Goal: Transaction & Acquisition: Purchase product/service

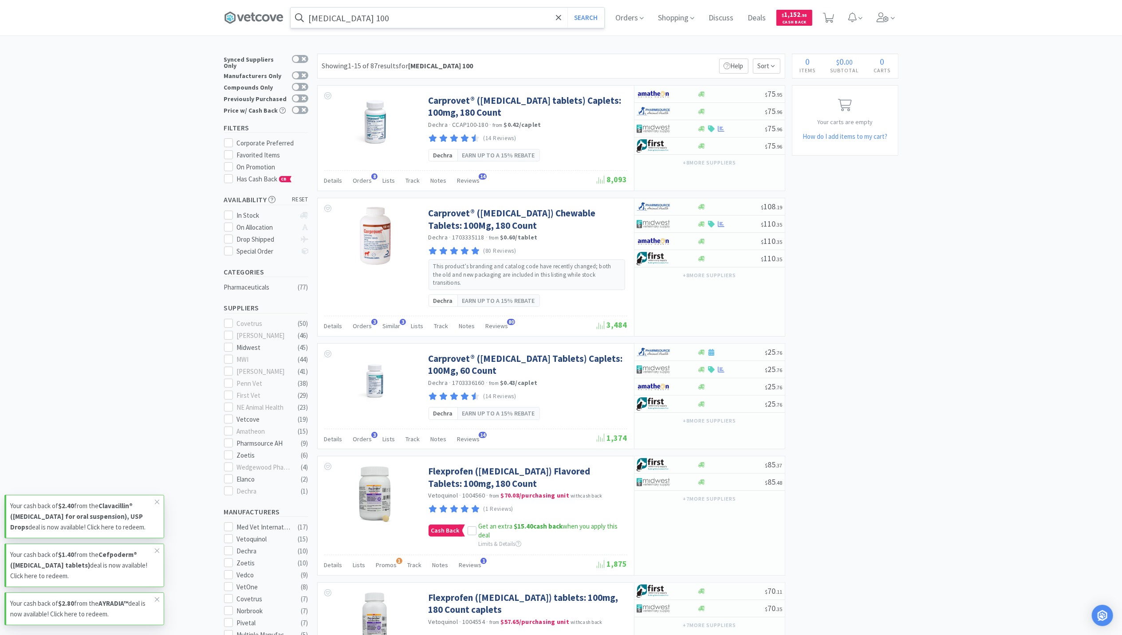
drag, startPoint x: 419, startPoint y: 21, endPoint x: 414, endPoint y: 23, distance: 5.2
click at [419, 20] on input "carprofen 100" at bounding box center [448, 18] width 314 height 20
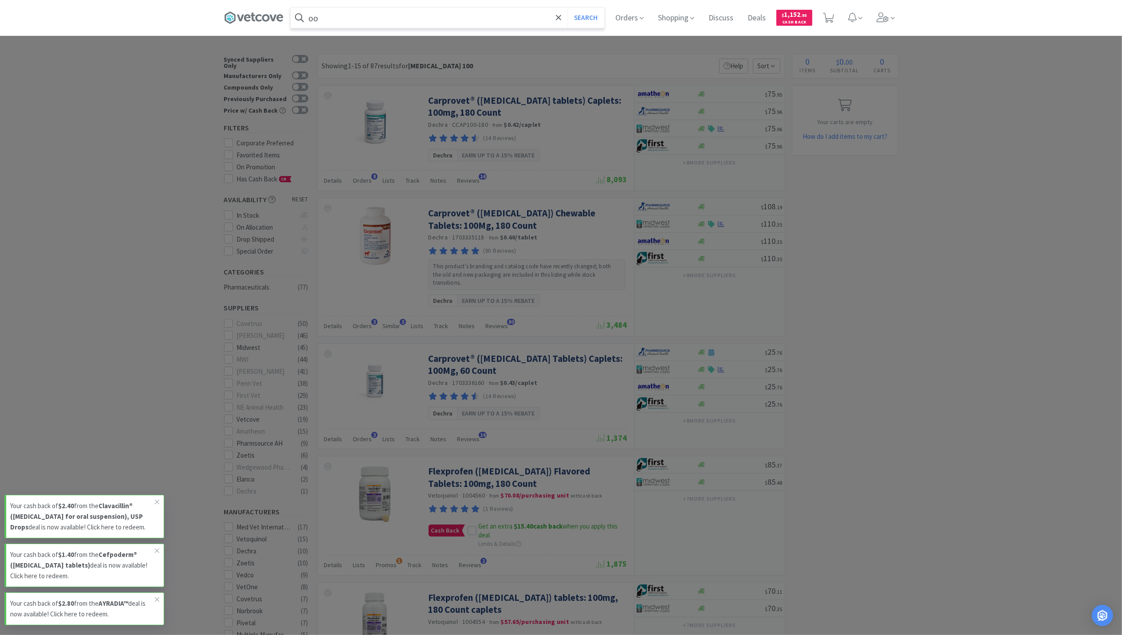
type input "o"
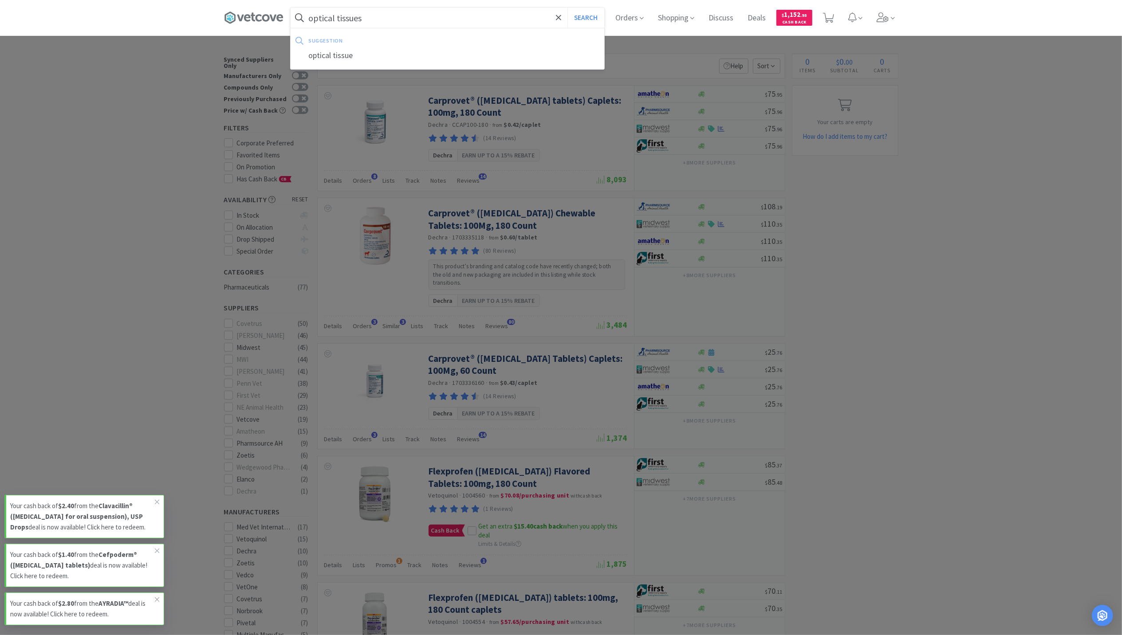
click at [567, 8] on button "Search" at bounding box center [585, 18] width 37 height 20
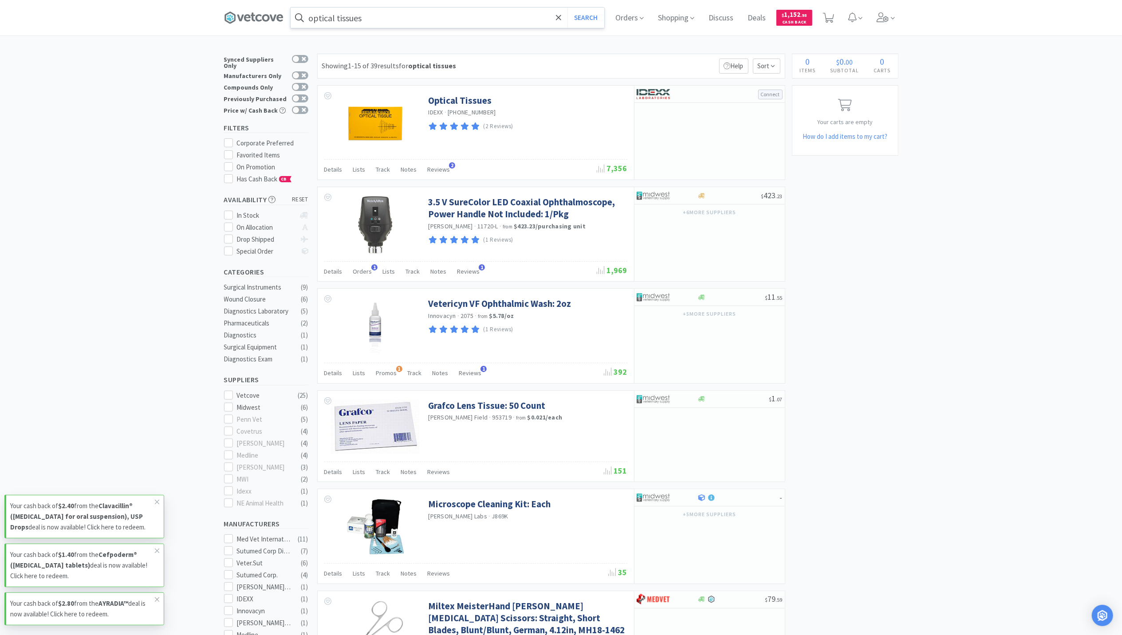
click at [381, 22] on input "optical tissues" at bounding box center [448, 18] width 314 height 20
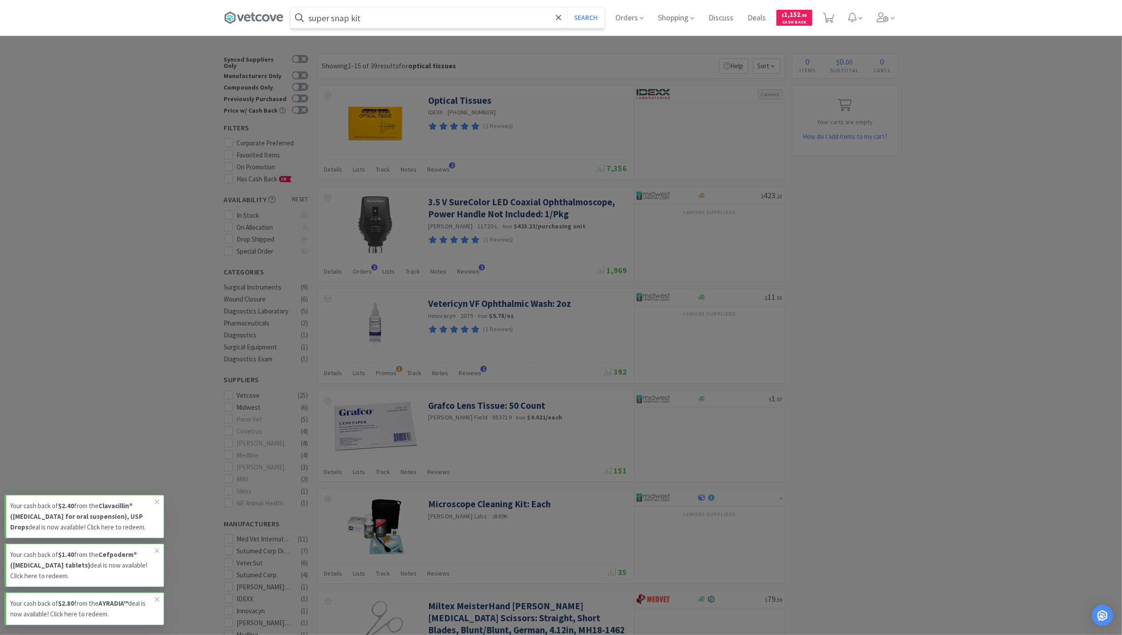
type input "super snap kit"
click at [567, 8] on button "Search" at bounding box center [585, 18] width 37 height 20
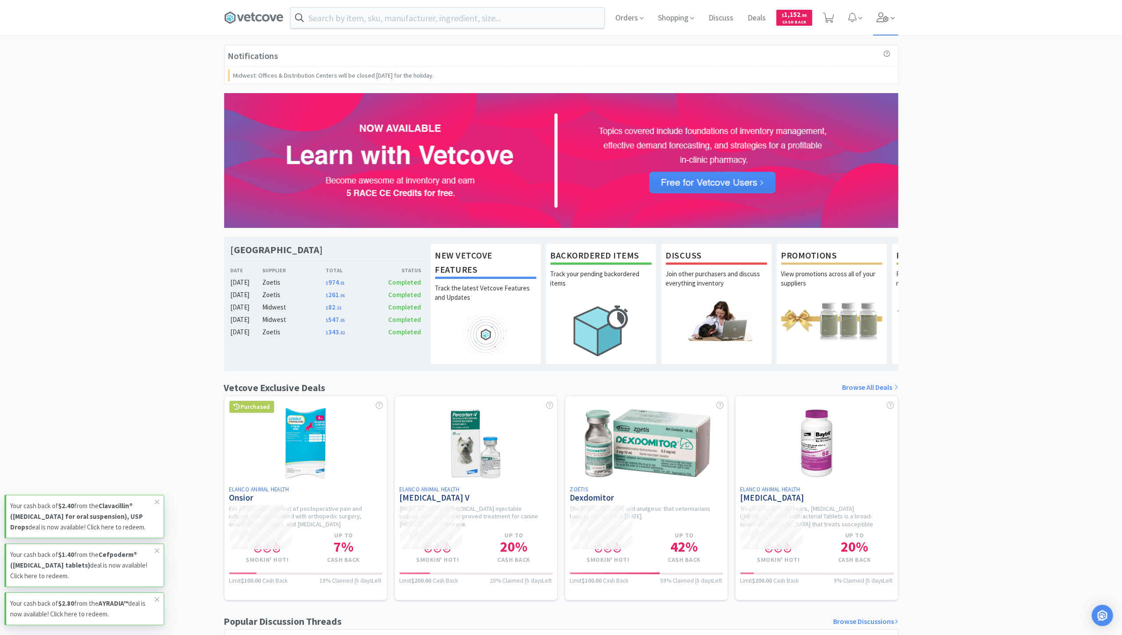
click at [880, 13] on icon at bounding box center [883, 17] width 12 height 10
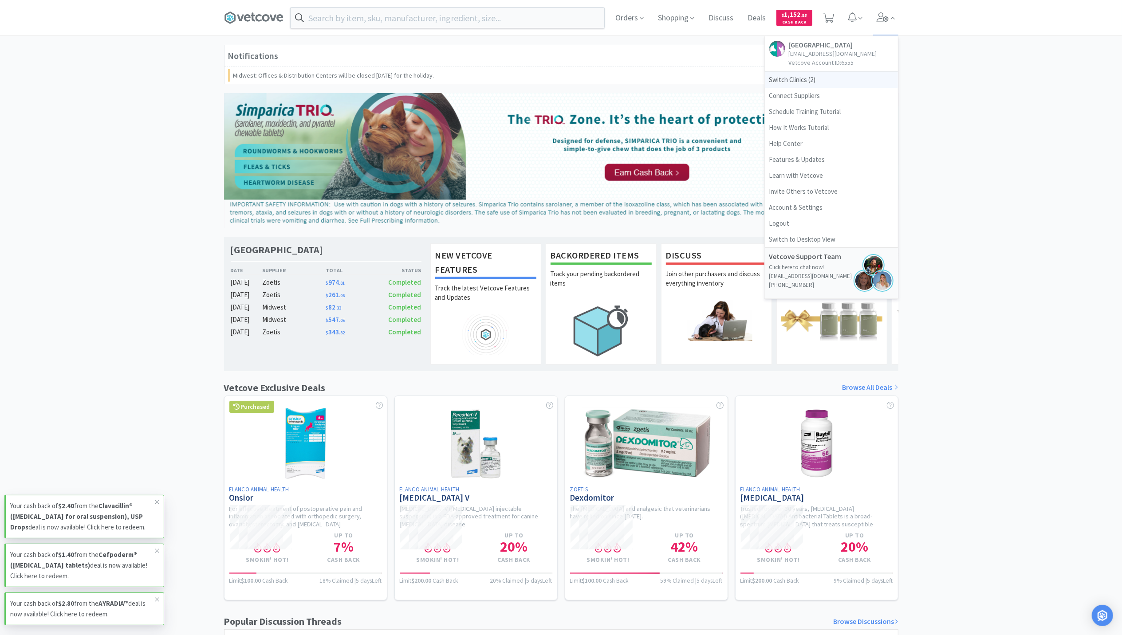
click at [785, 88] on span "Switch Clinics ( 2 )" at bounding box center [831, 80] width 133 height 16
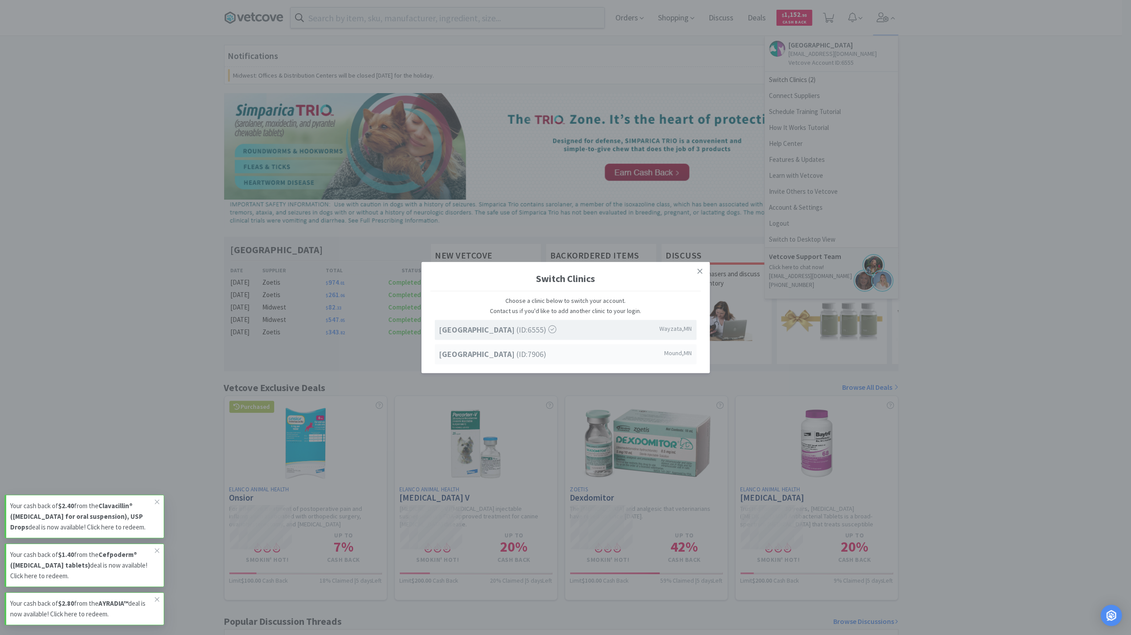
click at [507, 357] on strong "[GEOGRAPHIC_DATA]" at bounding box center [478, 354] width 78 height 10
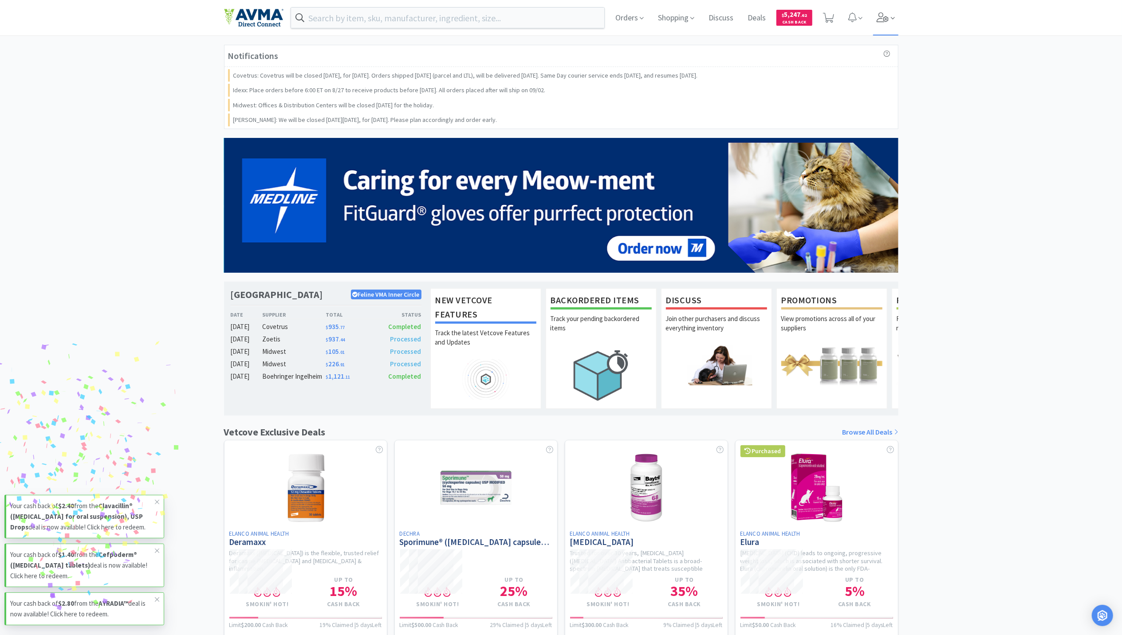
click at [887, 27] on span at bounding box center [885, 17] width 25 height 35
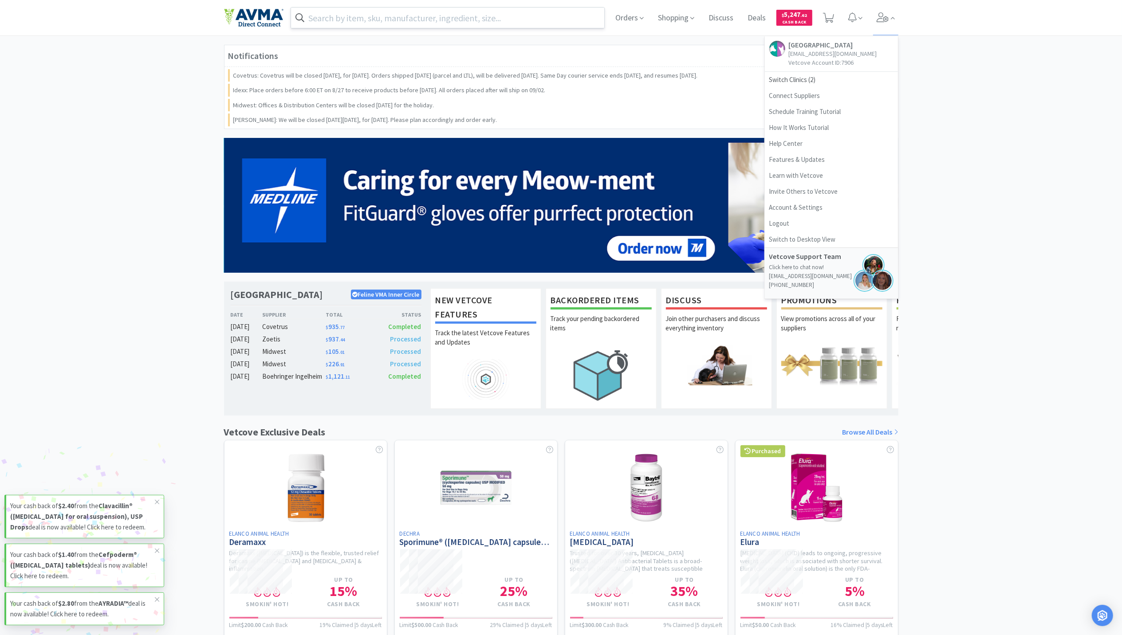
click at [427, 22] on input "text" at bounding box center [448, 18] width 314 height 20
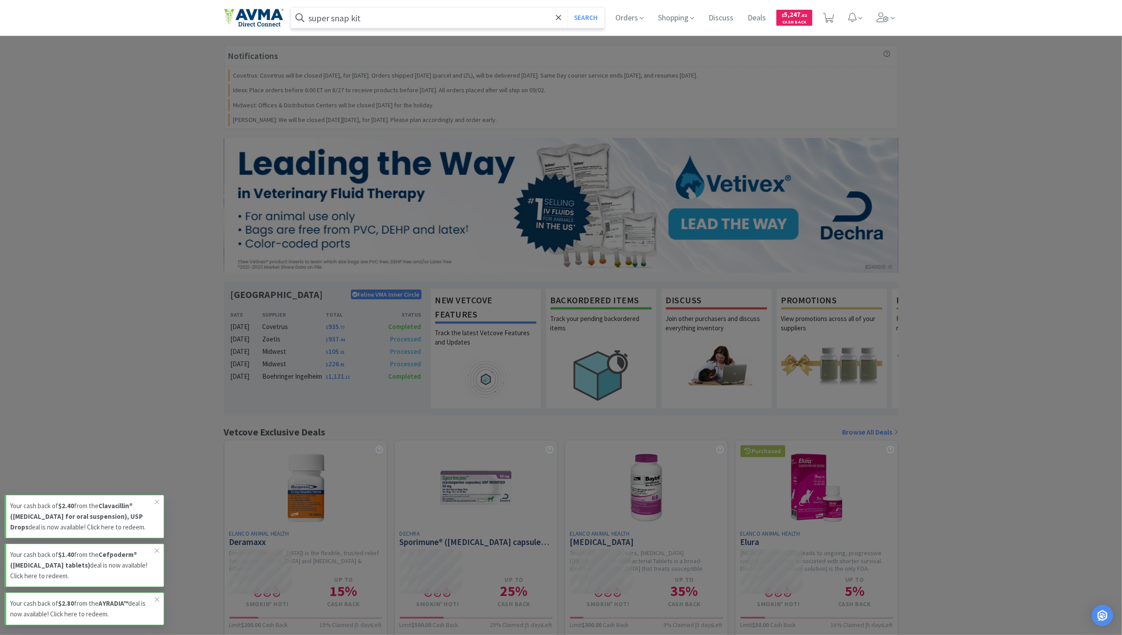
type input "super snap kit"
click at [567, 8] on button "Search" at bounding box center [585, 18] width 37 height 20
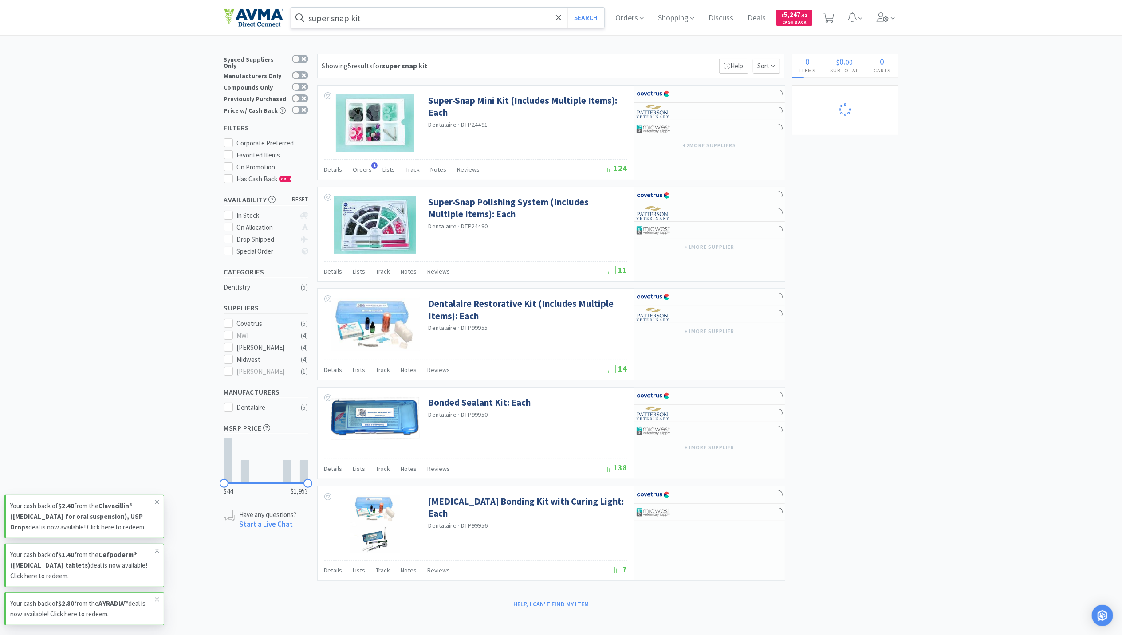
select select "3"
select select "10"
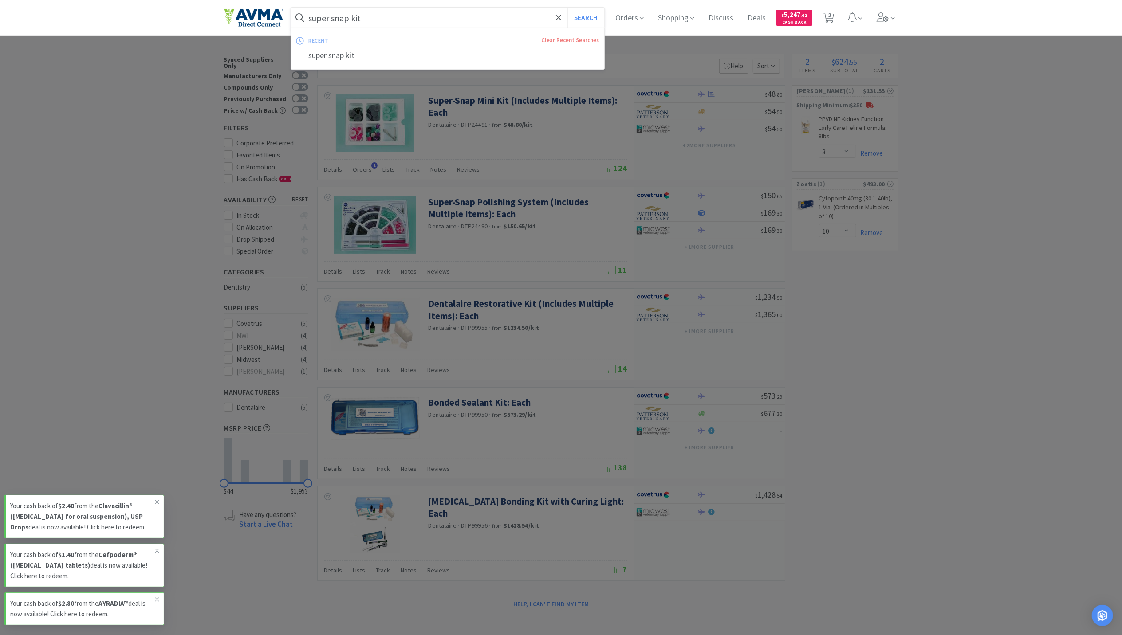
click at [484, 15] on input "super snap kit" at bounding box center [448, 18] width 314 height 20
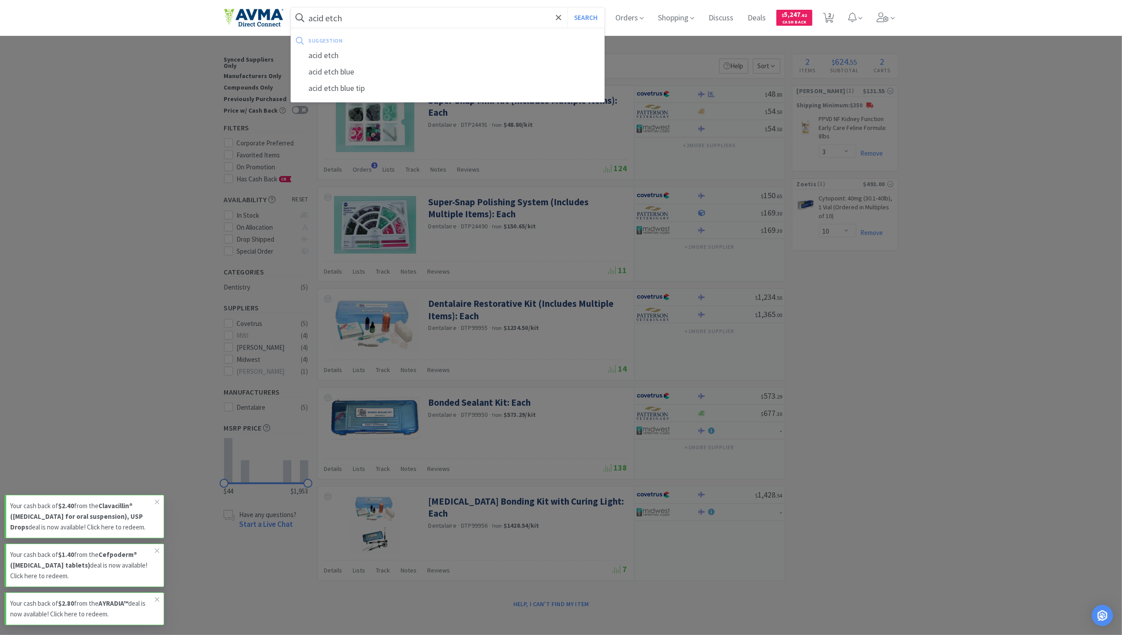
click at [567, 8] on button "Search" at bounding box center [585, 18] width 37 height 20
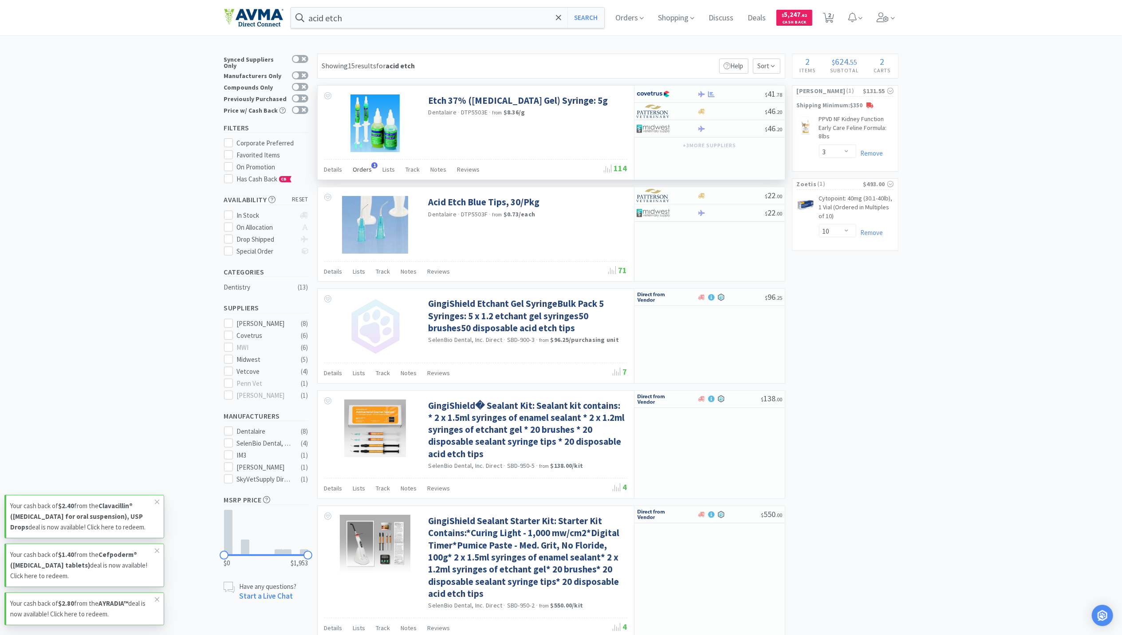
click at [363, 171] on span "Orders" at bounding box center [362, 169] width 19 height 8
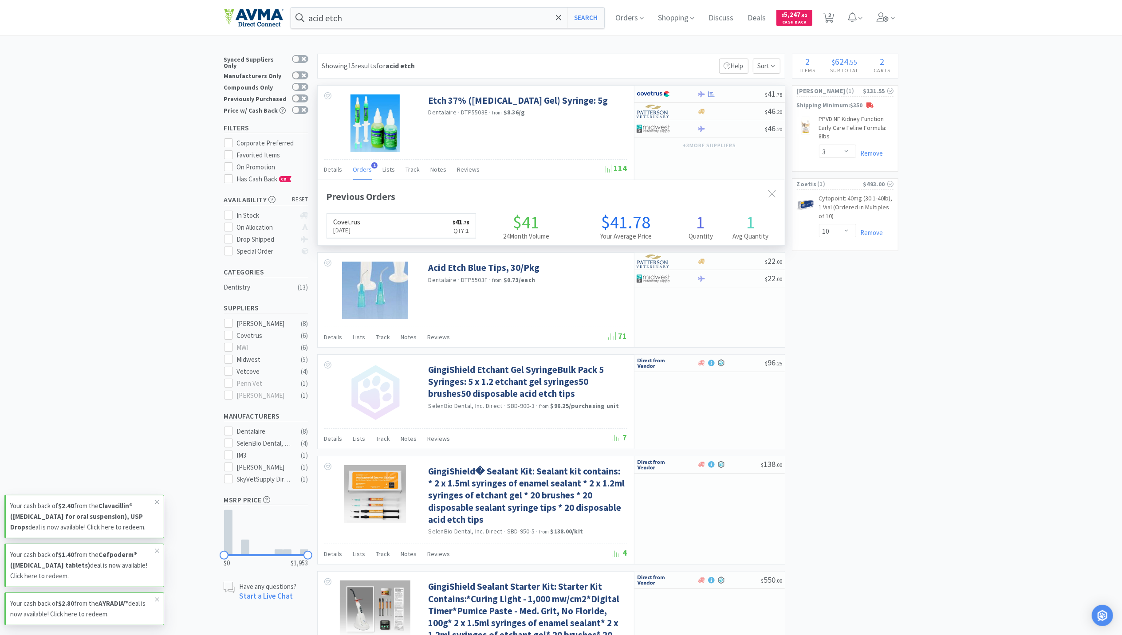
scroll to position [229, 467]
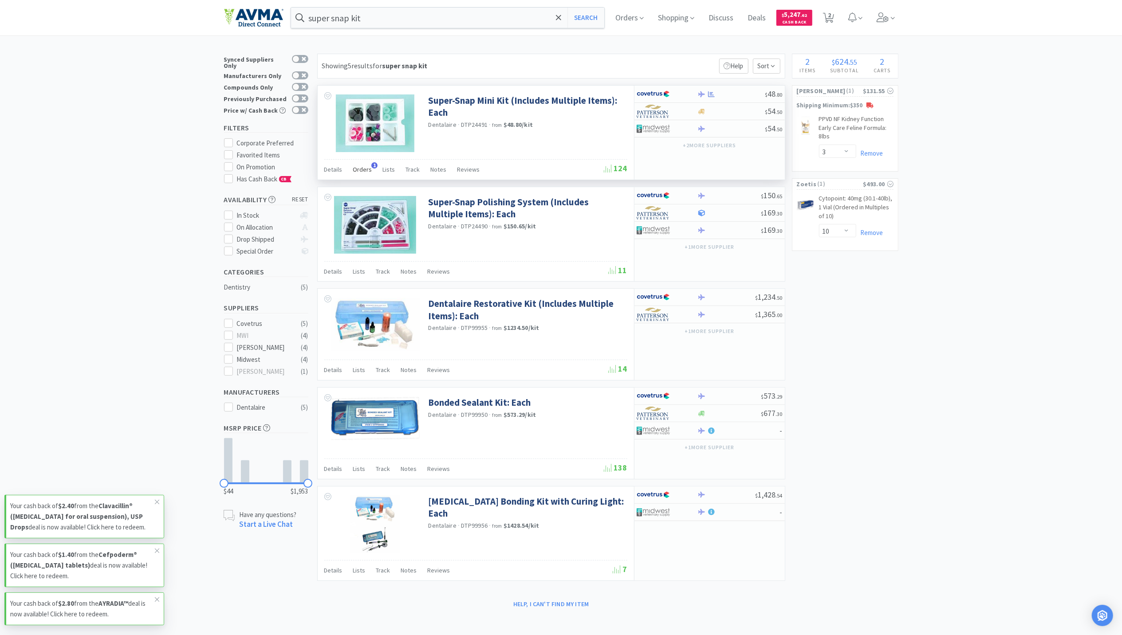
click at [364, 168] on span "Orders" at bounding box center [362, 169] width 19 height 8
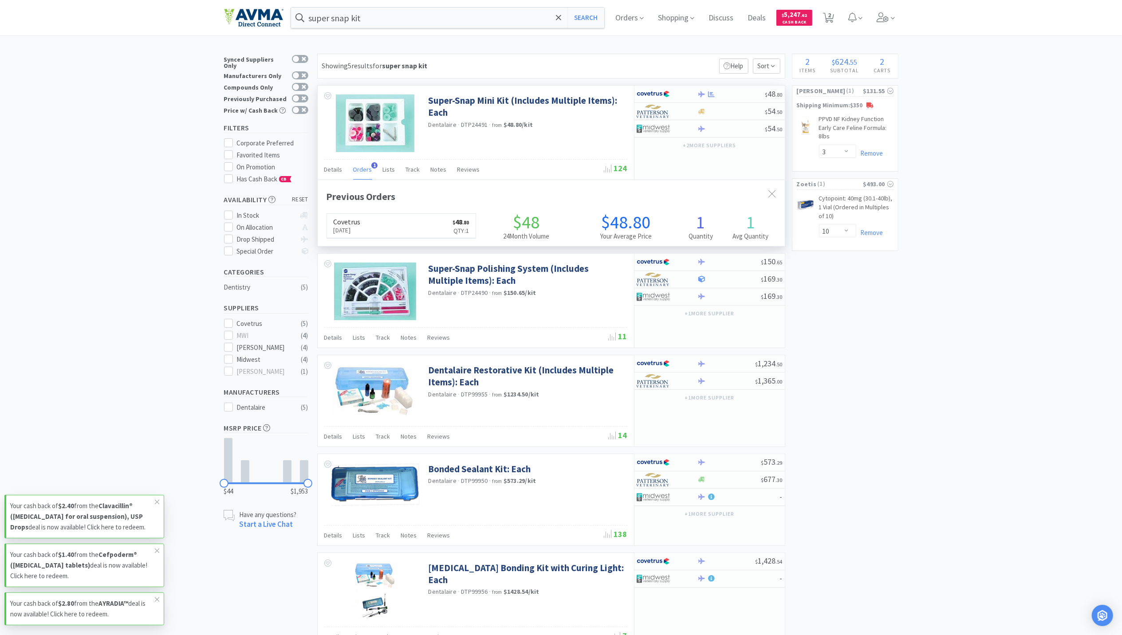
scroll to position [229, 467]
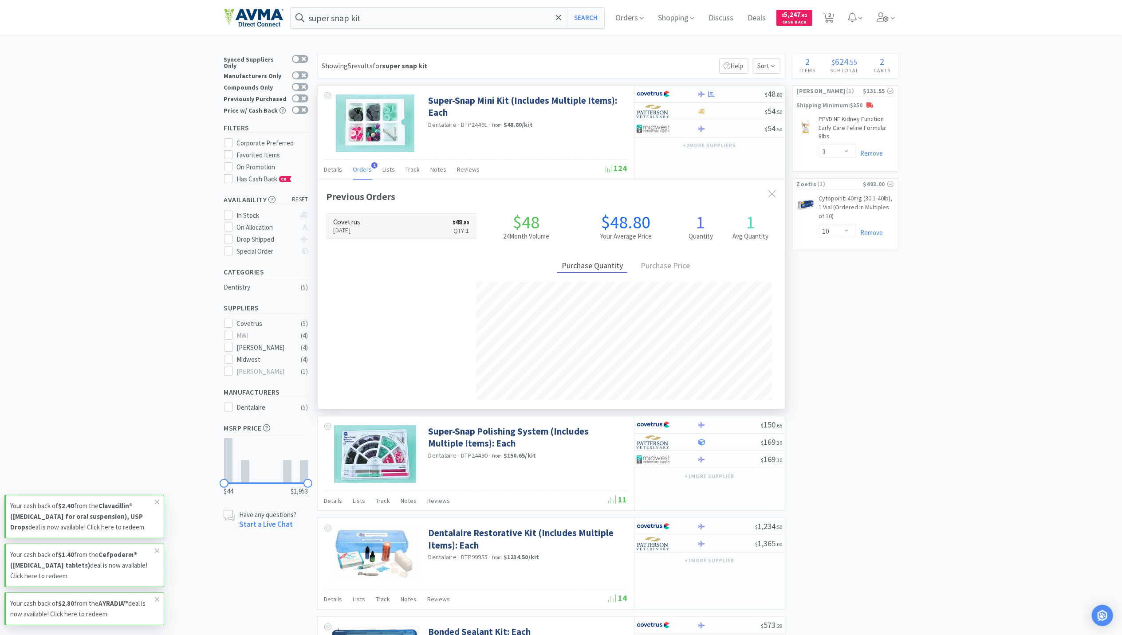
click at [348, 231] on p "Aug 15th, 2025" at bounding box center [347, 230] width 27 height 10
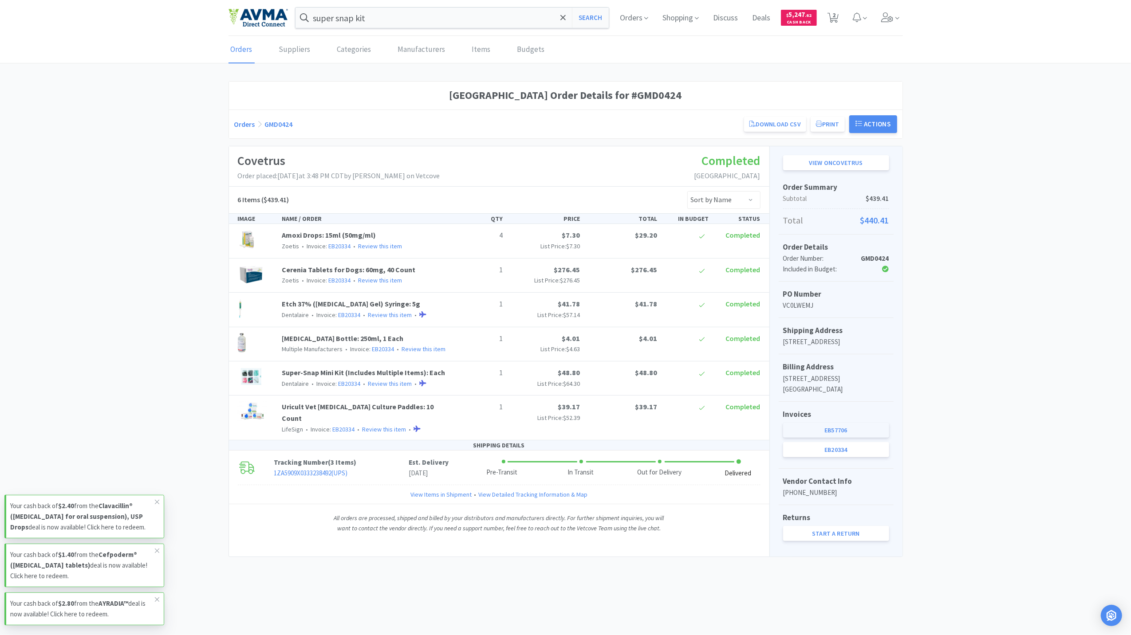
click at [835, 438] on link "EB57706" at bounding box center [836, 430] width 106 height 15
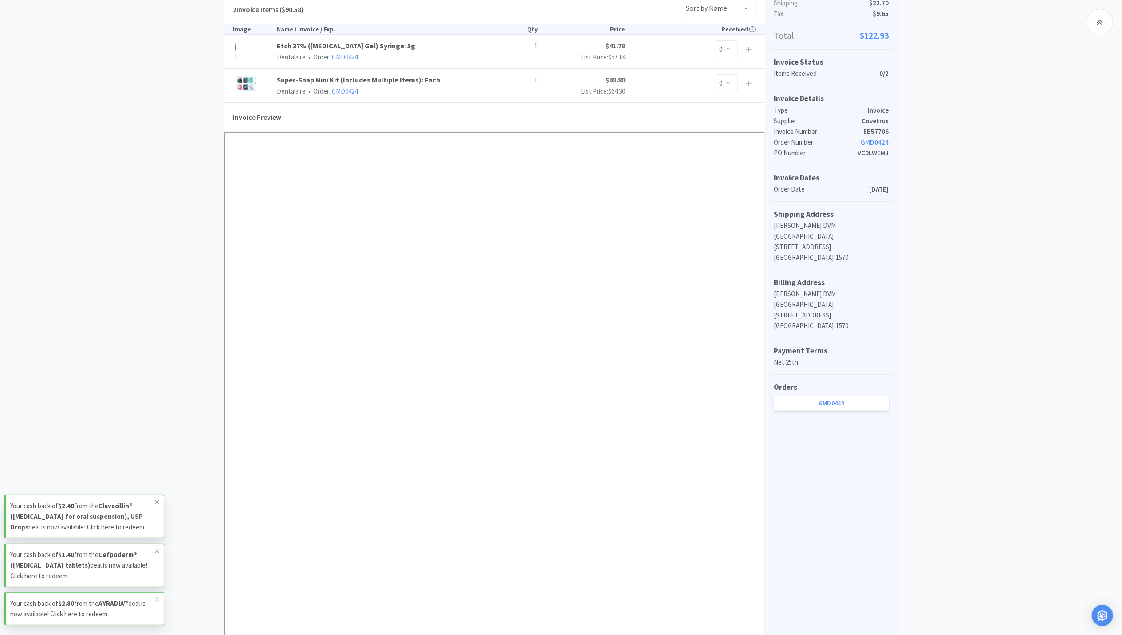
scroll to position [236, 0]
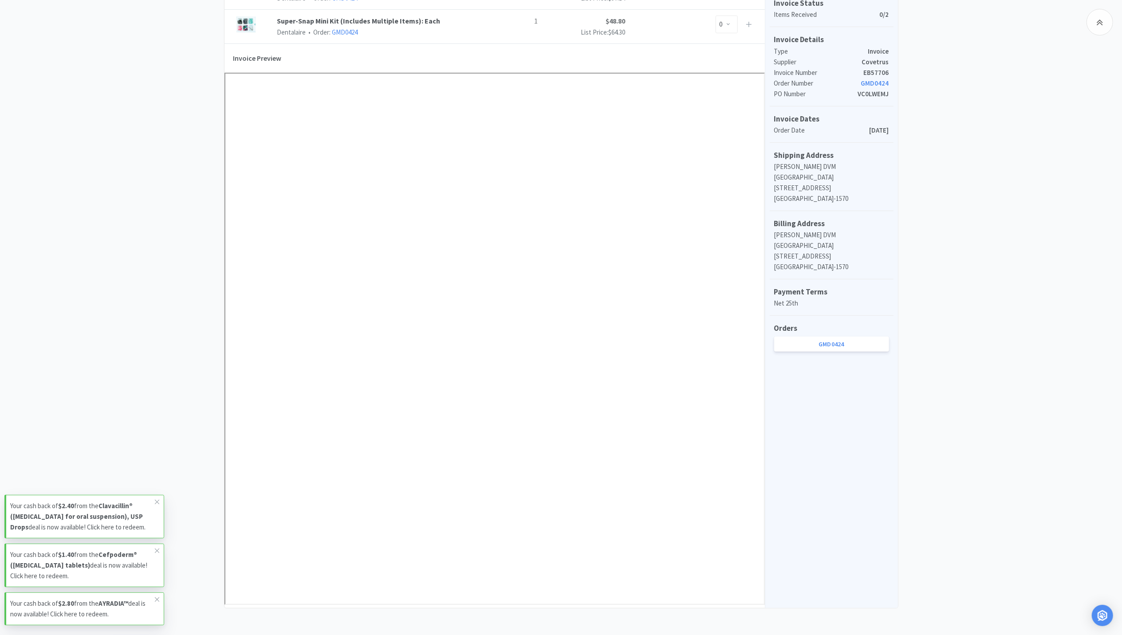
click at [770, 473] on div "Invoice Summary Subtotal $90.58 Shipping $22.70 Tax $9.65 Total $122.93 Invoice…" at bounding box center [831, 259] width 133 height 699
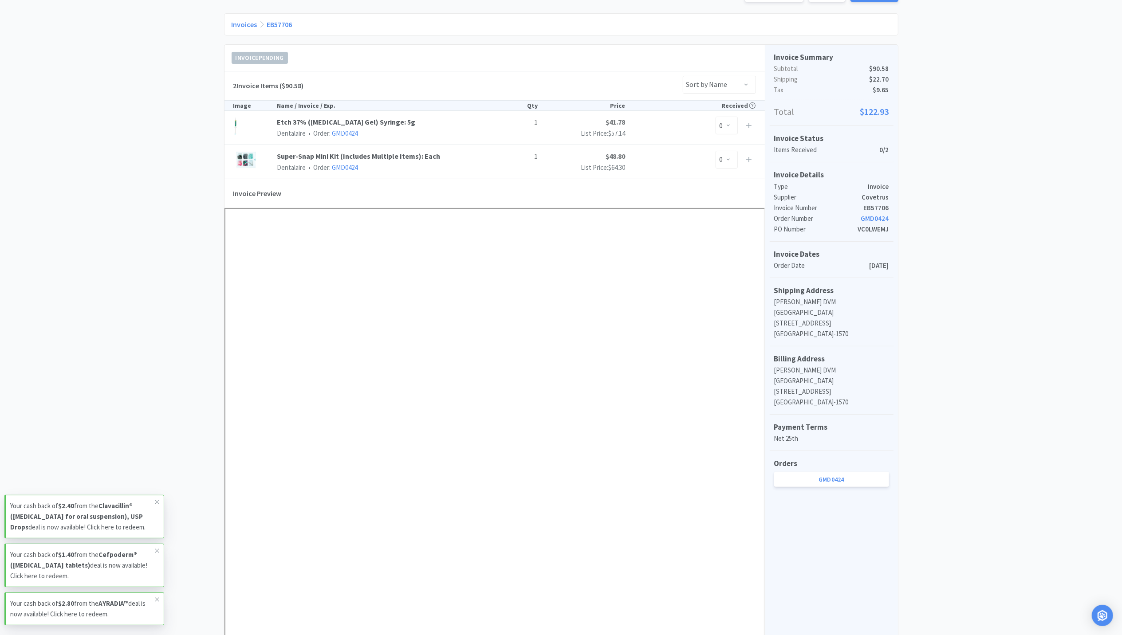
scroll to position [0, 0]
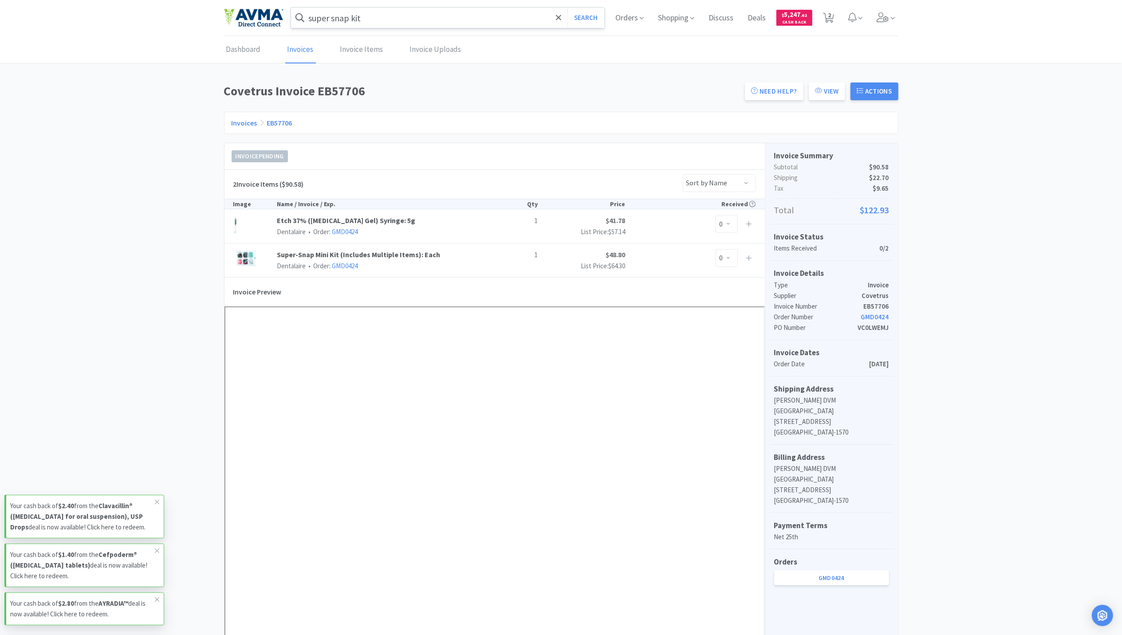
click at [400, 16] on input "super snap kit" at bounding box center [448, 18] width 314 height 20
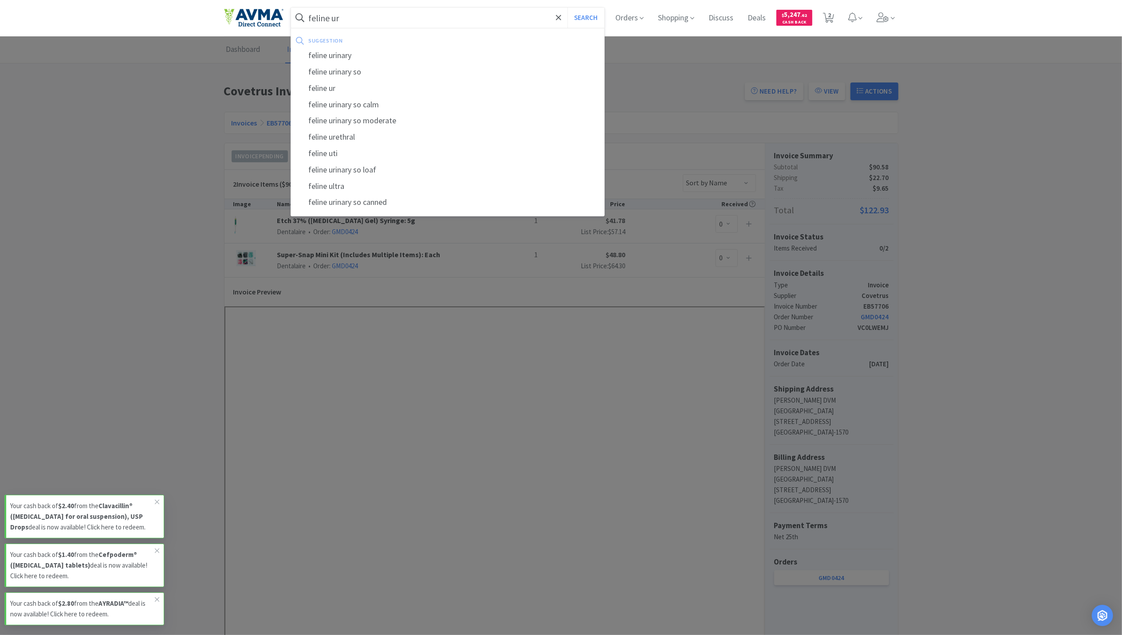
type input "feline ur"
click at [567, 8] on button "Search" at bounding box center [585, 18] width 37 height 20
select select "3"
select select "10"
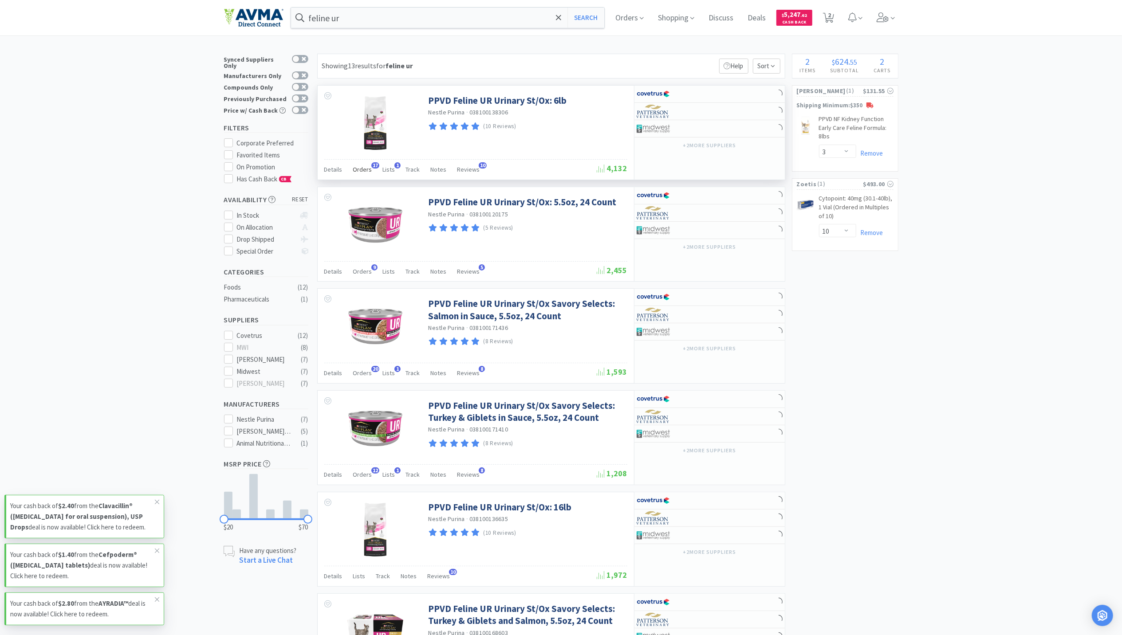
click at [360, 169] on span "Orders" at bounding box center [362, 169] width 19 height 8
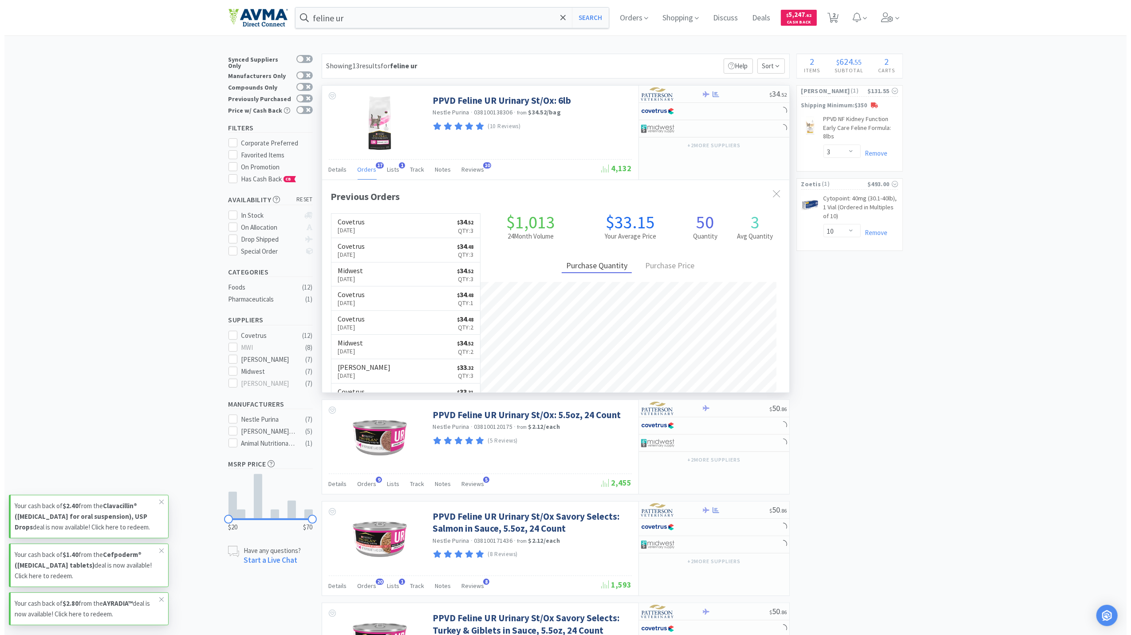
scroll to position [238, 467]
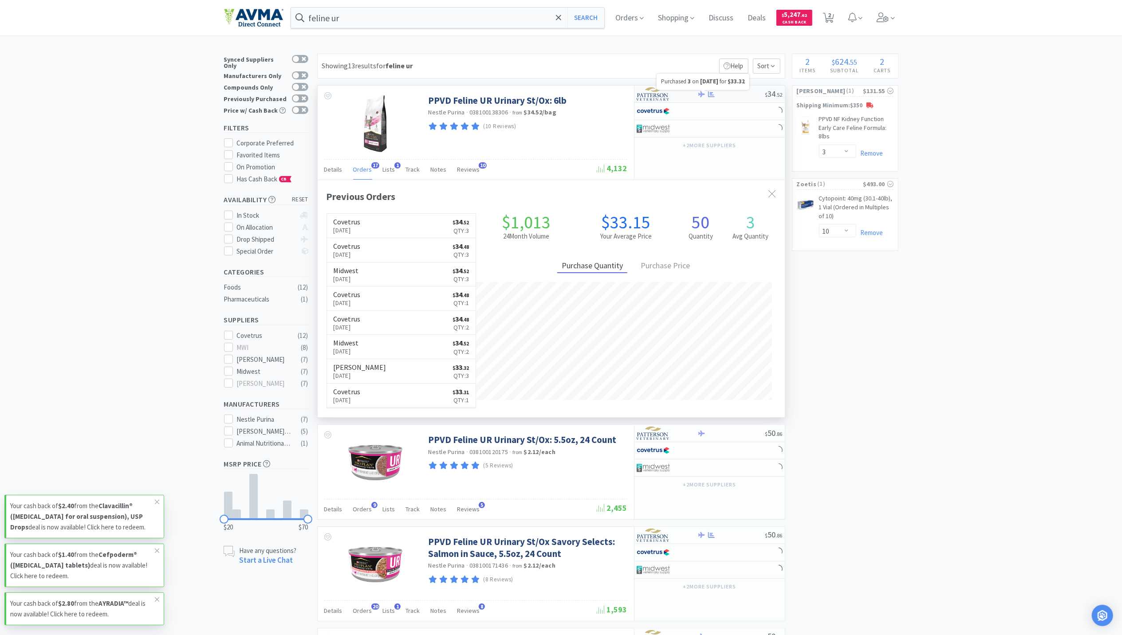
click at [709, 94] on icon at bounding box center [711, 94] width 7 height 7
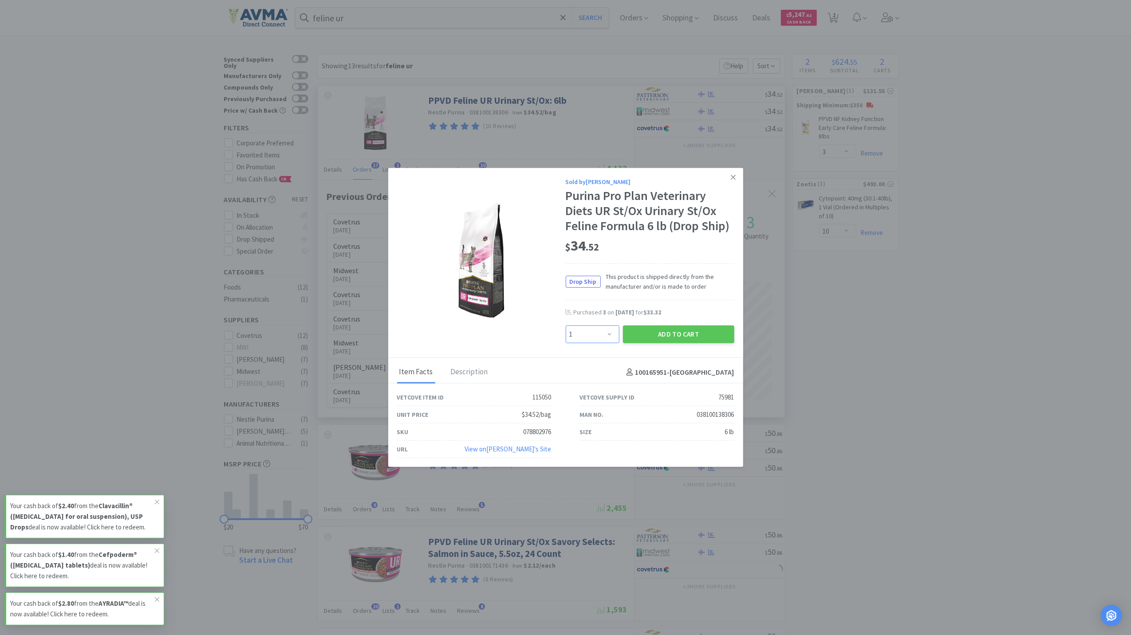
click at [605, 326] on select "Enter Quantity 1 2 3 4 5 6 7 8 9 10 11 12 13 14 15 16 17 18 19 20 Enter Quantity" at bounding box center [593, 335] width 54 height 18
select select "4"
click at [566, 326] on select "Enter Quantity 1 2 3 4 5 6 7 8 9 10 11 12 13 14 15 16 17 18 19 20 Enter Quantity" at bounding box center [593, 335] width 54 height 18
click at [680, 336] on button "Add to Cart" at bounding box center [678, 335] width 111 height 18
select select "4"
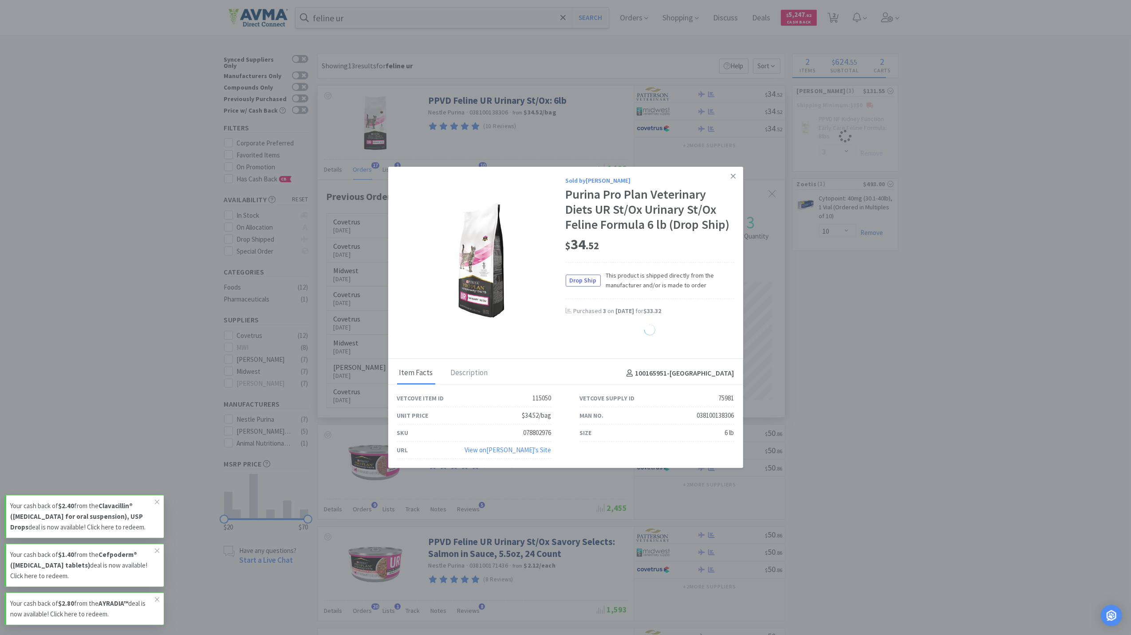
select select "3"
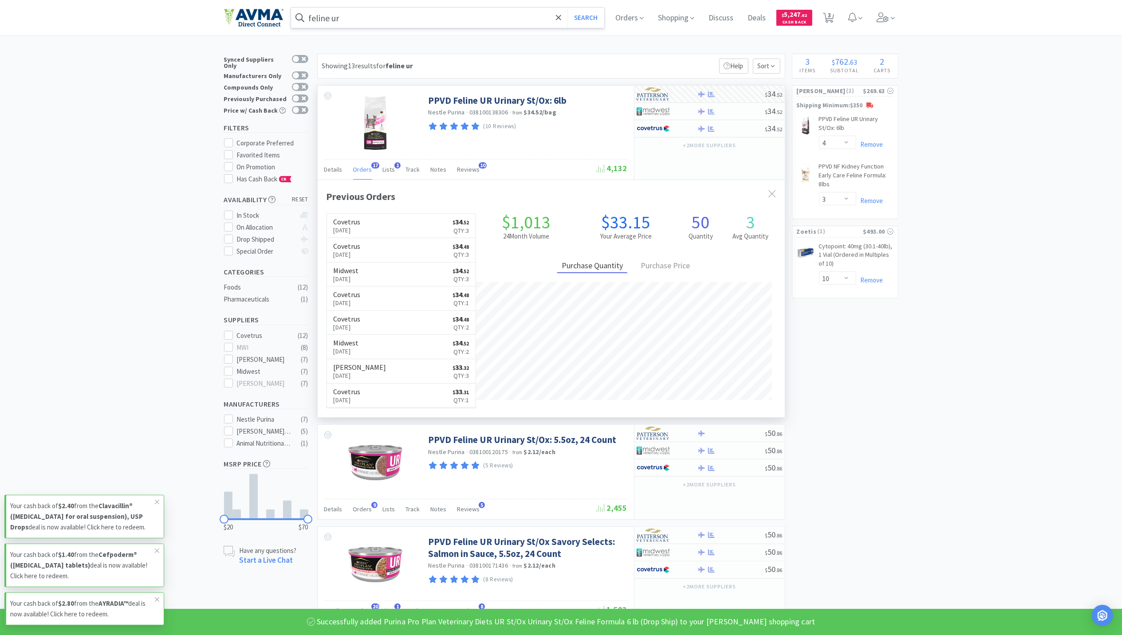
click at [355, 13] on input "feline ur" at bounding box center [448, 18] width 314 height 20
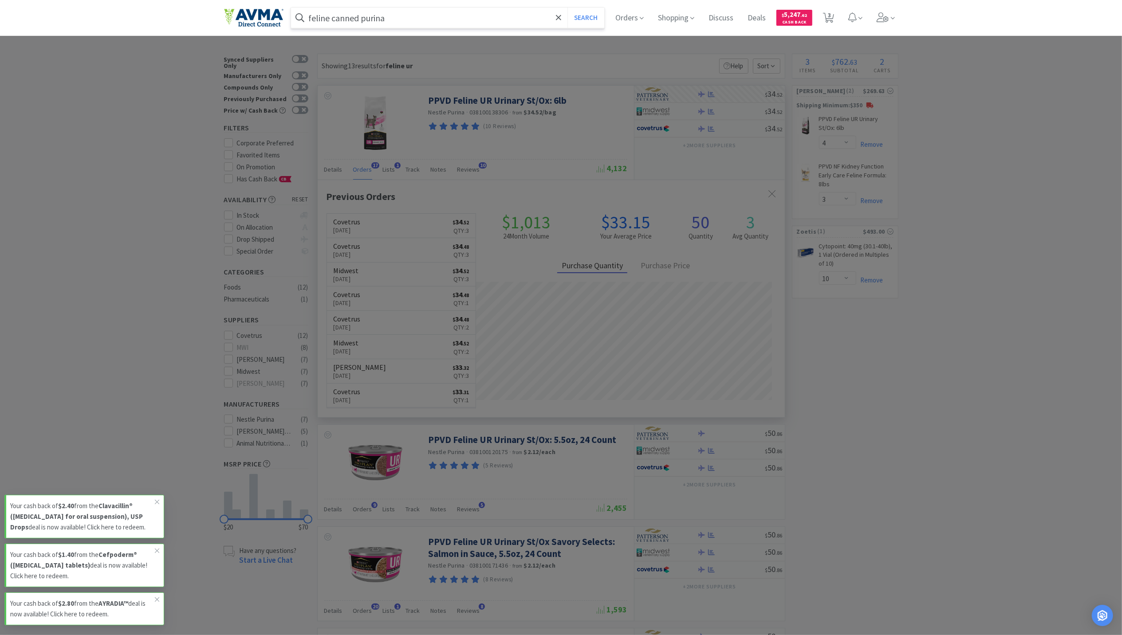
type input "feline canned purina"
click at [567, 8] on button "Search" at bounding box center [585, 18] width 37 height 20
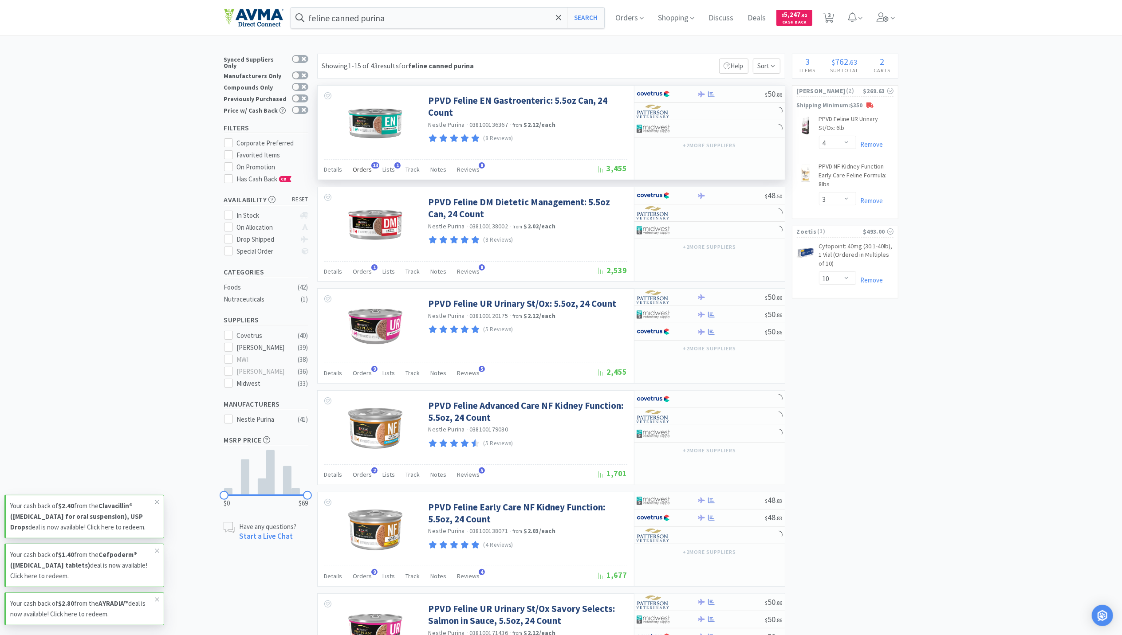
click at [364, 168] on span "Orders" at bounding box center [362, 169] width 19 height 8
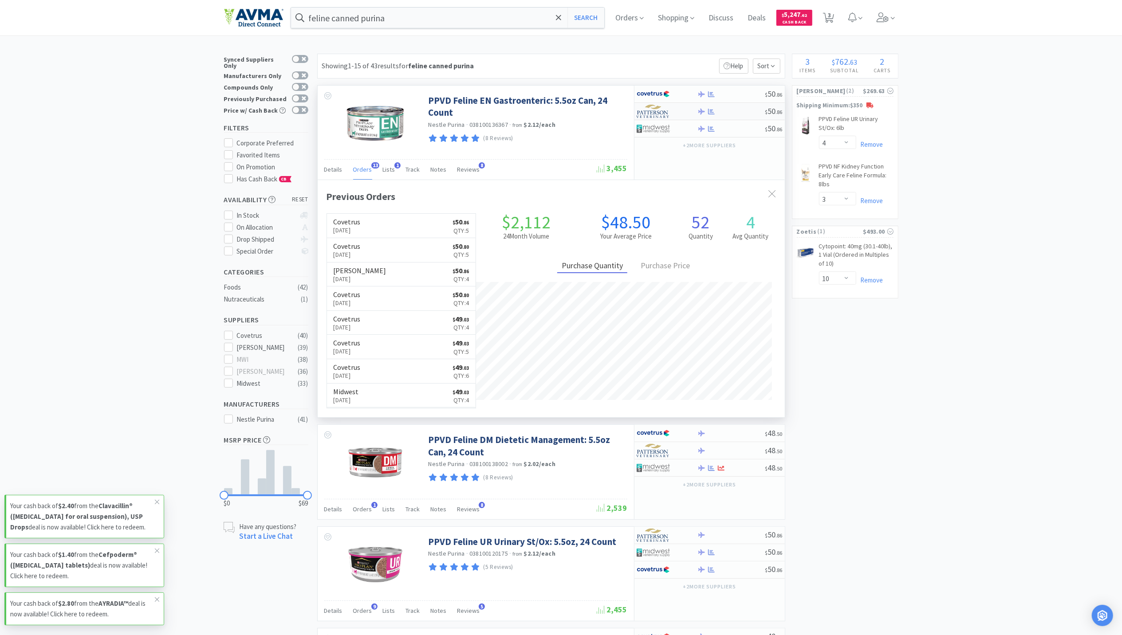
scroll to position [238, 467]
click at [713, 114] on icon at bounding box center [711, 111] width 7 height 7
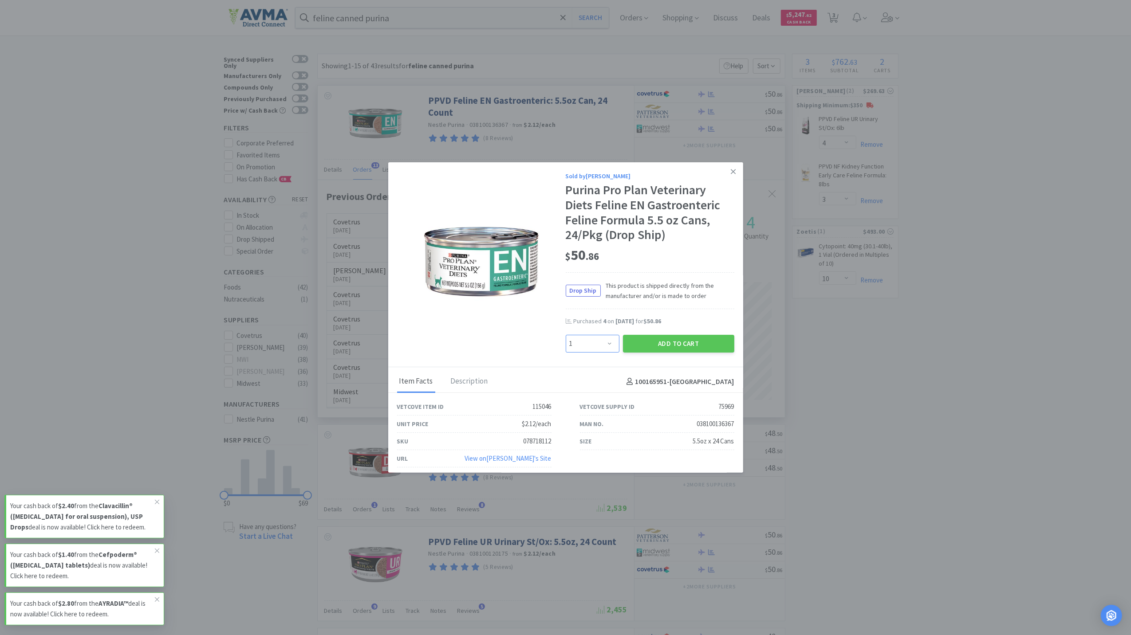
click at [607, 338] on select "Enter Quantity 1 2 3 4 5 6 7 8 9 10 11 12 13 14 15 16 17 18 19 20 Enter Quantity" at bounding box center [593, 344] width 54 height 18
select select "4"
click at [566, 335] on select "Enter Quantity 1 2 3 4 5 6 7 8 9 10 11 12 13 14 15 16 17 18 19 20 Enter Quantity" at bounding box center [593, 344] width 54 height 18
click at [678, 340] on button "Add to Cart" at bounding box center [678, 344] width 111 height 18
select select "4"
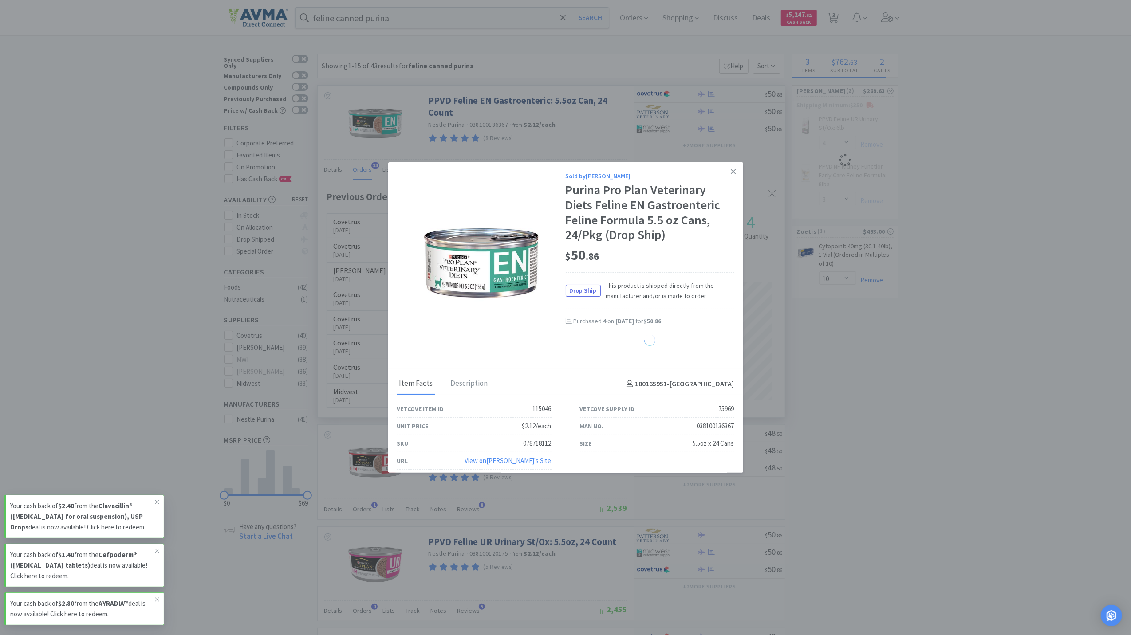
select select "3"
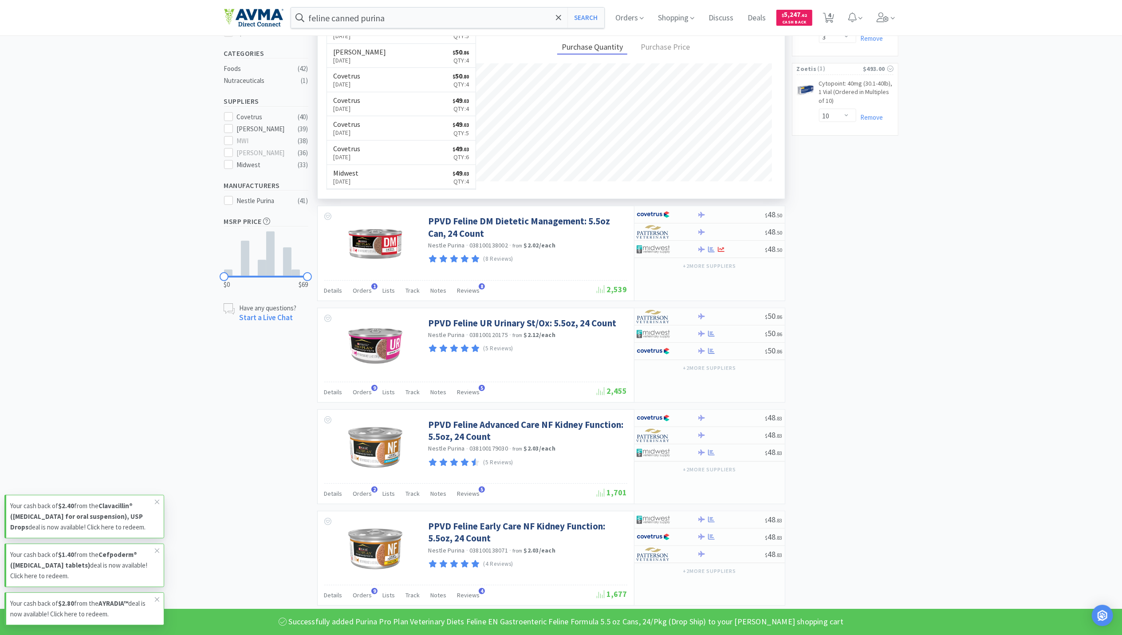
scroll to position [295, 0]
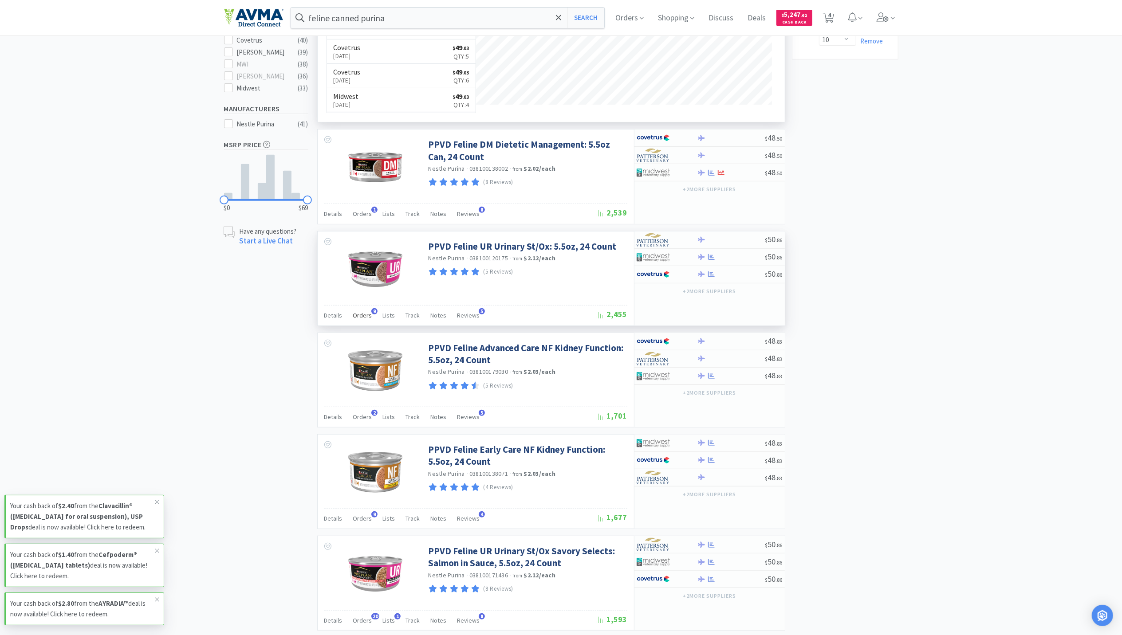
click at [359, 318] on span "Orders" at bounding box center [362, 315] width 19 height 8
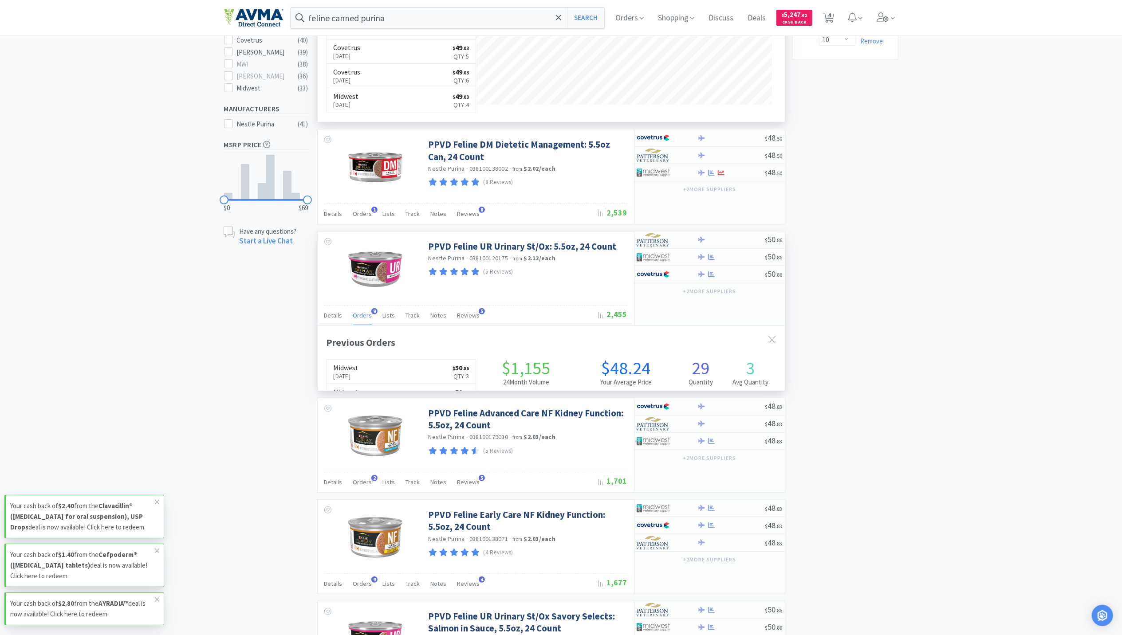
scroll to position [238, 467]
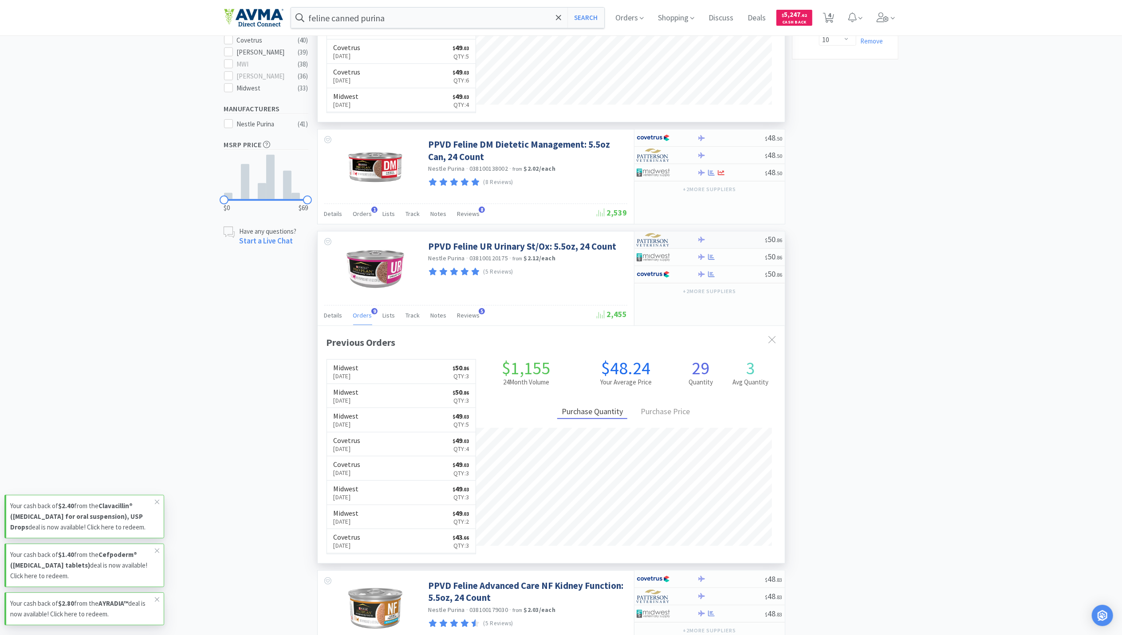
click at [699, 246] on div "$ 50 . 86" at bounding box center [709, 240] width 150 height 17
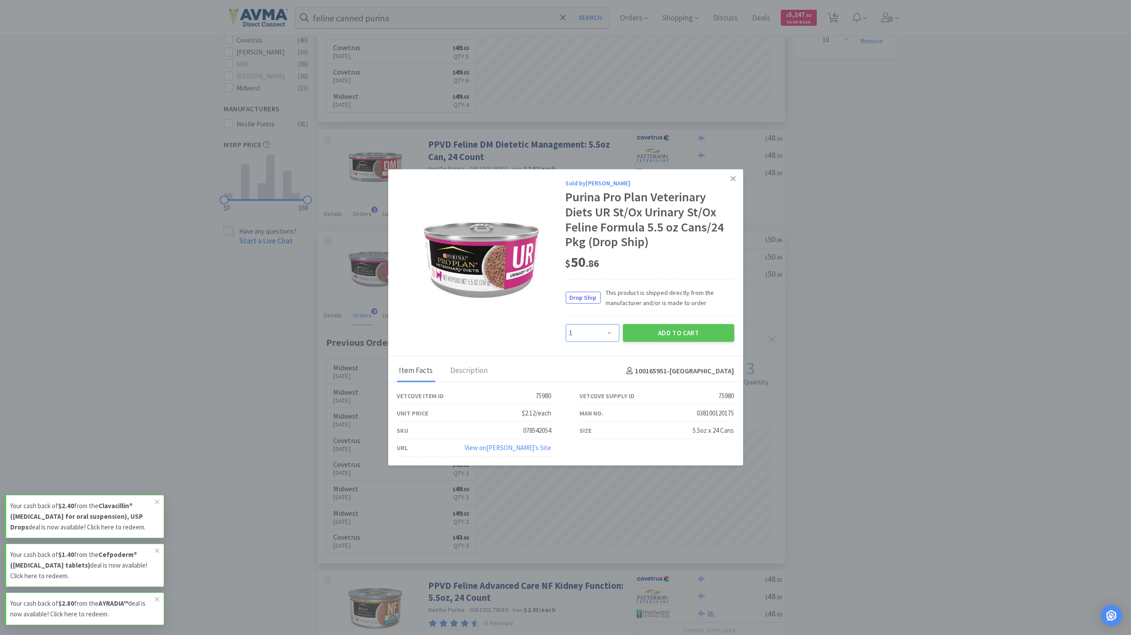
click at [605, 330] on select "Enter Quantity 1 2 3 4 5 6 7 8 9 10 11 12 13 14 15 16 17 18 19 20 Enter Quantity" at bounding box center [593, 333] width 54 height 18
select select "2"
click at [566, 324] on select "Enter Quantity 1 2 3 4 5 6 7 8 9 10 11 12 13 14 15 16 17 18 19 20 Enter Quantity" at bounding box center [593, 333] width 54 height 18
click at [671, 333] on button "Add to Cart" at bounding box center [678, 333] width 111 height 18
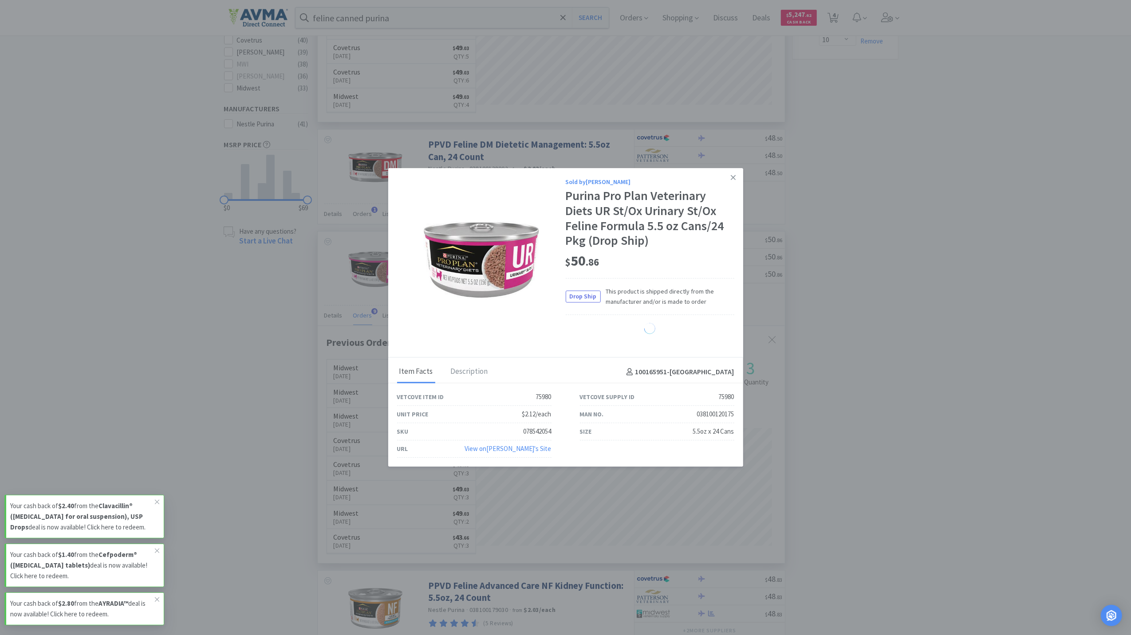
select select "2"
select select "4"
select select "3"
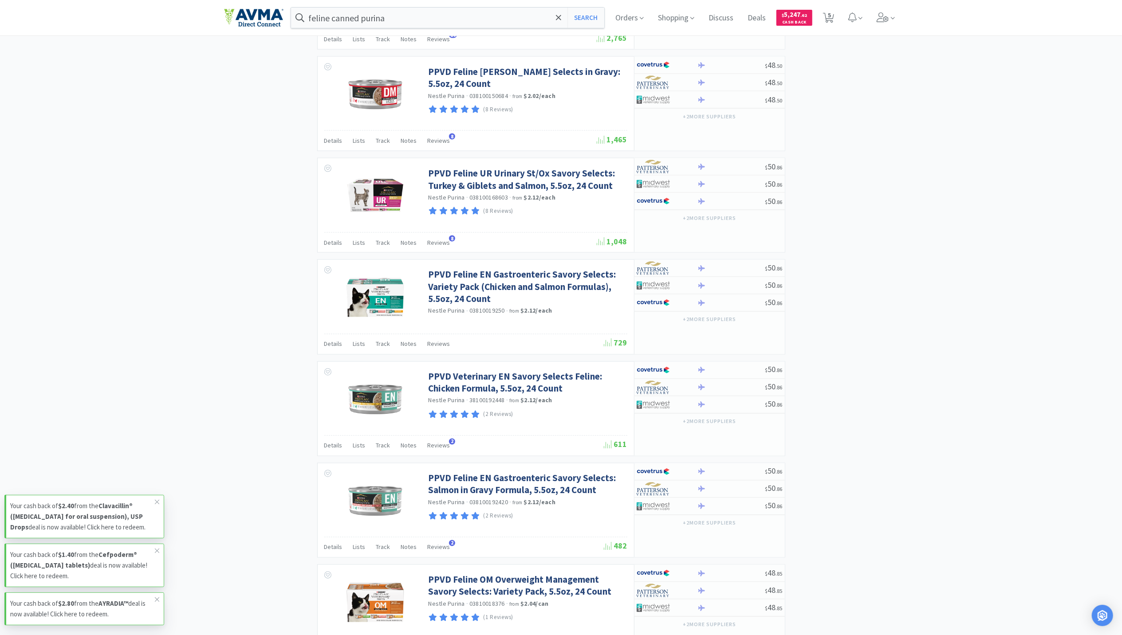
scroll to position [0, 0]
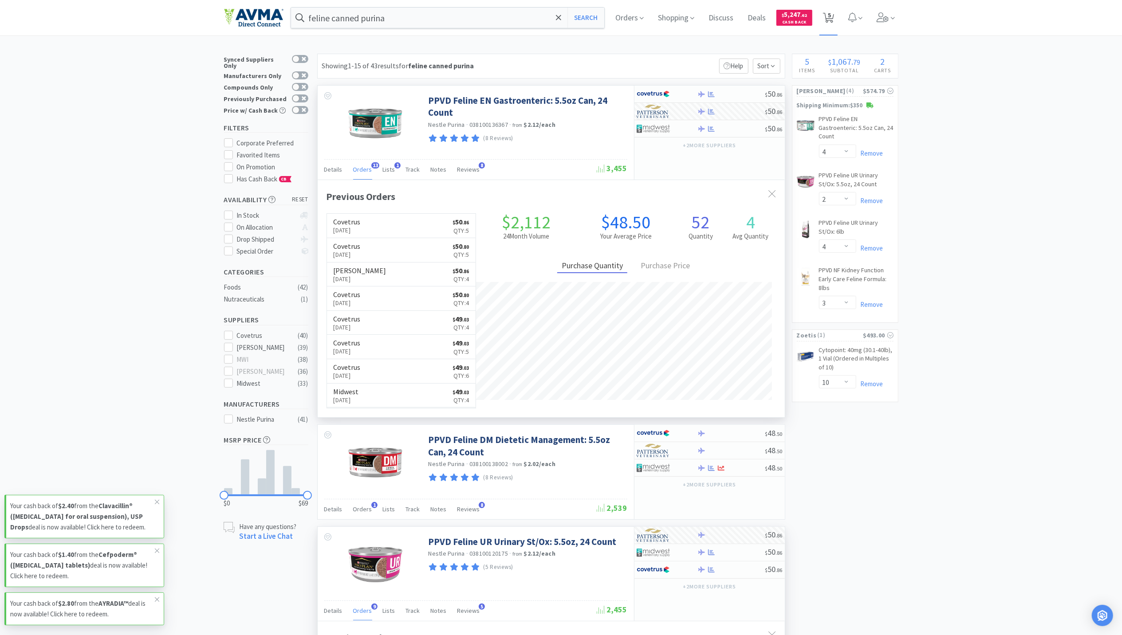
click at [834, 20] on icon at bounding box center [828, 18] width 11 height 10
select select "10"
select select "4"
select select "2"
select select "4"
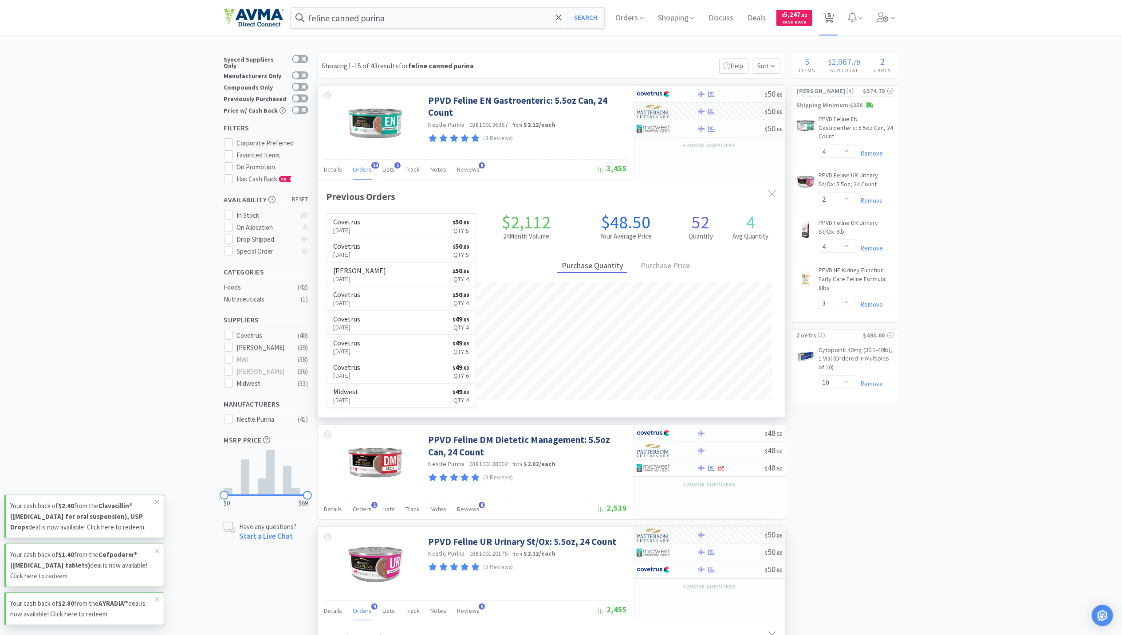
select select "3"
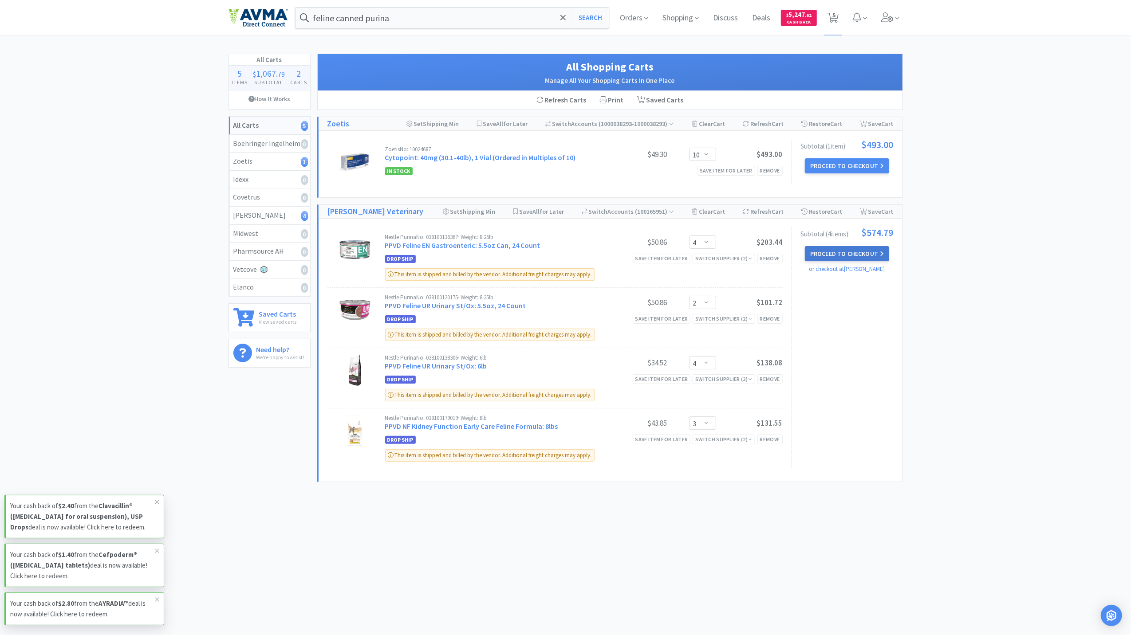
click at [851, 257] on button "Proceed to Checkout" at bounding box center [847, 253] width 84 height 15
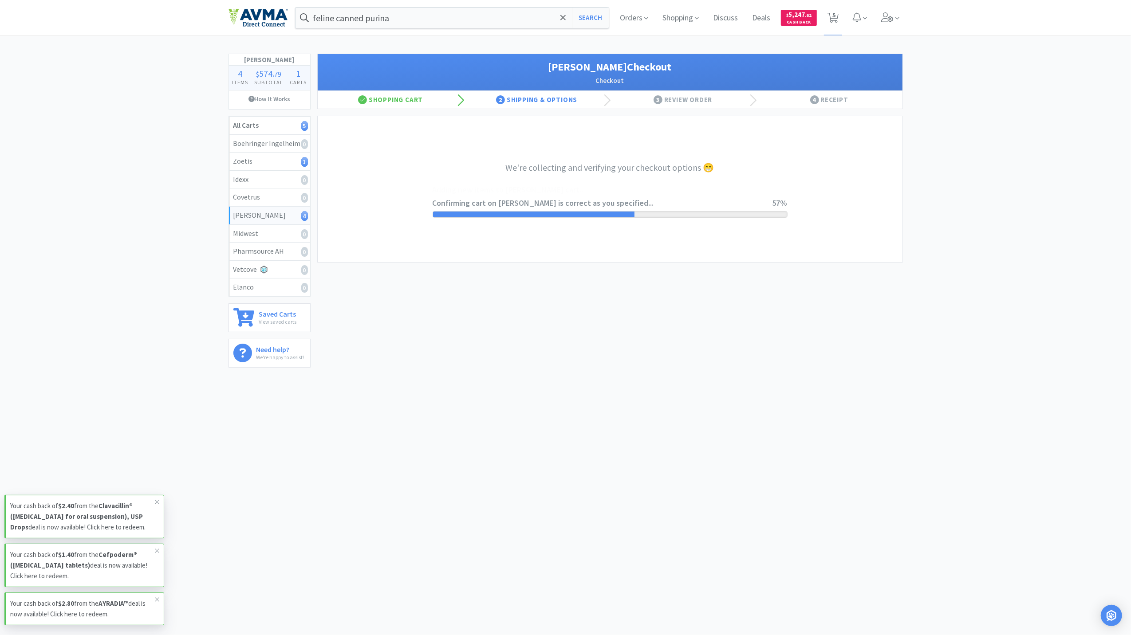
click at [751, 474] on body "feline canned purina Search Orders Shopping Discuss Discuss Deals Deals $ 5,247…" at bounding box center [565, 317] width 1131 height 635
select select "1"
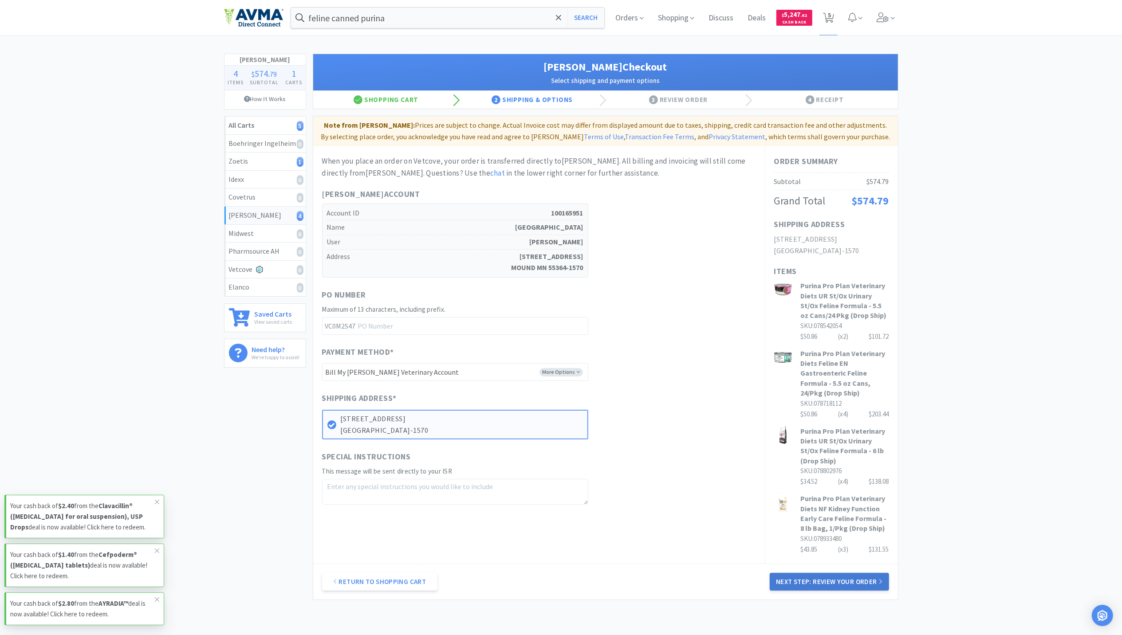
click at [822, 578] on button "Next Step: Review Your Order" at bounding box center [829, 582] width 119 height 18
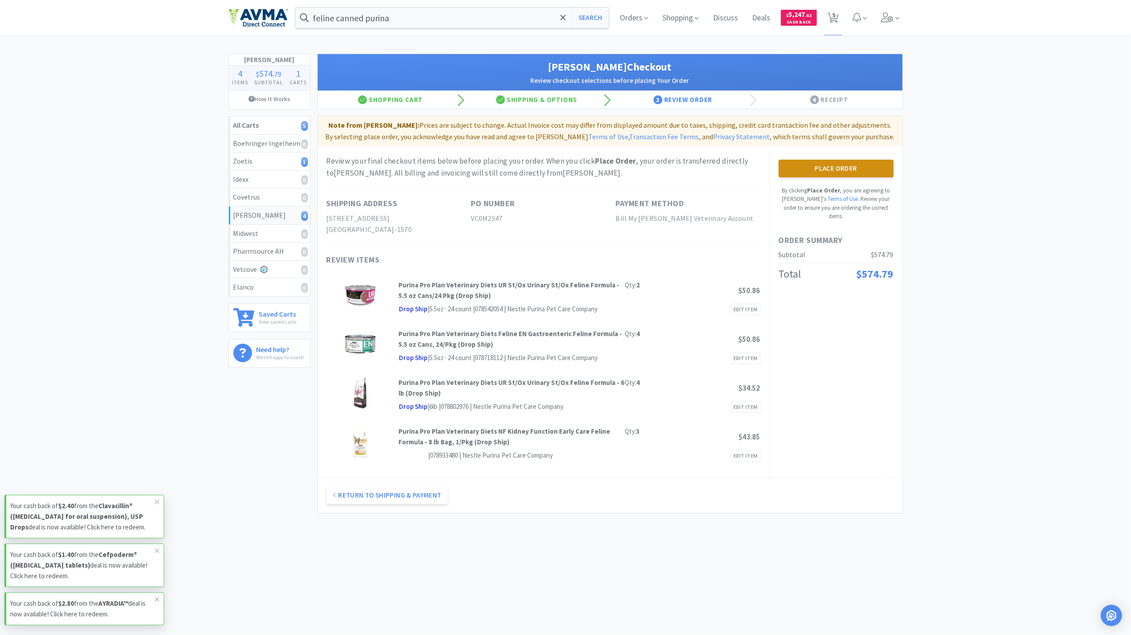
click at [853, 176] on button "Place Order" at bounding box center [835, 169] width 115 height 18
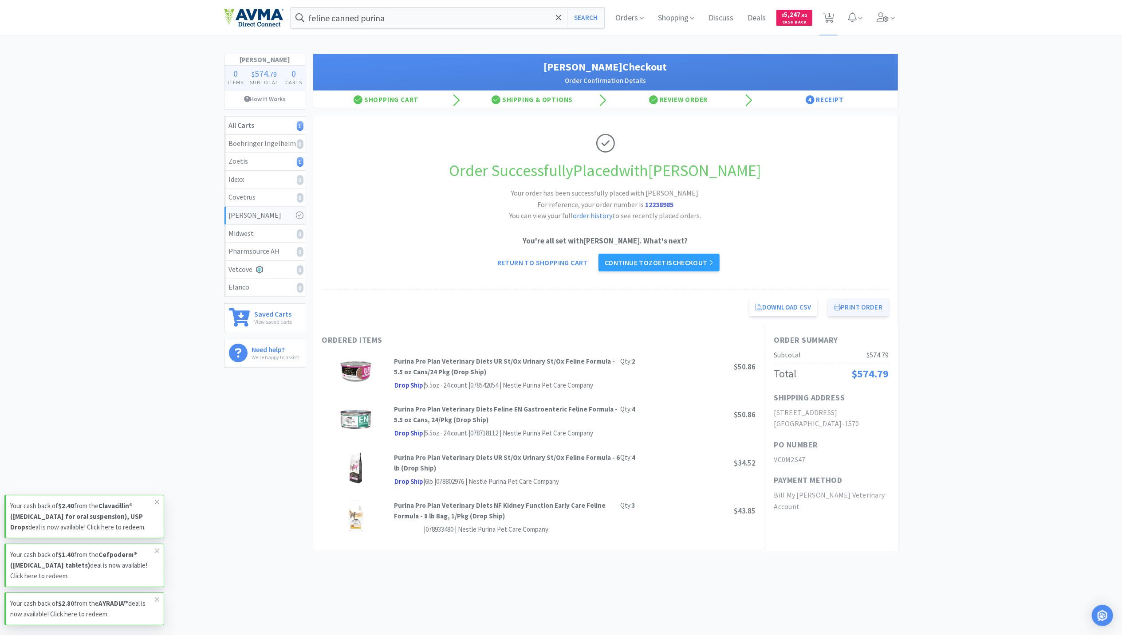
click at [861, 312] on button "Print Order" at bounding box center [858, 308] width 61 height 18
click at [830, 15] on span "1" at bounding box center [829, 14] width 3 height 35
select select "10"
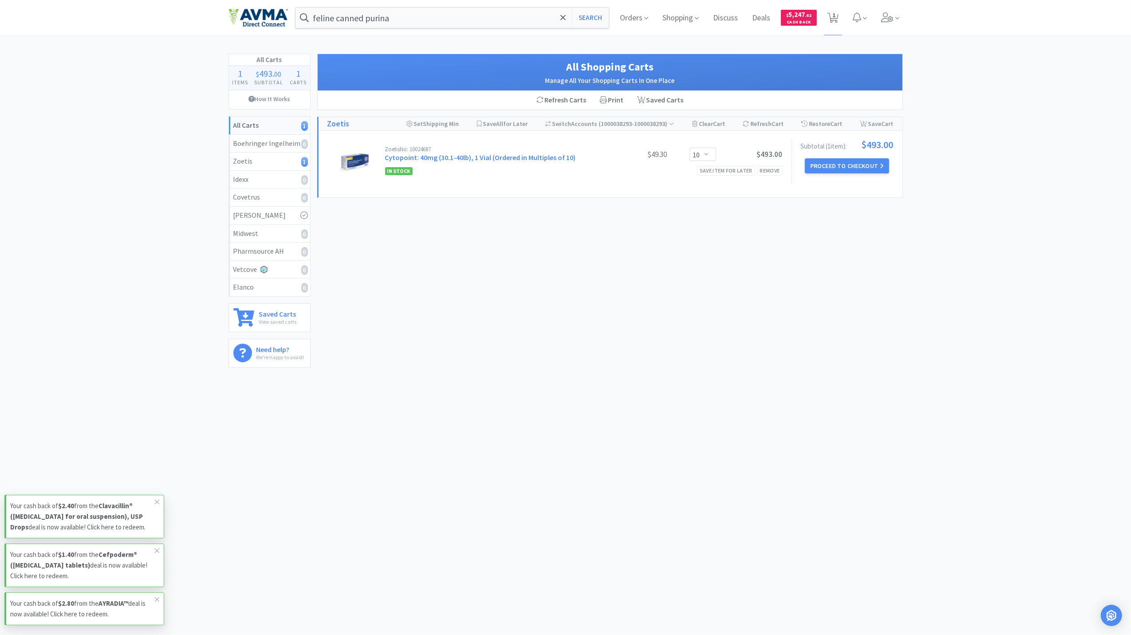
click at [244, 11] on img at bounding box center [257, 17] width 59 height 19
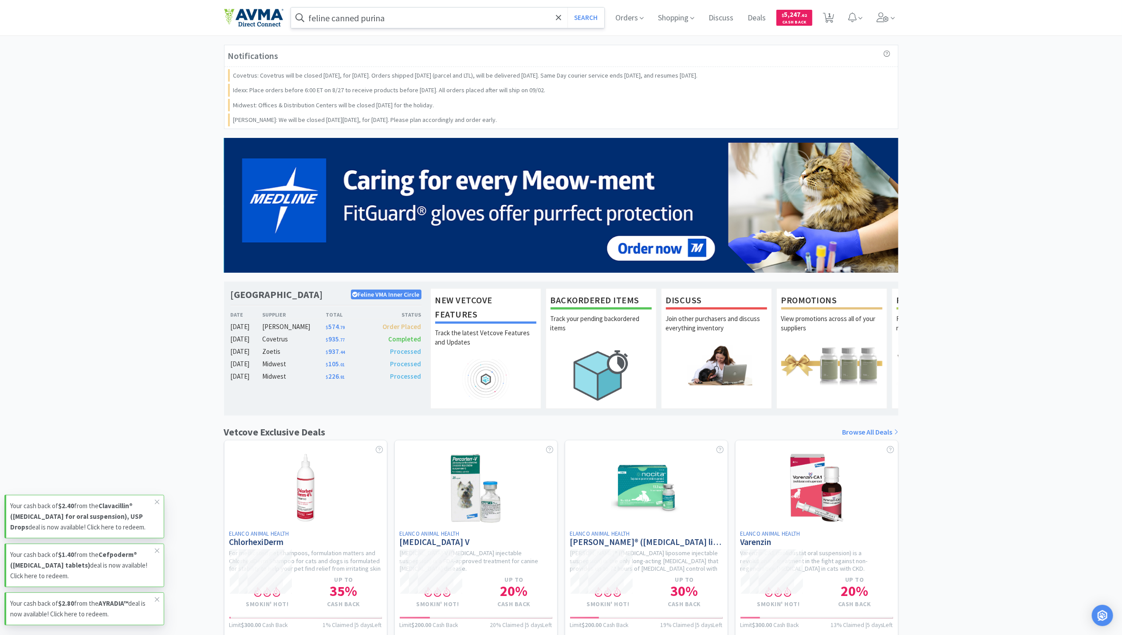
click at [469, 20] on input "feline canned purina" at bounding box center [448, 18] width 314 height 20
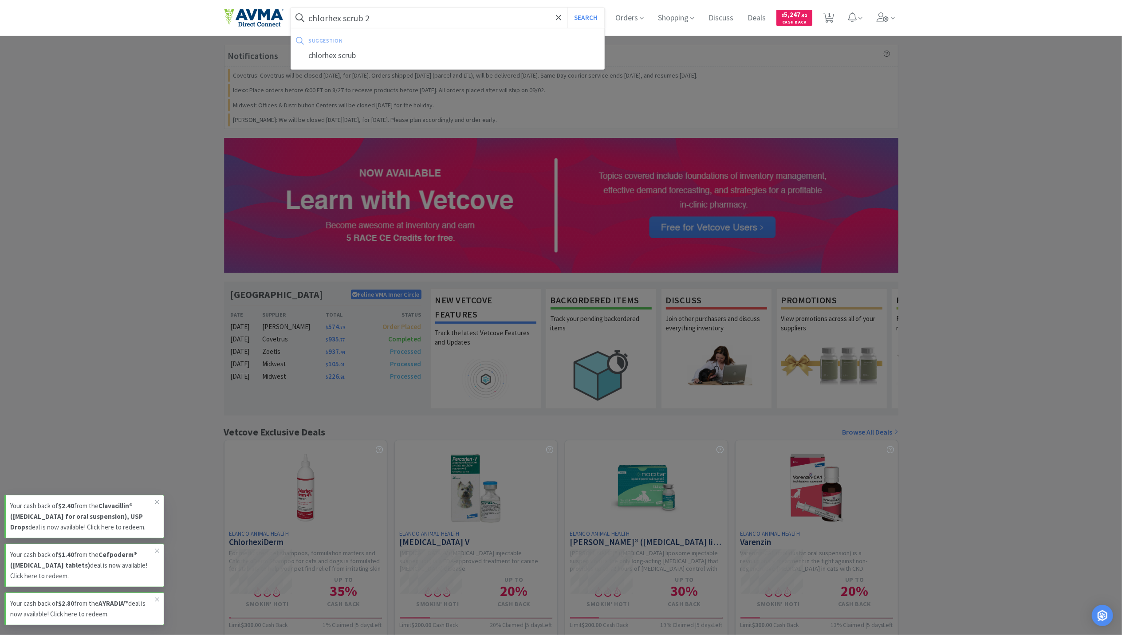
type input "chlorhex scrub 2"
click at [567, 8] on button "Search" at bounding box center [585, 18] width 37 height 20
select select "10"
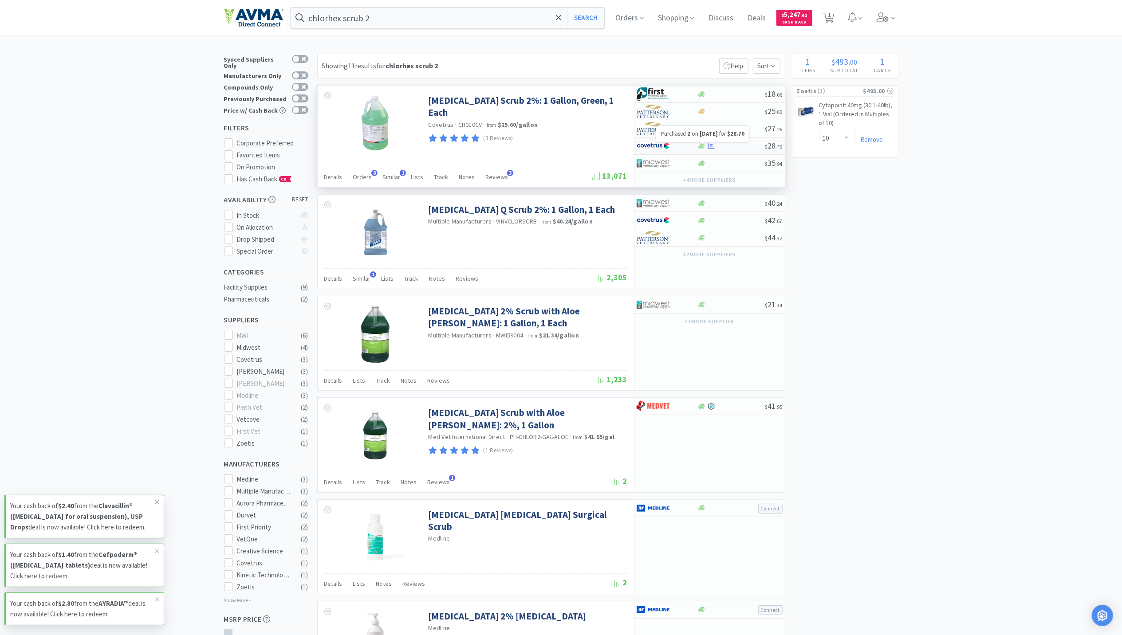
click at [712, 148] on icon at bounding box center [711, 146] width 7 height 7
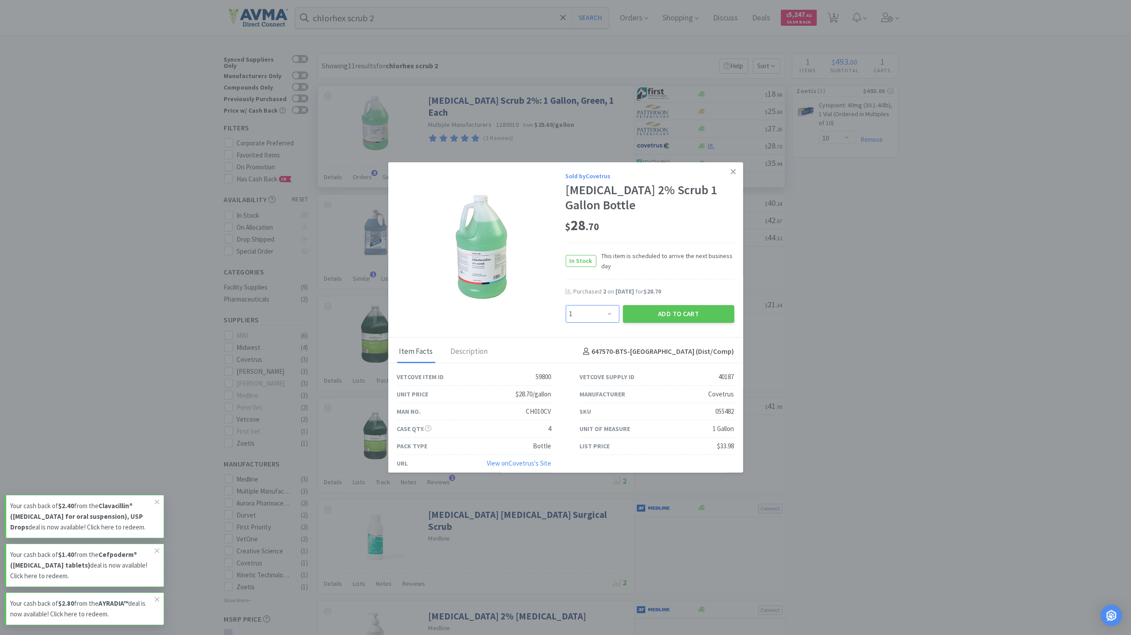
click at [602, 309] on select "Enter Quantity 1 2 3 4 5 6 7 8 9 10 11 12 13 14 15 16 17 18 19 20 Enter Quantity" at bounding box center [593, 314] width 54 height 18
select select "2"
click at [566, 305] on select "Enter Quantity 1 2 3 4 5 6 7 8 9 10 11 12 13 14 15 16 17 18 19 20 Enter Quantity" at bounding box center [593, 314] width 54 height 18
click at [685, 300] on div "Purchased 2 on Jun 13th, 2025 for $28.70" at bounding box center [650, 296] width 169 height 18
click at [674, 310] on button "Add to Cart" at bounding box center [678, 314] width 111 height 18
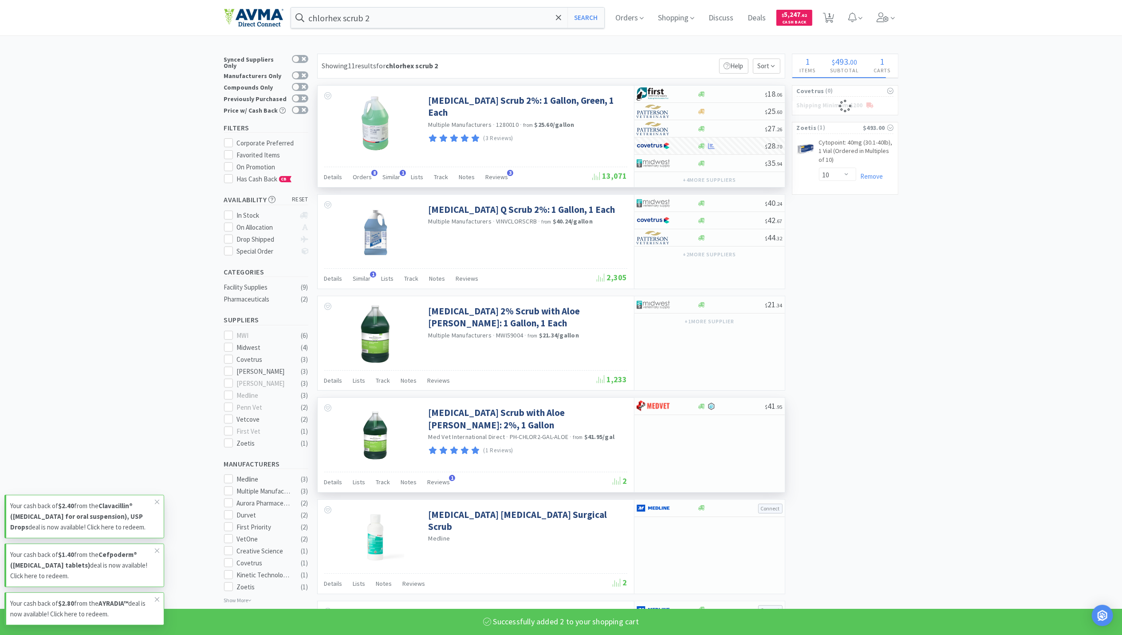
select select "2"
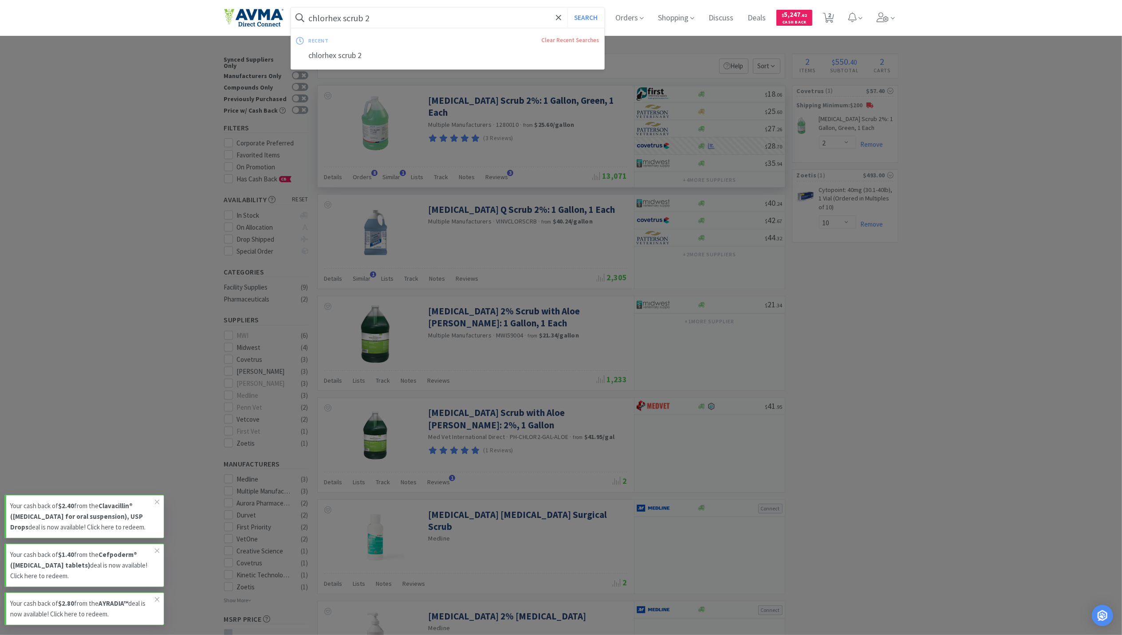
click at [424, 25] on input "chlorhex scrub 2" at bounding box center [448, 18] width 314 height 20
paste input "Mupirocin Ointment 2% 22 gm Tube"
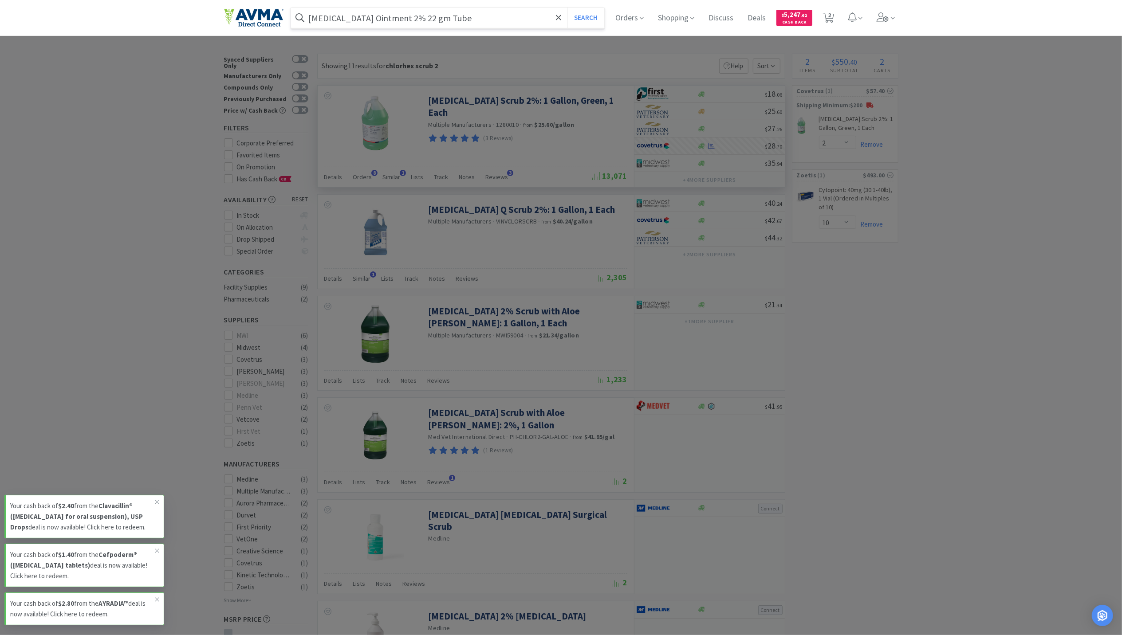
click at [567, 8] on button "Search" at bounding box center [585, 18] width 37 height 20
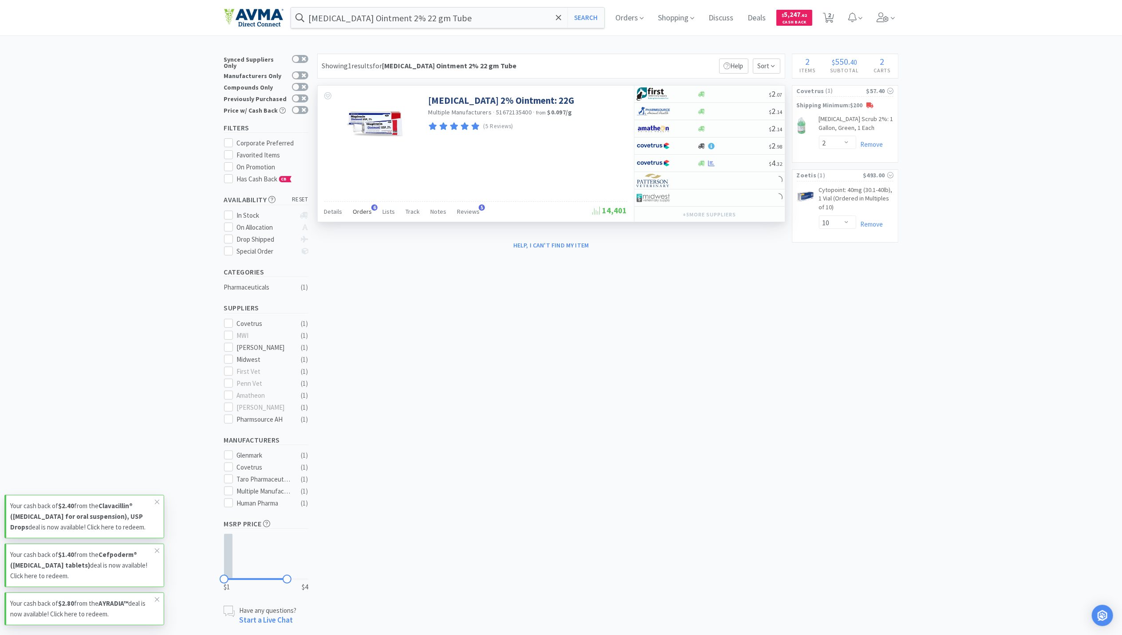
click at [366, 212] on span "Orders" at bounding box center [362, 212] width 19 height 8
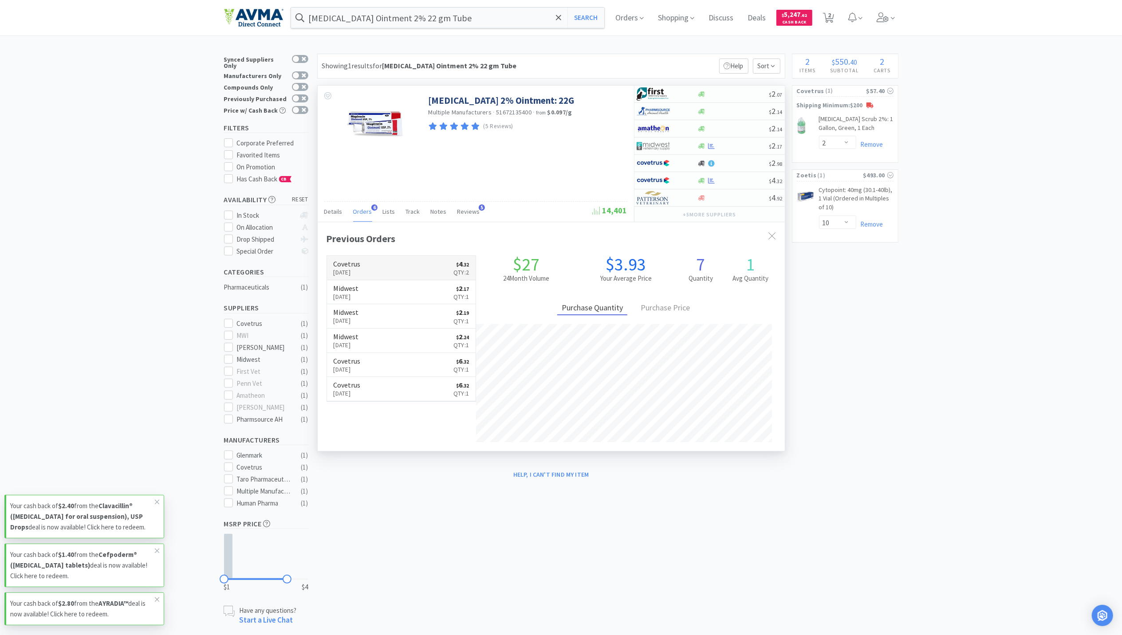
scroll to position [229, 467]
click at [393, 274] on link "Covetrus Aug 21st, 2025 $ 4 . 32 Qty: 2" at bounding box center [401, 268] width 149 height 24
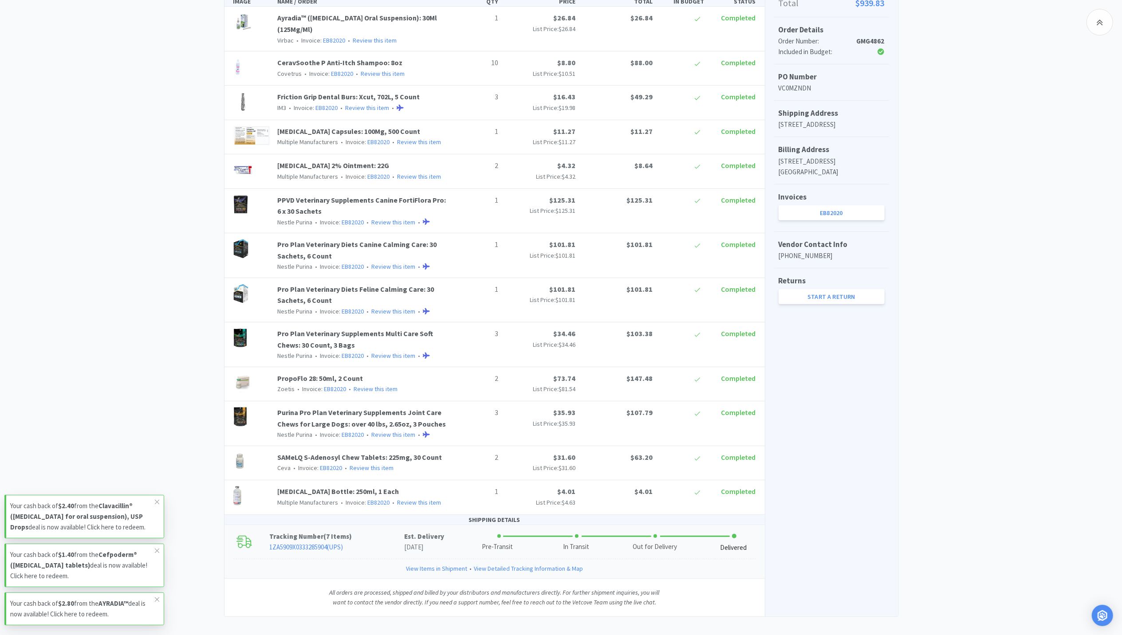
scroll to position [238, 0]
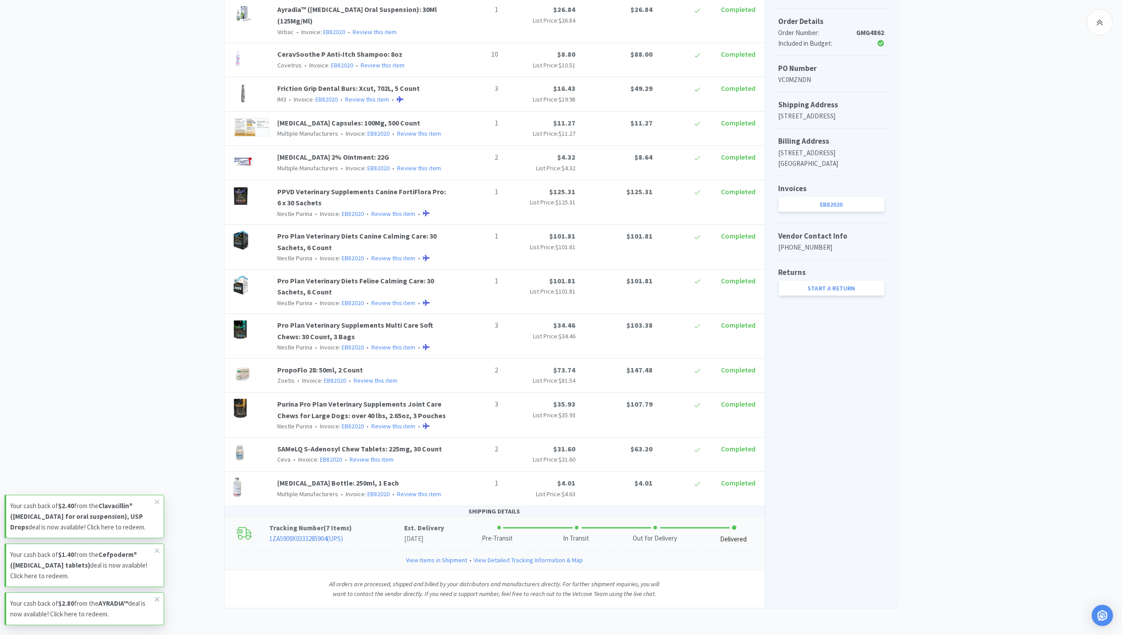
click at [458, 560] on link "View Items in Shipment" at bounding box center [436, 560] width 61 height 10
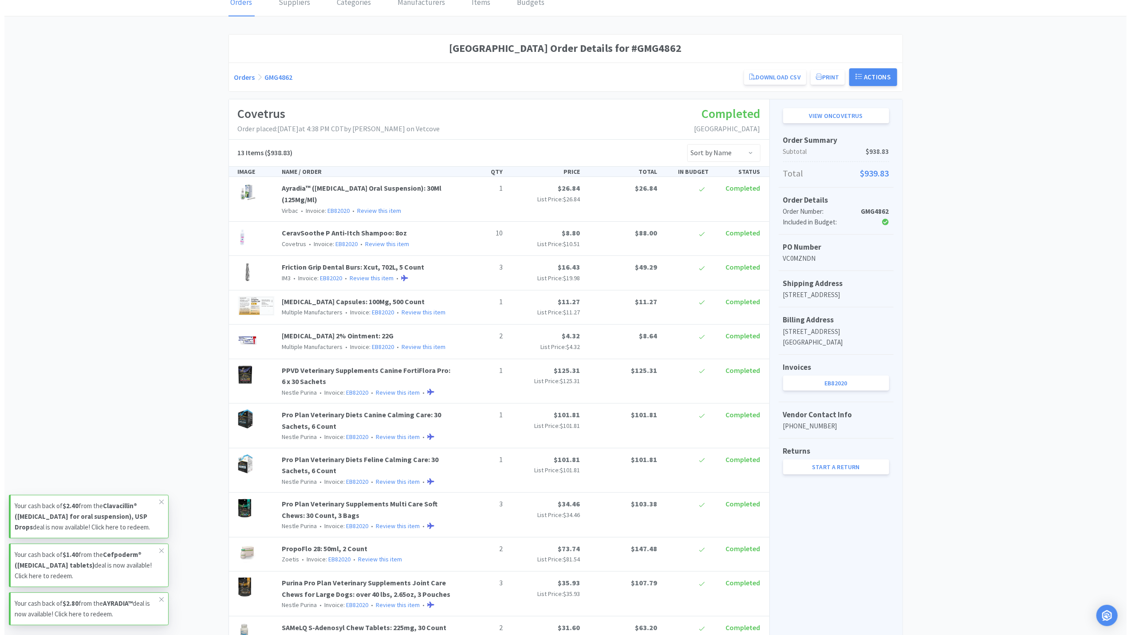
scroll to position [0, 0]
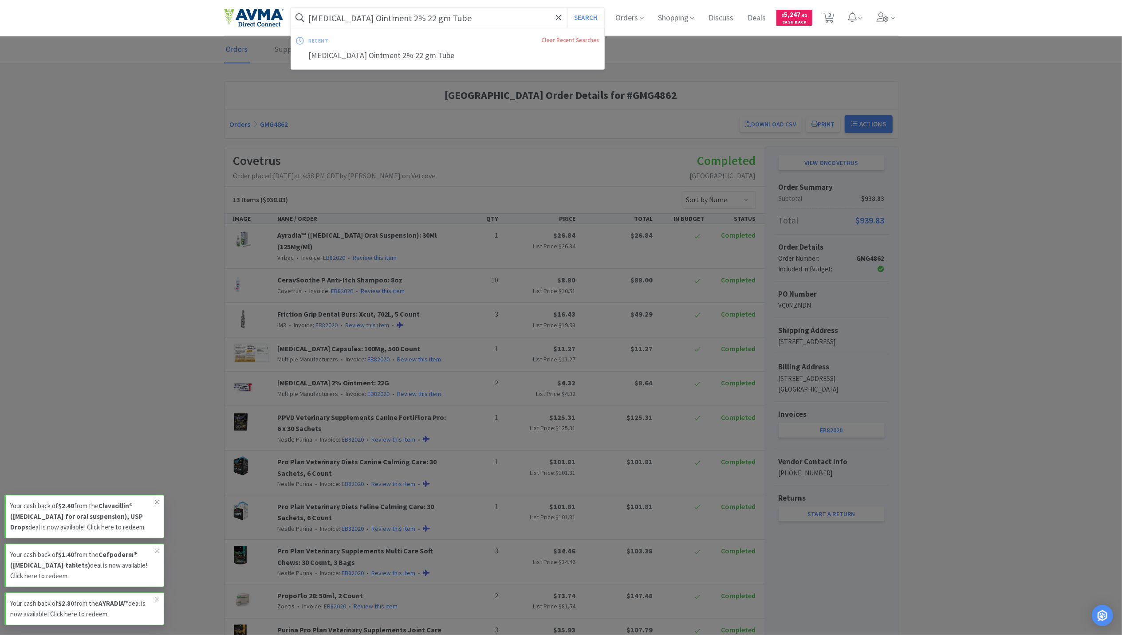
click at [435, 22] on input "Mupirocin Ointment 2% 22 gm Tube" at bounding box center [448, 18] width 314 height 20
paste input "DOUXO S3 PYO Shampoo"
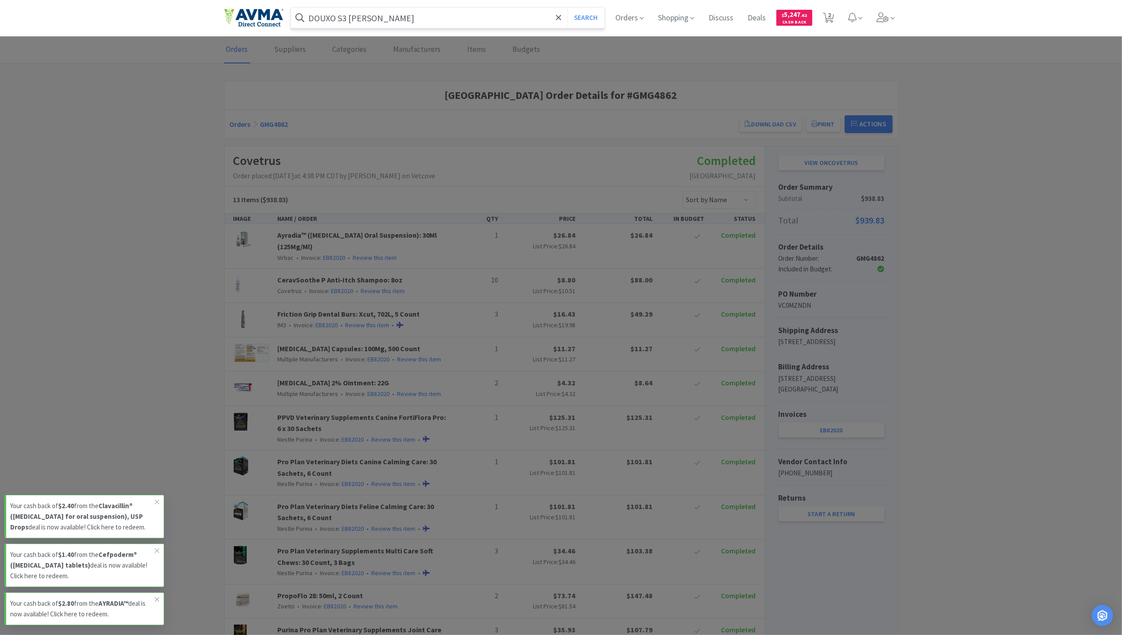
type input "DOUXO S3 PYO Shampoo"
click at [567, 8] on button "Search" at bounding box center [585, 18] width 37 height 20
select select "2"
select select "10"
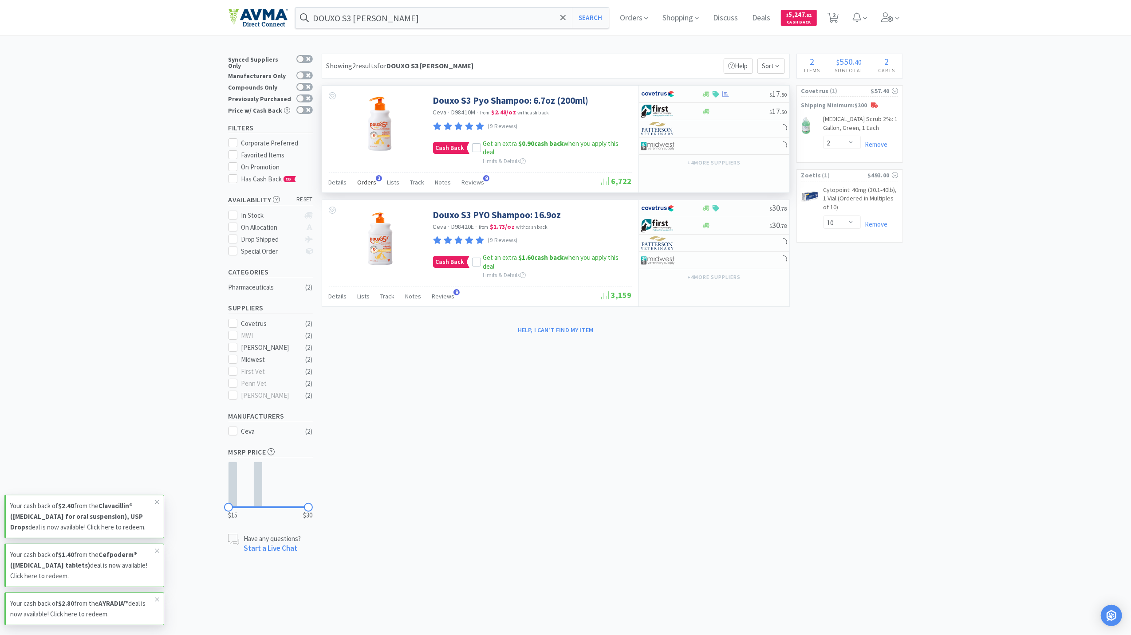
click at [370, 179] on span "Orders" at bounding box center [367, 182] width 19 height 8
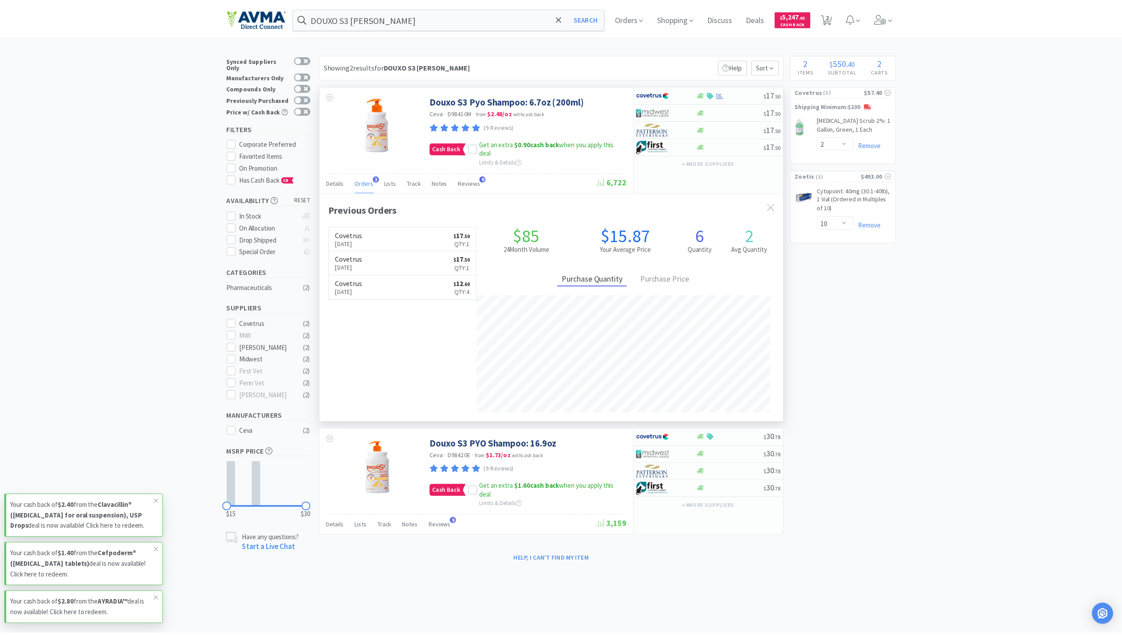
scroll to position [229, 467]
click at [365, 244] on p "Aug 18th, 2025" at bounding box center [351, 243] width 27 height 10
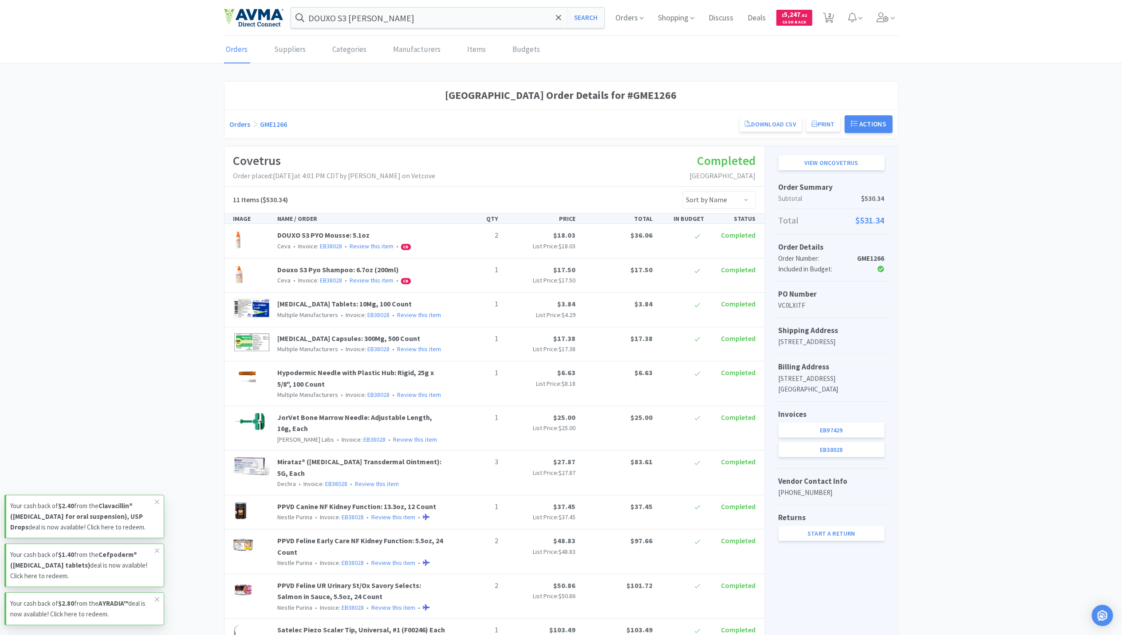
scroll to position [157, 0]
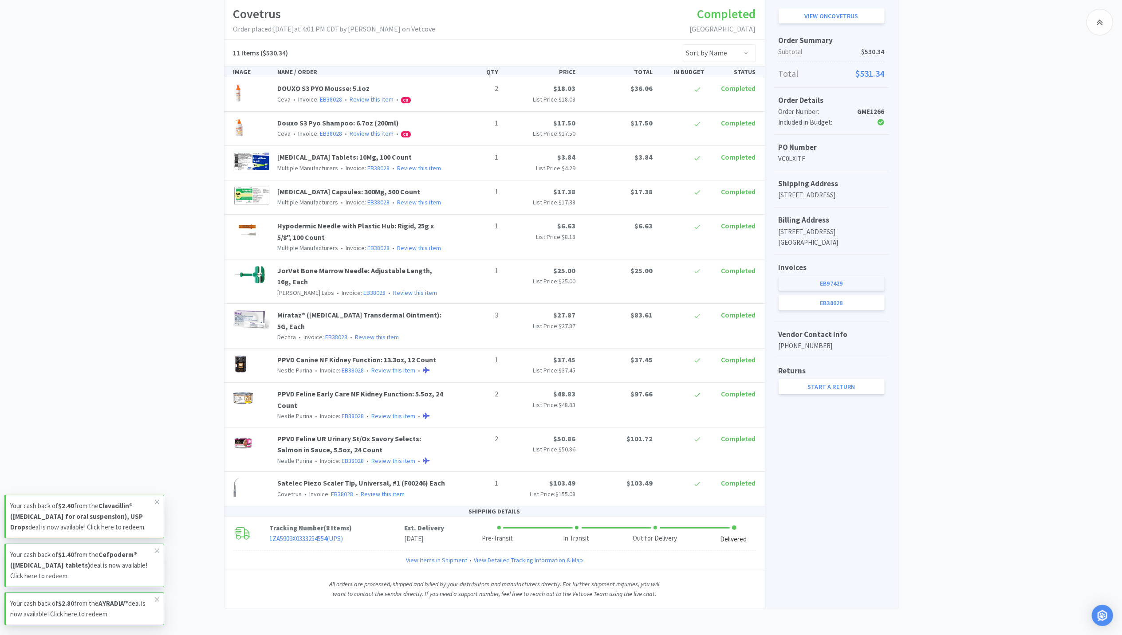
click at [825, 284] on link "EB97429" at bounding box center [831, 283] width 106 height 15
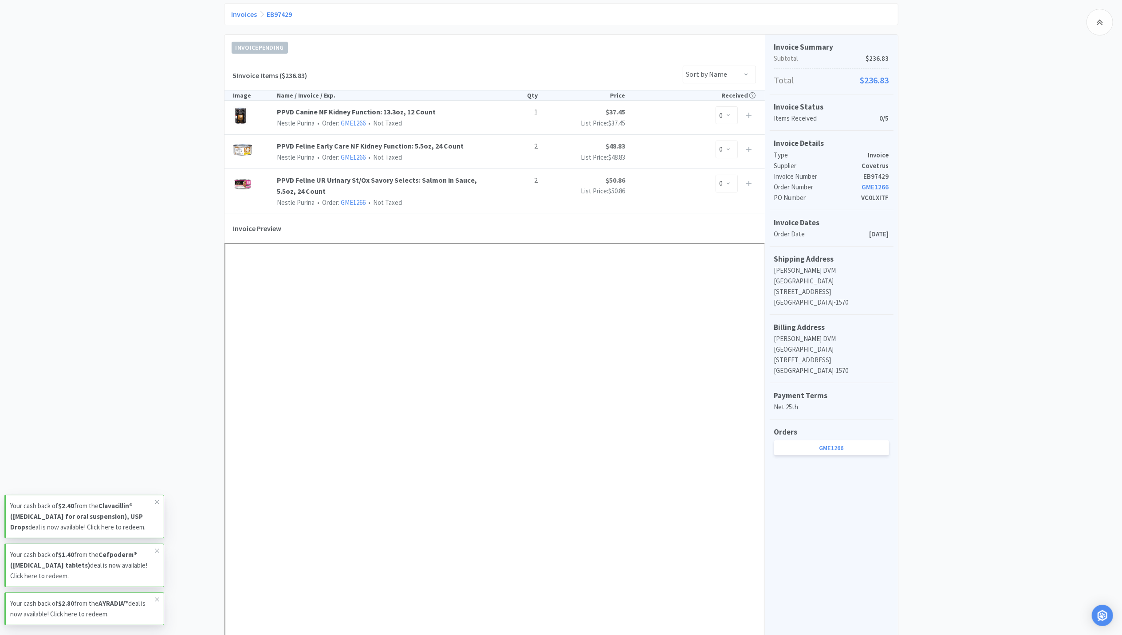
scroll to position [118, 0]
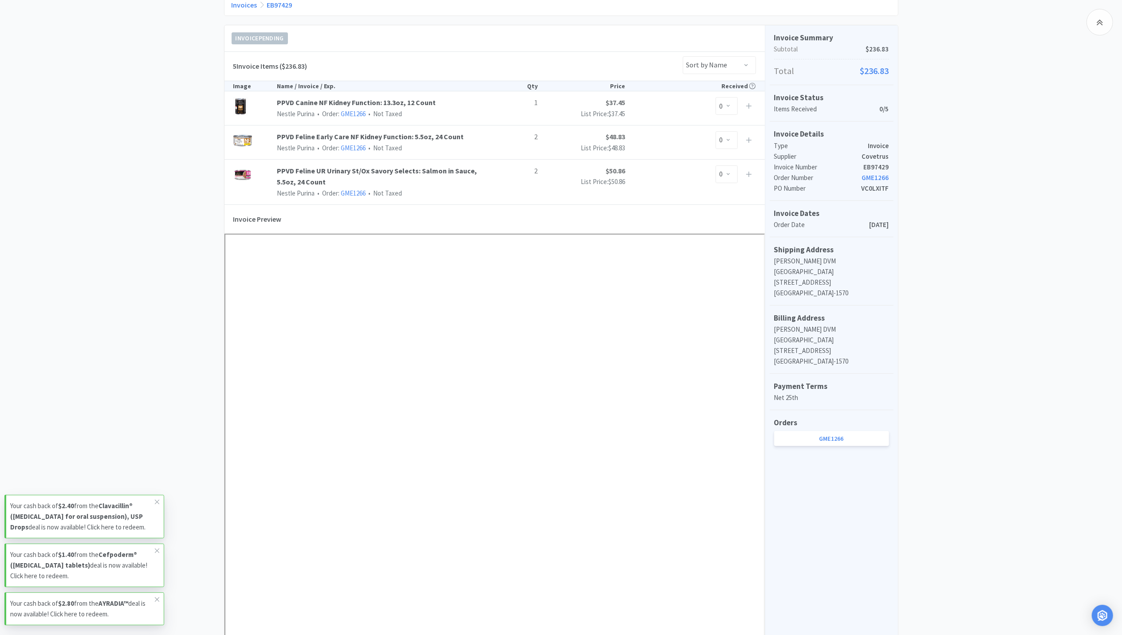
scroll to position [157, 0]
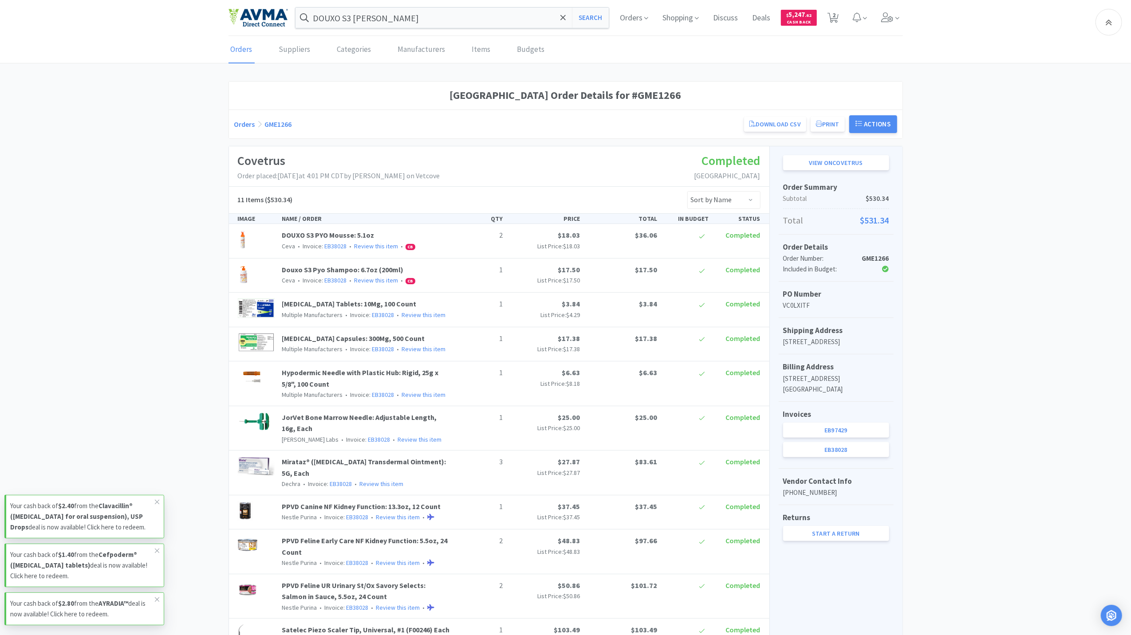
select select "2"
select select "10"
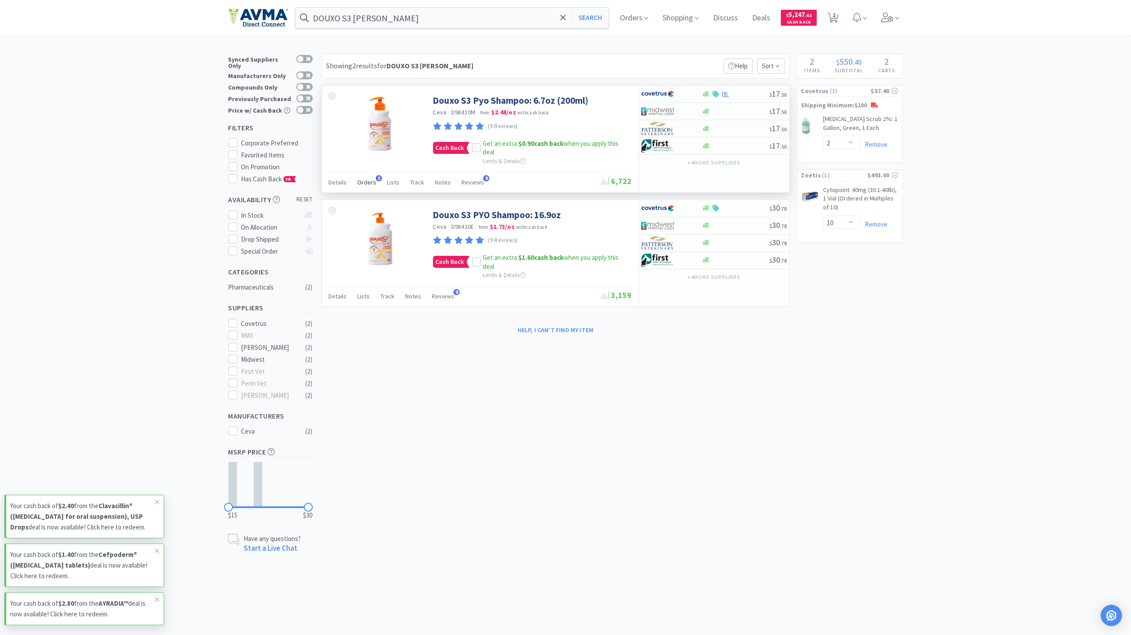
click at [358, 179] on span "Orders" at bounding box center [367, 182] width 19 height 8
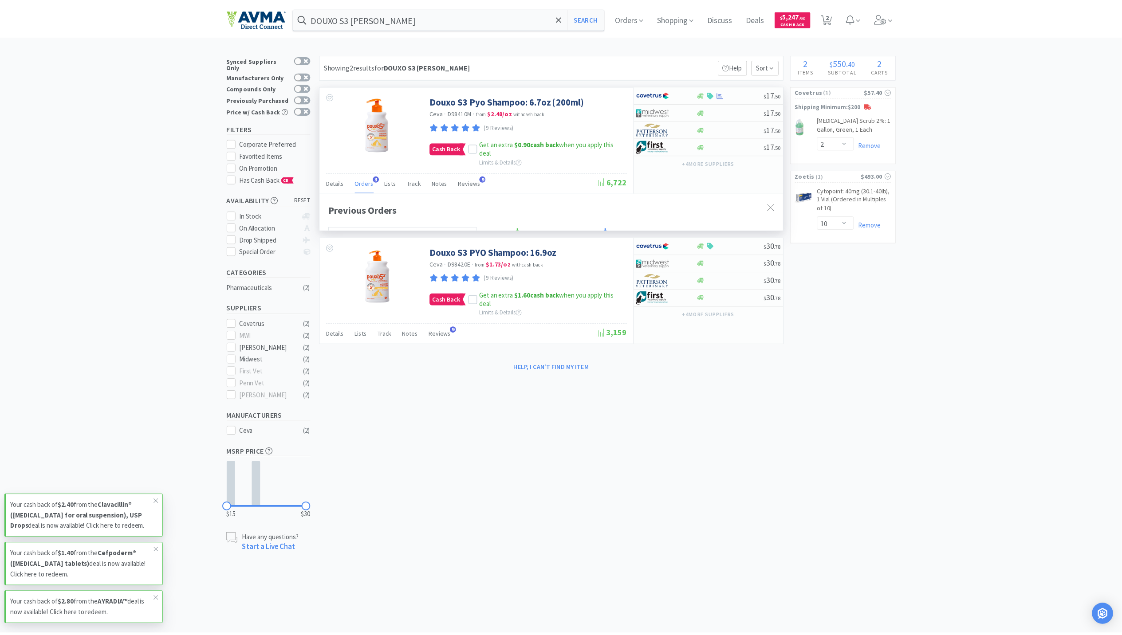
scroll to position [229, 467]
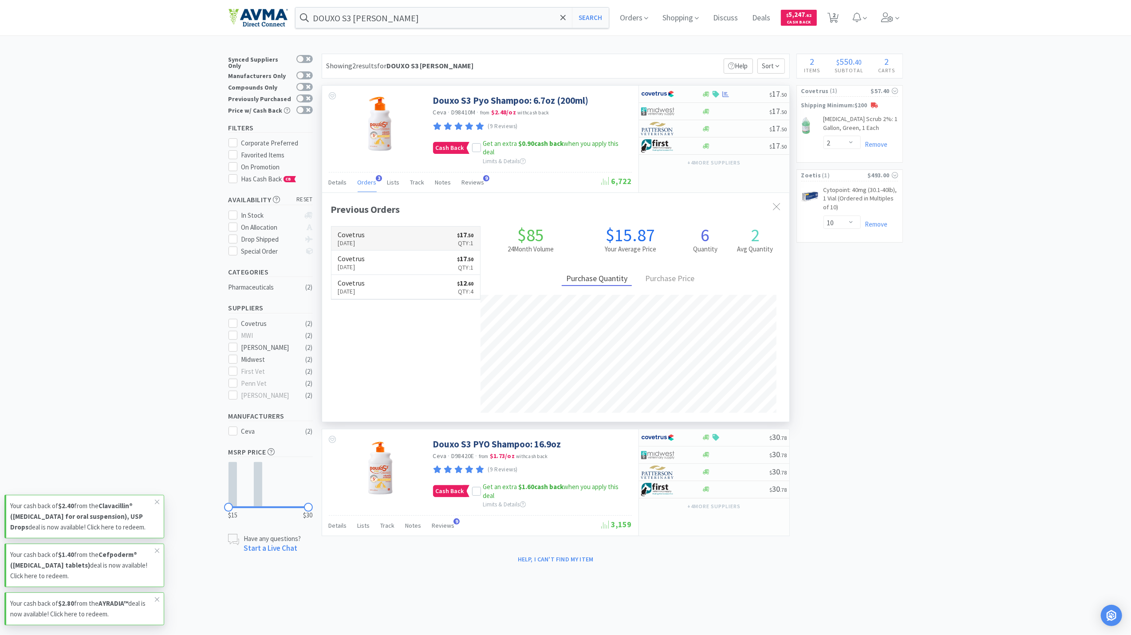
click at [365, 235] on h6 "Covetrus" at bounding box center [351, 234] width 27 height 7
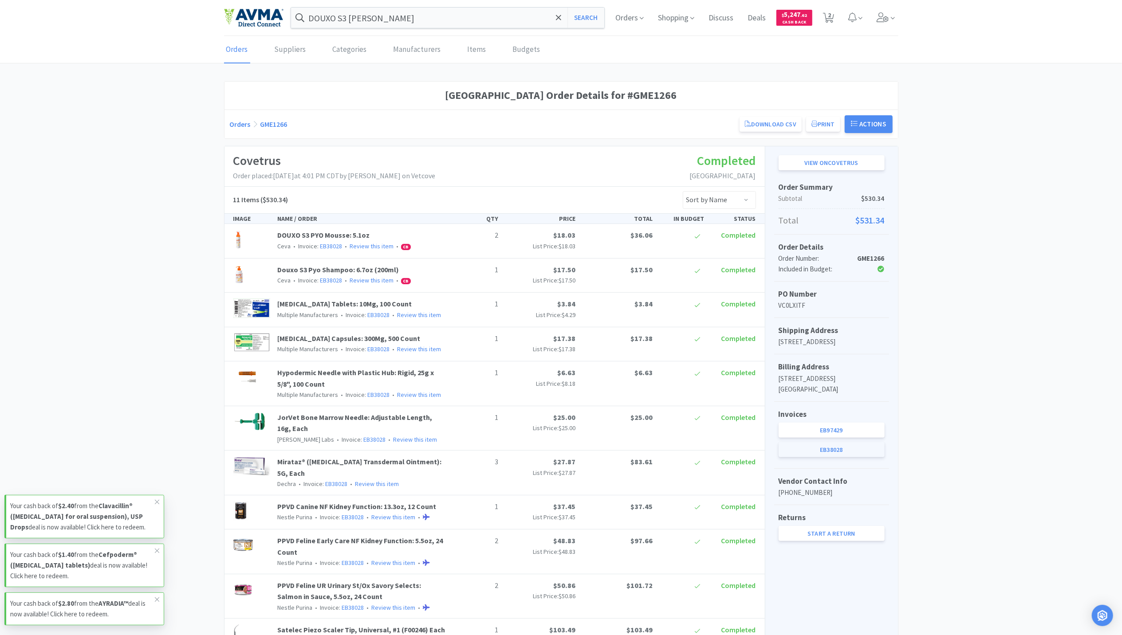
click at [822, 456] on link "EB38028" at bounding box center [831, 449] width 106 height 15
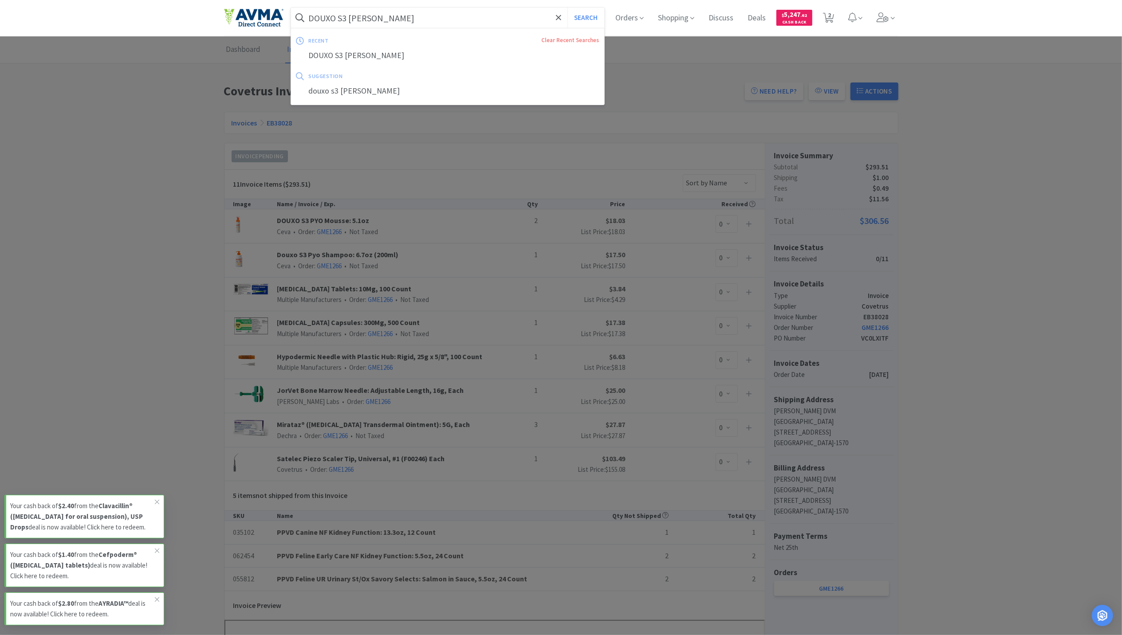
click at [412, 12] on input "DOUXO S3 PYO Shampoo" at bounding box center [448, 18] width 314 height 20
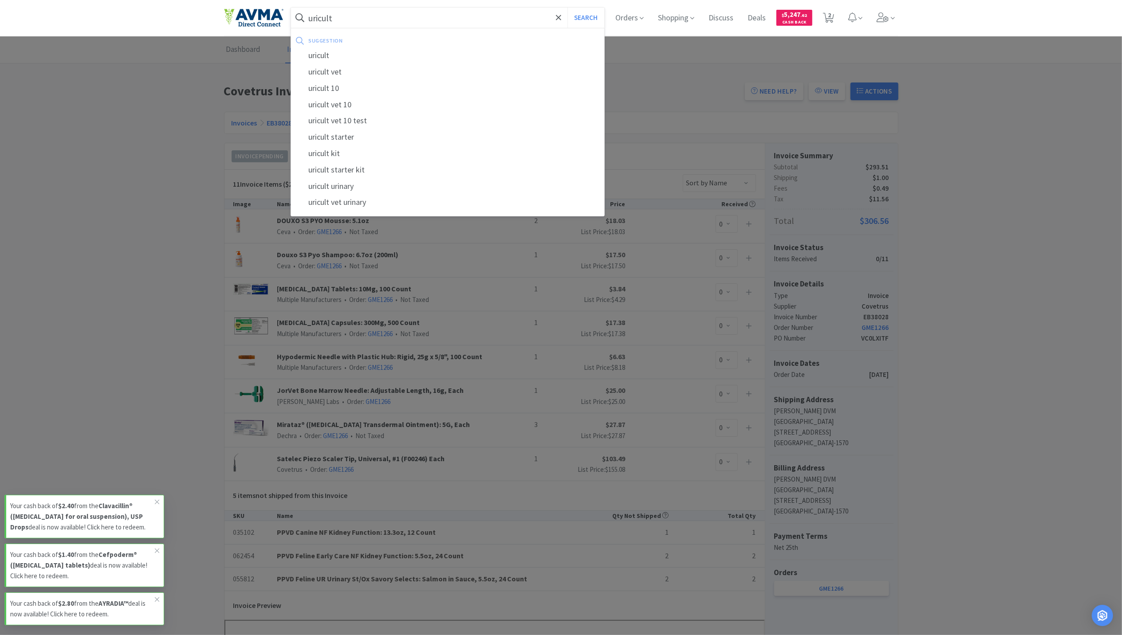
type input "uricult"
click at [567, 8] on button "Search" at bounding box center [585, 18] width 37 height 20
select select "2"
select select "10"
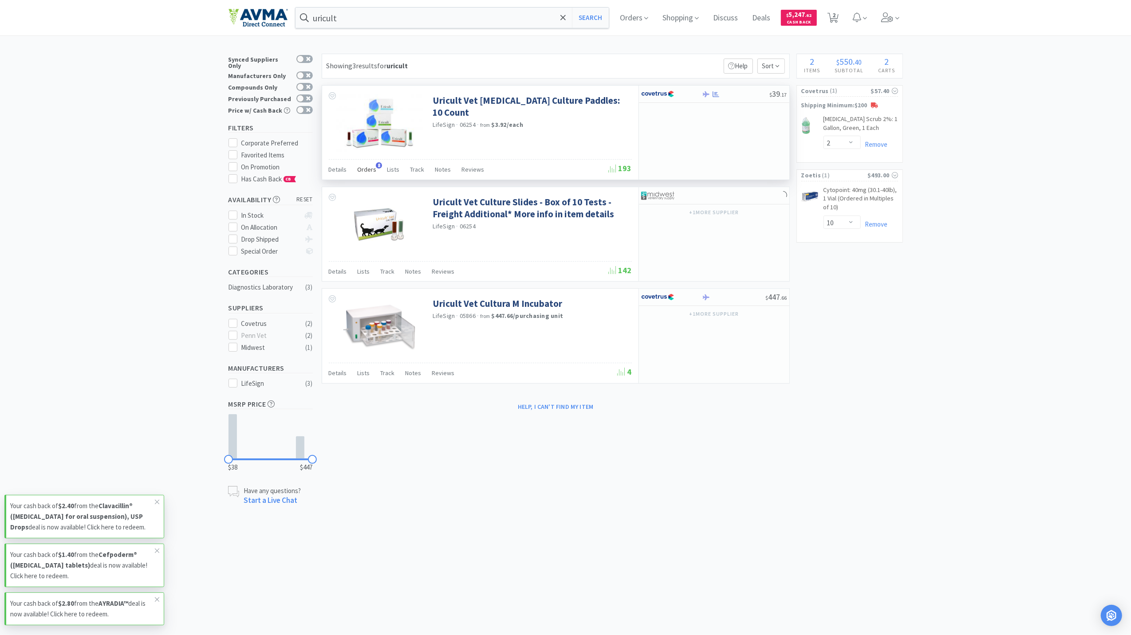
click at [357, 171] on div "Details Orders 8 Lists Track Notes Reviews" at bounding box center [469, 170] width 280 height 17
click at [373, 169] on span "Orders" at bounding box center [367, 169] width 19 height 8
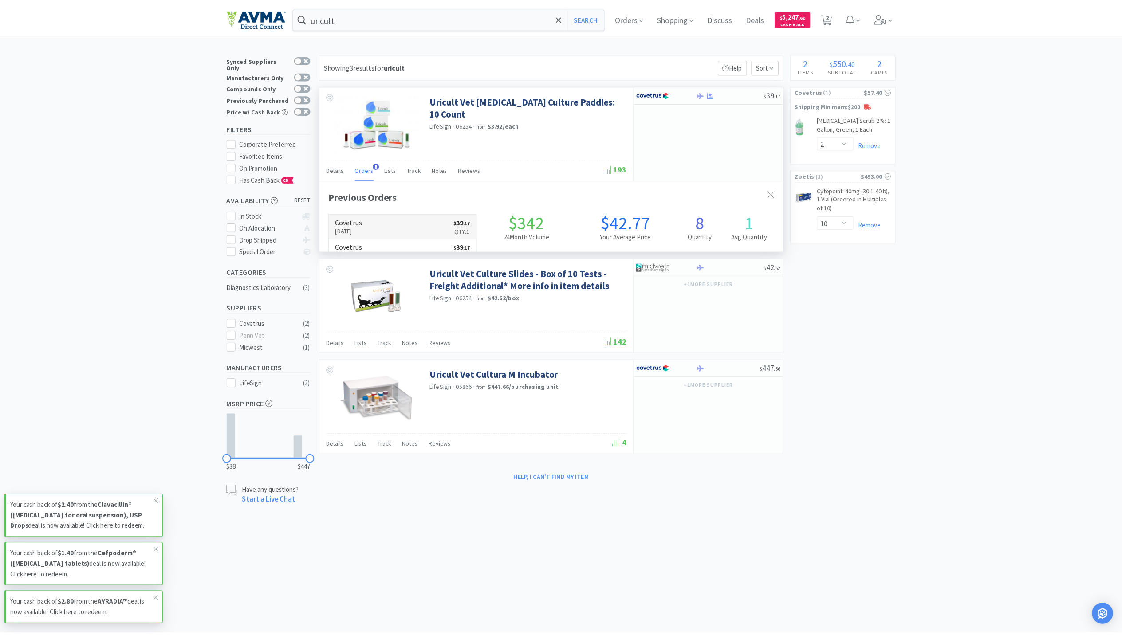
scroll to position [238, 467]
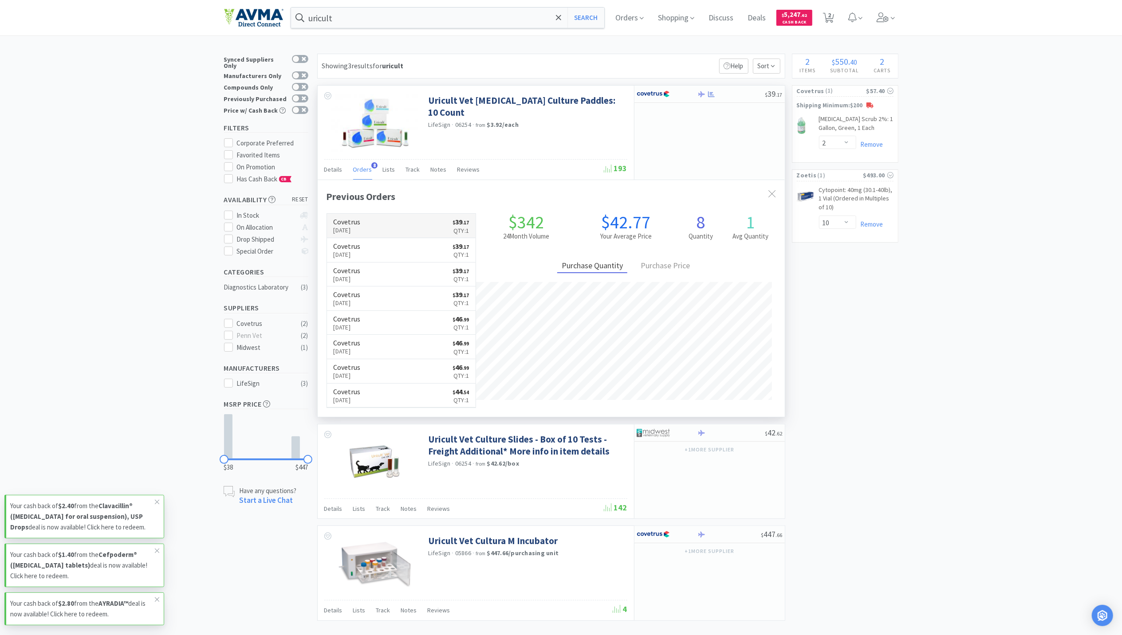
click at [361, 231] on p "Aug 15th, 2025" at bounding box center [347, 230] width 27 height 10
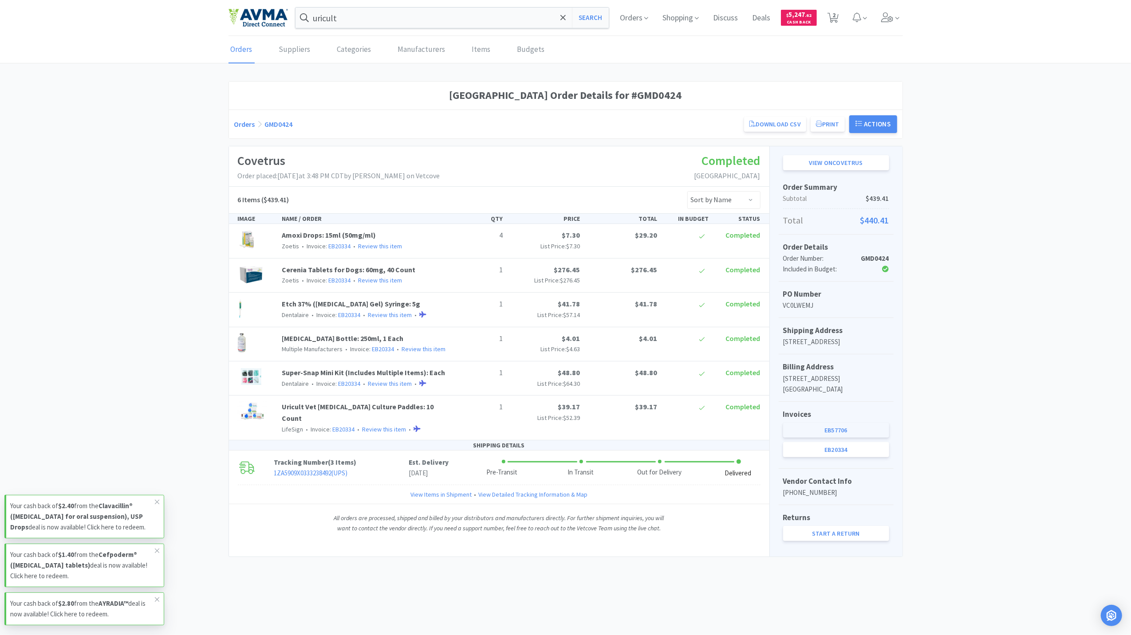
click at [842, 438] on link "EB57706" at bounding box center [836, 430] width 106 height 15
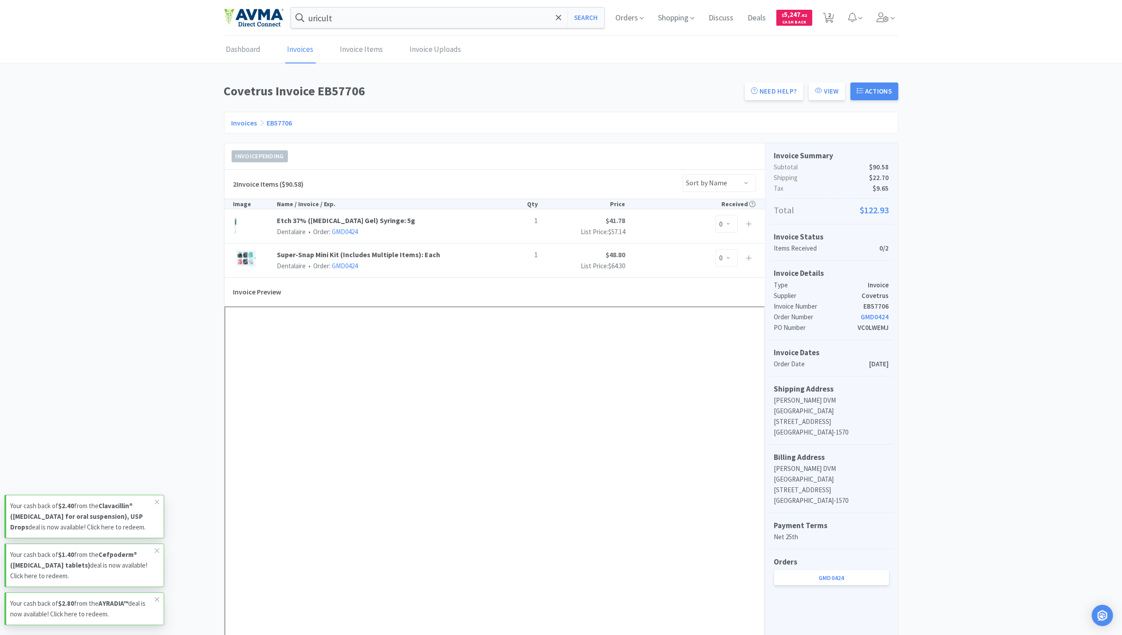
scroll to position [236, 0]
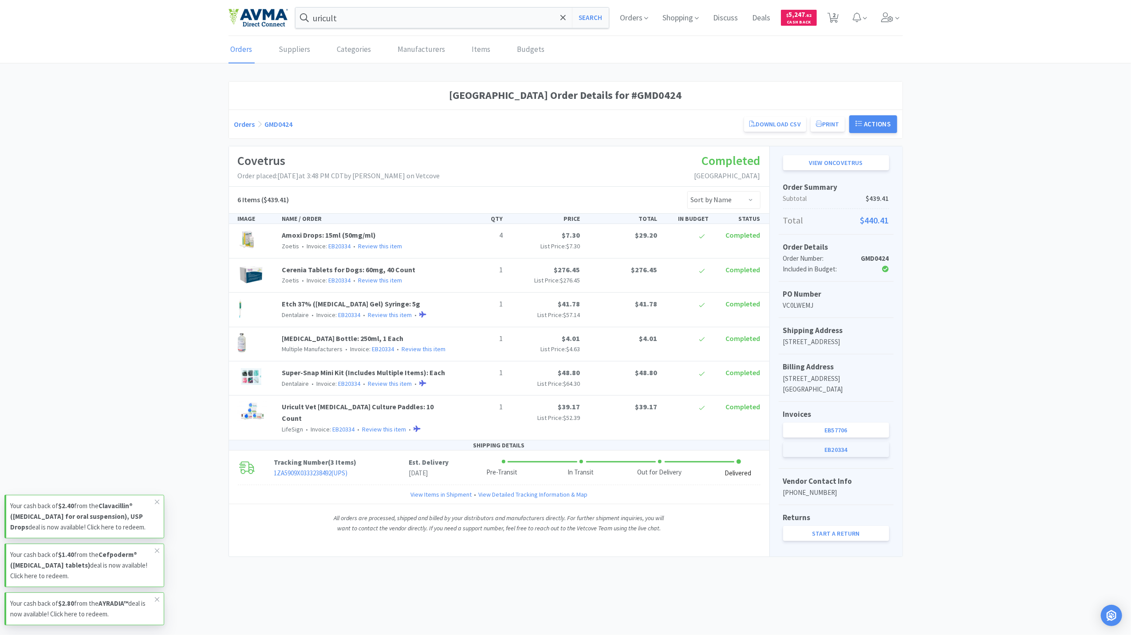
click at [854, 457] on link "EB20334" at bounding box center [836, 449] width 106 height 15
select select "2"
select select "10"
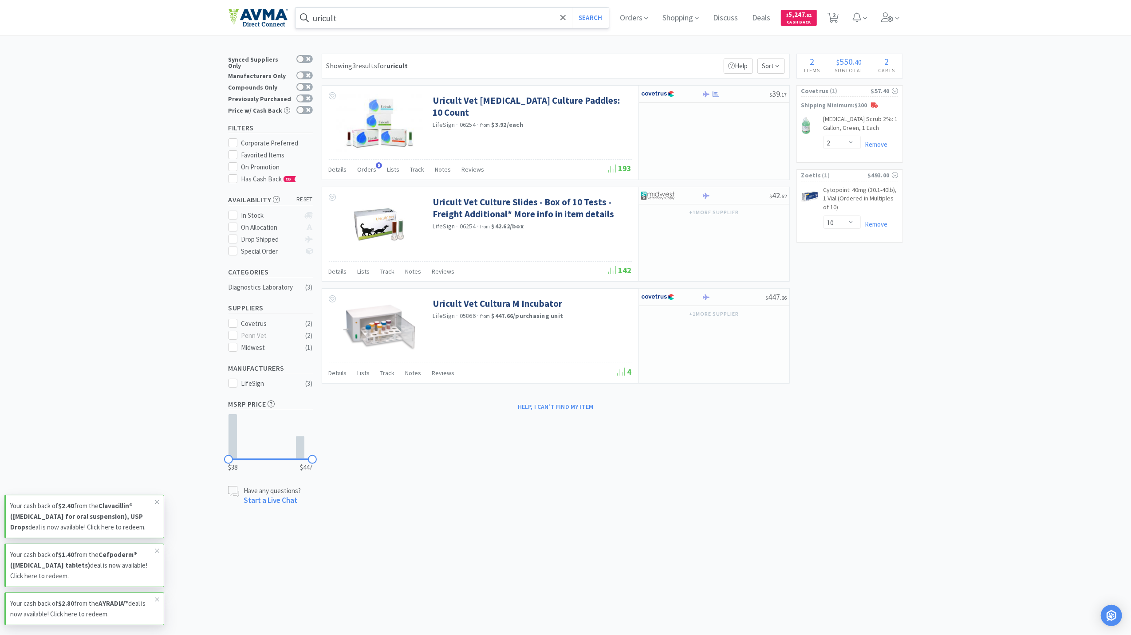
click at [405, 27] on div "uricult Search Orders Shopping Discuss Discuss Deals Deals $ 5,247 . 62 Cash Ba…" at bounding box center [565, 17] width 674 height 35
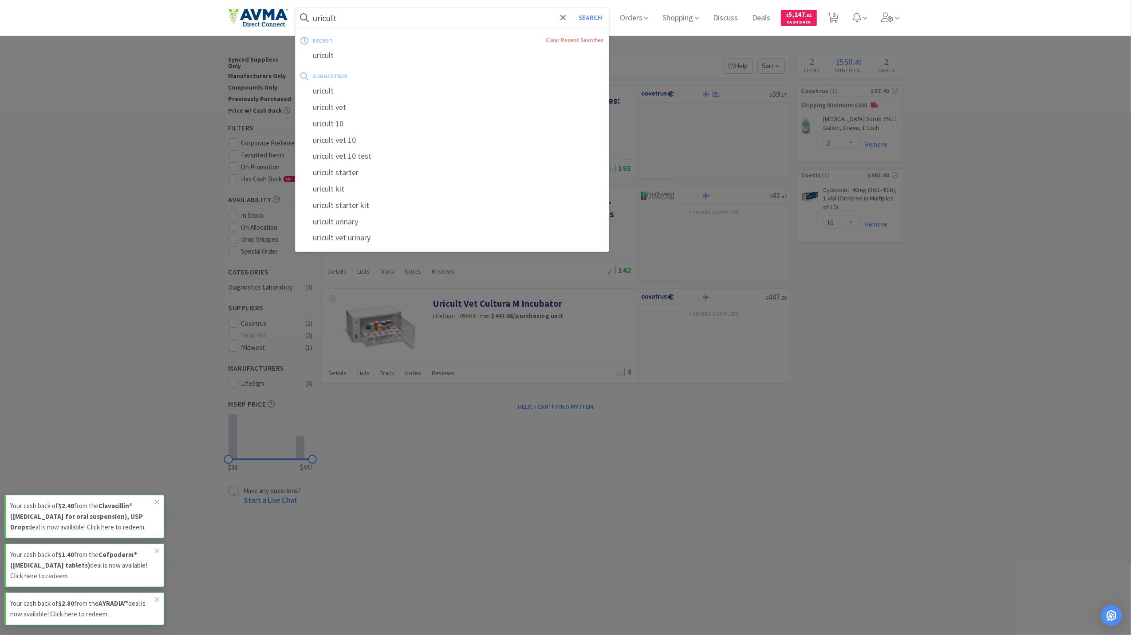
click at [404, 27] on input "uricult" at bounding box center [452, 18] width 314 height 20
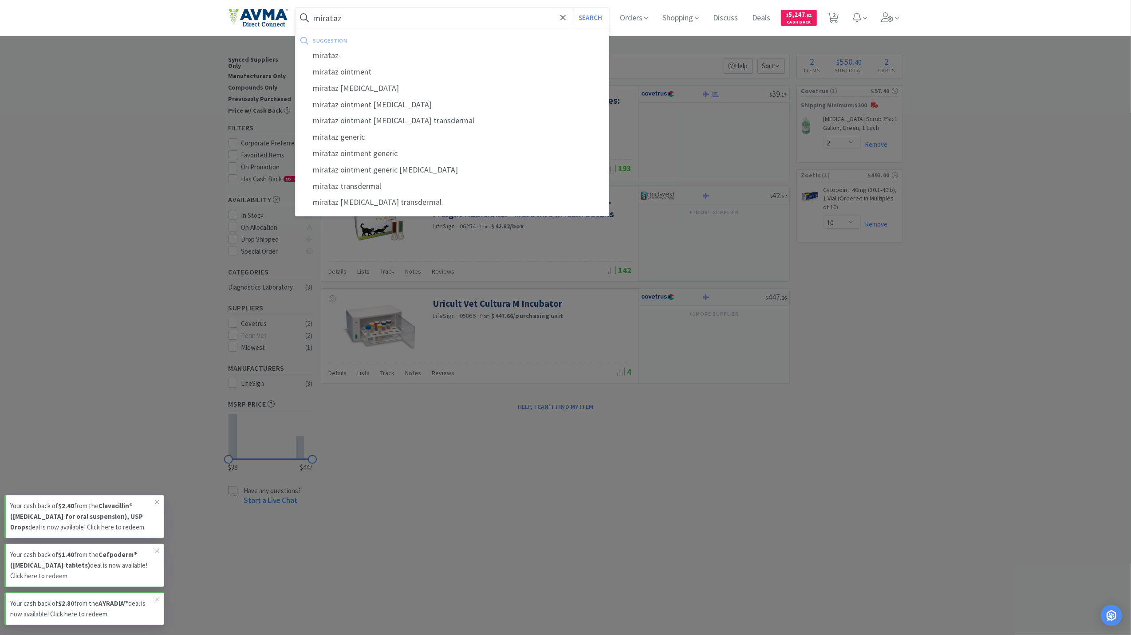
type input "mirataz"
click at [572, 8] on button "Search" at bounding box center [590, 18] width 37 height 20
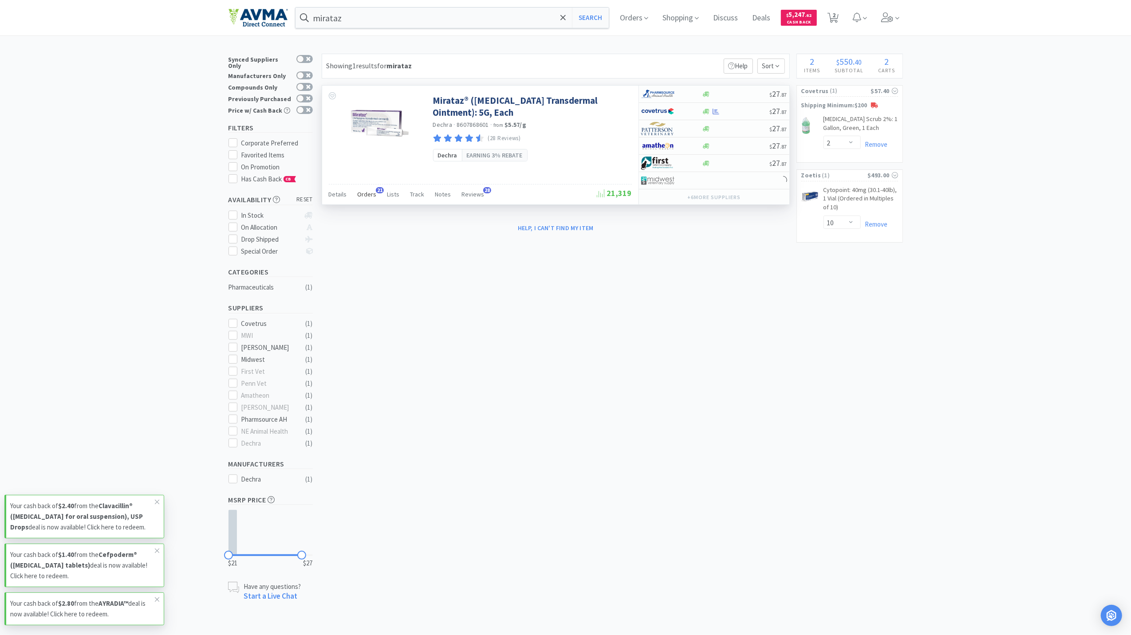
click at [370, 197] on span "Orders" at bounding box center [367, 194] width 19 height 8
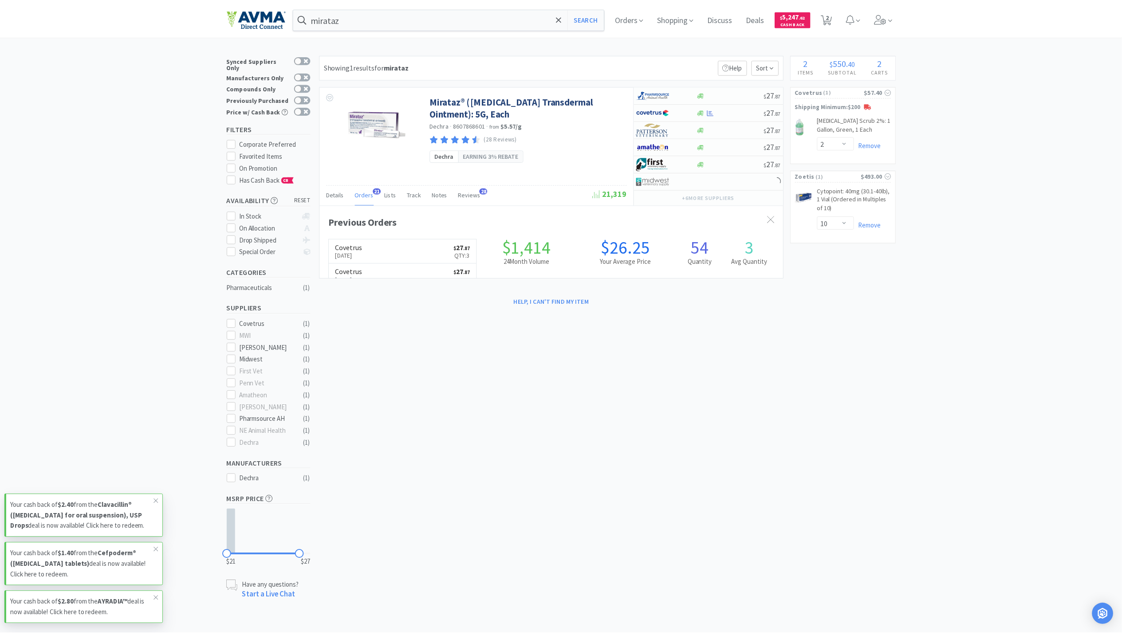
scroll to position [238, 467]
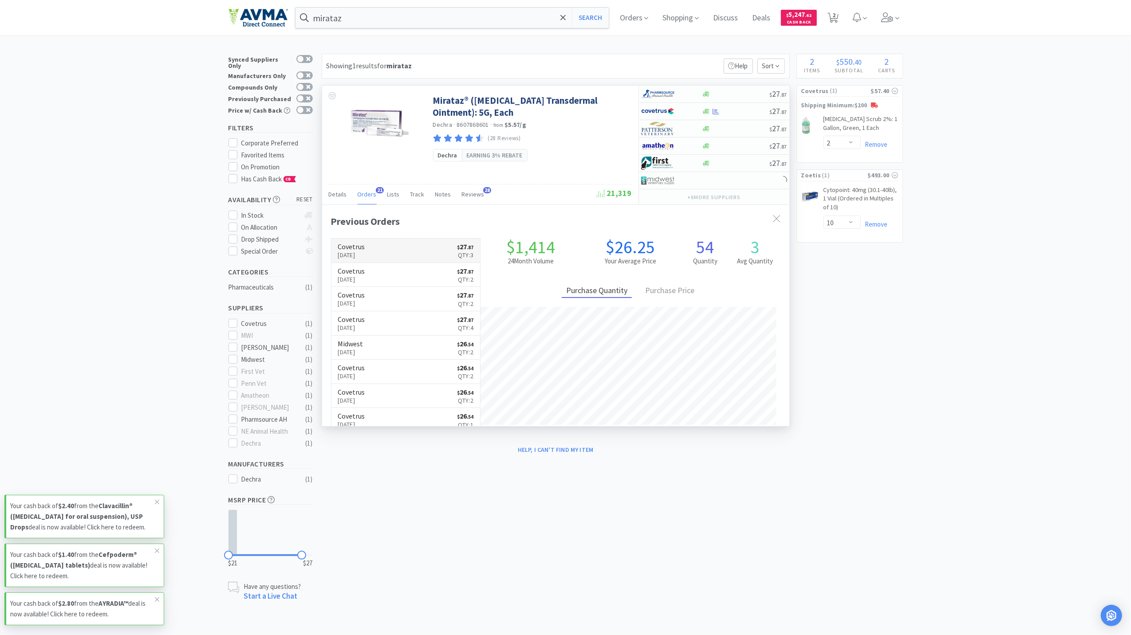
click at [382, 256] on link "Covetrus Aug 18th, 2025 $ 27 . 87 Qty: 3" at bounding box center [405, 251] width 149 height 24
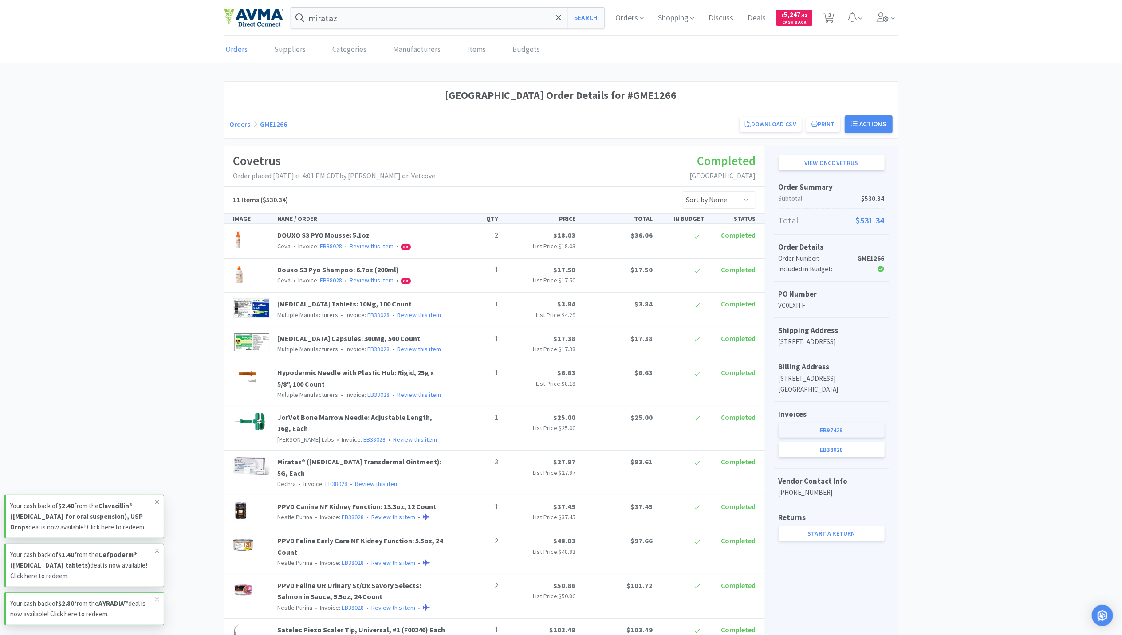
click at [843, 438] on link "EB97429" at bounding box center [831, 430] width 106 height 15
click at [845, 457] on link "EB38028" at bounding box center [831, 449] width 106 height 15
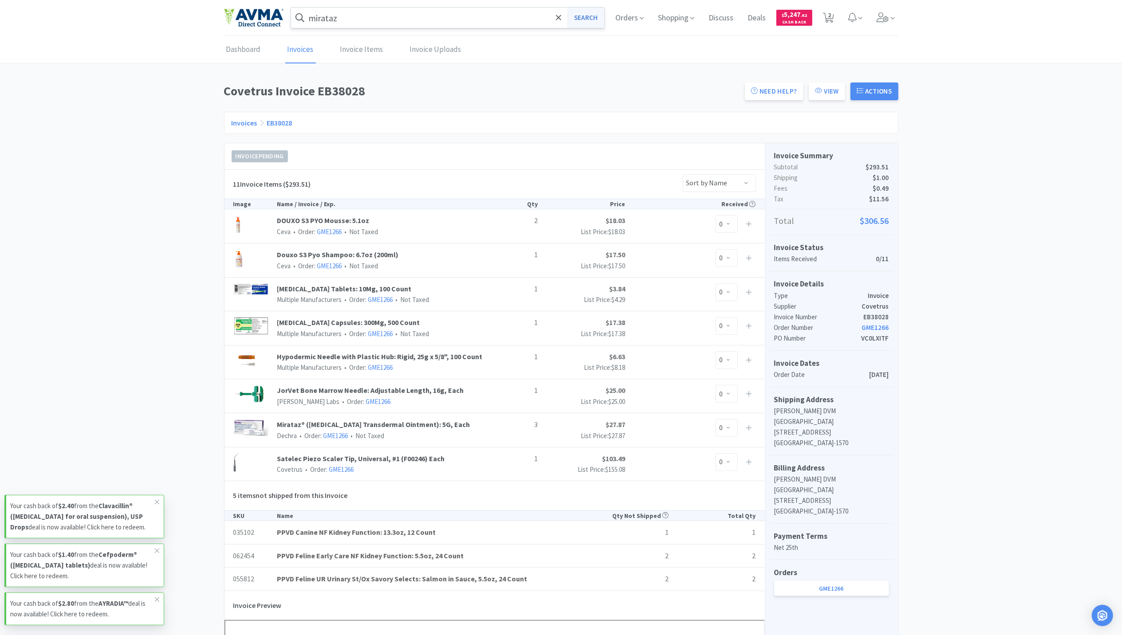
click at [568, 15] on button "Search" at bounding box center [585, 18] width 37 height 20
select select "2"
select select "10"
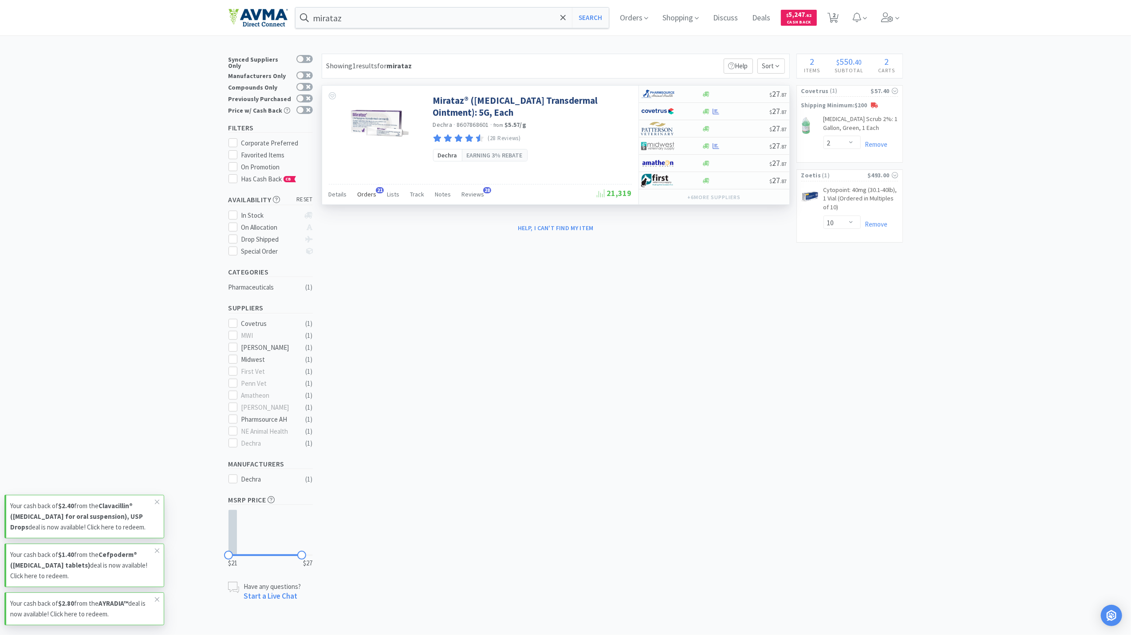
click at [366, 195] on span "Orders" at bounding box center [367, 194] width 19 height 8
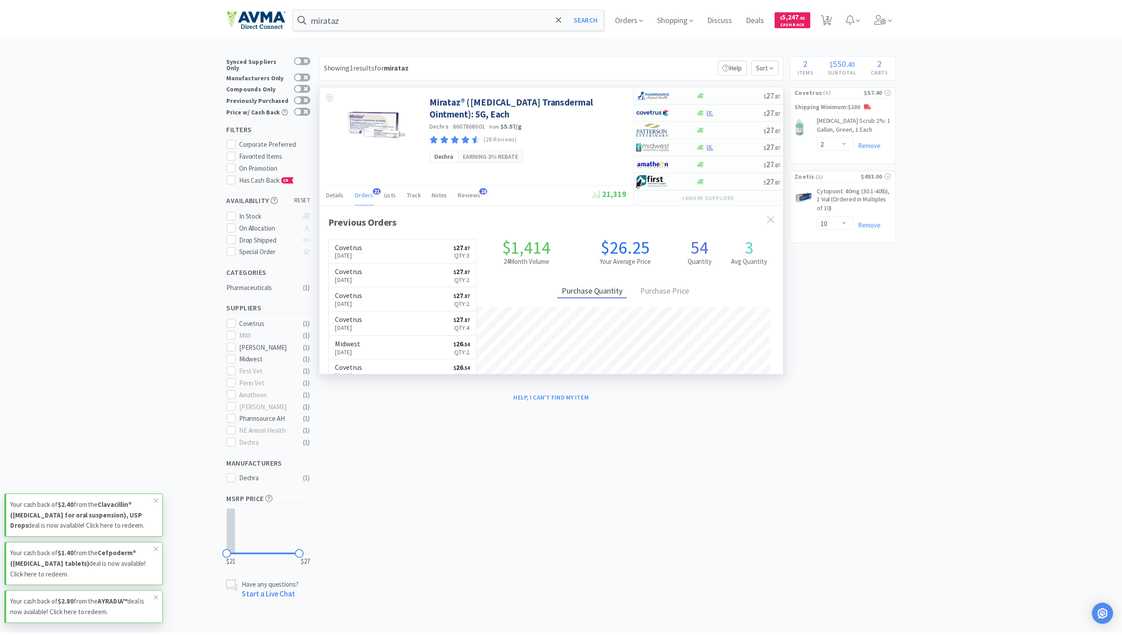
scroll to position [238, 467]
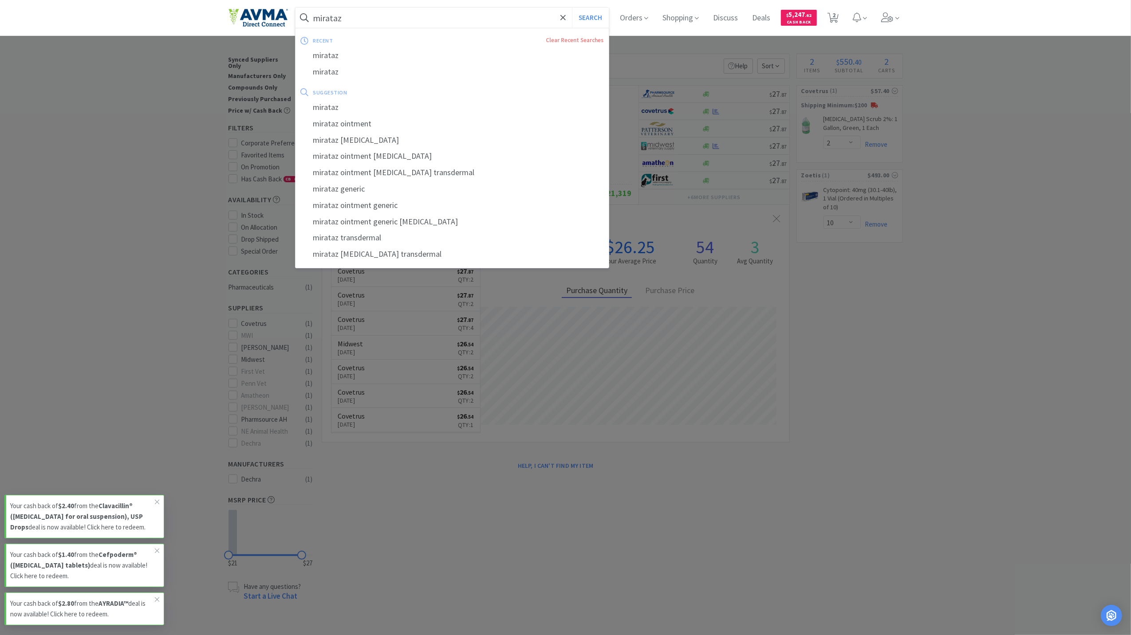
click at [436, 23] on input "mirataz" at bounding box center [452, 18] width 314 height 20
paste input "Amoxicillin Drops 15 ml (50mg/ml)'"
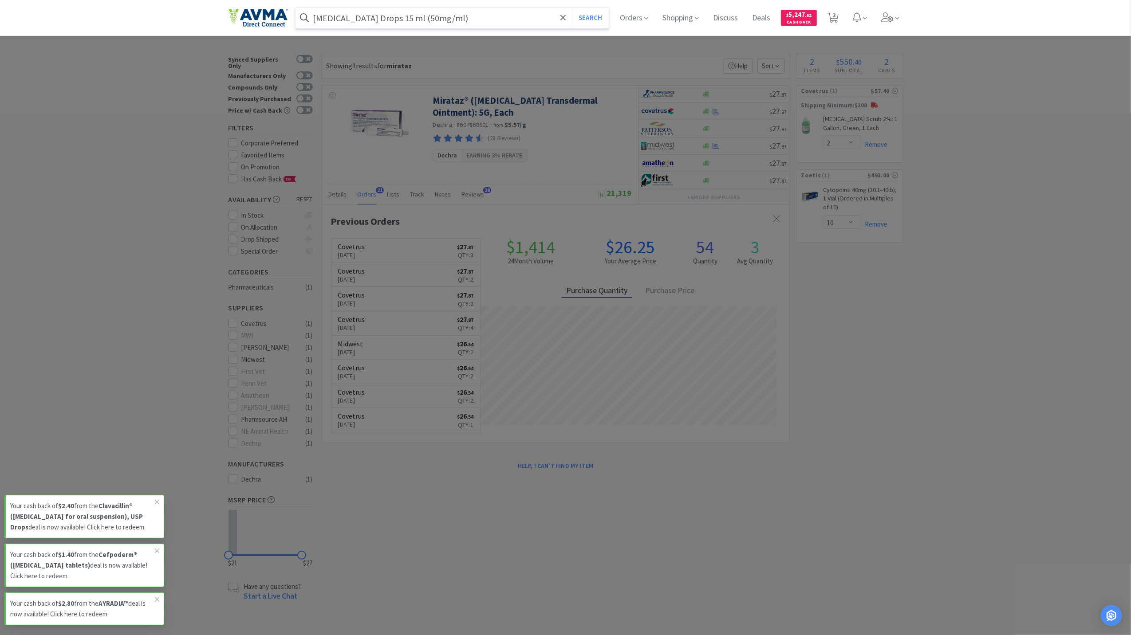
type input "Amoxicillin Drops 15 ml (50mg/ml)"
click at [572, 8] on button "Search" at bounding box center [590, 18] width 37 height 20
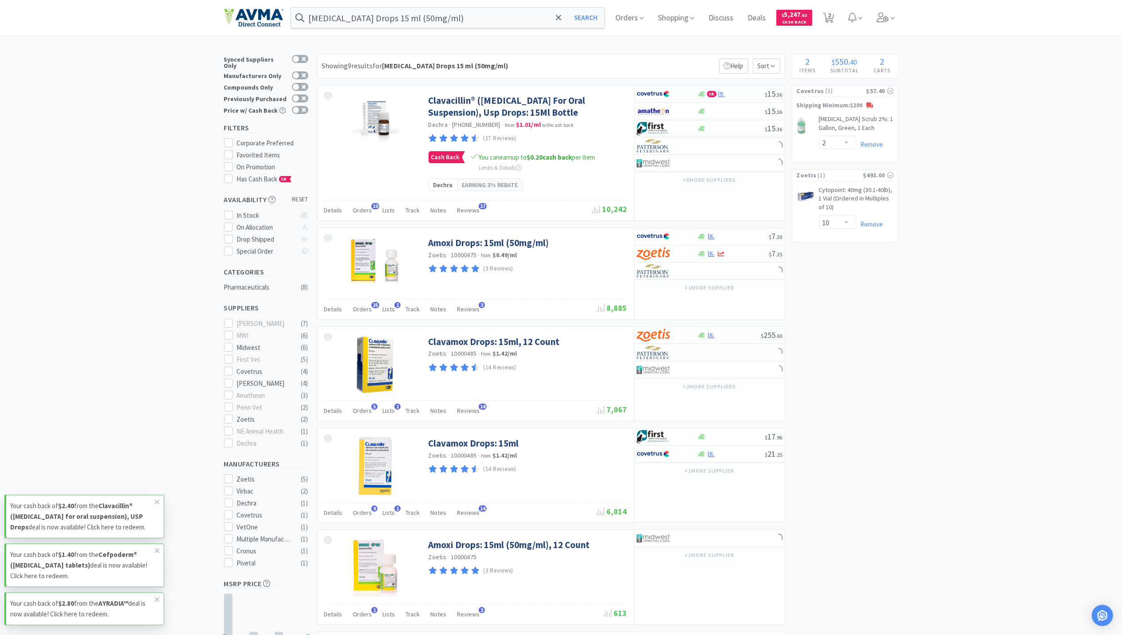
click at [159, 226] on div "× Filter Results Synced Suppliers Only Manufacturers Only Compounds Only Previo…" at bounding box center [561, 588] width 1122 height 1068
click at [364, 319] on div "Orders 25" at bounding box center [362, 310] width 19 height 17
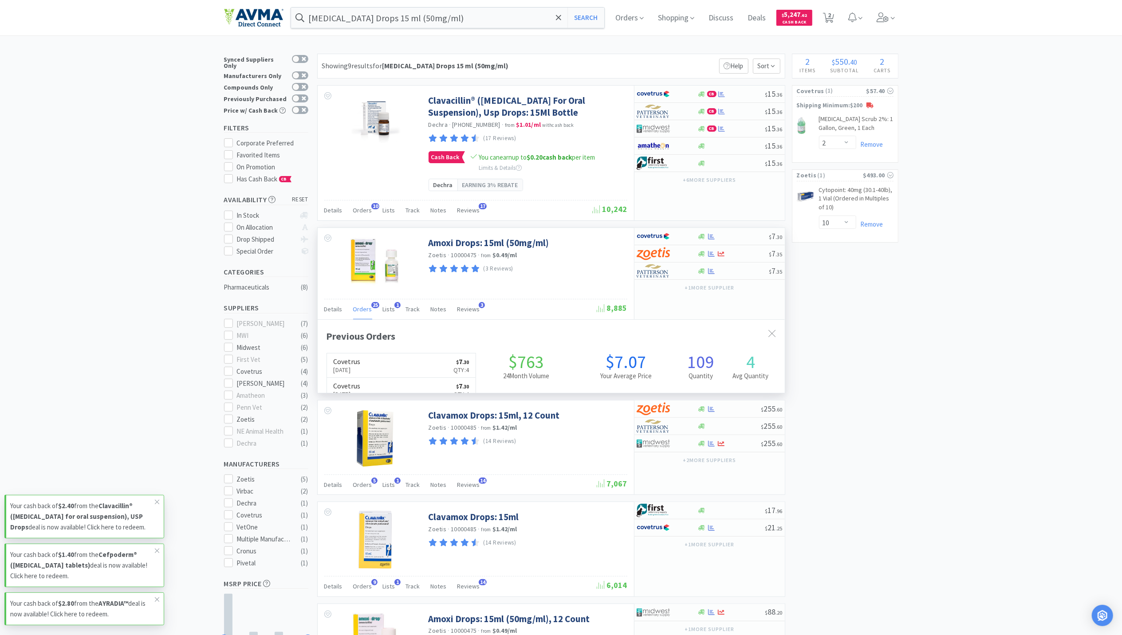
scroll to position [238, 467]
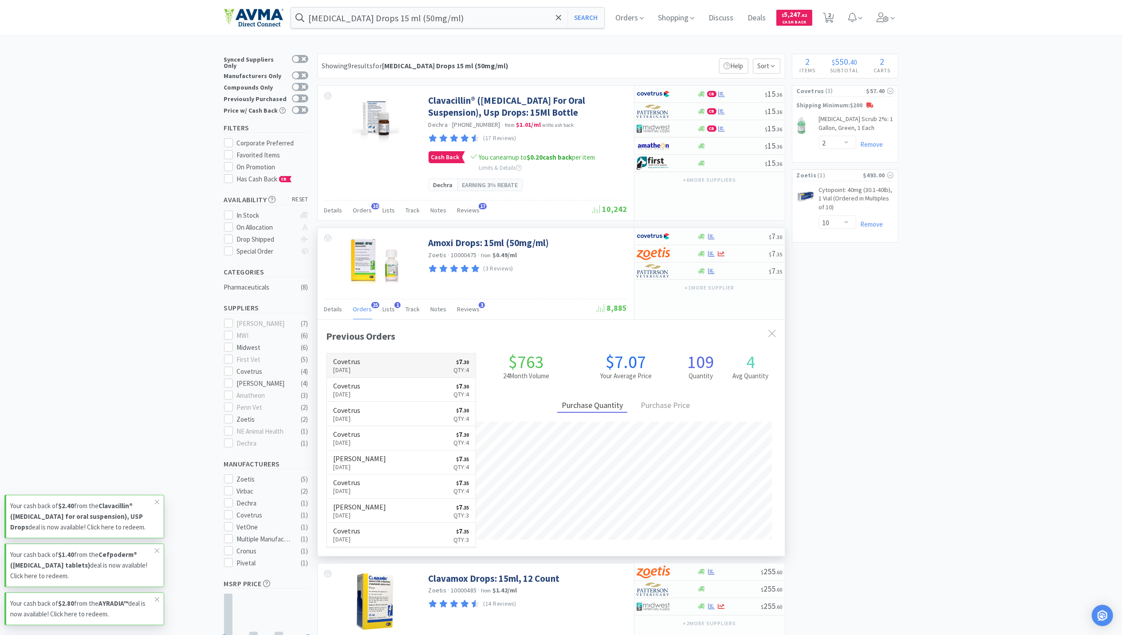
click at [361, 375] on p "Aug 15th, 2025" at bounding box center [347, 370] width 27 height 10
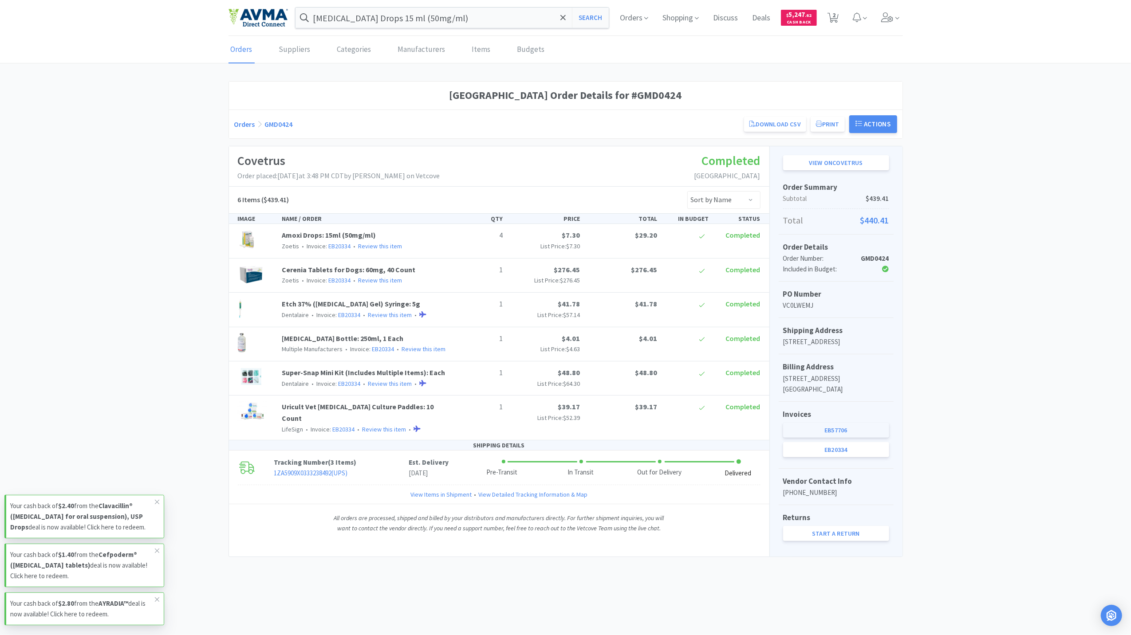
click at [861, 438] on link "EB57706" at bounding box center [836, 430] width 106 height 15
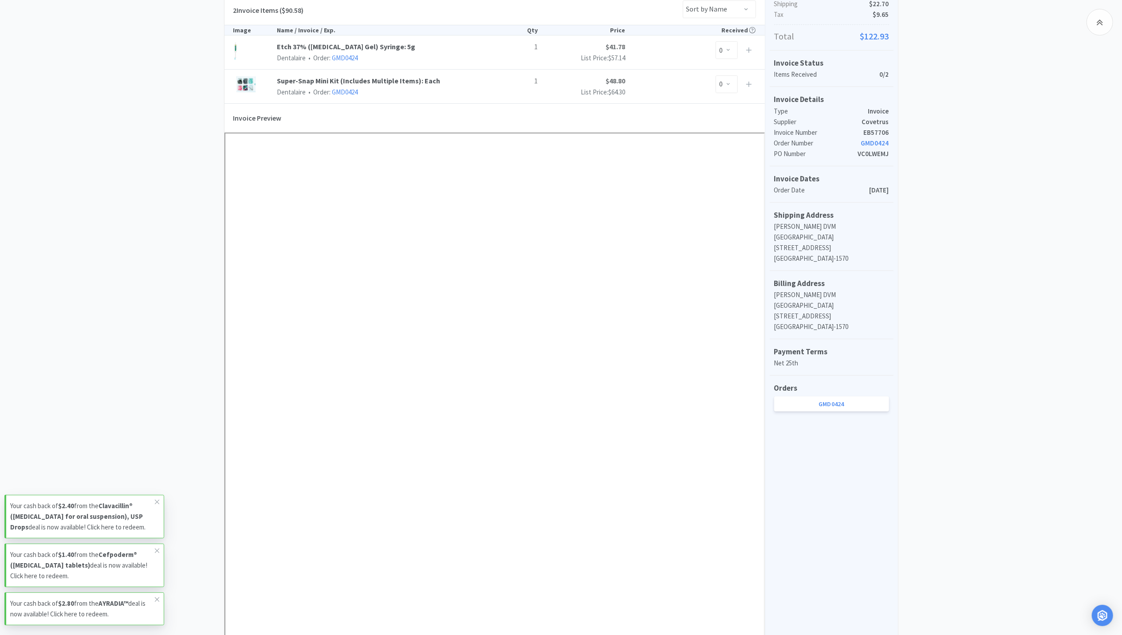
scroll to position [177, 0]
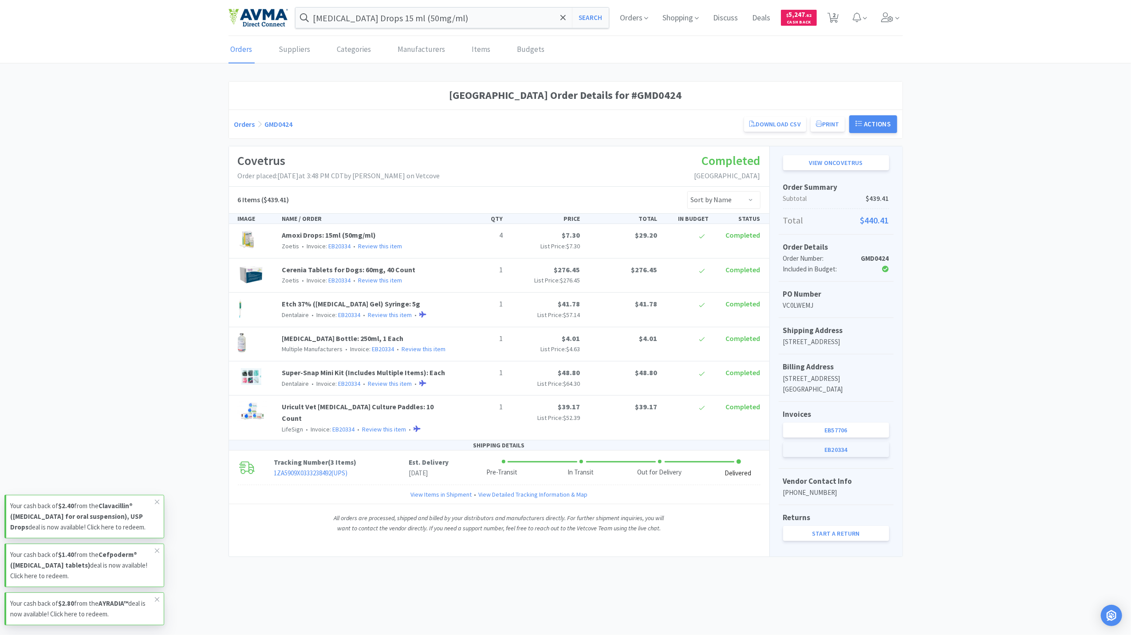
click at [847, 457] on link "EB20334" at bounding box center [836, 449] width 106 height 15
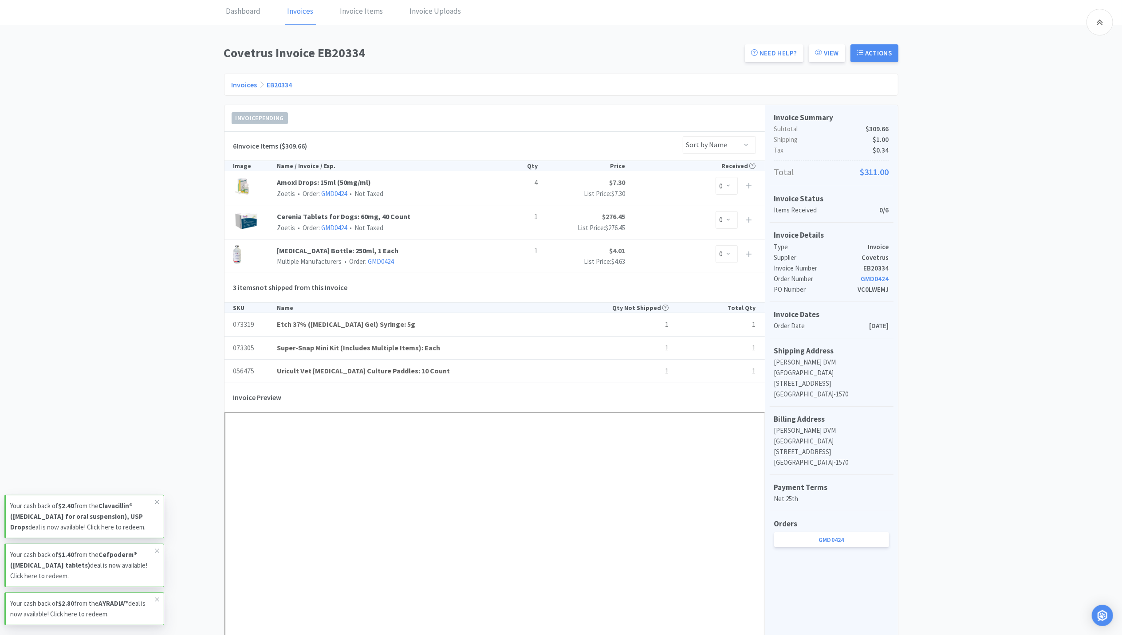
scroll to position [177, 0]
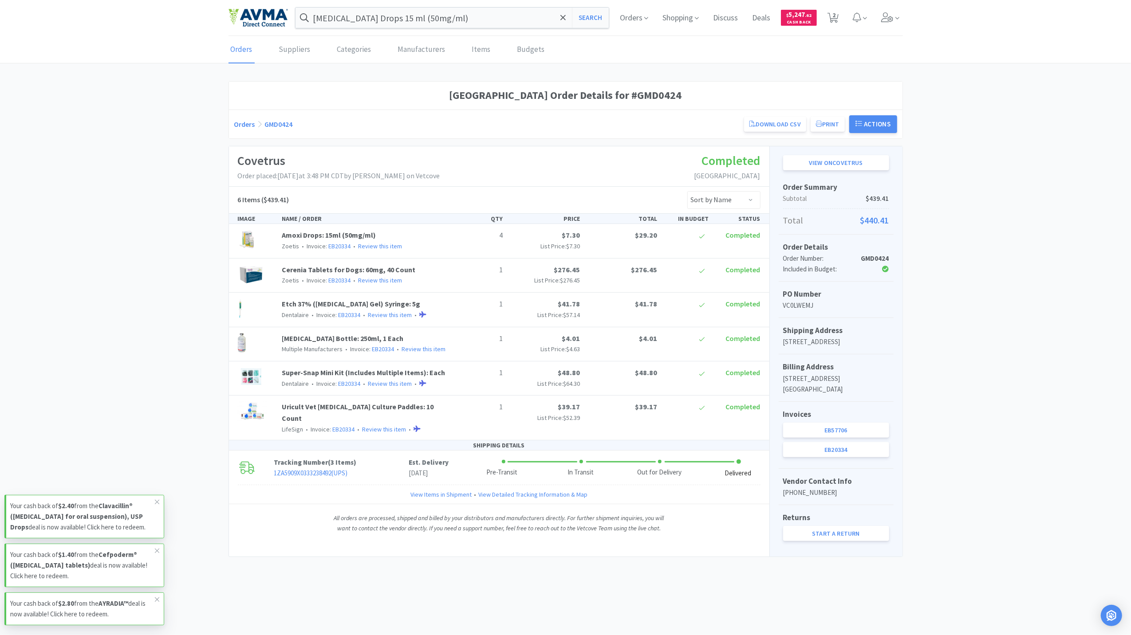
select select "2"
select select "10"
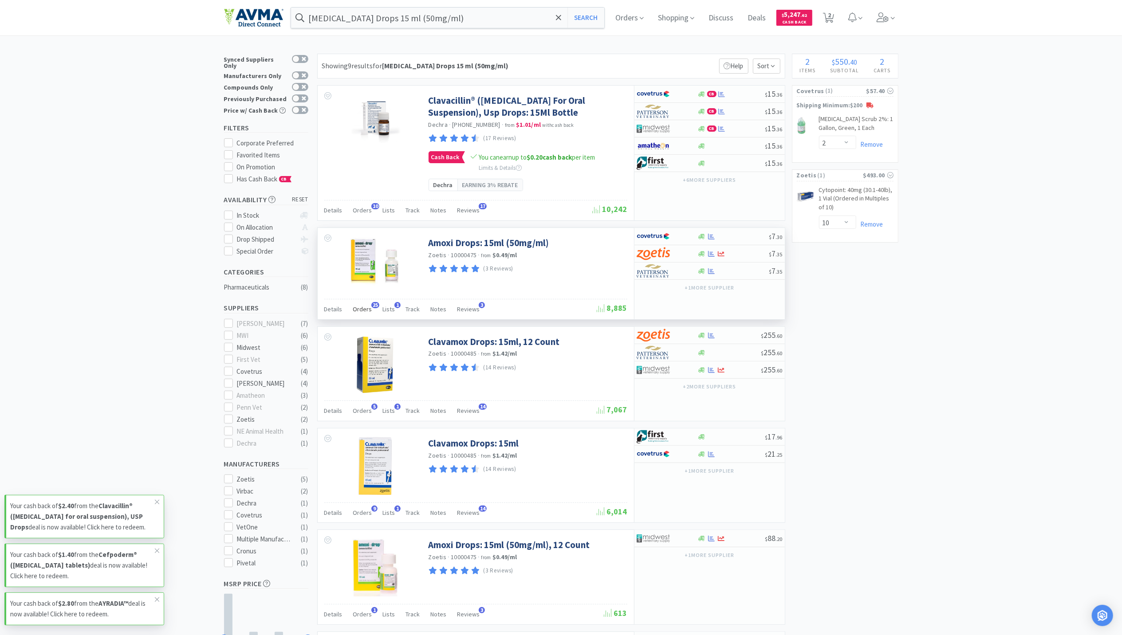
click at [359, 318] on div "Orders 25" at bounding box center [362, 310] width 19 height 17
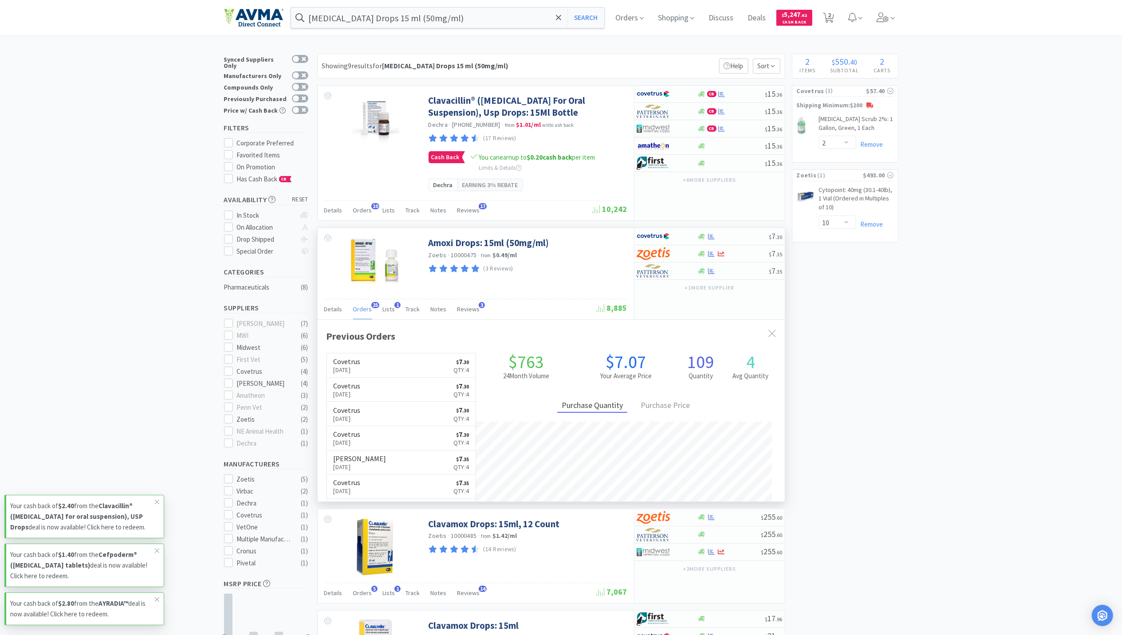
scroll to position [238, 467]
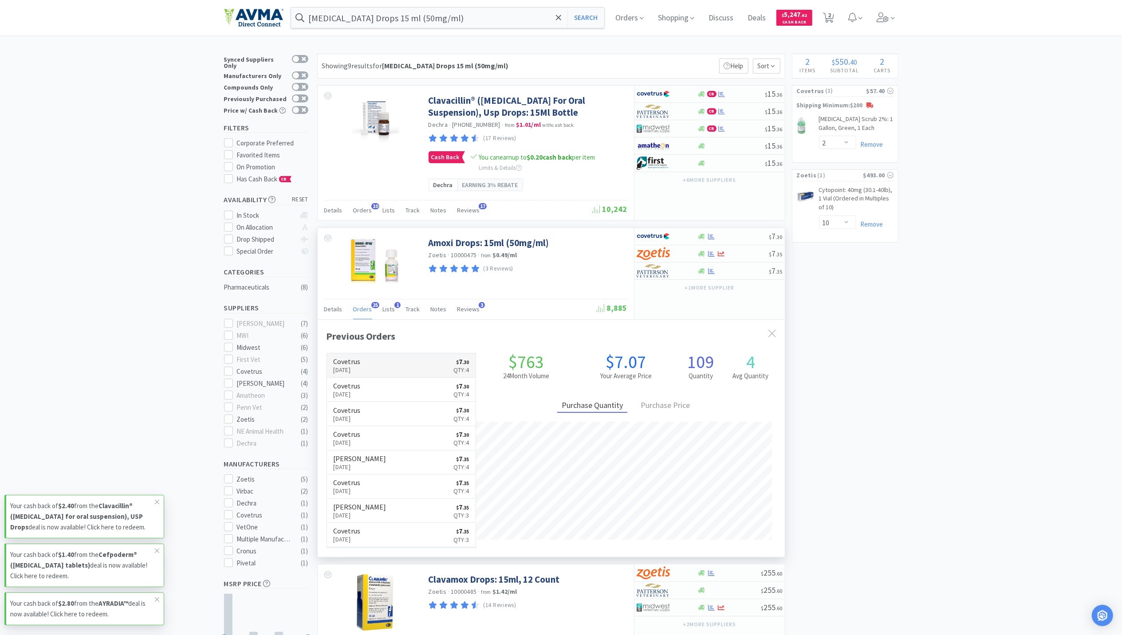
click at [358, 365] on h6 "Covetrus" at bounding box center [347, 361] width 27 height 7
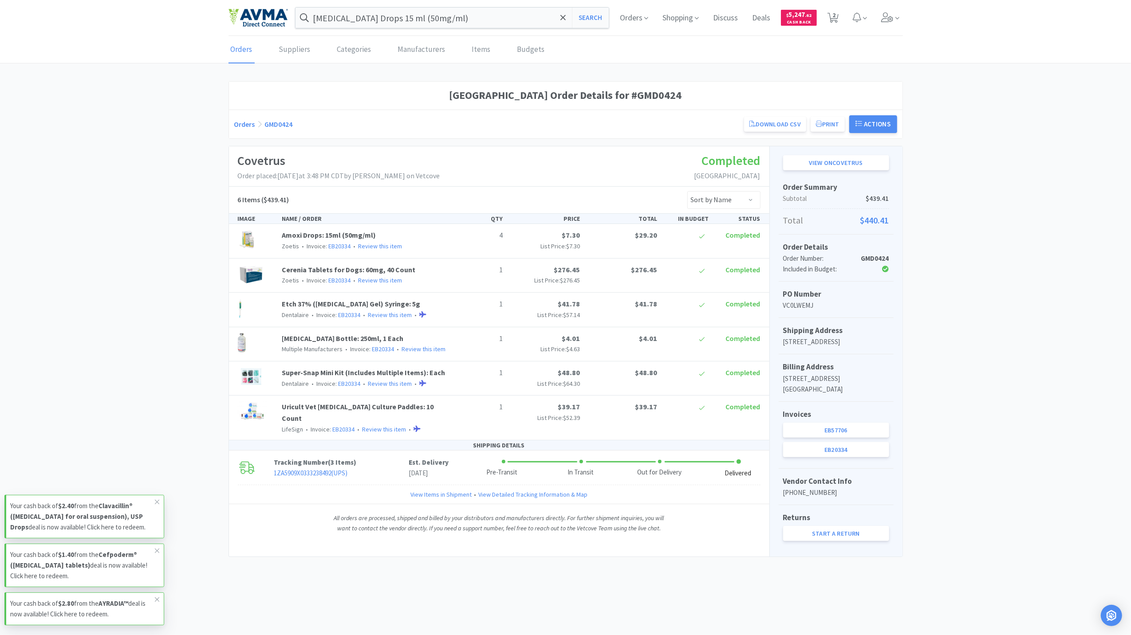
select select "2"
select select "10"
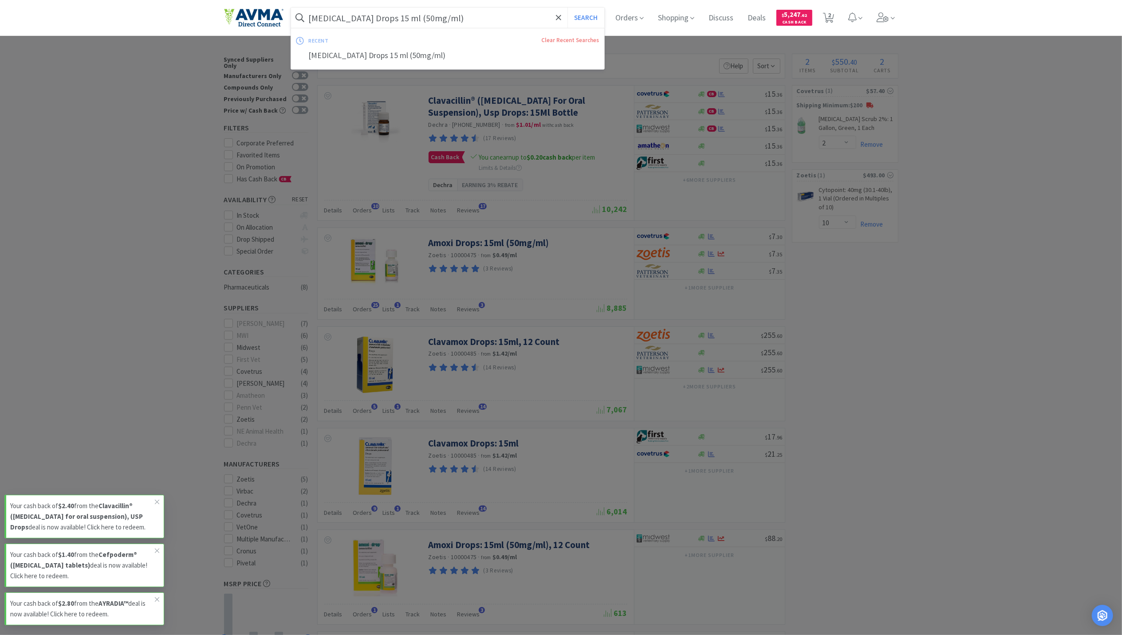
paste input "Maropitant 60 mg Box of 4 Tablets"
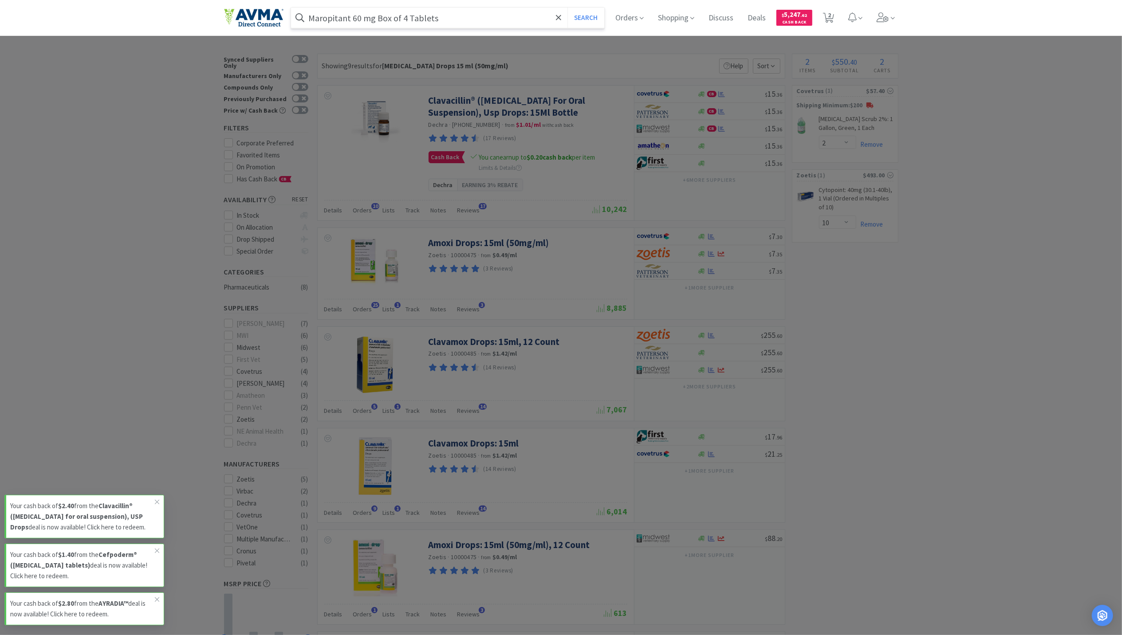
click at [567, 8] on button "Search" at bounding box center [585, 18] width 37 height 20
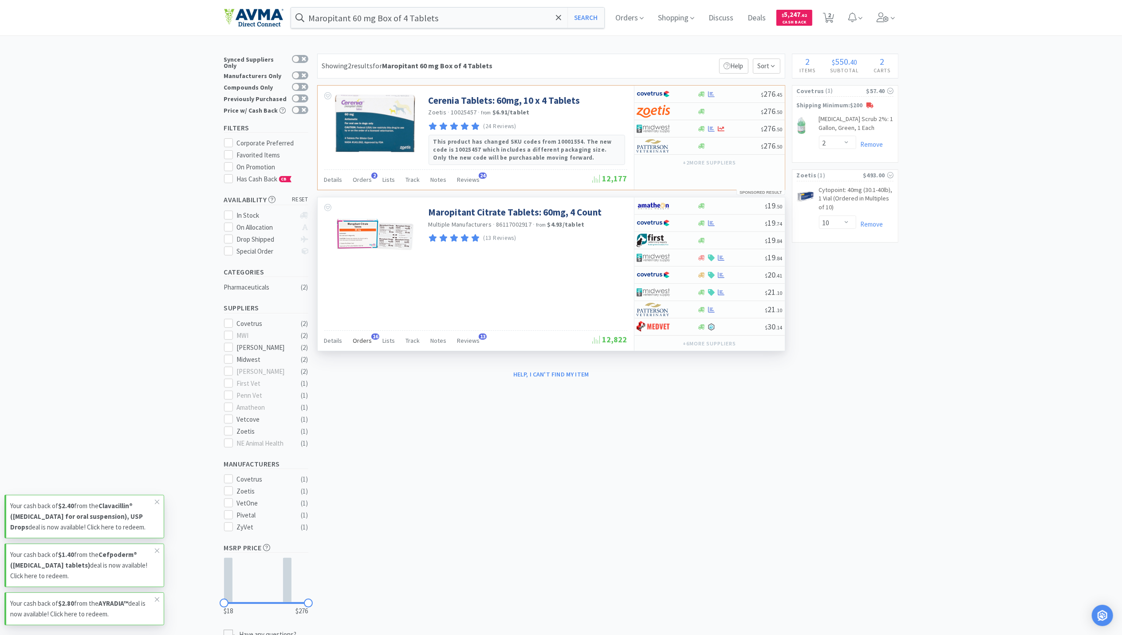
click at [359, 344] on span "Orders" at bounding box center [362, 341] width 19 height 8
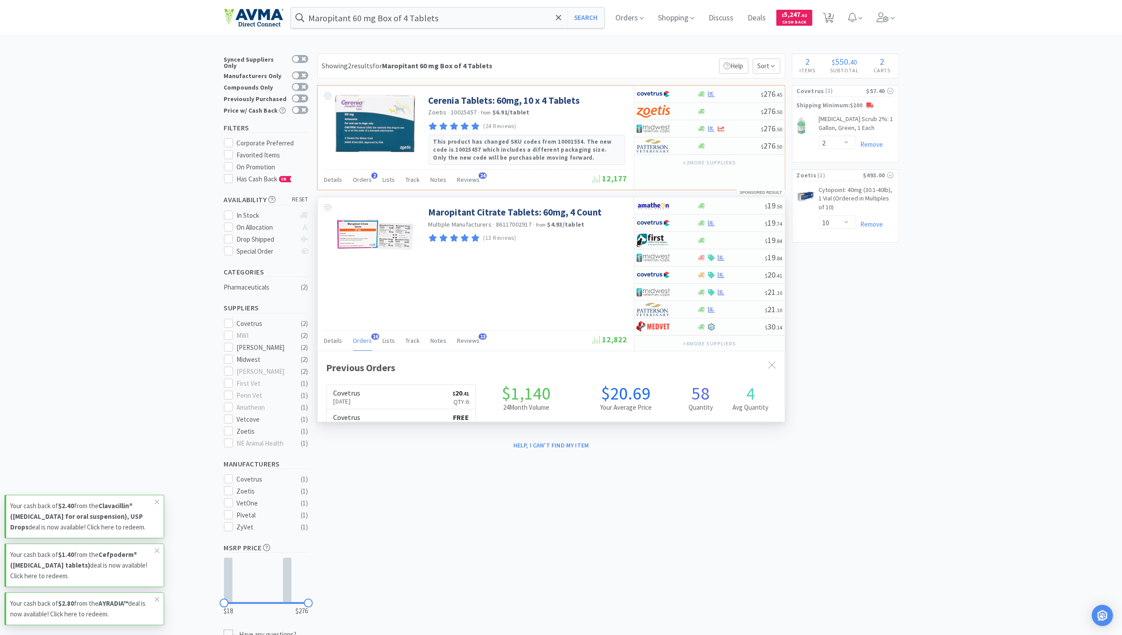
scroll to position [238, 467]
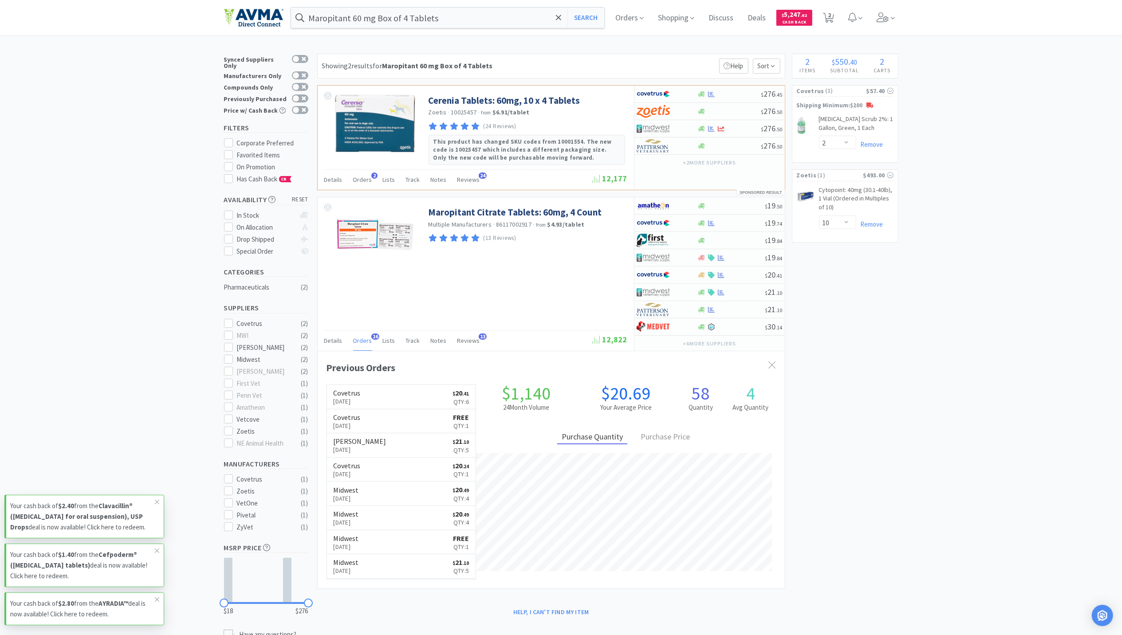
click at [384, 405] on link "Covetrus Aug 13th, 2025 $ 20 . 41 Qty: 6" at bounding box center [401, 397] width 149 height 24
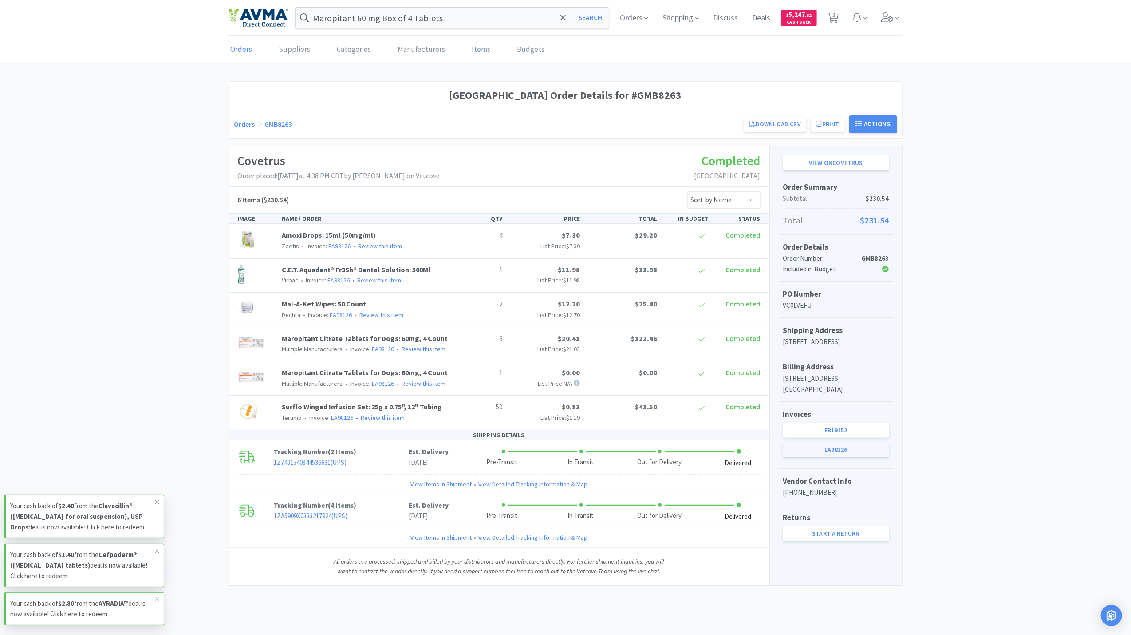
click at [838, 457] on link "EA98126" at bounding box center [836, 449] width 106 height 15
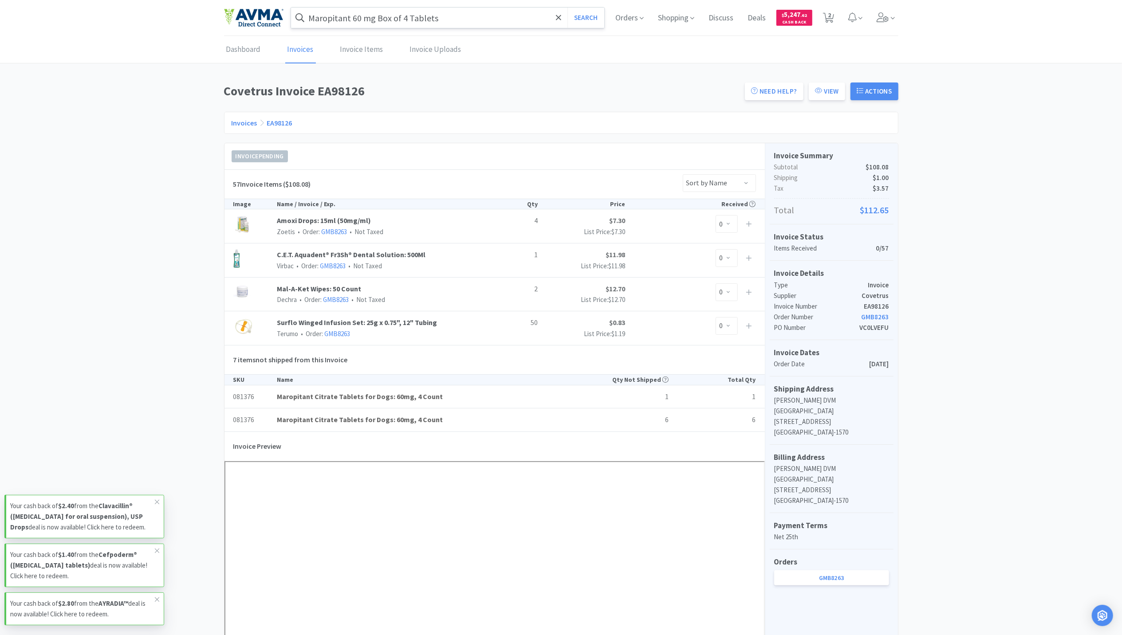
click at [392, 13] on input "Maropitant 60 mg Box of 4 Tablets" at bounding box center [448, 18] width 314 height 20
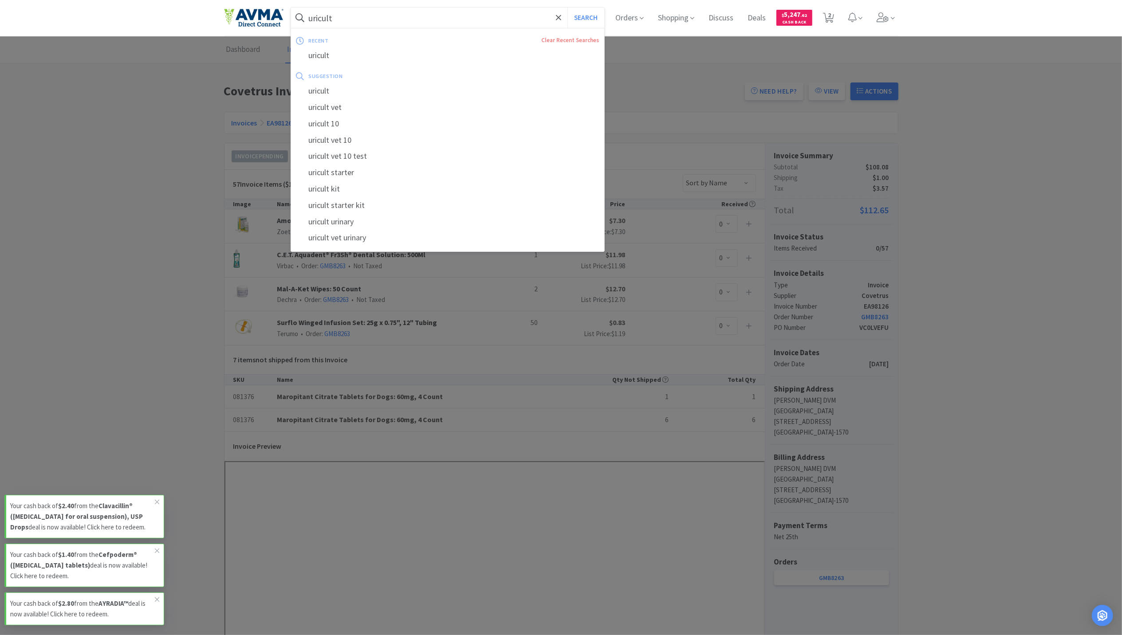
type input "uricult"
click at [567, 8] on button "Search" at bounding box center [585, 18] width 37 height 20
select select "2"
select select "10"
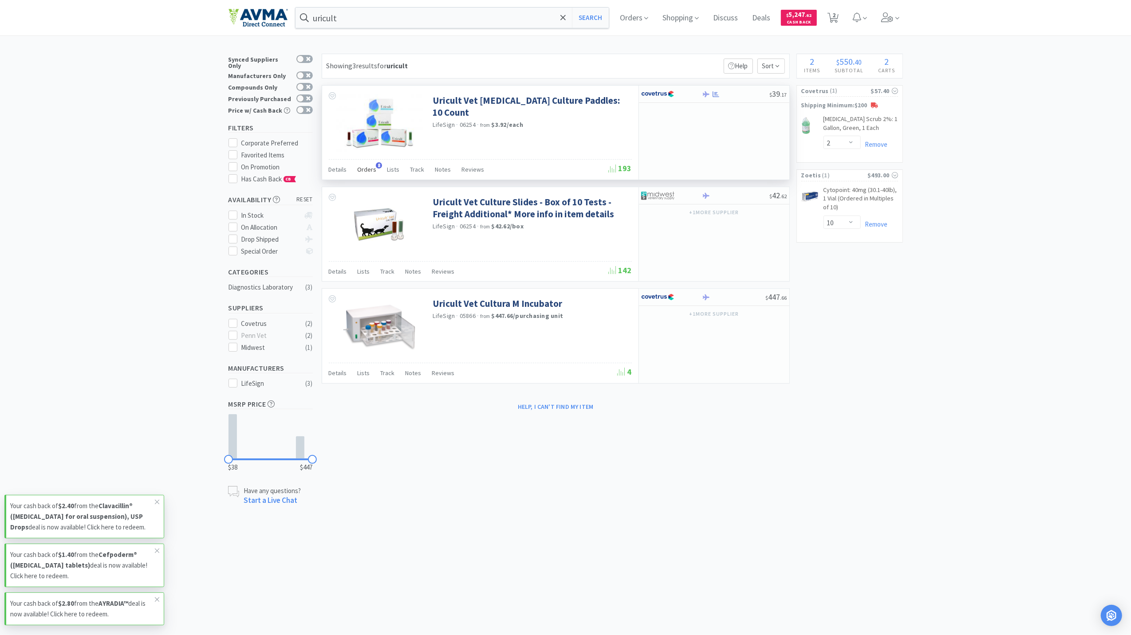
click at [366, 167] on span "Orders" at bounding box center [367, 169] width 19 height 8
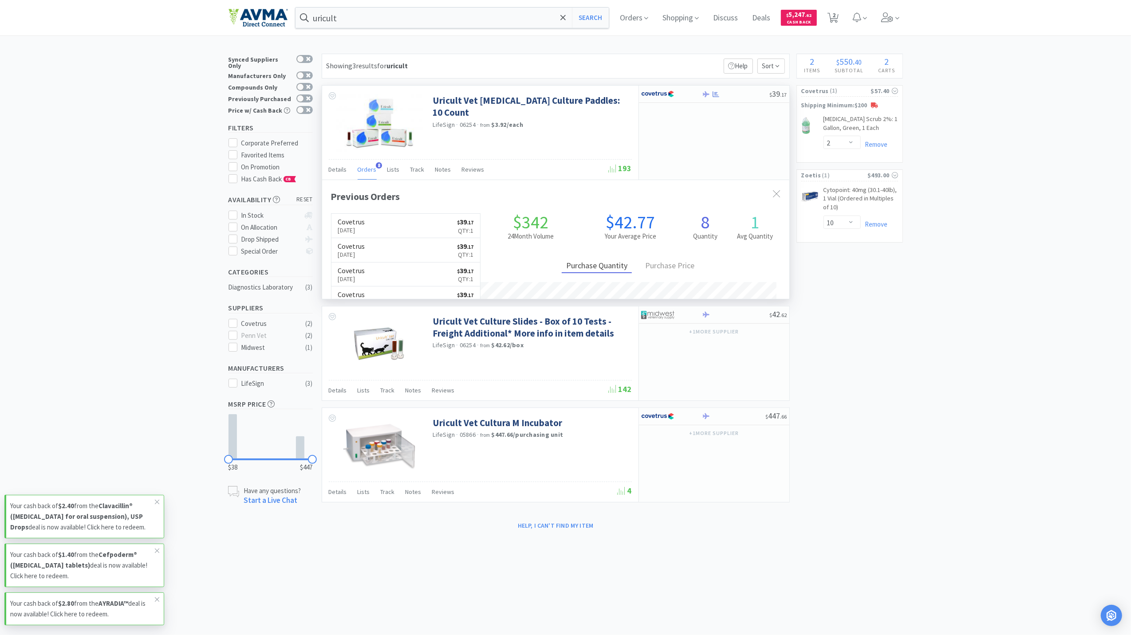
scroll to position [238, 467]
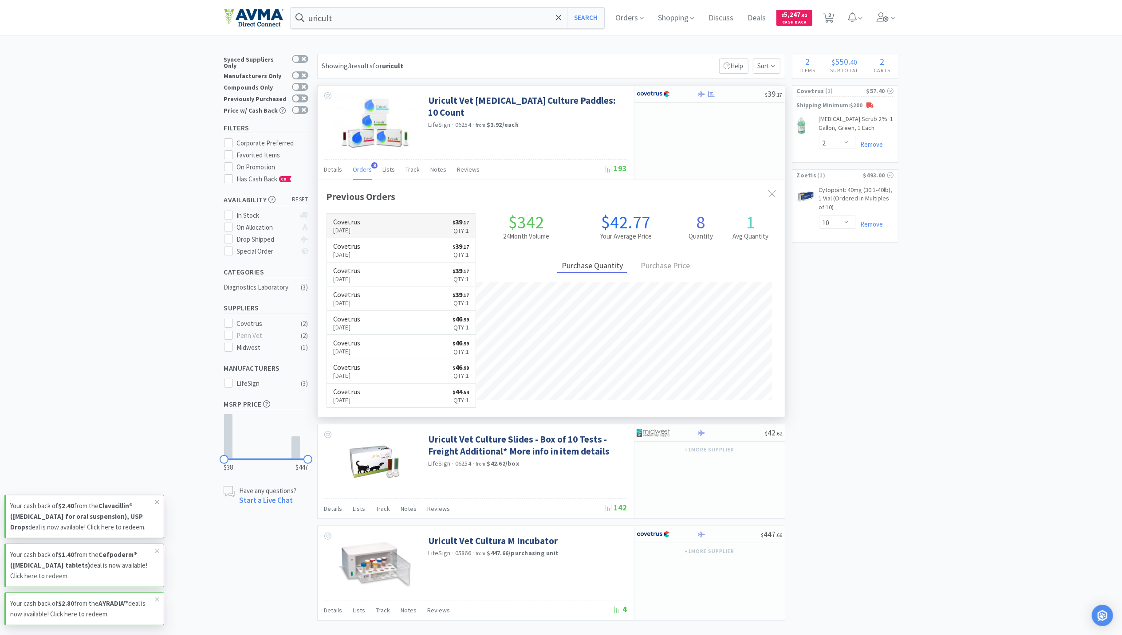
click at [354, 228] on p "Aug 15th, 2025" at bounding box center [347, 230] width 27 height 10
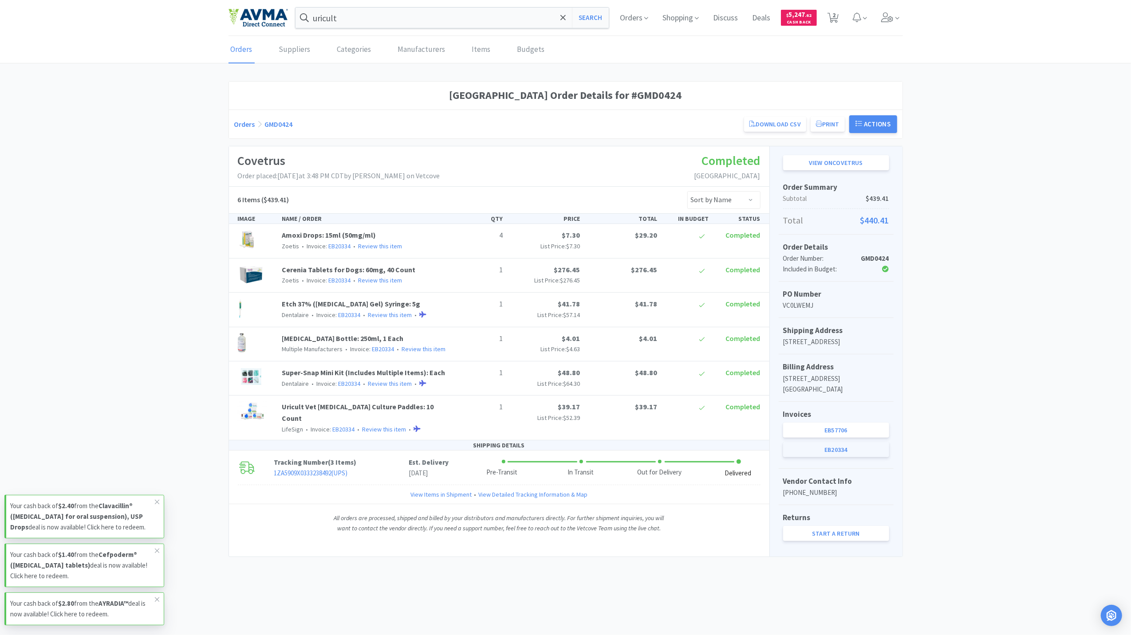
click at [853, 457] on link "EB20334" at bounding box center [836, 449] width 106 height 15
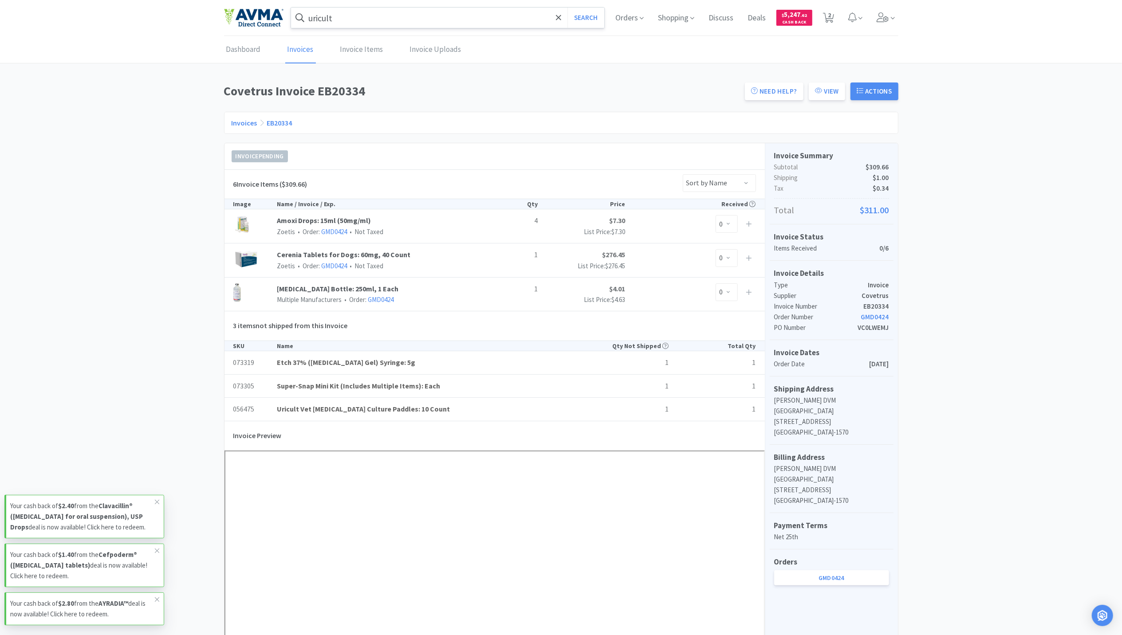
click at [451, 26] on input "uricult" at bounding box center [448, 18] width 314 height 20
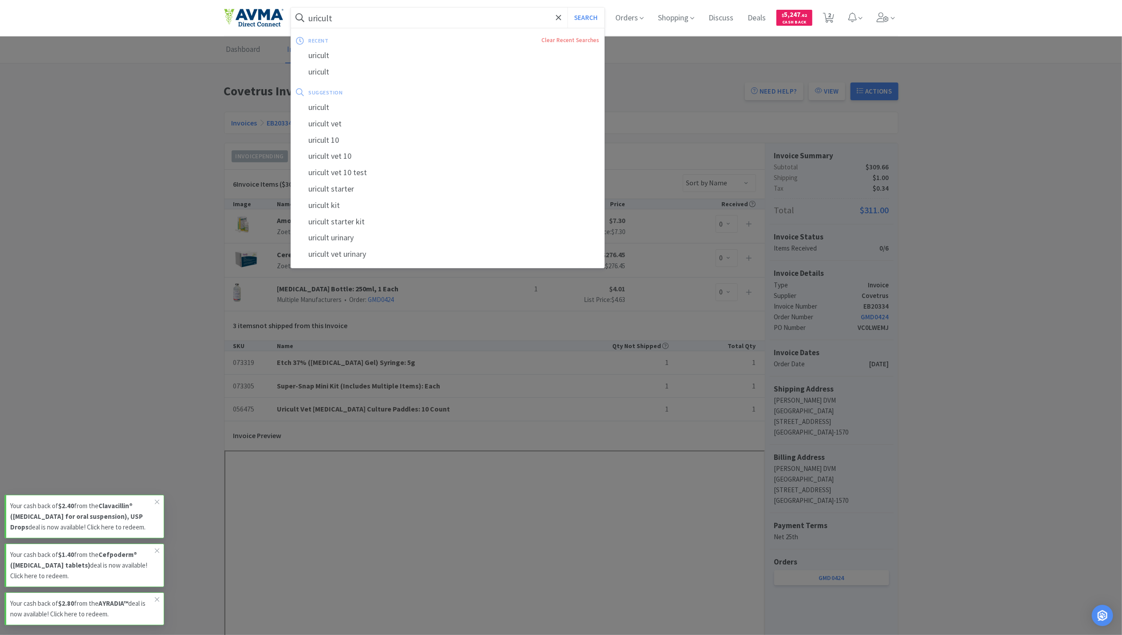
paste input "Librela 20mg vial - 66.2 - 88.2 lbs"
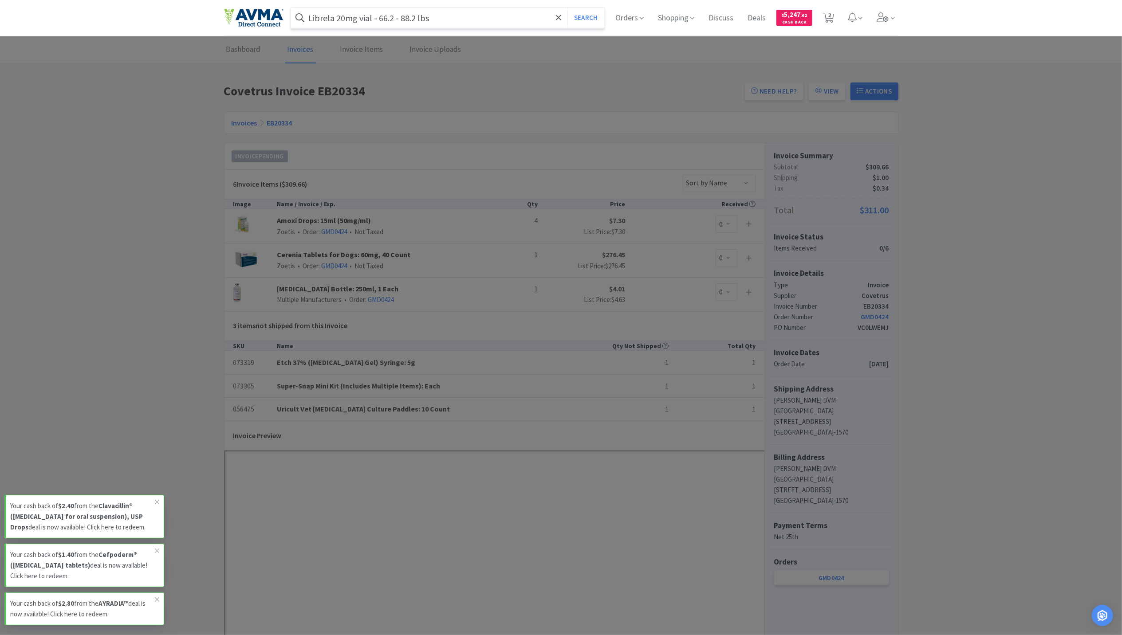
type input "Librela 20mg vial - 66.2 - 88.2 lbs"
click at [567, 8] on button "Search" at bounding box center [585, 18] width 37 height 20
select select "2"
select select "10"
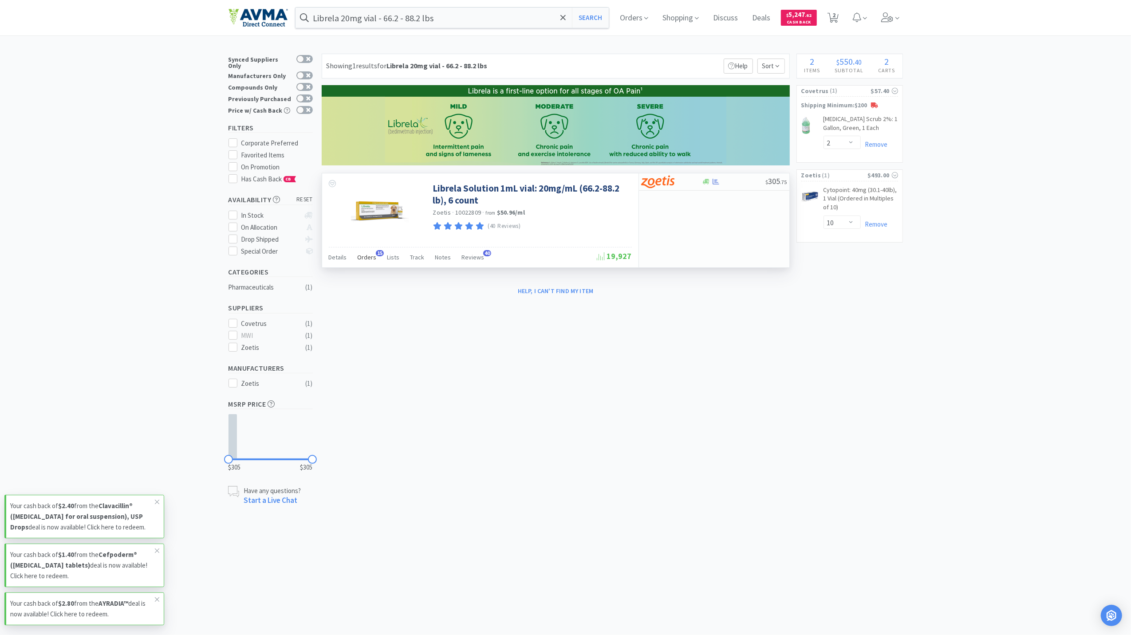
click at [366, 256] on span "Orders" at bounding box center [367, 257] width 19 height 8
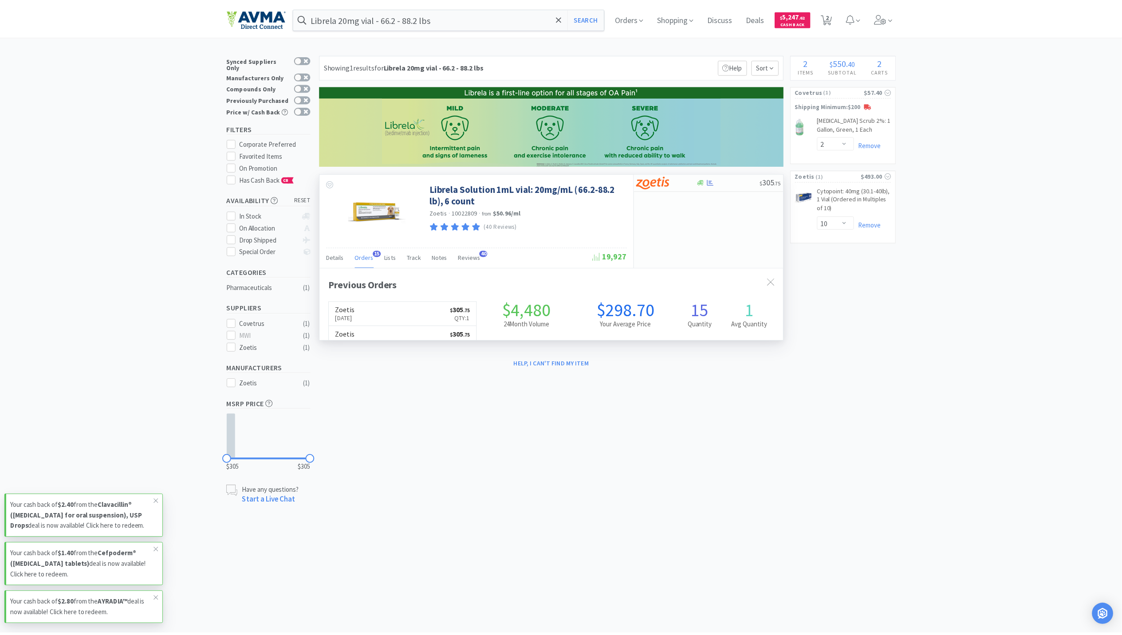
scroll to position [238, 467]
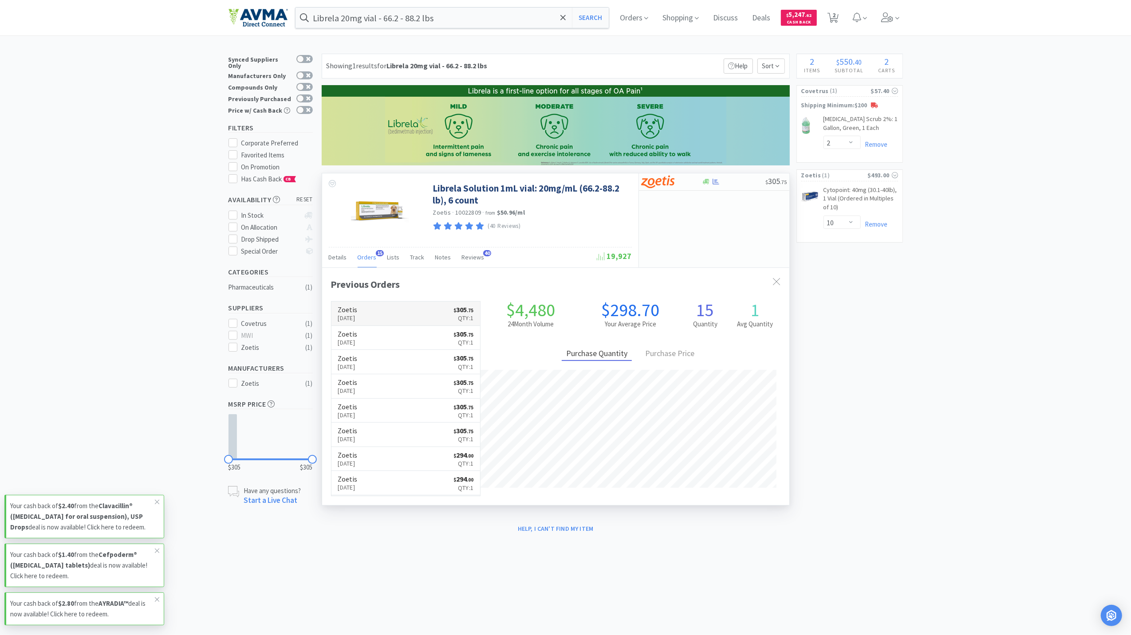
click at [358, 313] on h6 "Zoetis" at bounding box center [348, 309] width 20 height 7
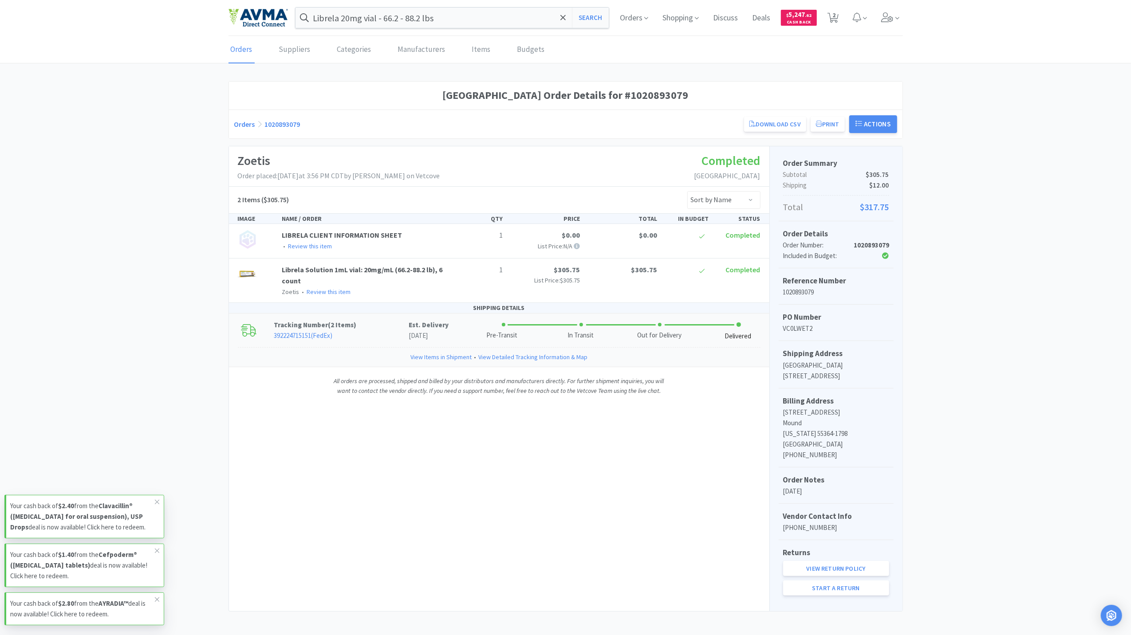
click at [450, 362] on link "View Items in Shipment" at bounding box center [440, 357] width 61 height 10
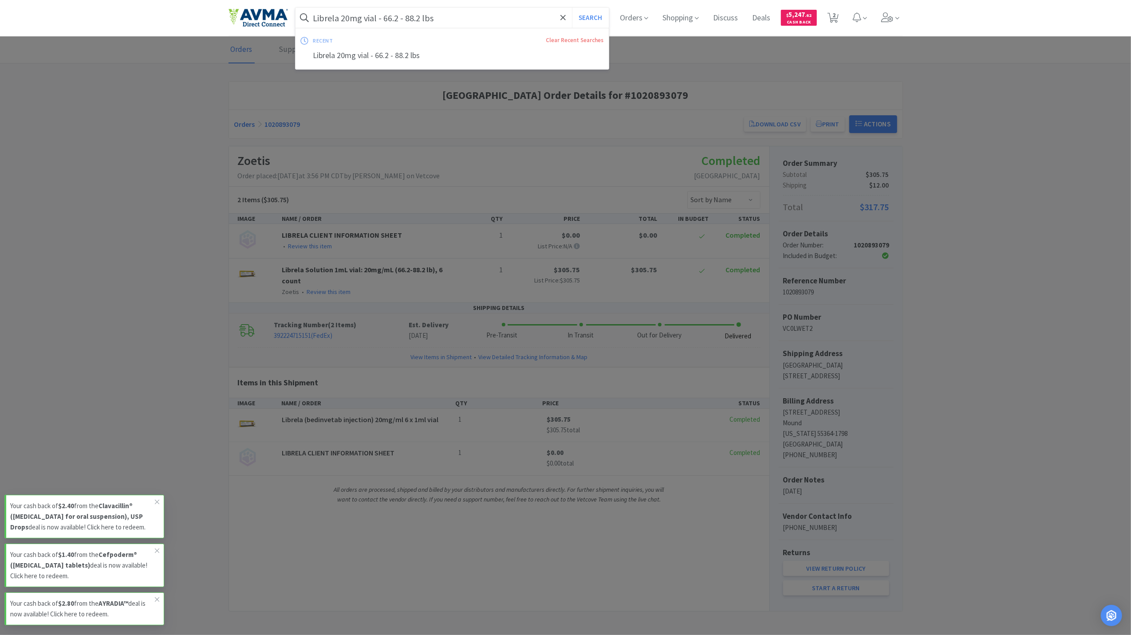
click at [448, 11] on input "Librela 20mg vial - 66.2 - 88.2 lbs" at bounding box center [452, 18] width 314 height 20
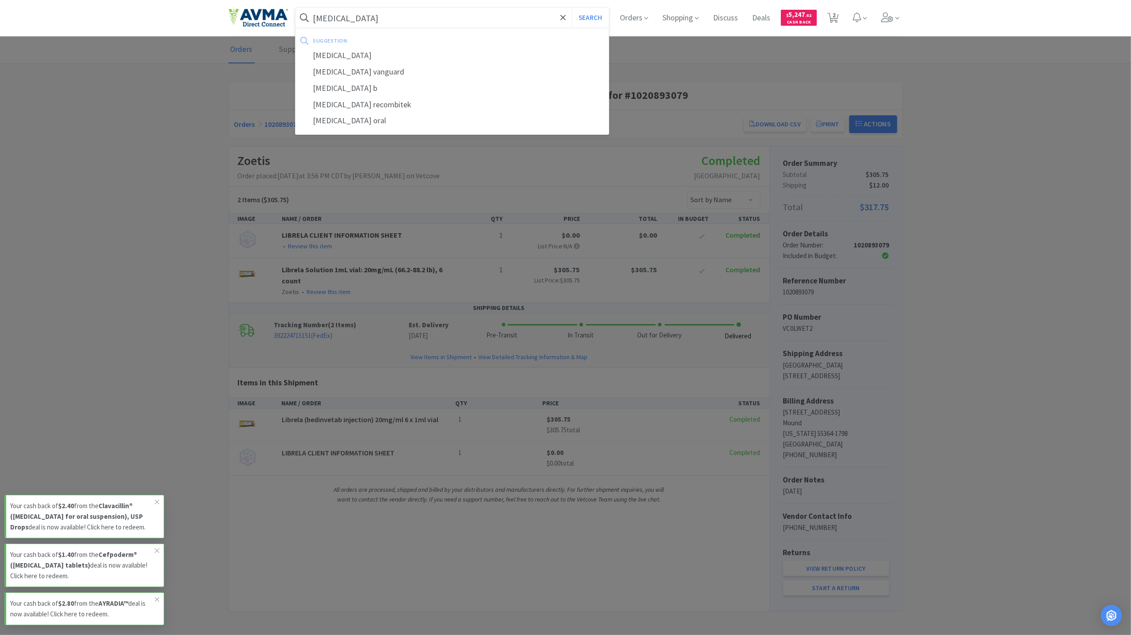
type input "bordetella"
click at [572, 8] on button "Search" at bounding box center [590, 18] width 37 height 20
select select "2"
select select "10"
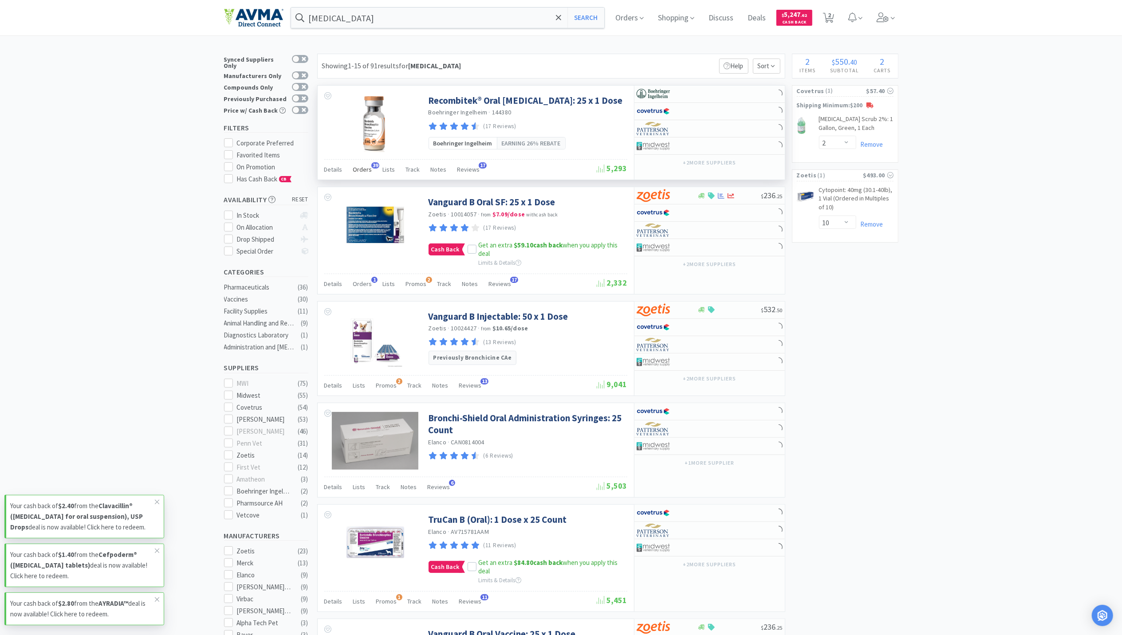
click at [366, 173] on span "Orders" at bounding box center [362, 169] width 19 height 8
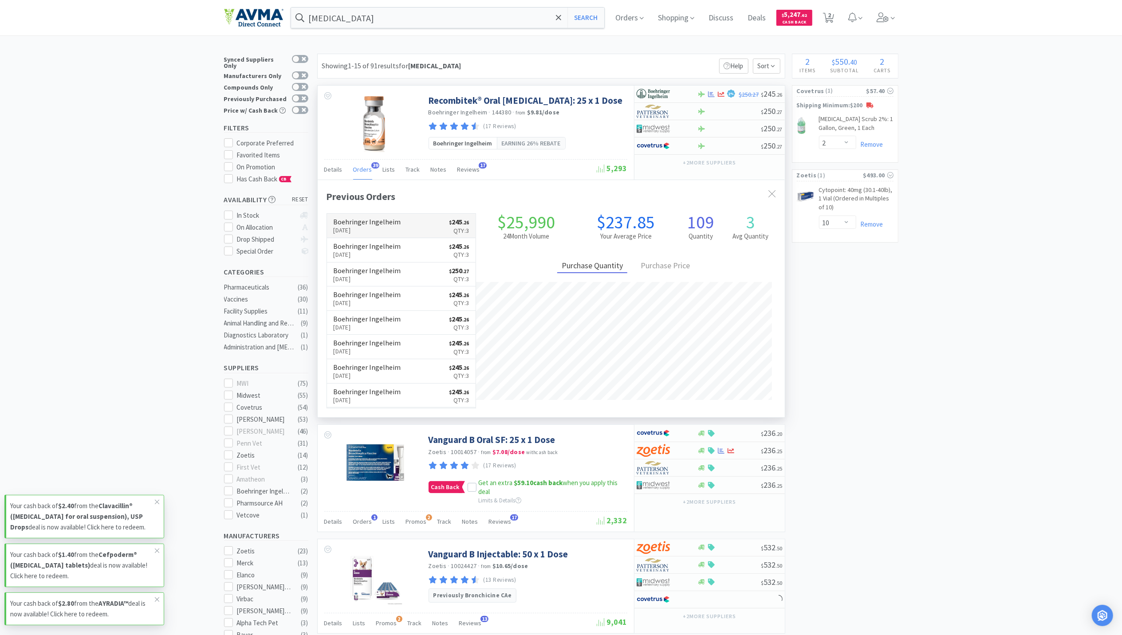
scroll to position [238, 467]
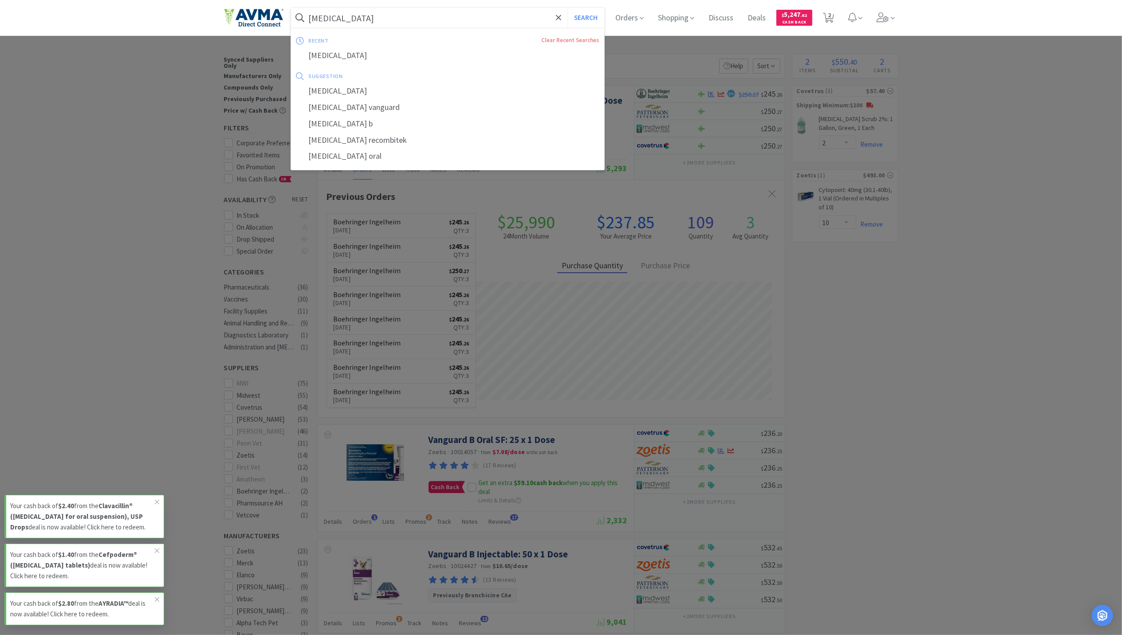
click at [382, 22] on input "bordetella" at bounding box center [448, 18] width 314 height 20
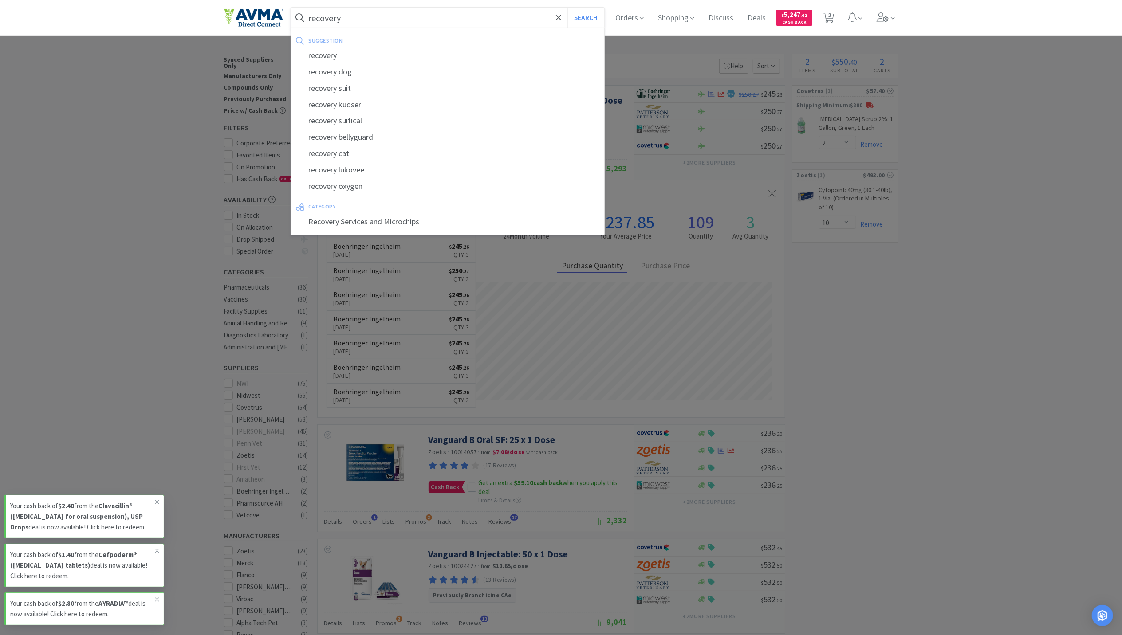
type input "recovery"
click at [567, 8] on button "Search" at bounding box center [585, 18] width 37 height 20
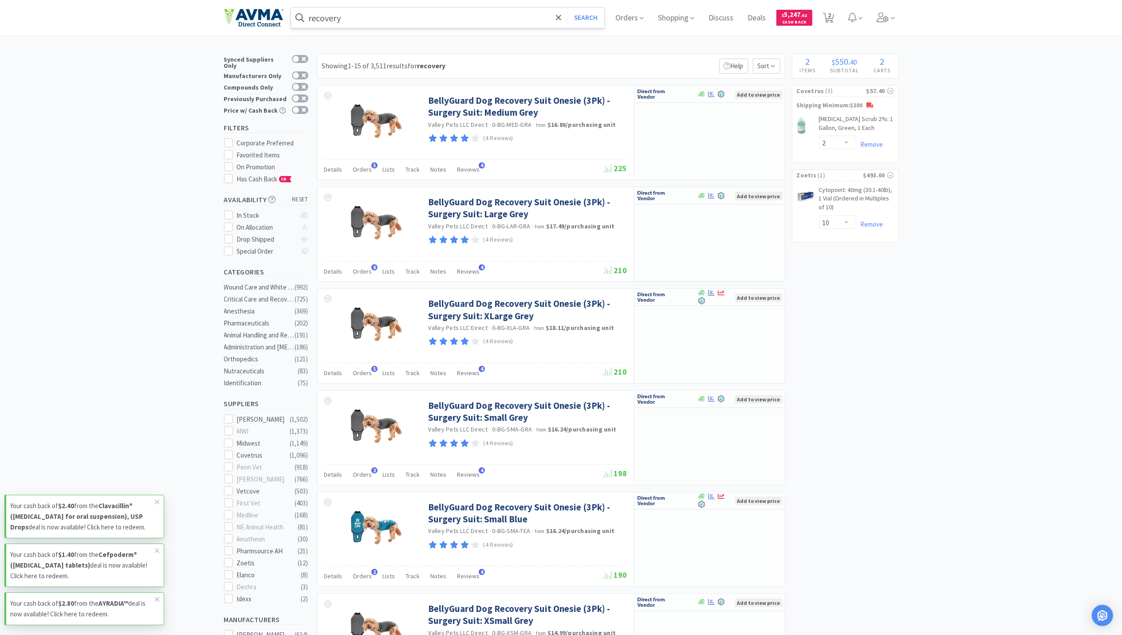
click at [882, 6] on span at bounding box center [885, 17] width 25 height 35
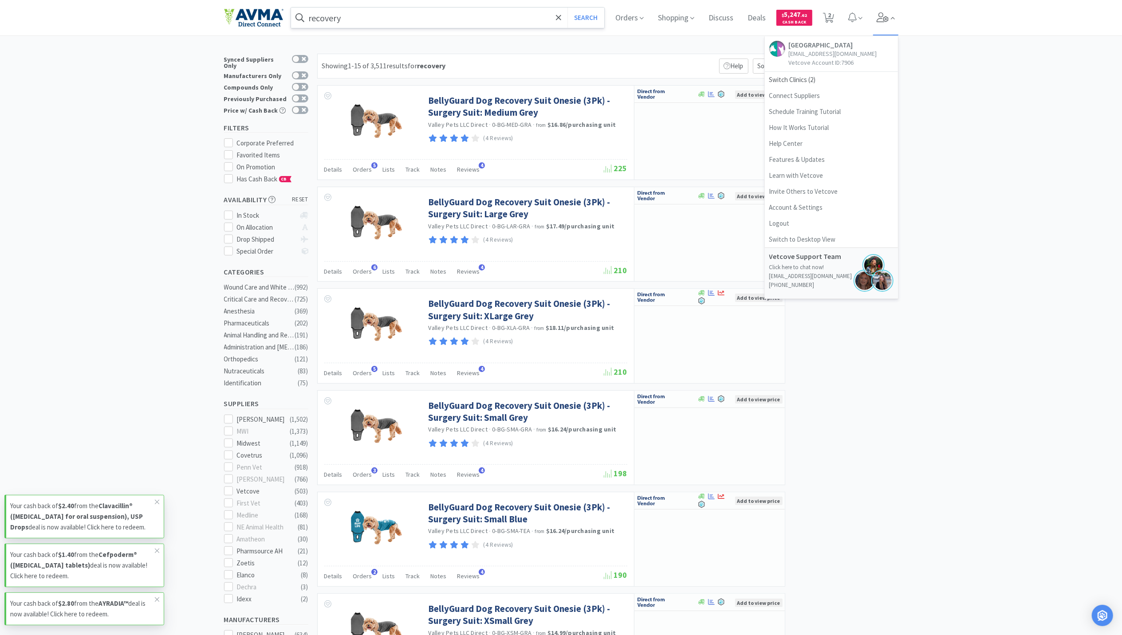
click at [884, 17] on icon at bounding box center [883, 17] width 12 height 10
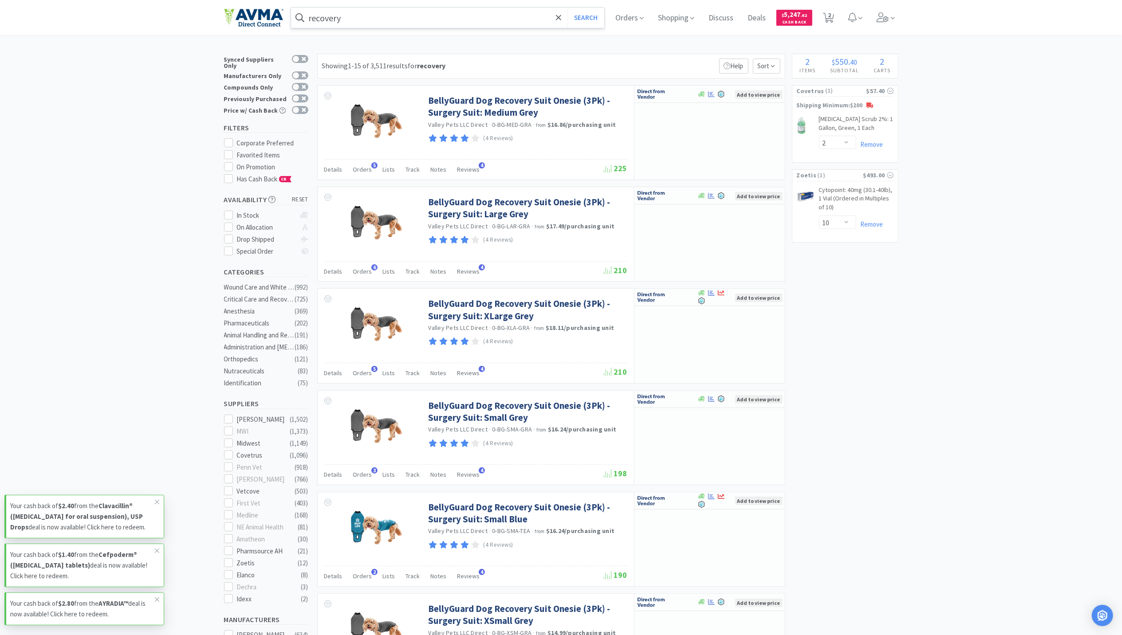
click at [877, 22] on div "Orders Shopping Discuss Discuss Deals Deals $ 5,247 . 62 Cash Back 2 2" at bounding box center [753, 17] width 290 height 35
click at [889, 21] on icon at bounding box center [883, 17] width 12 height 10
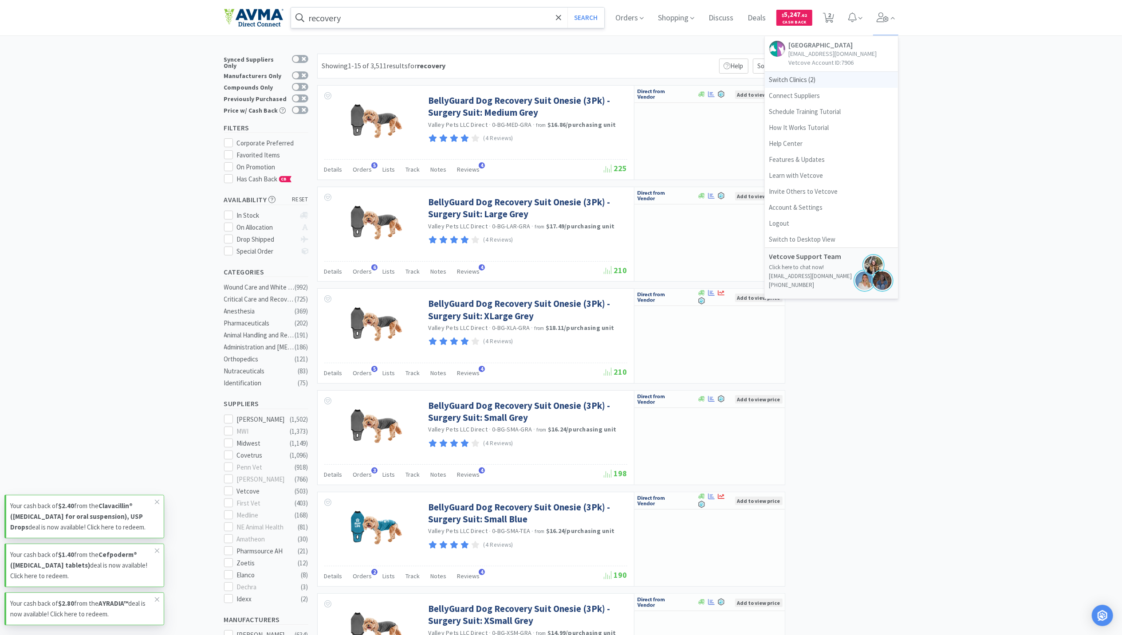
click at [776, 80] on span "Switch Clinics ( 2 )" at bounding box center [831, 80] width 133 height 16
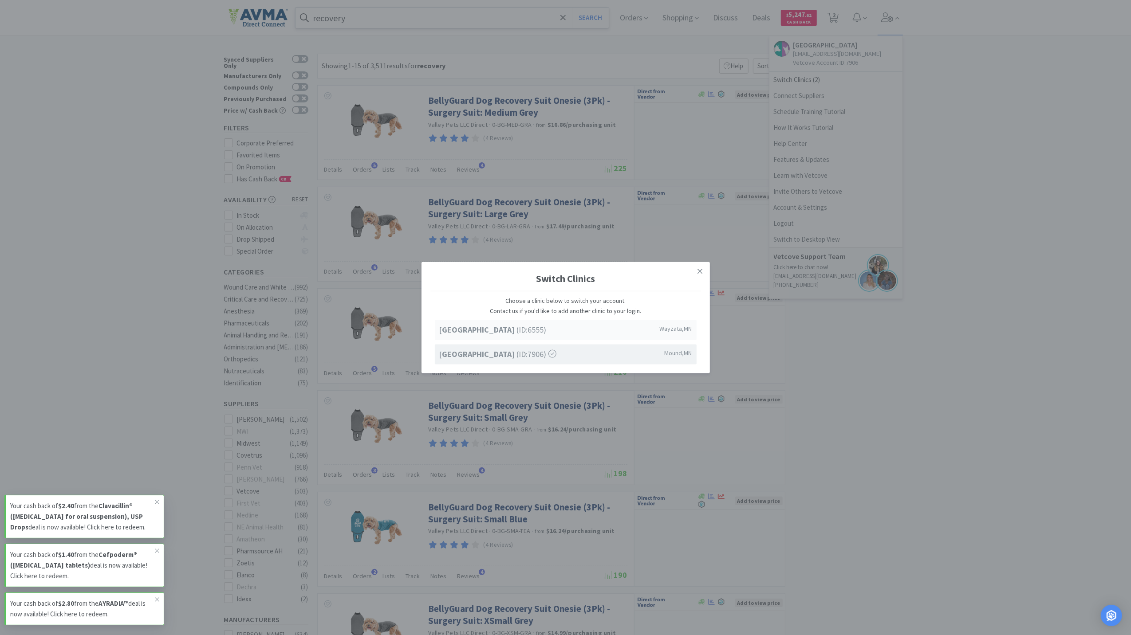
click at [491, 325] on strong "Lake Minnetonka Pet Wellness Center" at bounding box center [478, 330] width 78 height 10
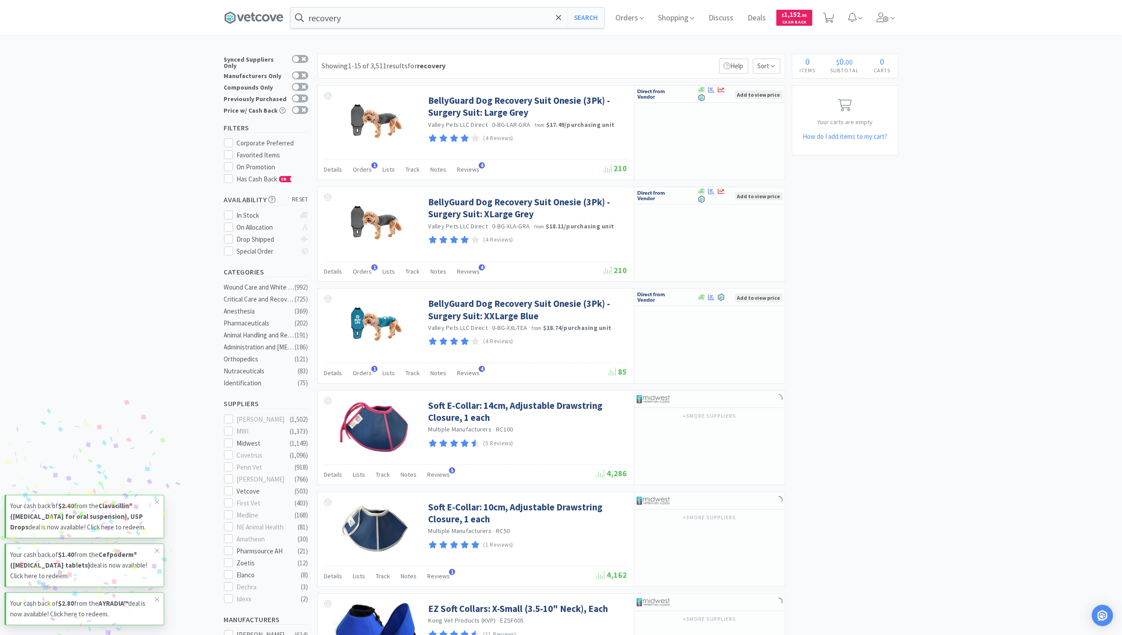
click at [521, 12] on input "recovery" at bounding box center [448, 18] width 314 height 20
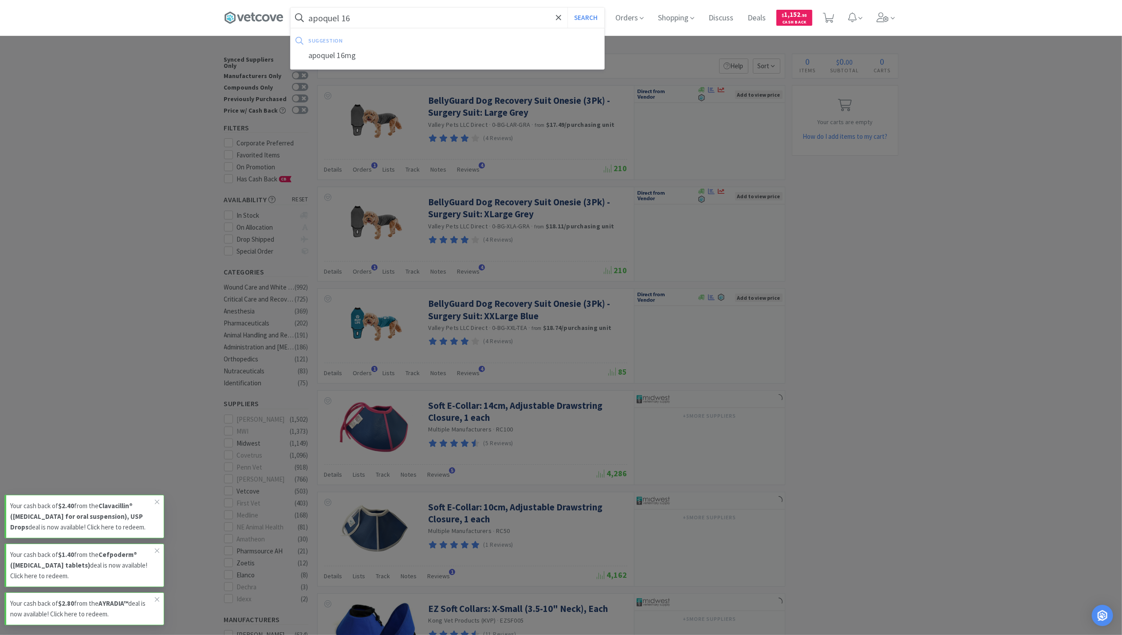
click at [567, 8] on button "Search" at bounding box center [585, 18] width 37 height 20
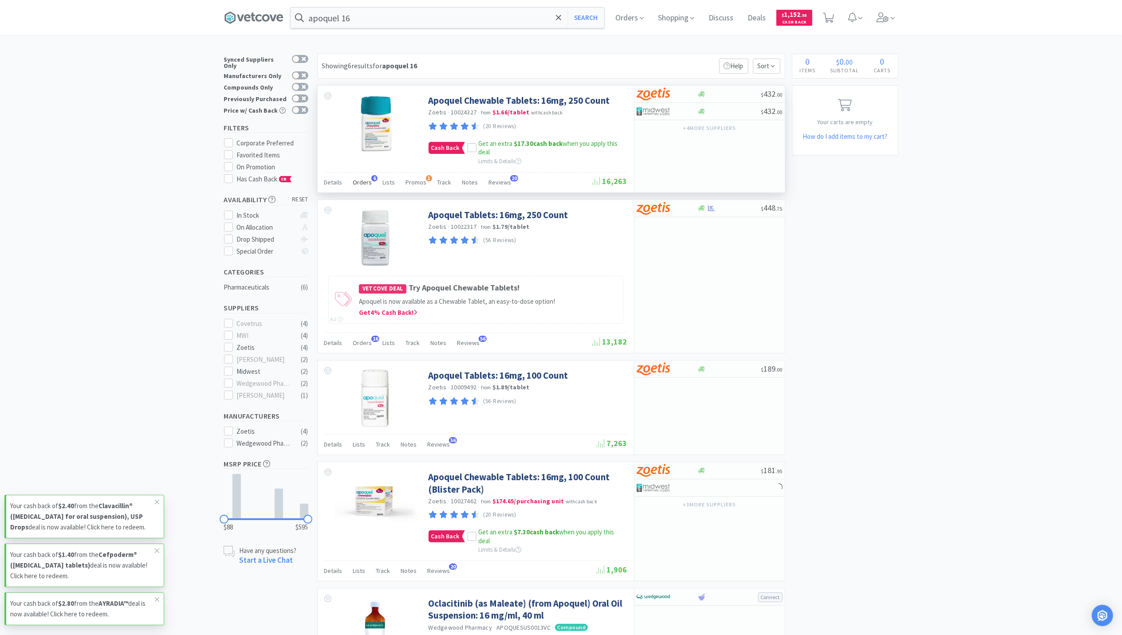
click at [361, 177] on div "Orders 6" at bounding box center [362, 183] width 19 height 17
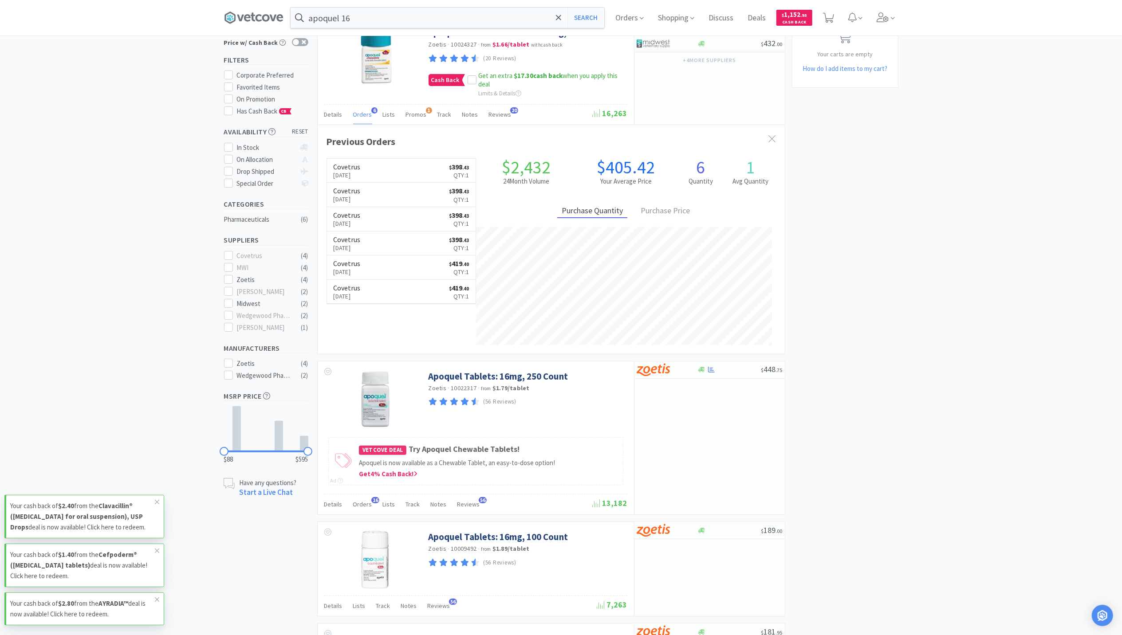
scroll to position [59, 0]
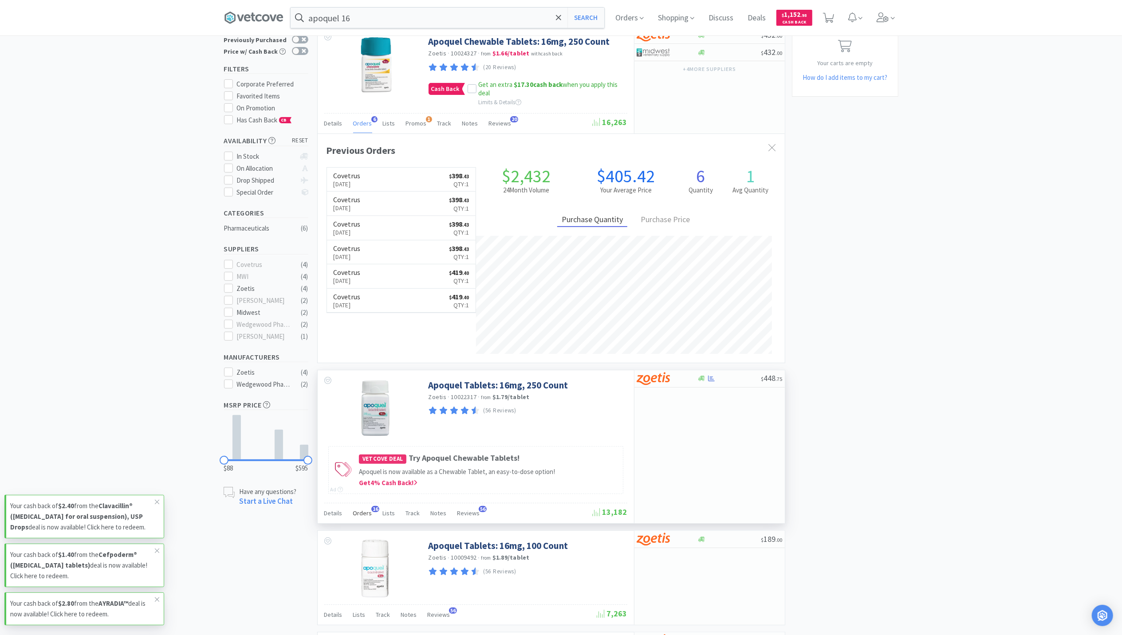
click at [361, 517] on span "Orders" at bounding box center [362, 513] width 19 height 8
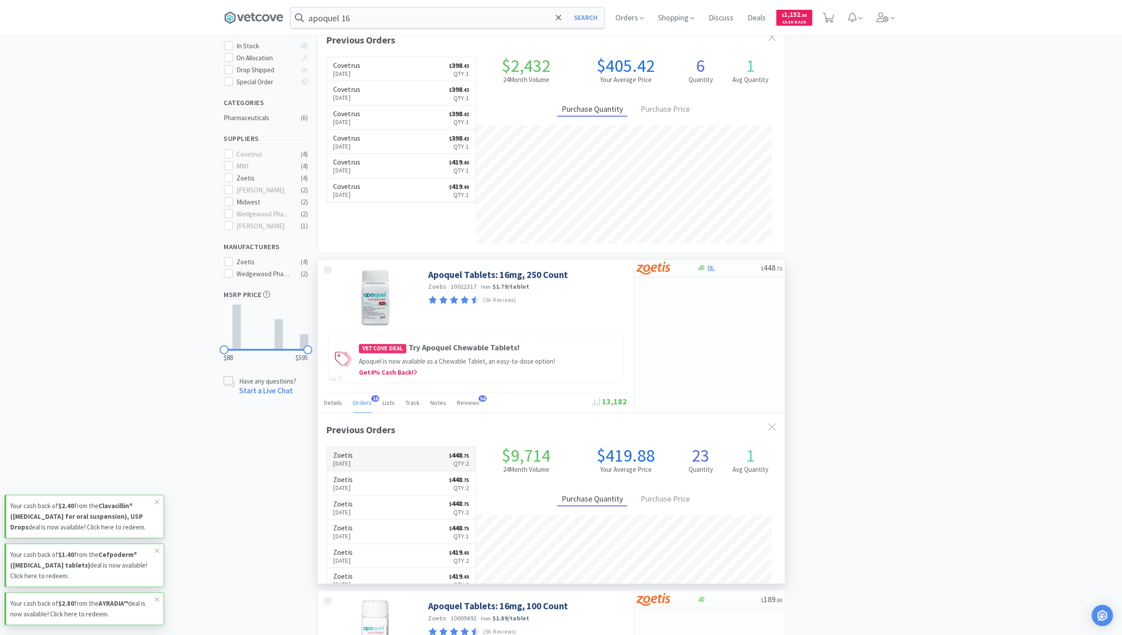
scroll to position [177, 0]
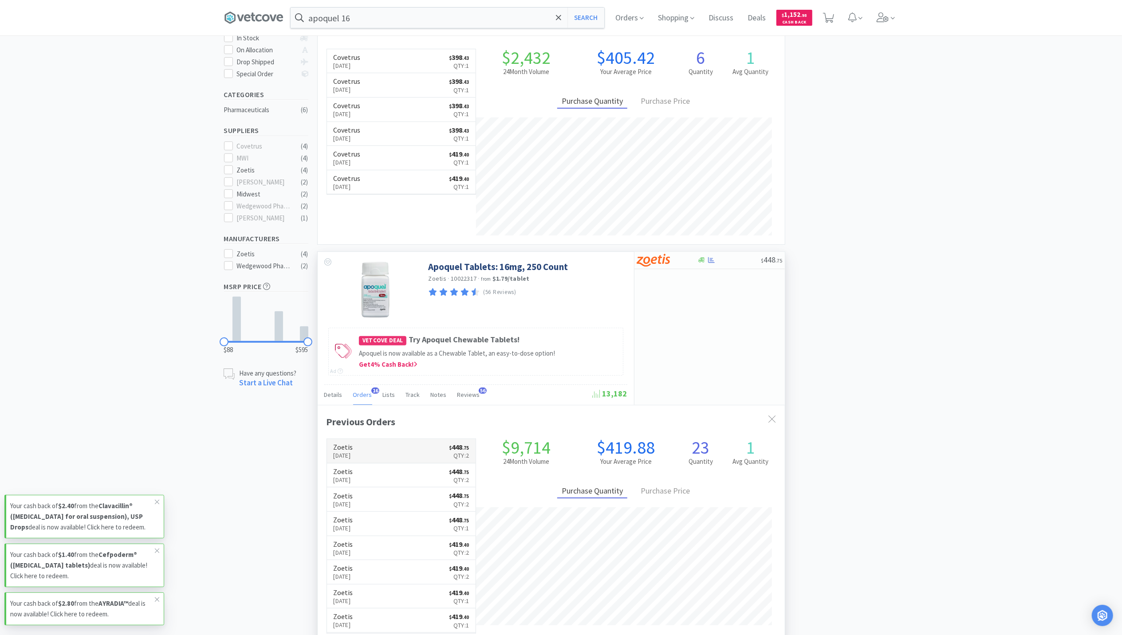
click at [353, 459] on p "Aug 22nd, 2025" at bounding box center [344, 456] width 20 height 10
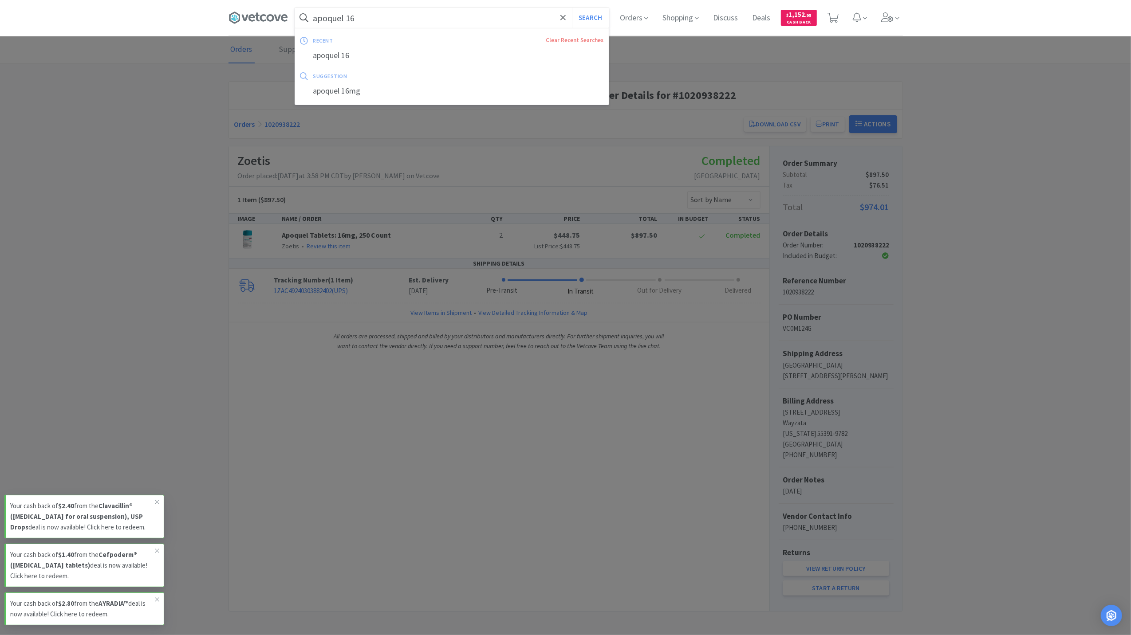
click at [375, 18] on input "apoquel 16" at bounding box center [452, 18] width 314 height 20
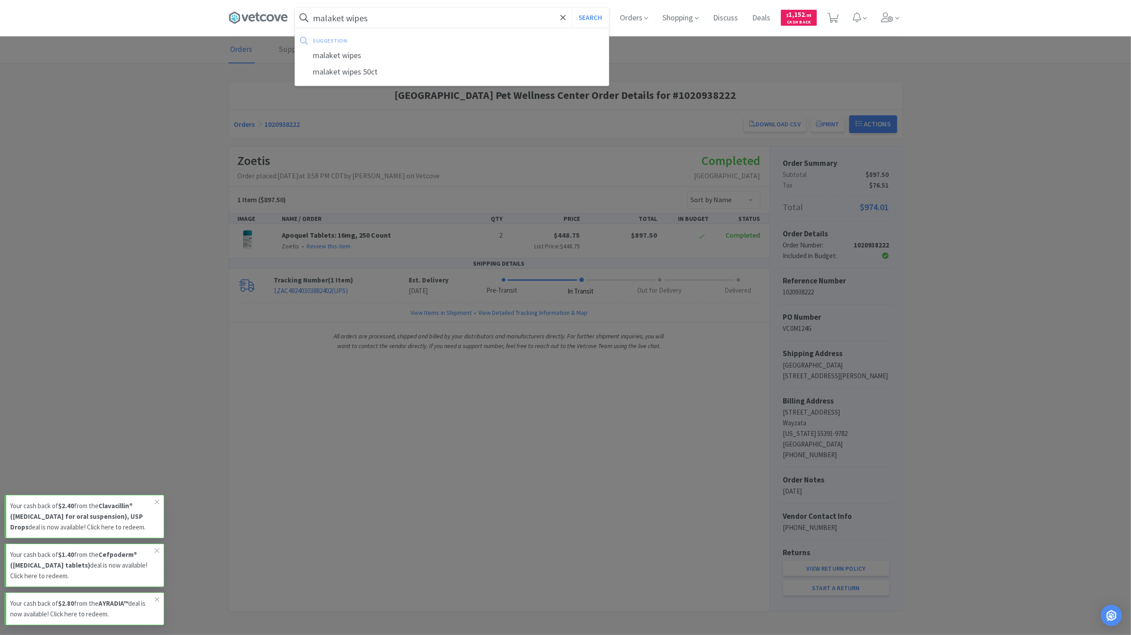
type input "malaket wipes"
click at [572, 8] on button "Search" at bounding box center [590, 18] width 37 height 20
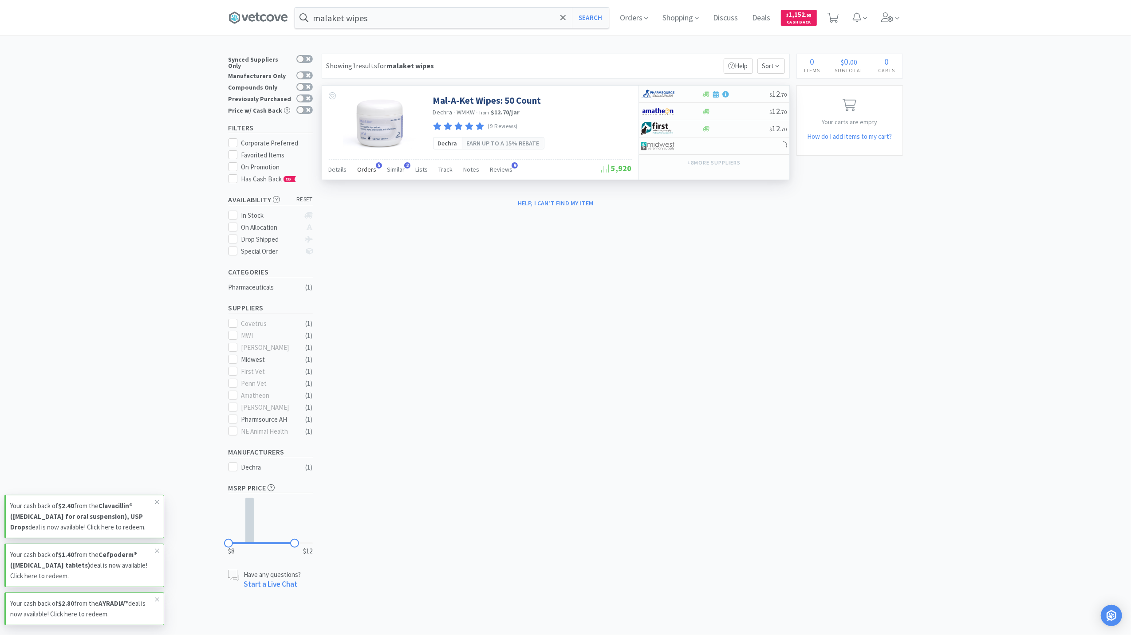
click at [367, 173] on span "Orders" at bounding box center [367, 169] width 19 height 8
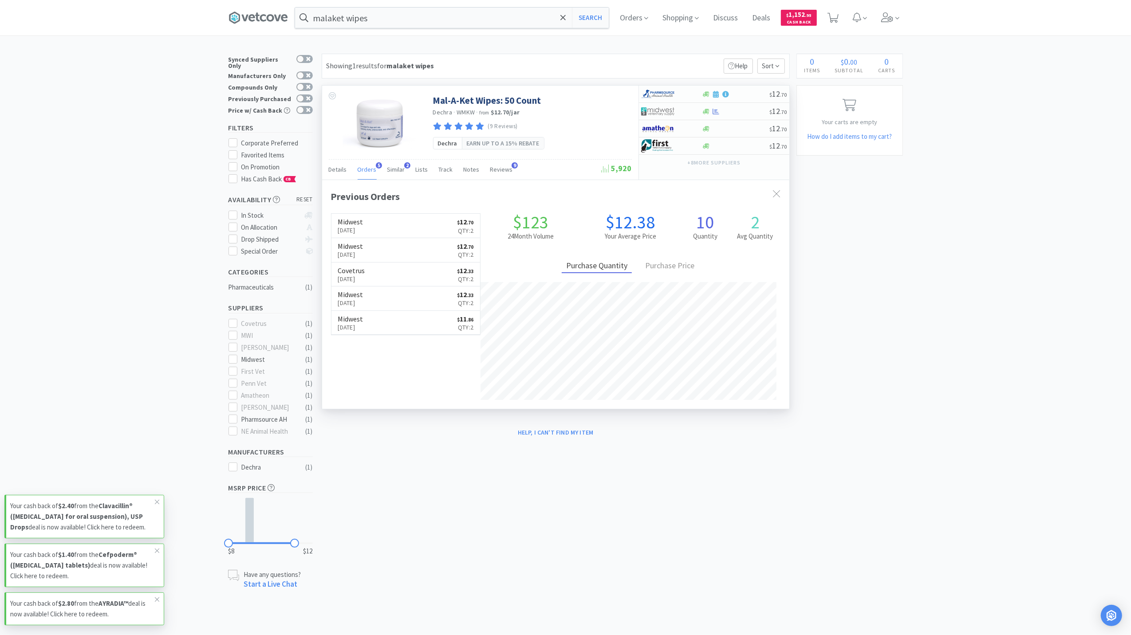
scroll to position [229, 467]
click at [892, 11] on span at bounding box center [889, 17] width 25 height 35
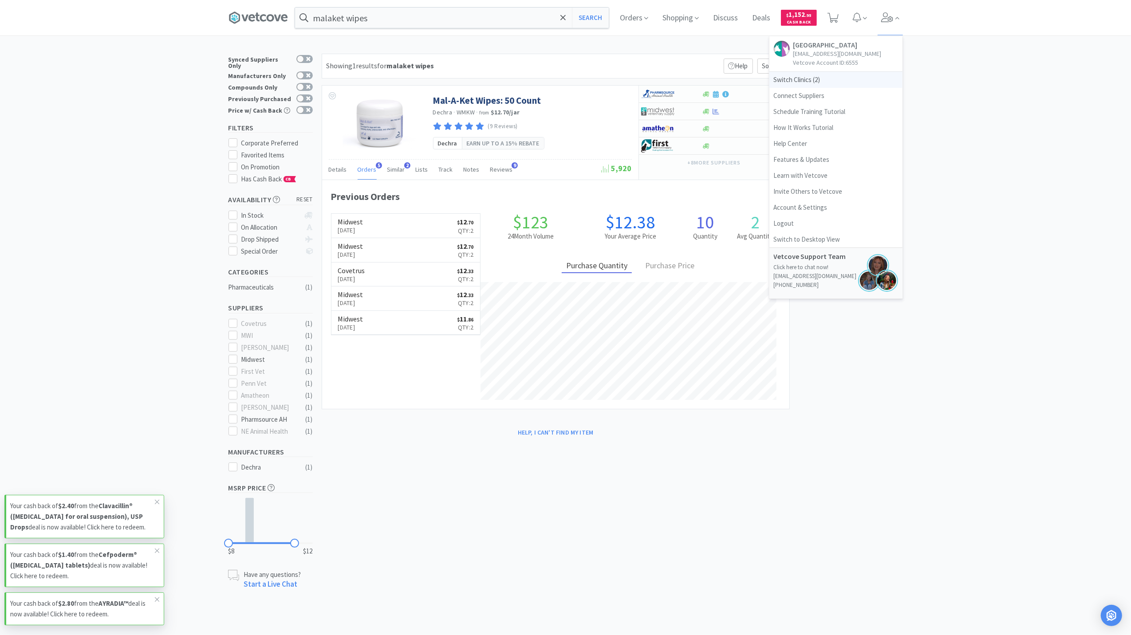
click at [797, 88] on span "Switch Clinics ( 2 )" at bounding box center [835, 80] width 133 height 16
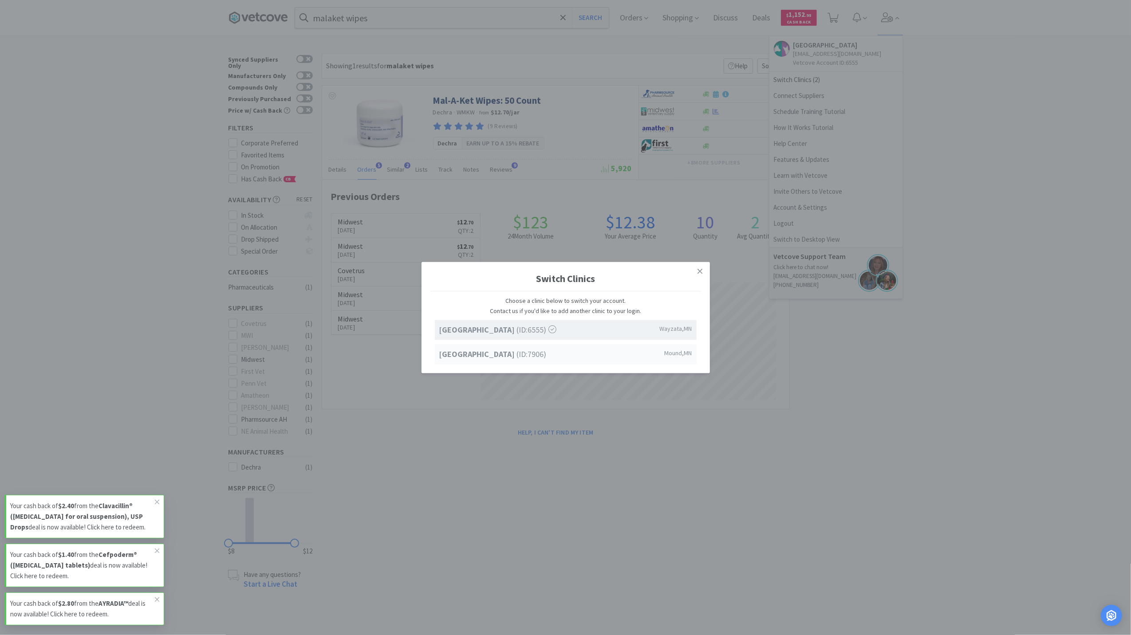
click at [474, 358] on strong "[GEOGRAPHIC_DATA]" at bounding box center [478, 354] width 78 height 10
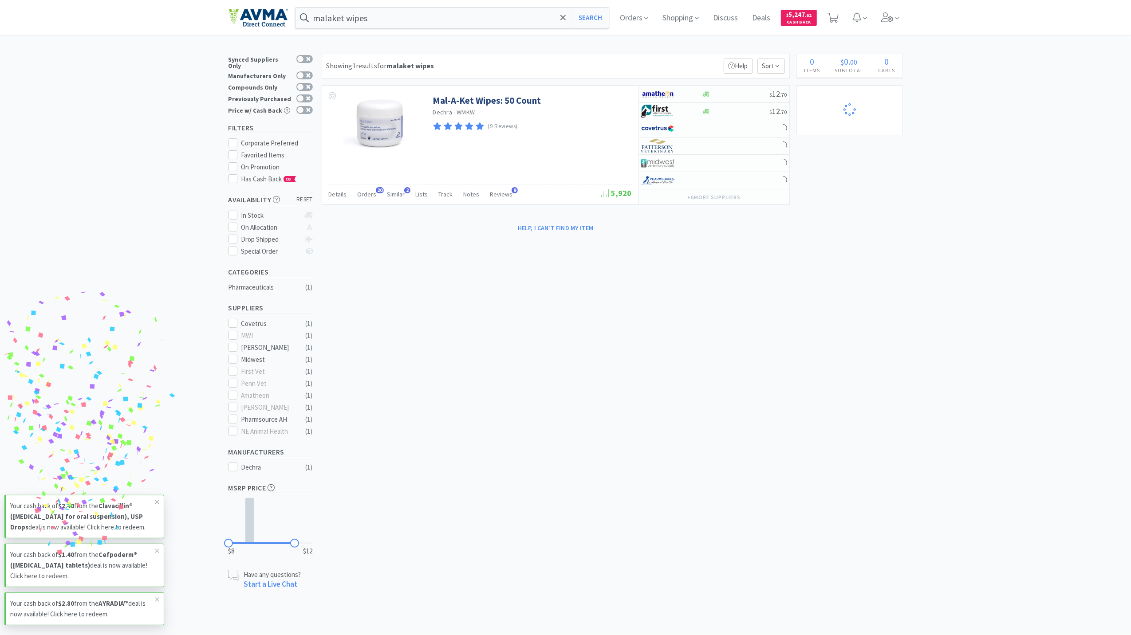
select select "10"
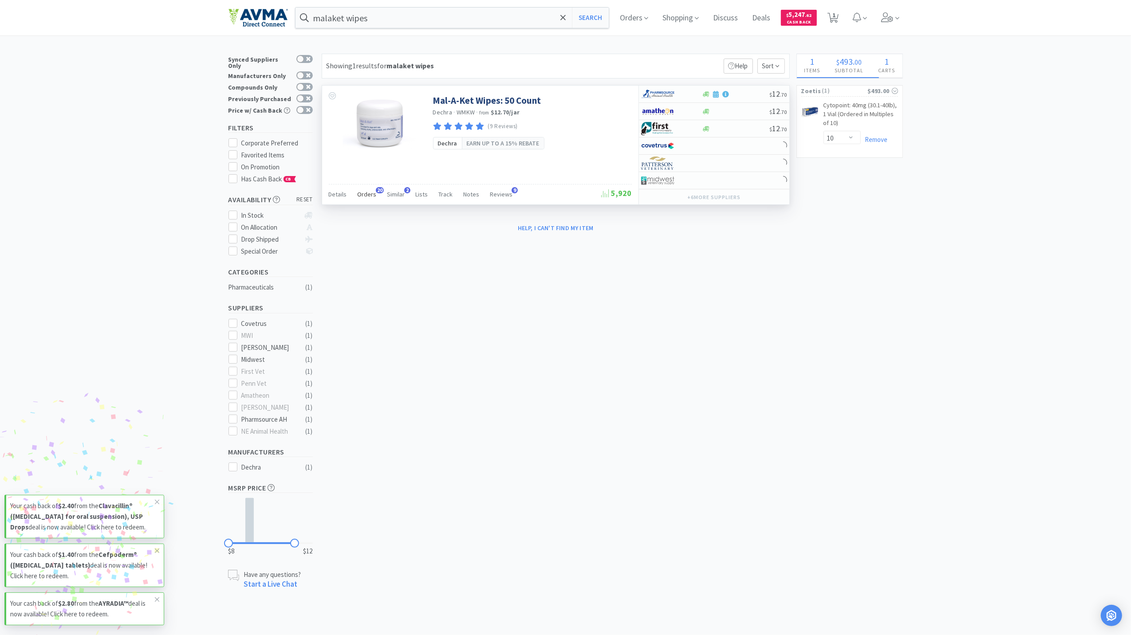
click at [366, 195] on span "Orders" at bounding box center [367, 194] width 19 height 8
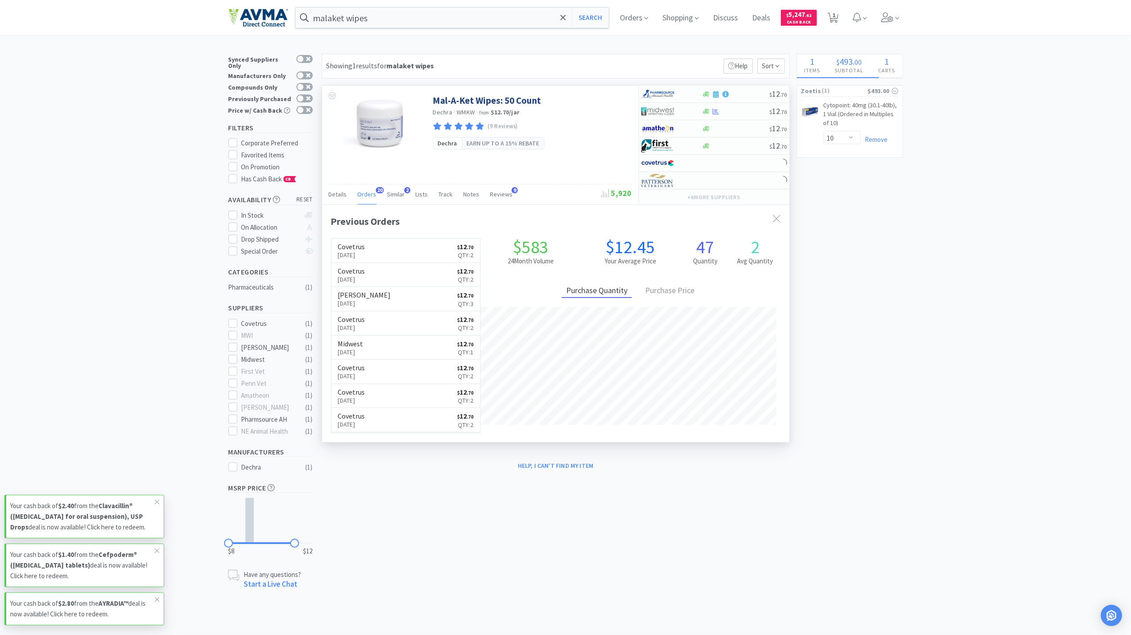
scroll to position [238, 467]
select select "2"
click at [728, 131] on icon at bounding box center [725, 129] width 7 height 7
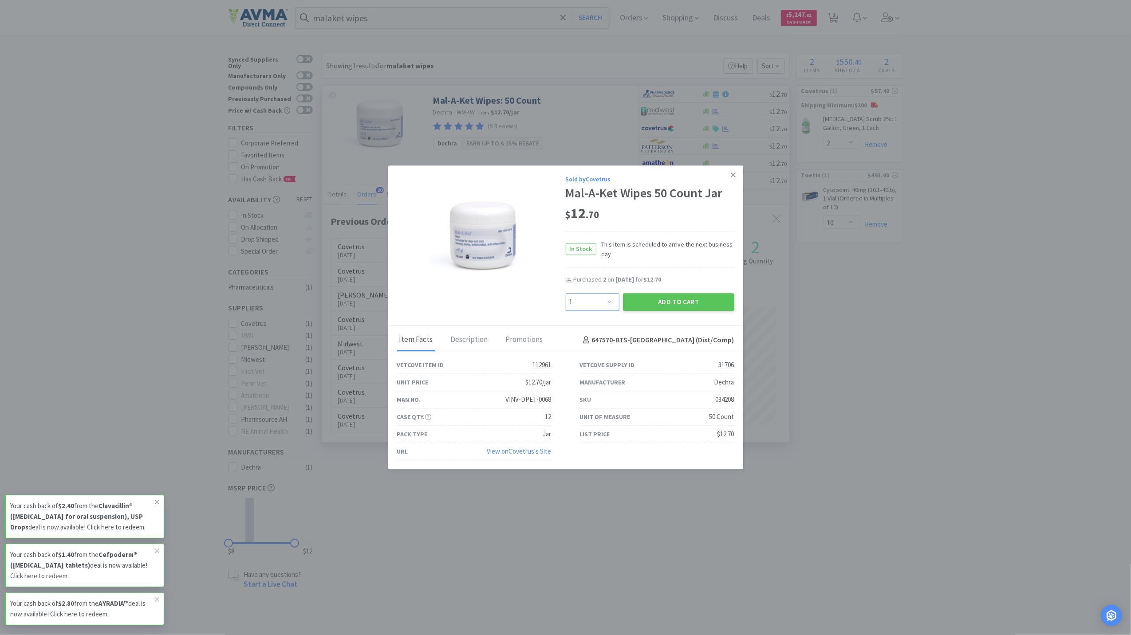
click at [611, 300] on select "Enter Quantity 1 2 3 4 5 6 7 8 9 10 11 12 13 14 15 16 17 18 19 20 Enter Quantity" at bounding box center [593, 302] width 54 height 18
click at [566, 293] on select "Enter Quantity 1 2 3 4 5 6 7 8 9 10 11 12 13 14 15 16 17 18 19 20 Enter Quantity" at bounding box center [593, 302] width 54 height 18
drag, startPoint x: 614, startPoint y: 304, endPoint x: 610, endPoint y: 311, distance: 8.3
click at [614, 304] on select "Enter Quantity 1 2 3 4 5 6 7 8 9 10 11 12 13 14 15 16 17 18 19 20 Enter Quantity" at bounding box center [593, 302] width 54 height 18
select select "4"
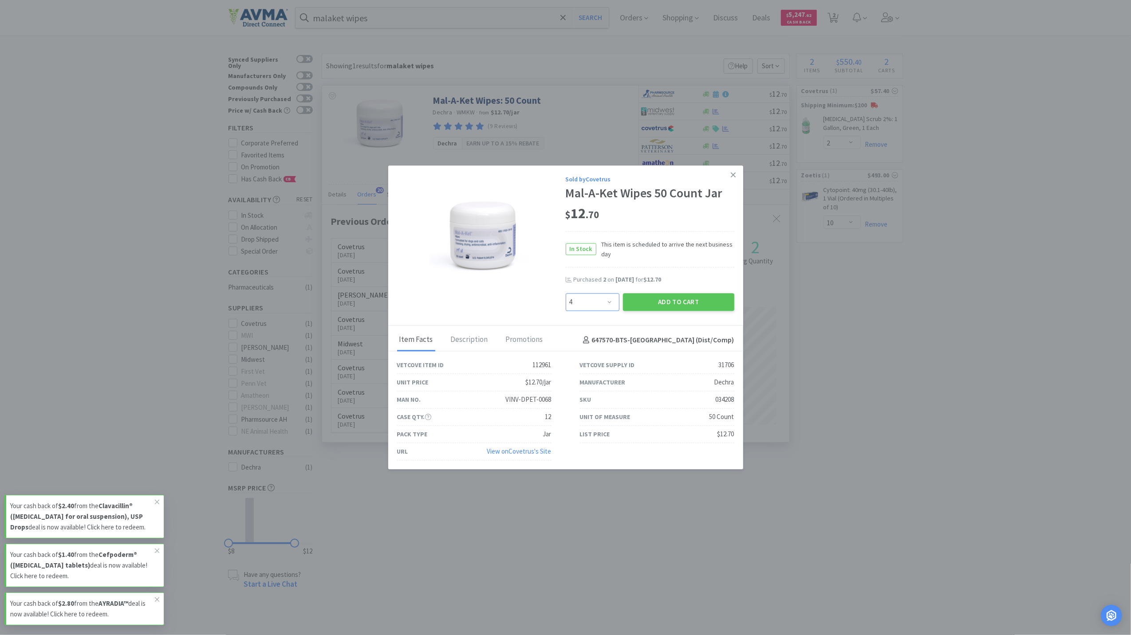
click at [566, 293] on select "Enter Quantity 1 2 3 4 5 6 7 8 9 10 11 12 13 14 15 16 17 18 19 20 Enter Quantity" at bounding box center [593, 302] width 54 height 18
click at [679, 301] on button "Add to Cart" at bounding box center [678, 302] width 111 height 18
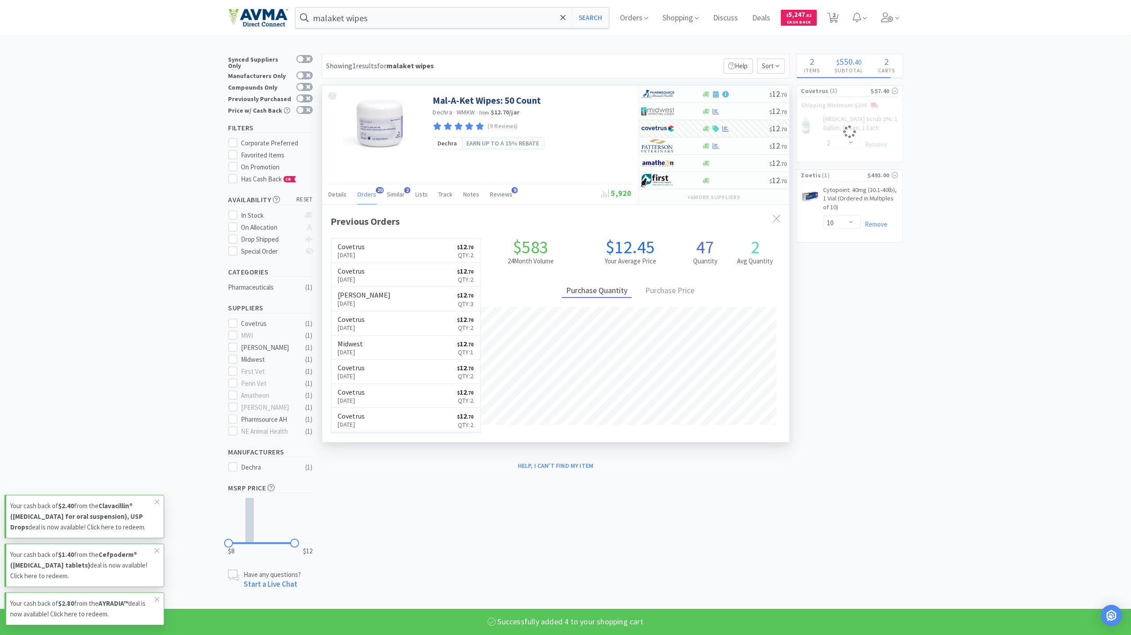
select select "4"
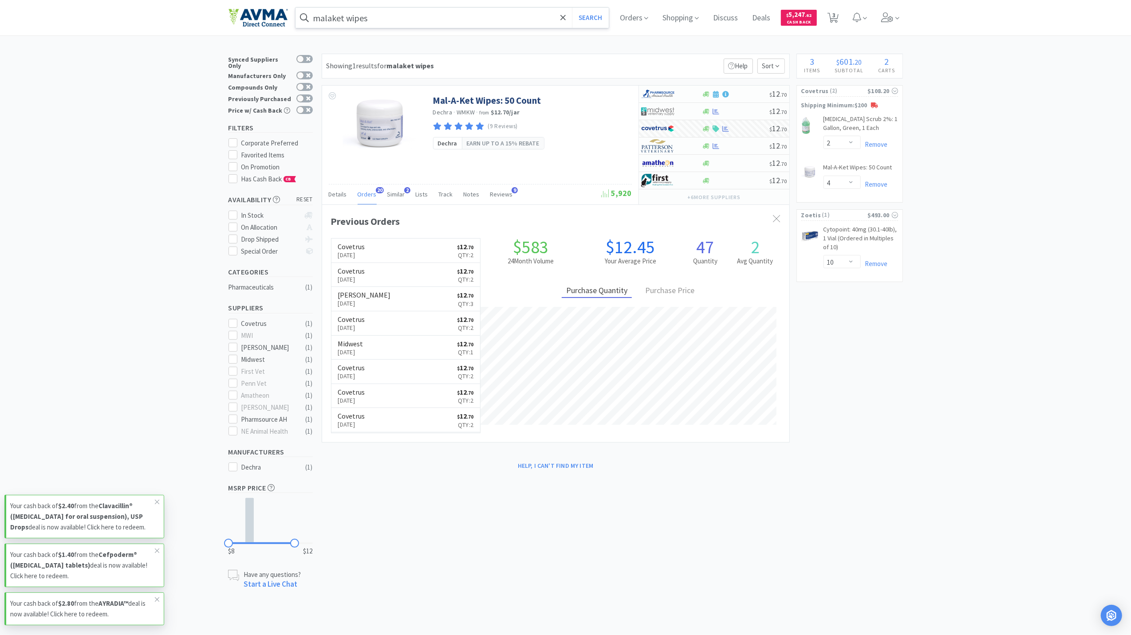
click at [410, 10] on input "malaket wipes" at bounding box center [452, 18] width 314 height 20
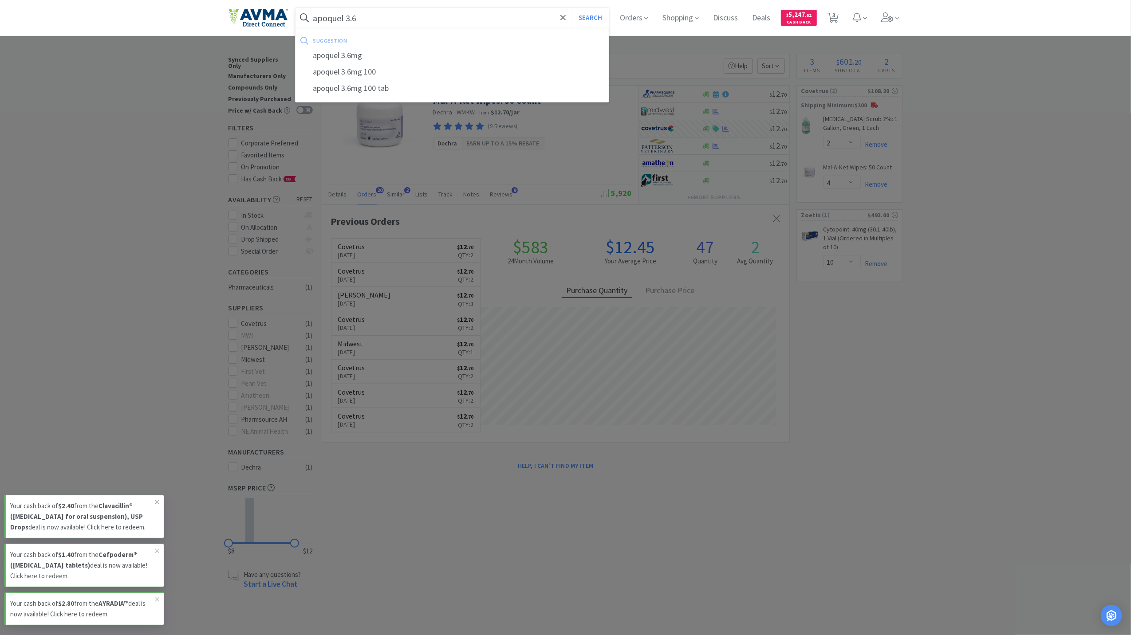
click at [572, 8] on button "Search" at bounding box center [590, 18] width 37 height 20
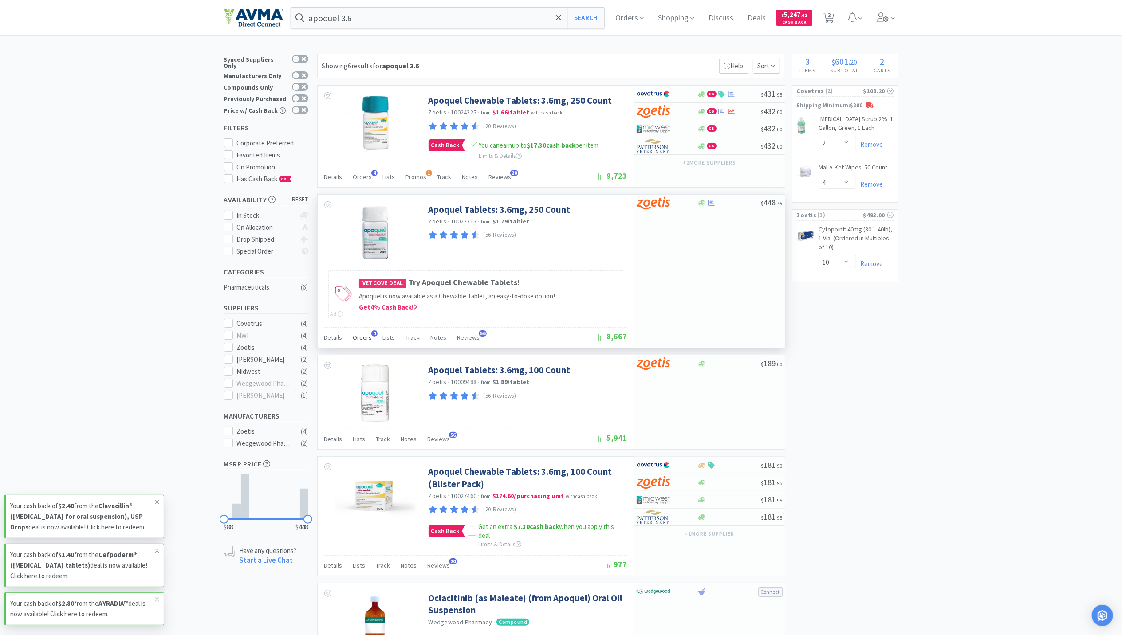
click at [366, 342] on span "Orders" at bounding box center [362, 338] width 19 height 8
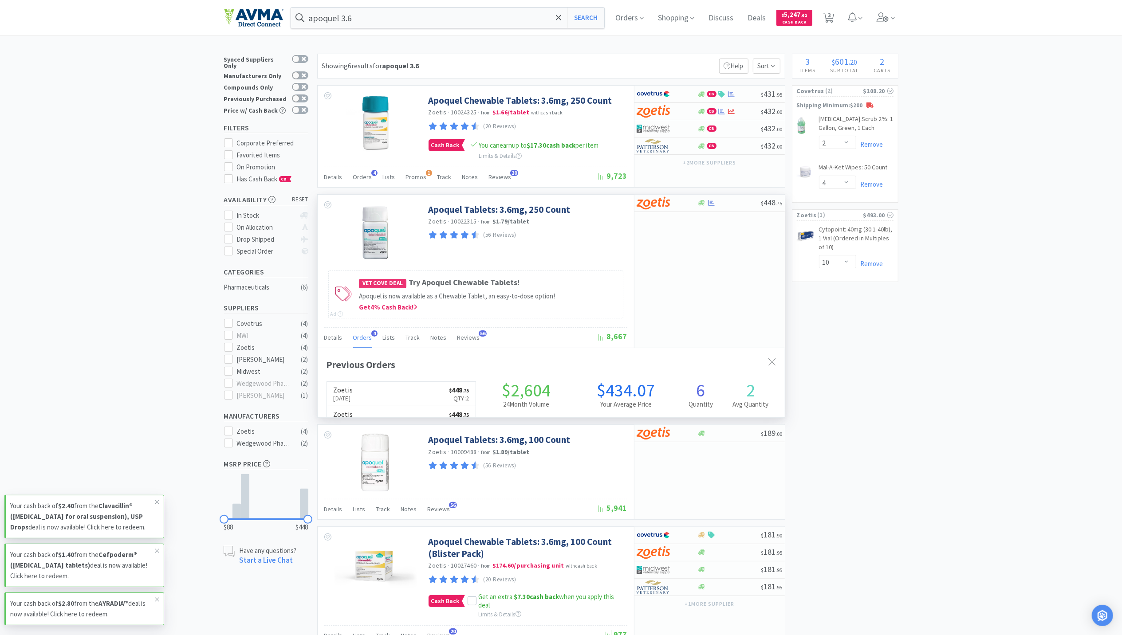
scroll to position [229, 467]
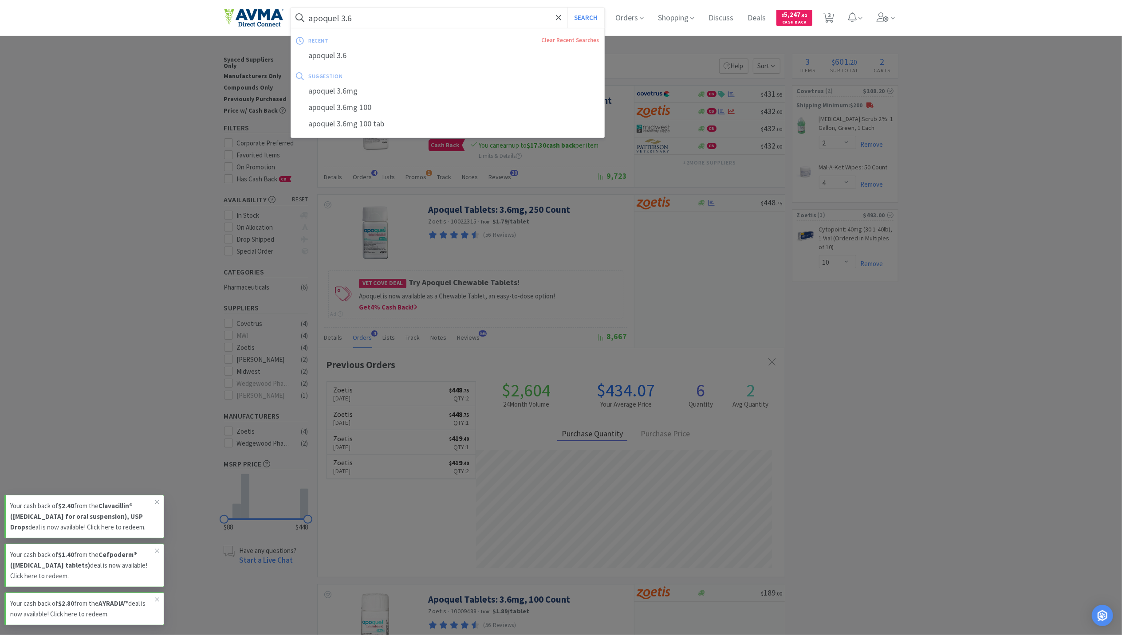
click at [394, 20] on input "apoquel 3.6" at bounding box center [448, 18] width 314 height 20
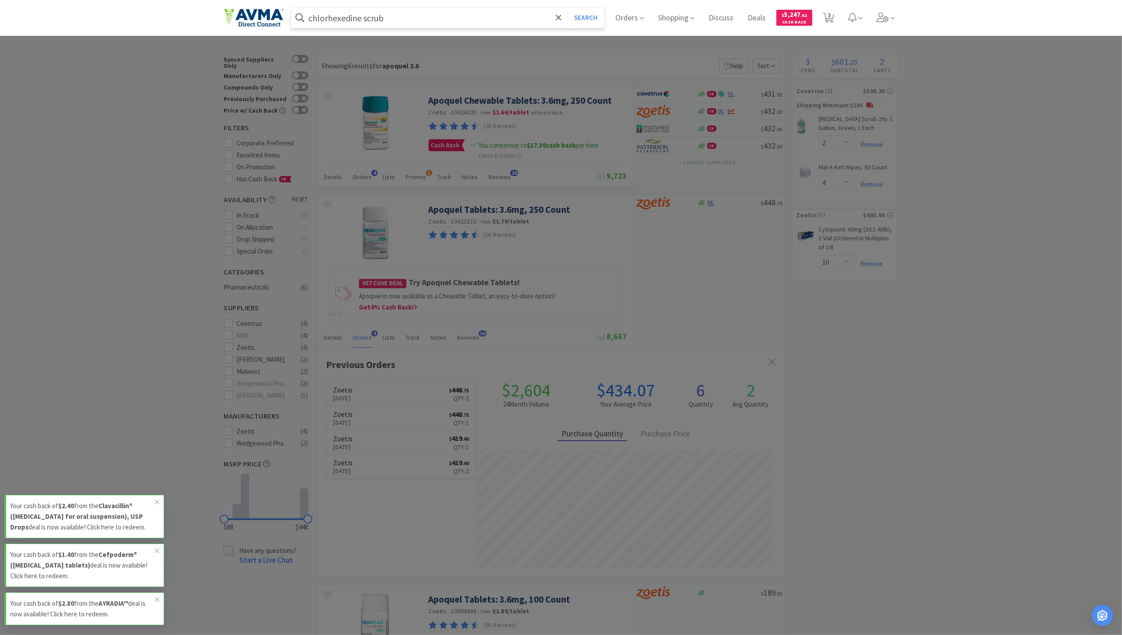
click at [567, 8] on button "Search" at bounding box center [585, 18] width 37 height 20
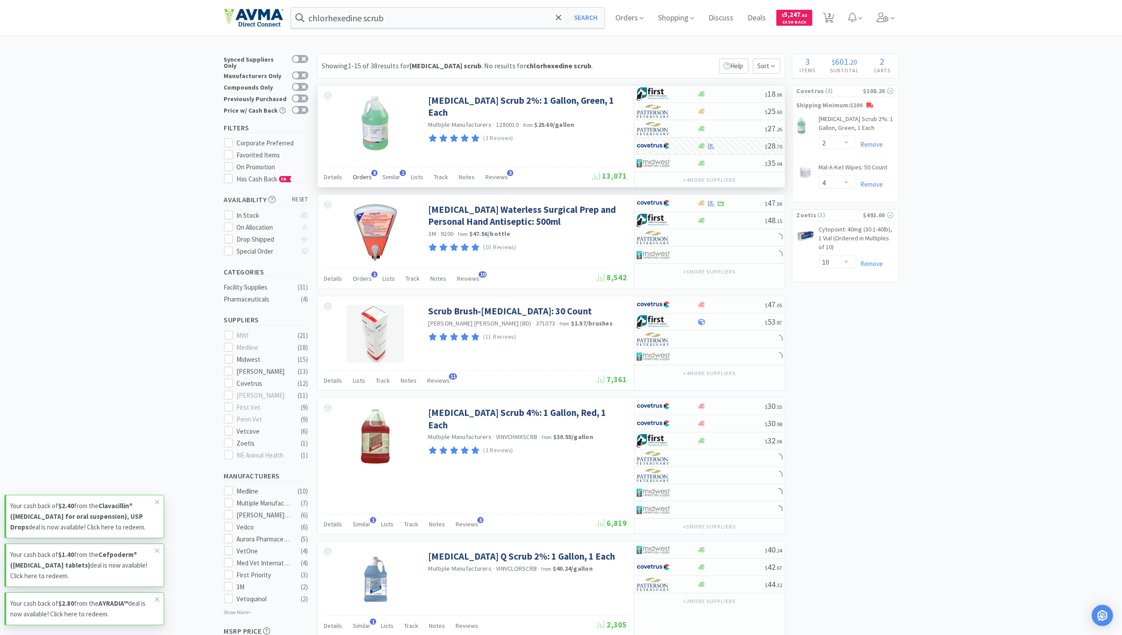
click at [363, 176] on span "Orders" at bounding box center [362, 177] width 19 height 8
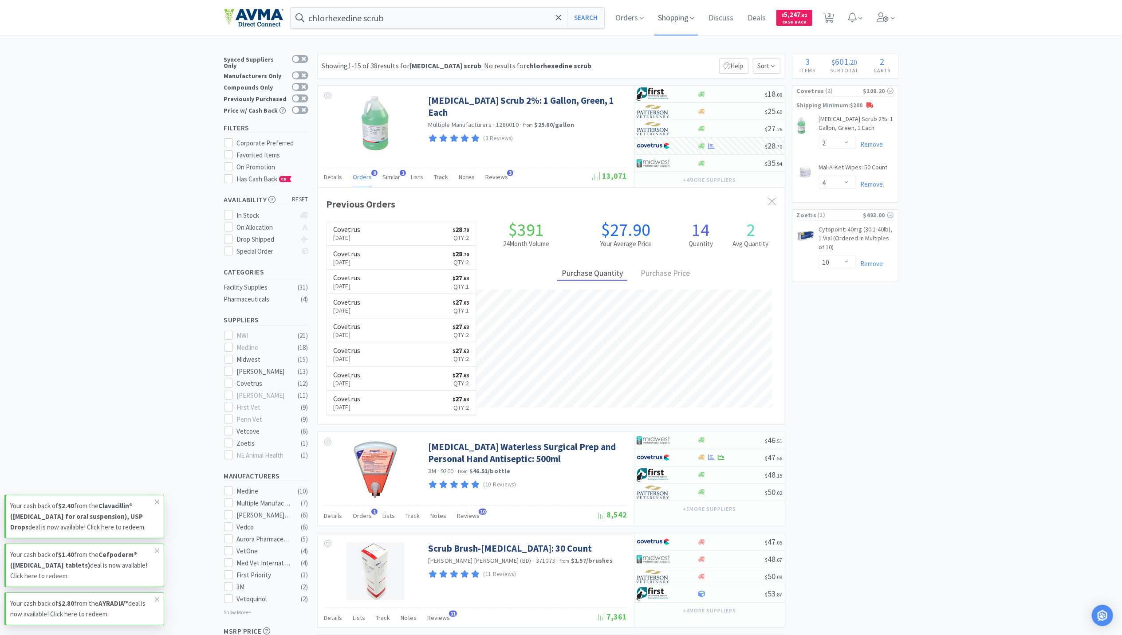
scroll to position [238, 467]
click at [499, 28] on div "chlorhexedine scrub Search" at bounding box center [448, 17] width 315 height 21
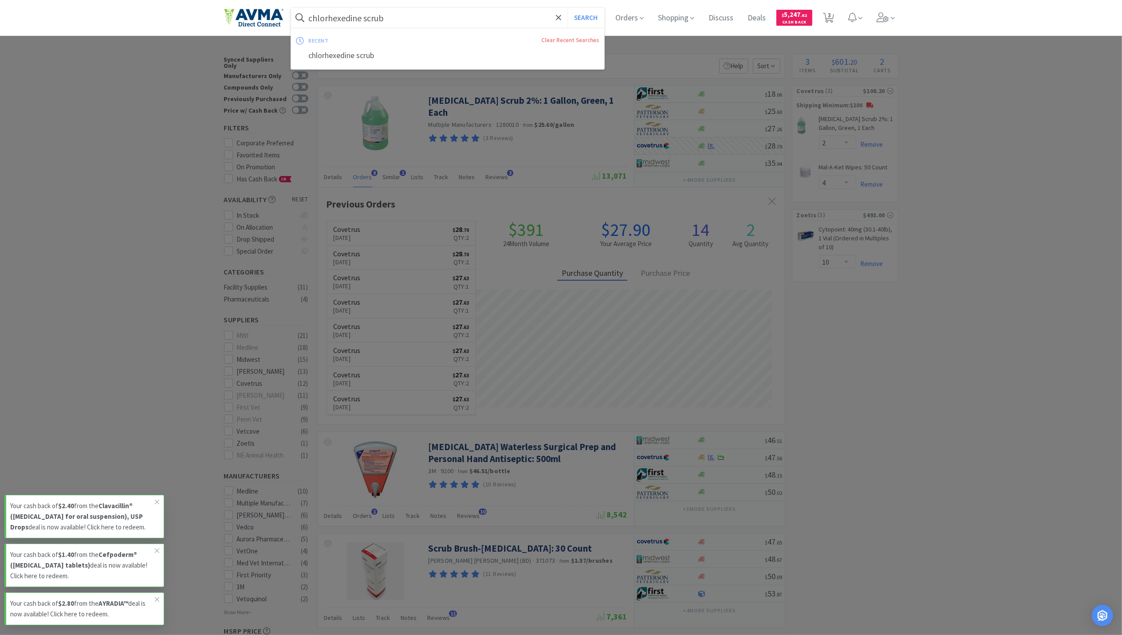
click at [513, 16] on input "chlorhexedine scrub" at bounding box center [448, 18] width 314 height 20
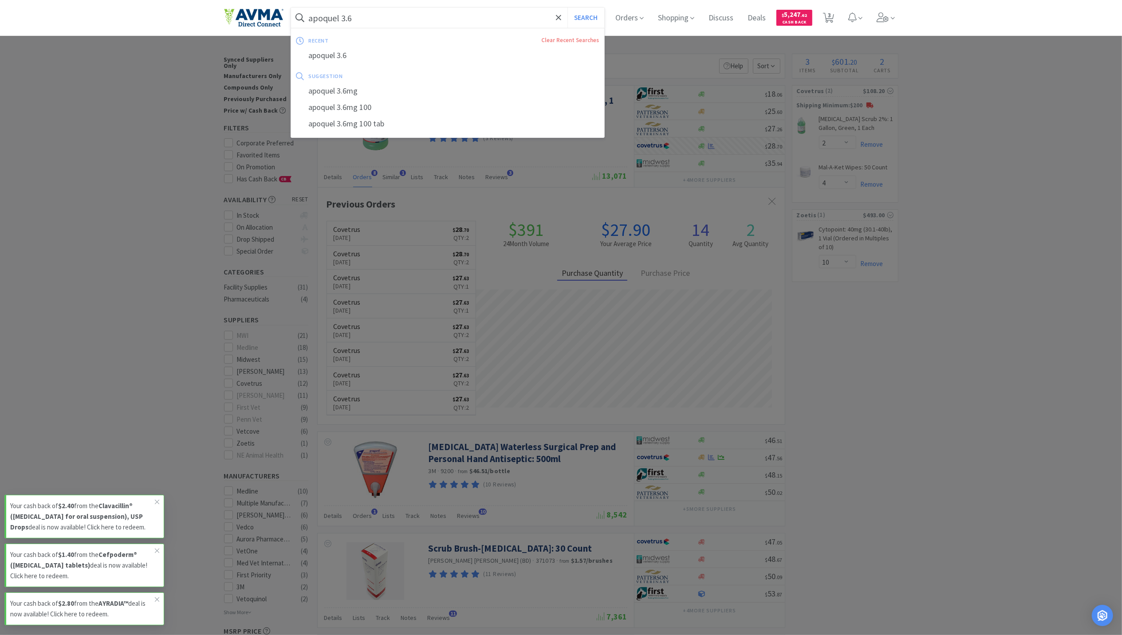
type input "apoquel 3.6"
click at [567, 8] on button "Search" at bounding box center [585, 18] width 37 height 20
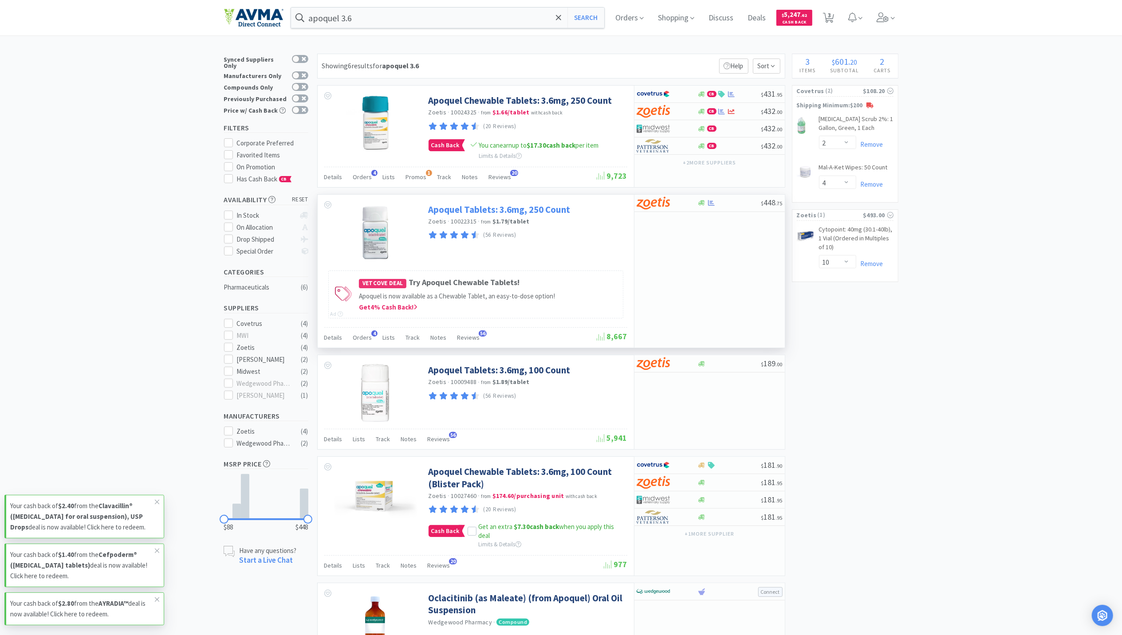
click at [464, 208] on link "Apoquel Tablets: 3.6mg, 250 Count" at bounding box center [500, 210] width 142 height 12
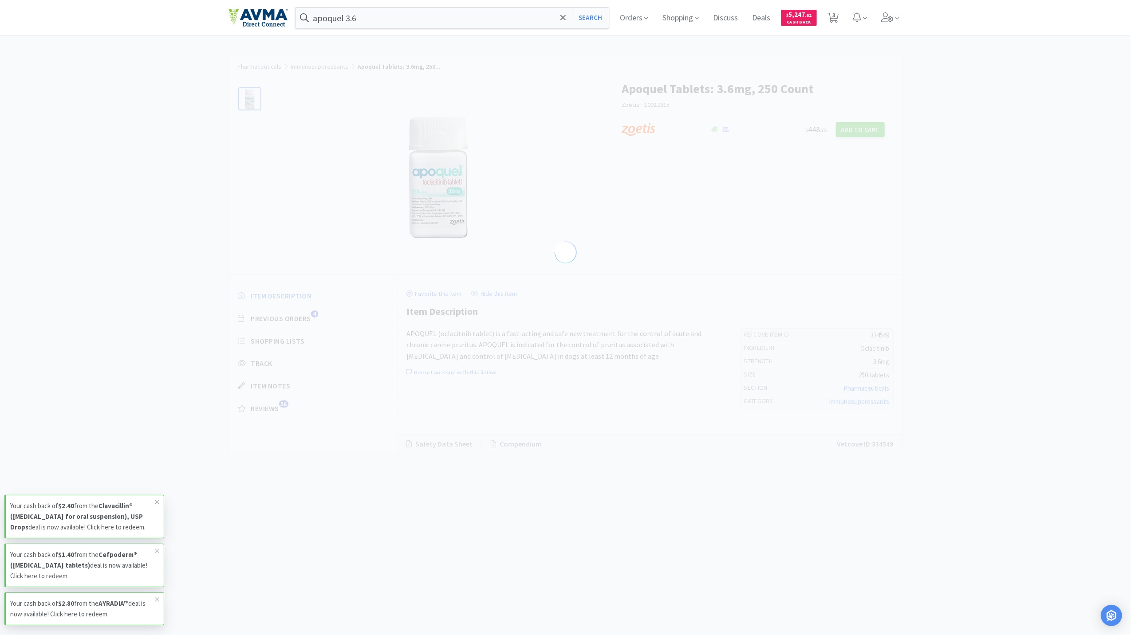
select select "334549"
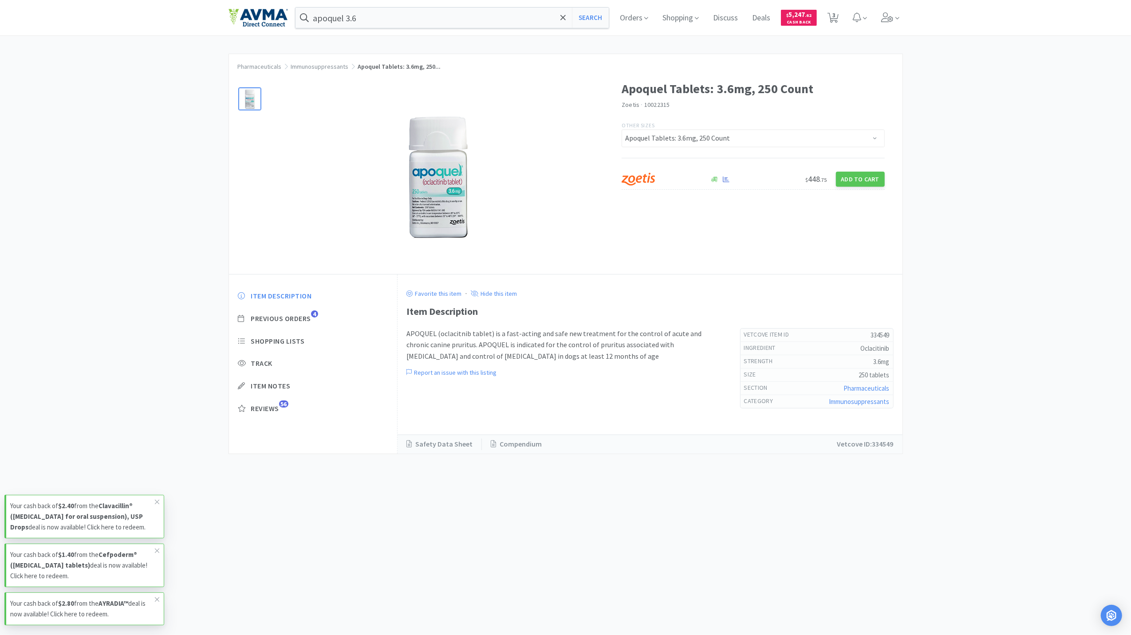
select select "2"
select select "4"
select select "10"
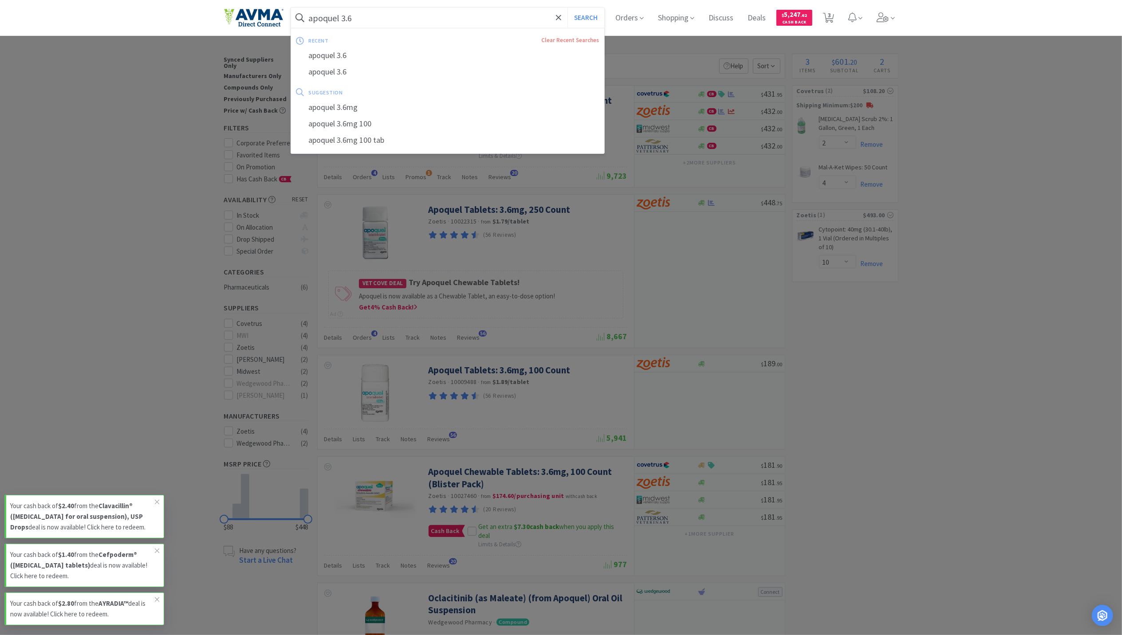
click at [400, 20] on input "apoquel 3.6" at bounding box center [448, 18] width 314 height 20
paste input "Transfer Pipette 3mL Grad-50Box"
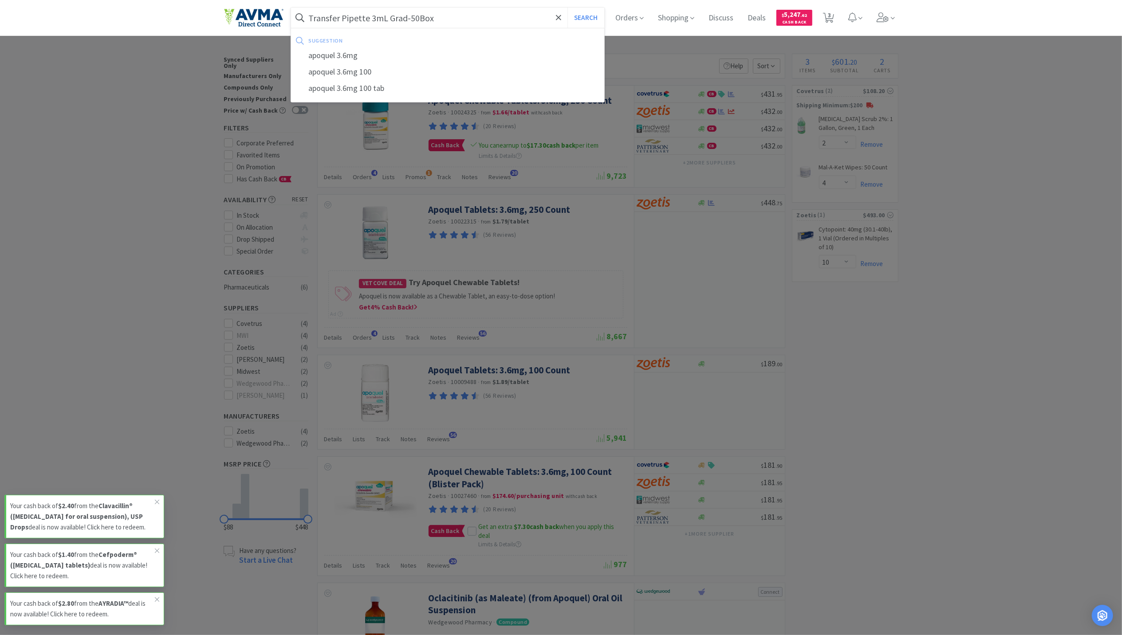
click at [567, 8] on button "Search" at bounding box center [585, 18] width 37 height 20
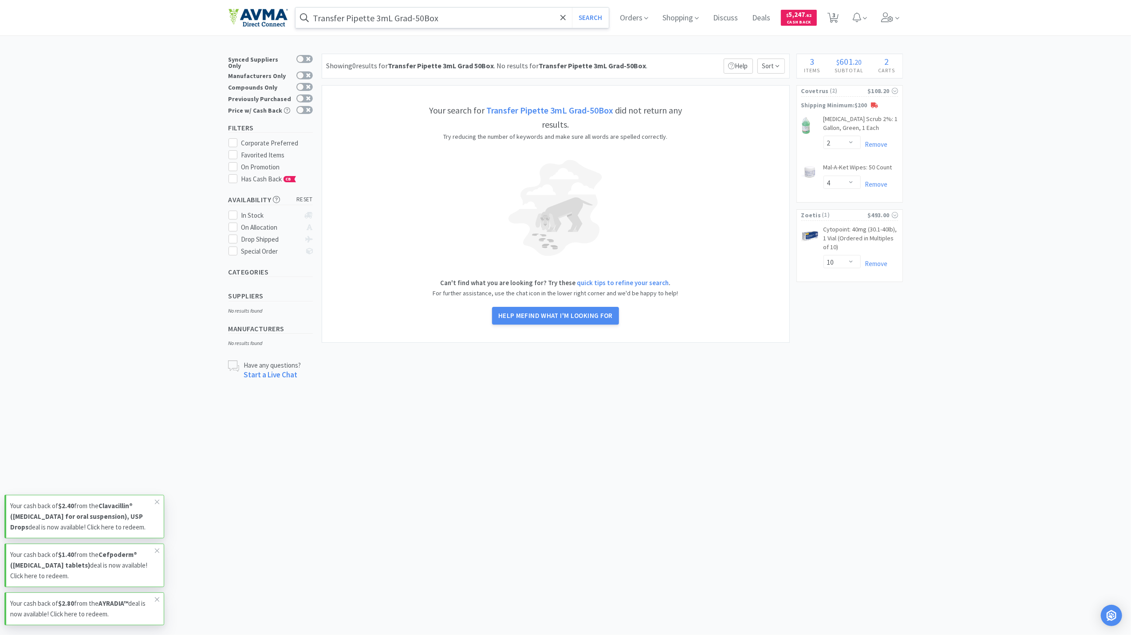
click at [475, 15] on input "Transfer Pipette 3mL Grad-50Box" at bounding box center [452, 18] width 314 height 20
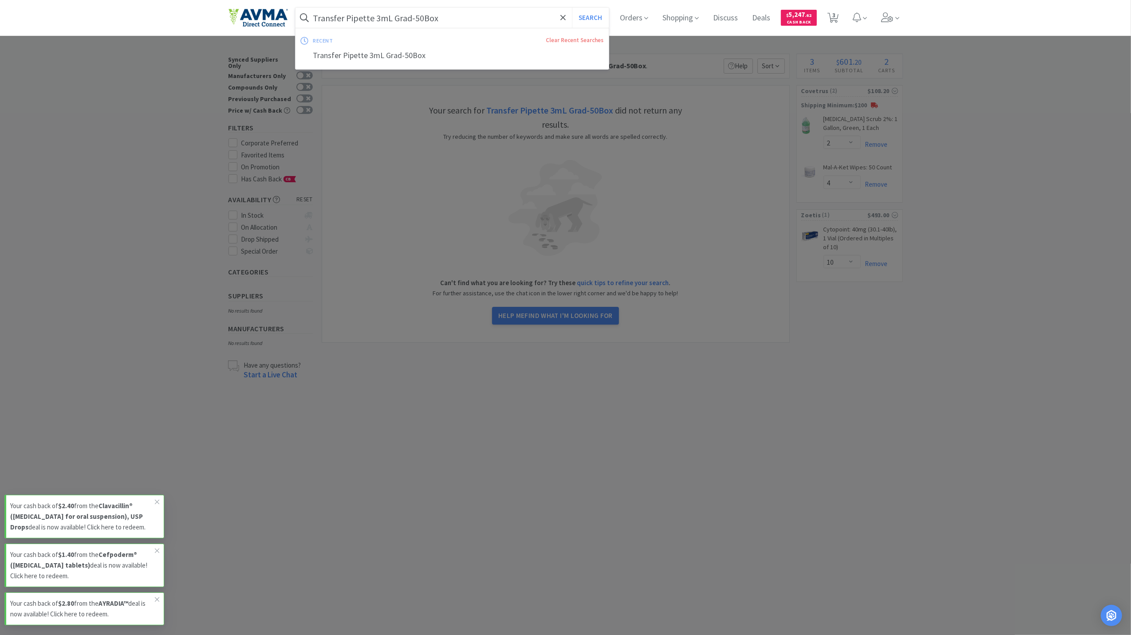
click at [444, 8] on input "Transfer Pipette 3mL Grad-50Box" at bounding box center [452, 18] width 314 height 20
drag, startPoint x: 445, startPoint y: 16, endPoint x: 374, endPoint y: 21, distance: 71.1
click at [374, 21] on input "Transfer Pipette 3mL Grad-50Box" at bounding box center [452, 18] width 314 height 20
click at [572, 8] on button "Search" at bounding box center [590, 18] width 37 height 20
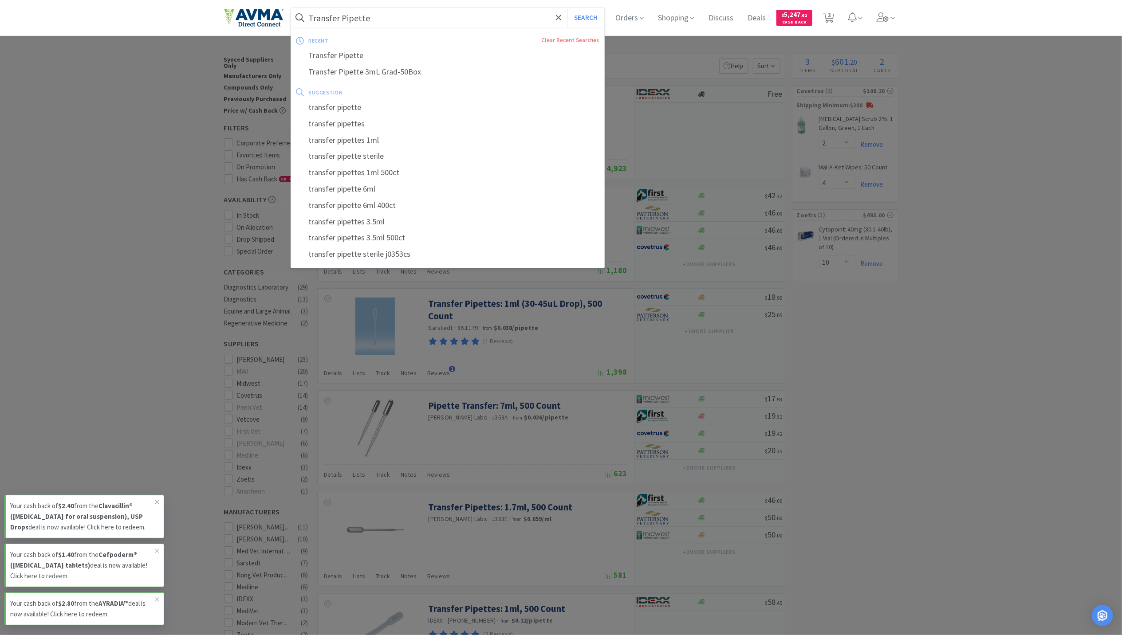
click at [398, 20] on input "Transfer Pipette" at bounding box center [448, 18] width 314 height 20
click at [382, 19] on input "Transfer Pipette" at bounding box center [448, 18] width 314 height 20
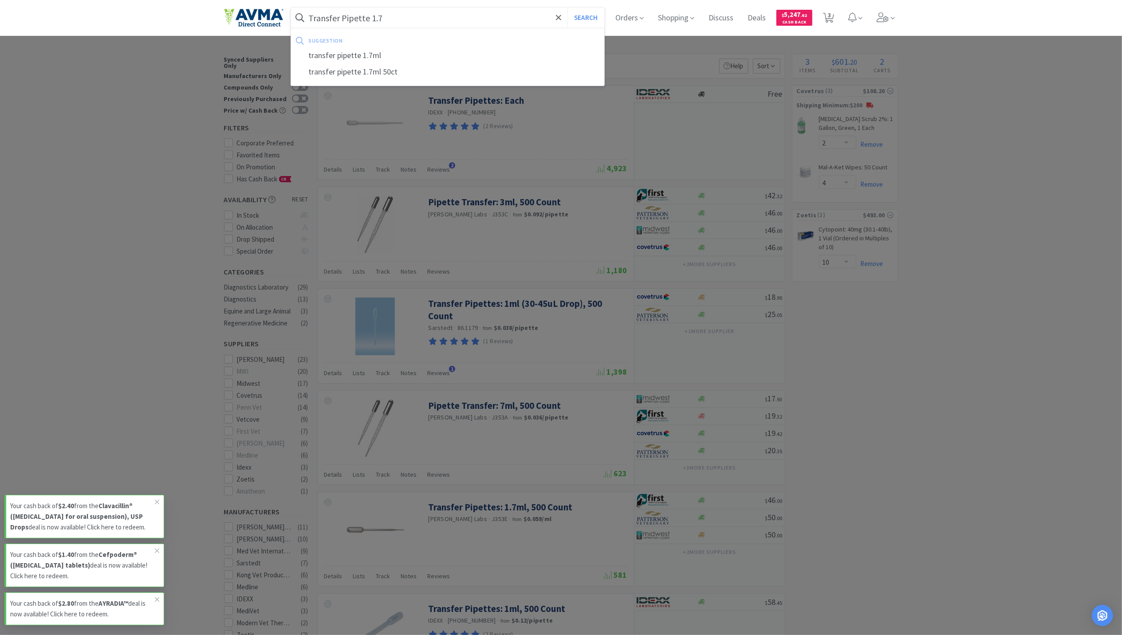
click at [567, 8] on button "Search" at bounding box center [585, 18] width 37 height 20
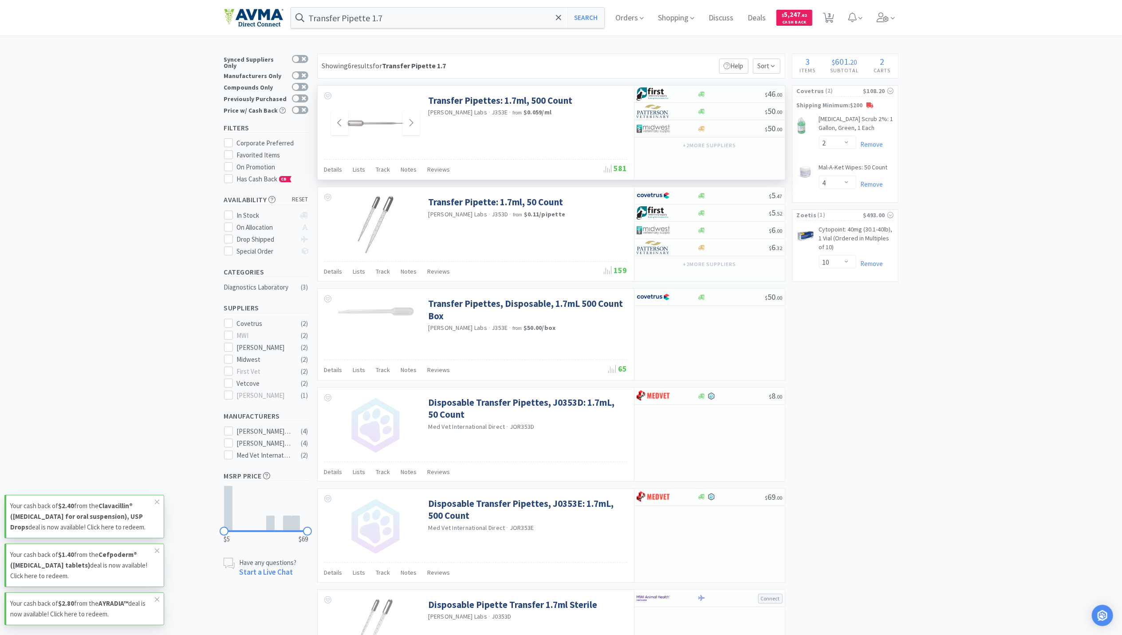
click at [385, 130] on img at bounding box center [375, 123] width 58 height 58
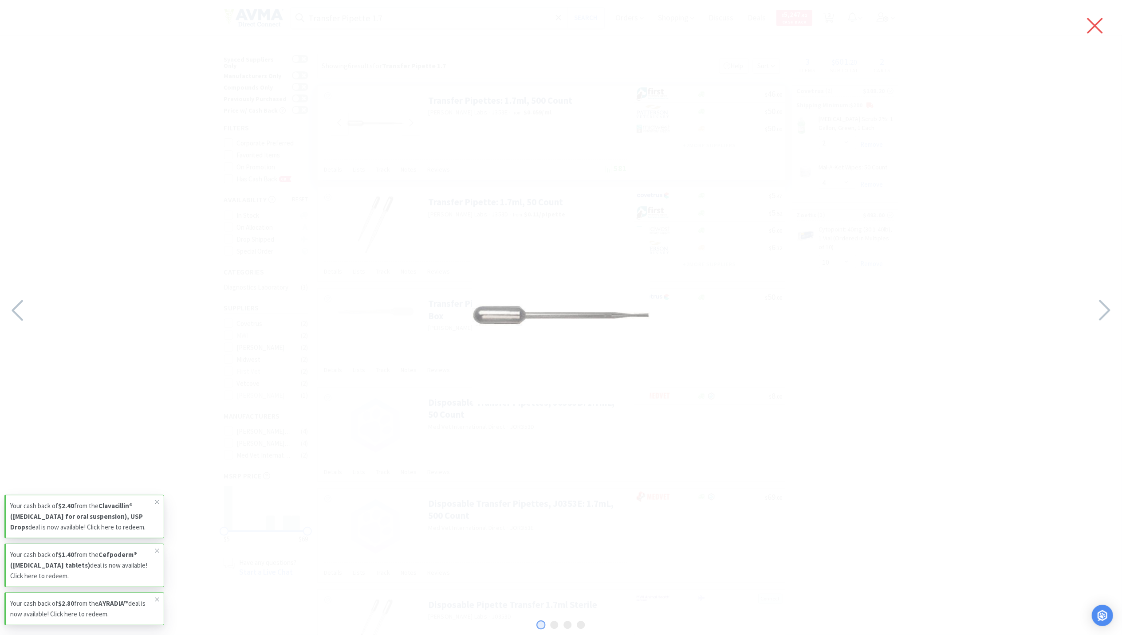
click at [1089, 28] on icon at bounding box center [1094, 25] width 19 height 25
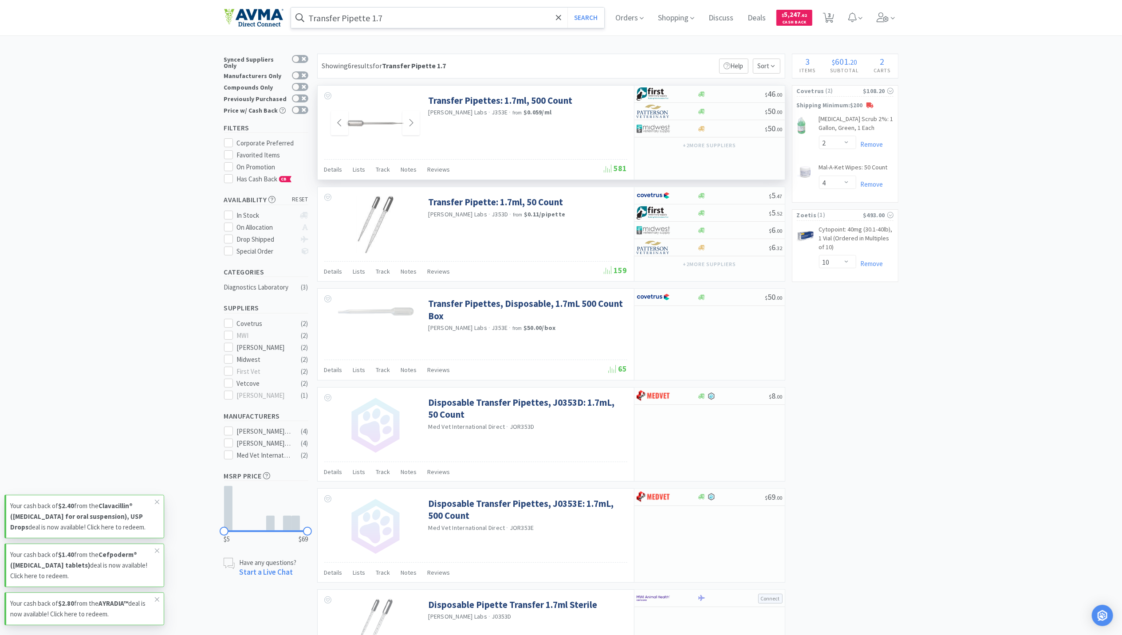
click at [480, 13] on input "Transfer Pipette 1.7" at bounding box center [448, 18] width 314 height 20
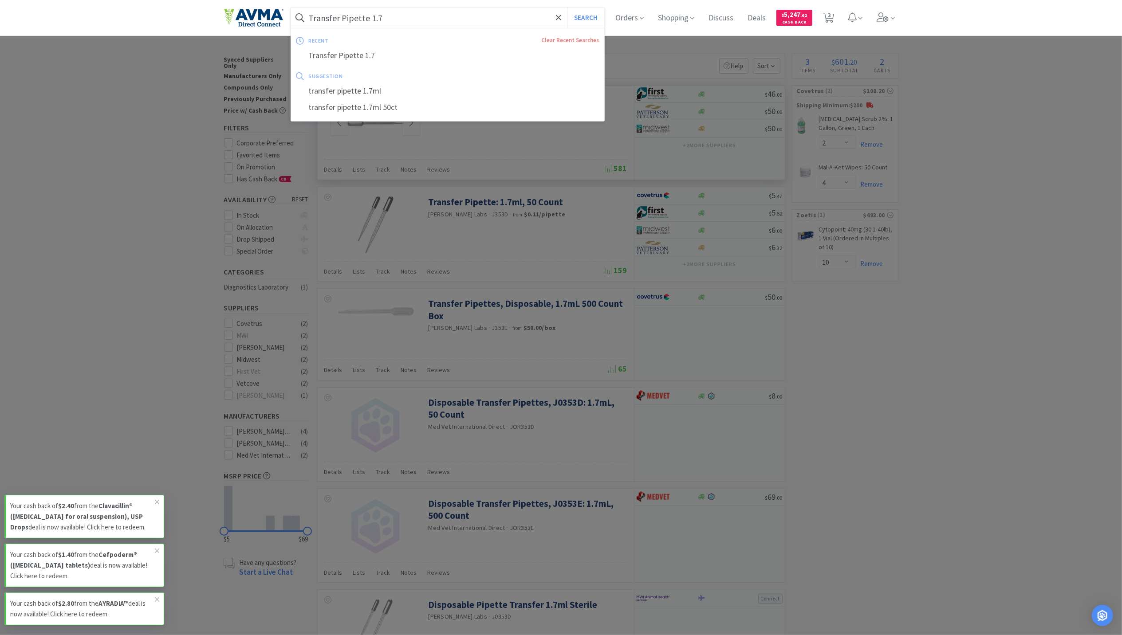
paste input "PureVax Feline 3 Distemper - RCP.-"
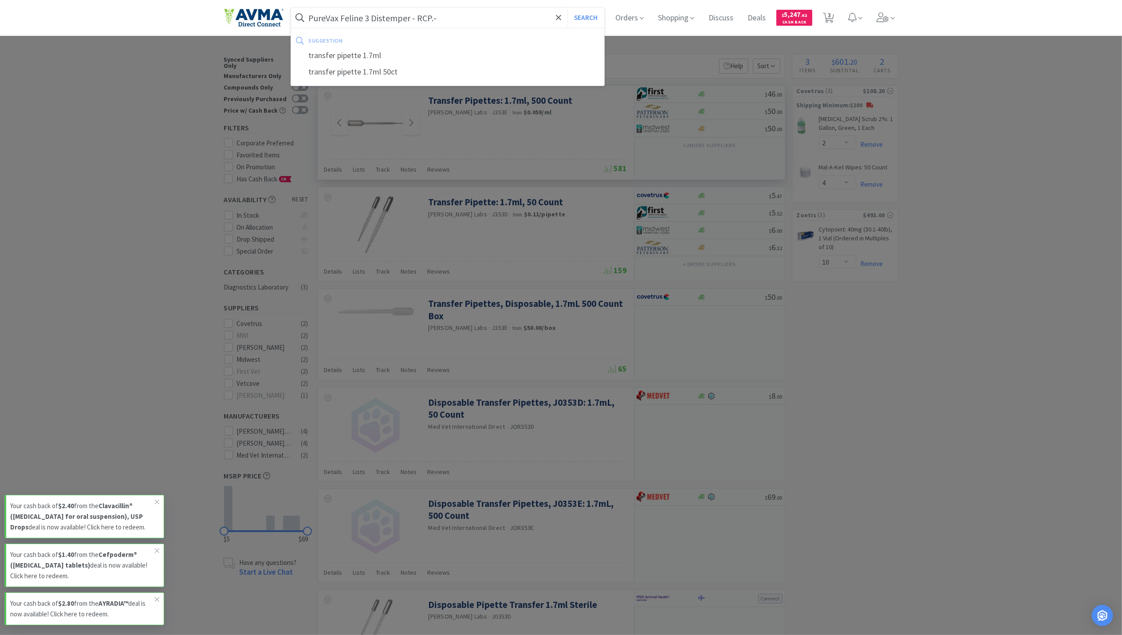
click at [567, 8] on button "Search" at bounding box center [585, 18] width 37 height 20
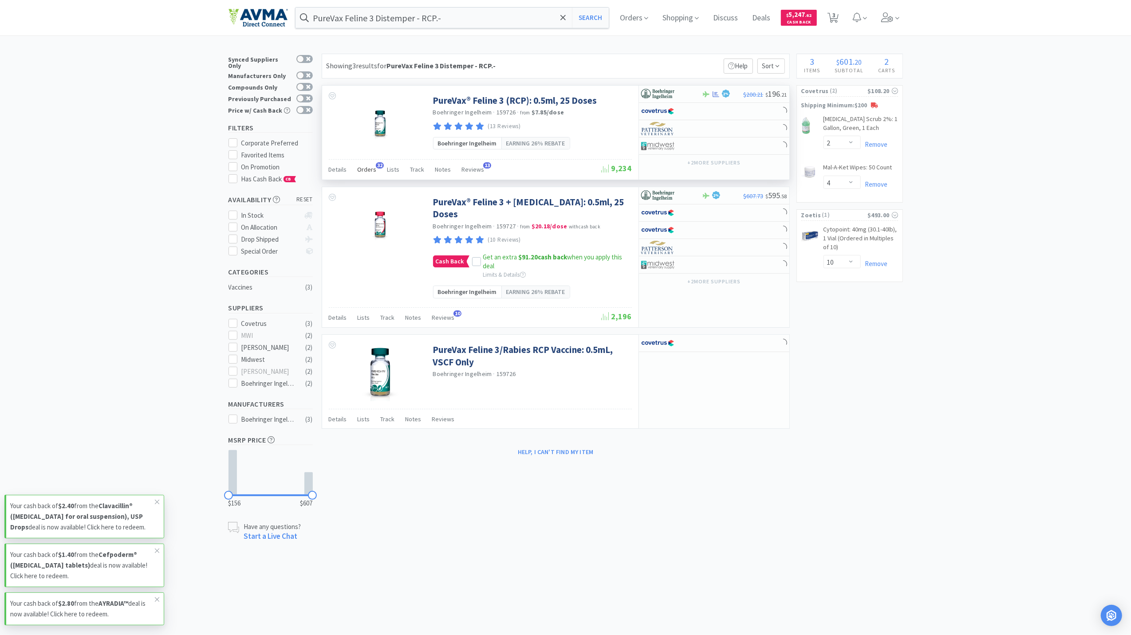
click at [358, 173] on span "Orders" at bounding box center [367, 169] width 19 height 8
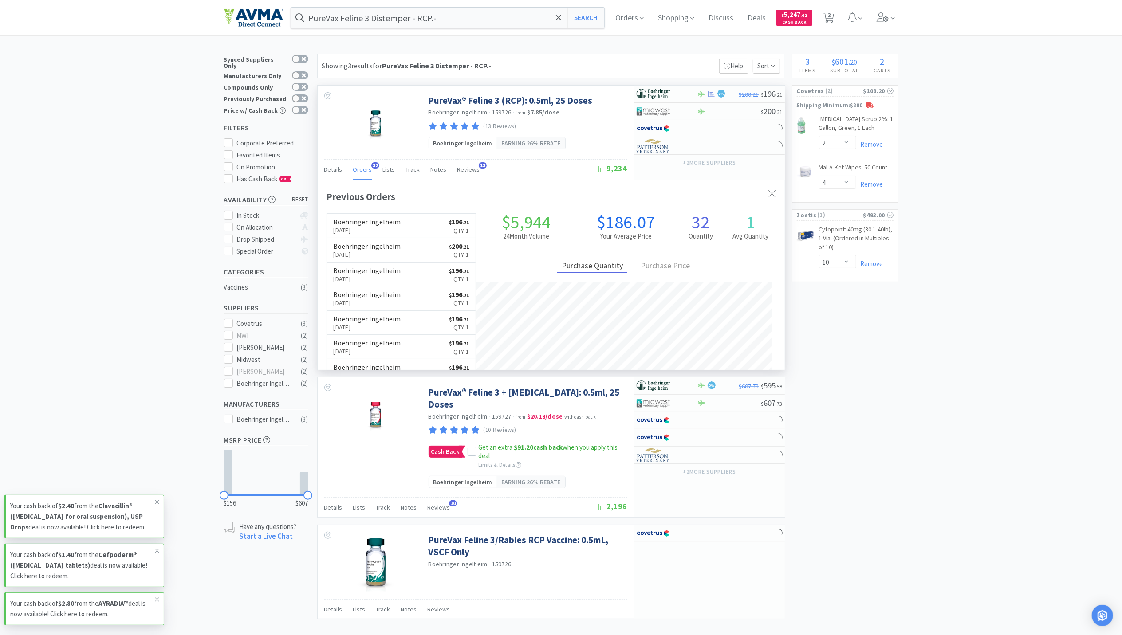
scroll to position [238, 467]
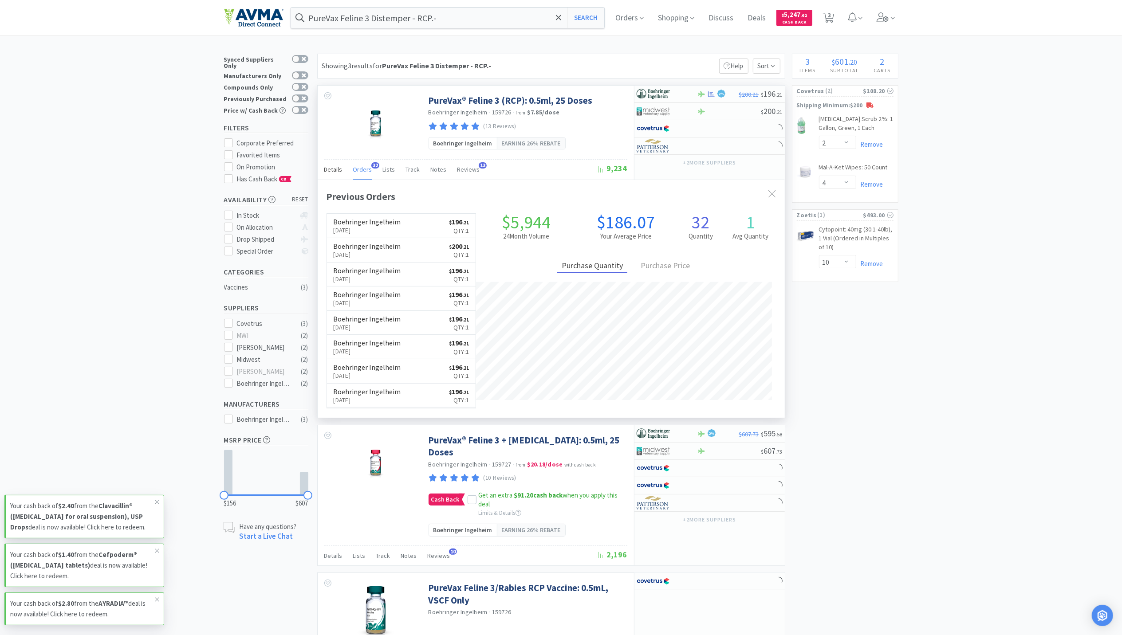
click at [334, 169] on span "Details" at bounding box center [333, 169] width 18 height 8
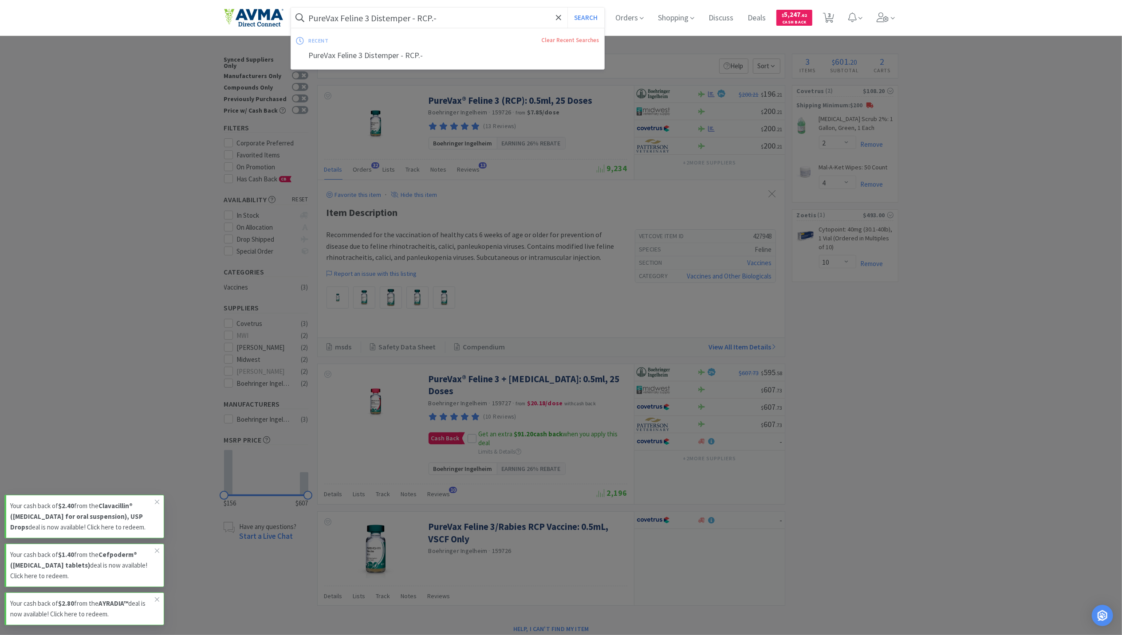
click at [453, 18] on input "PureVax Feline 3 Distemper - RCP.-" at bounding box center [448, 18] width 314 height 20
paste input "Recombitek C4 -Canine Distemper (rDAP)"
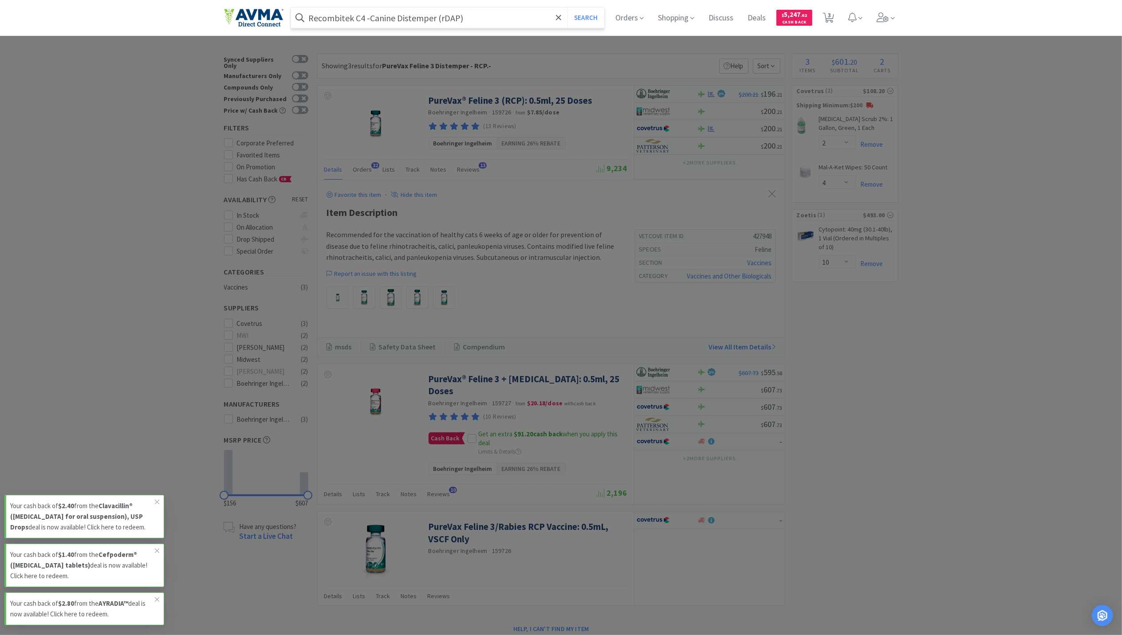
click at [567, 8] on button "Search" at bounding box center [585, 18] width 37 height 20
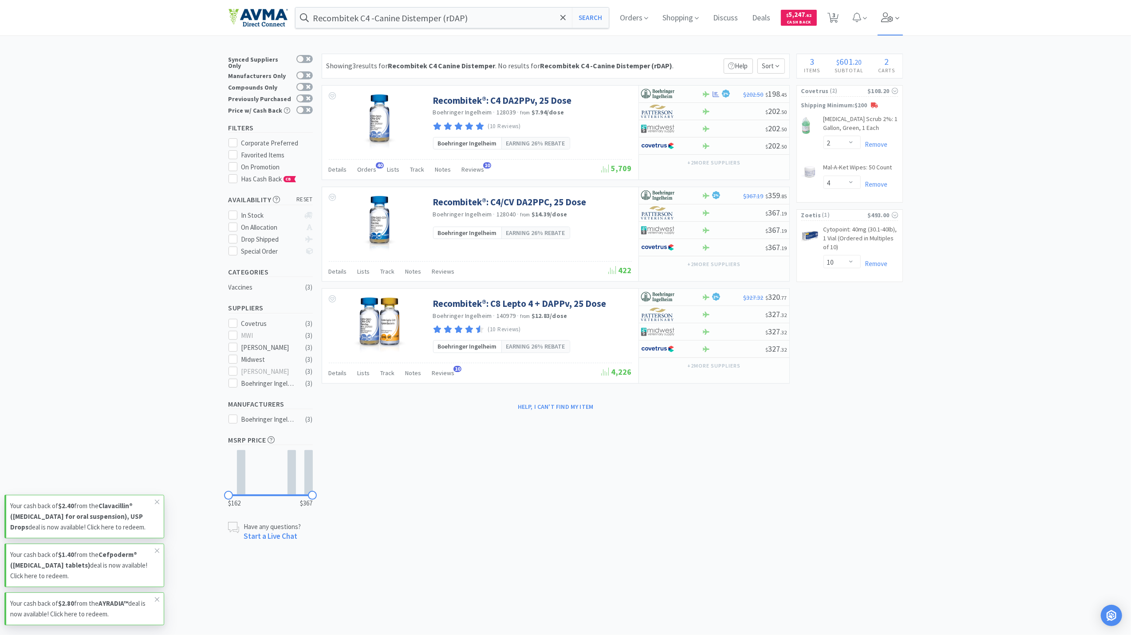
click at [891, 17] on icon at bounding box center [887, 17] width 12 height 10
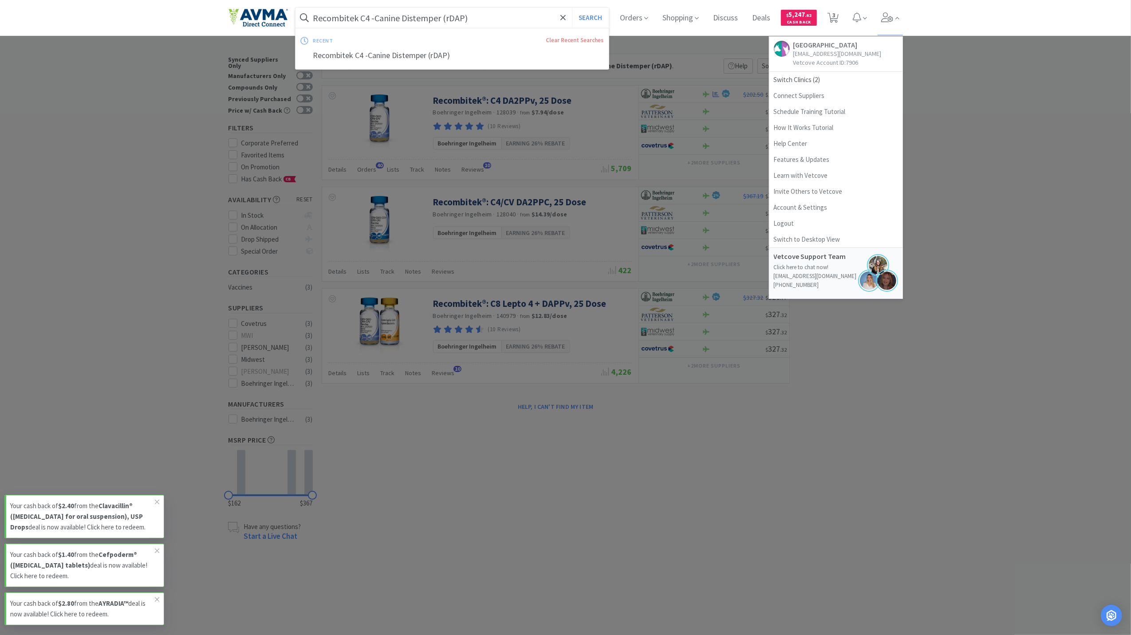
click at [522, 20] on input "Recombitek C4 -Canine Distemper (rDAP)" at bounding box center [452, 18] width 314 height 20
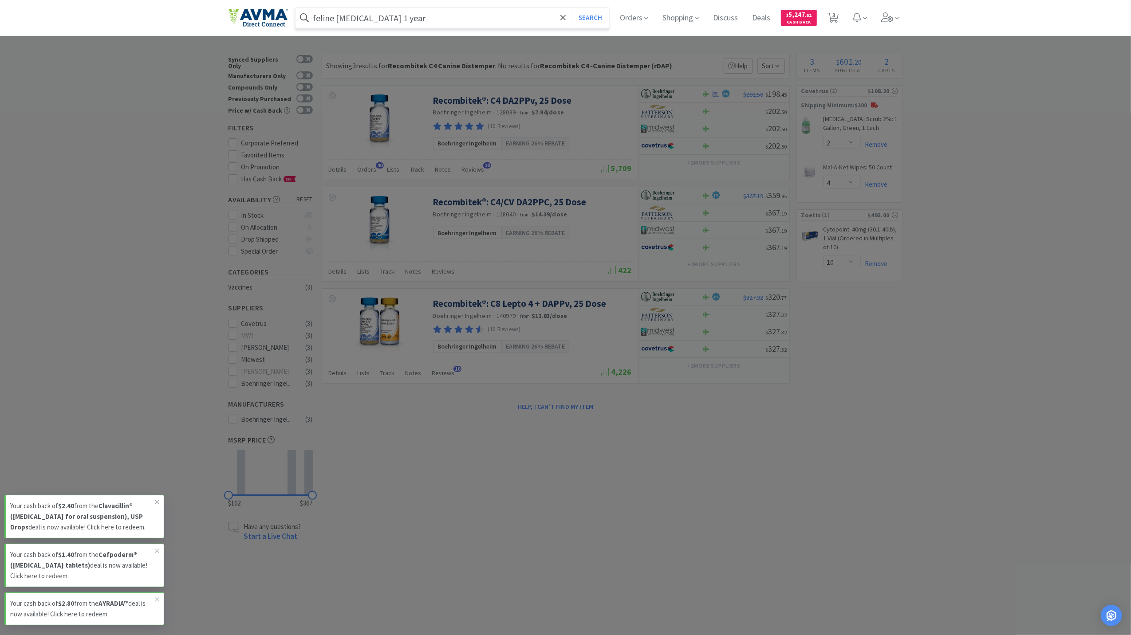
type input "feline [MEDICAL_DATA] 1 year"
click at [572, 8] on button "Search" at bounding box center [590, 18] width 37 height 20
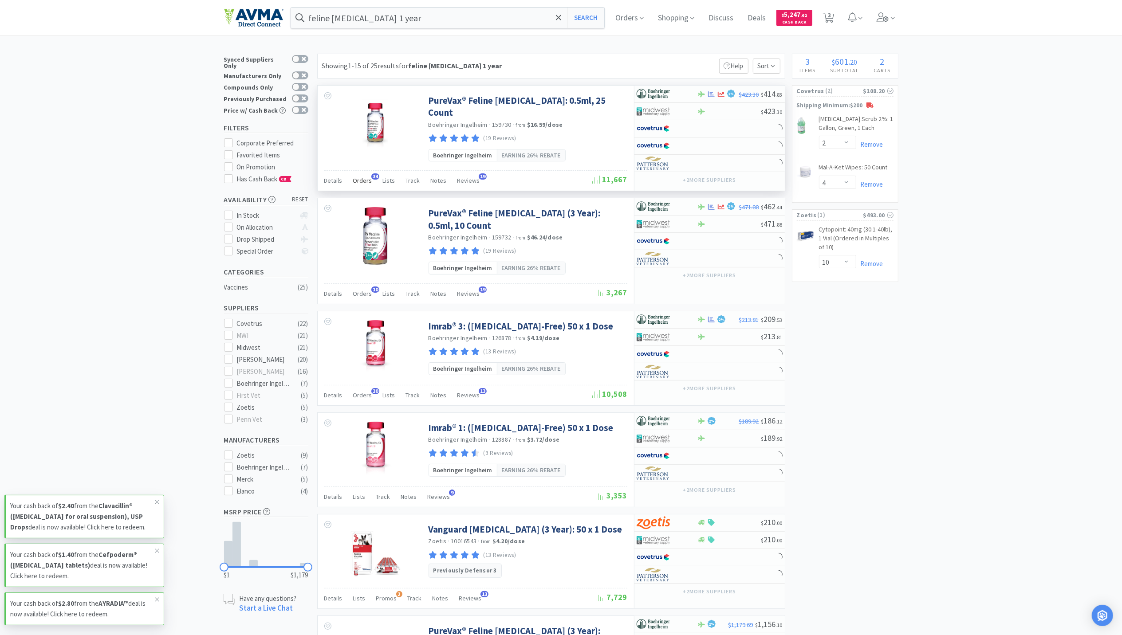
click at [353, 177] on span "Orders" at bounding box center [362, 181] width 19 height 8
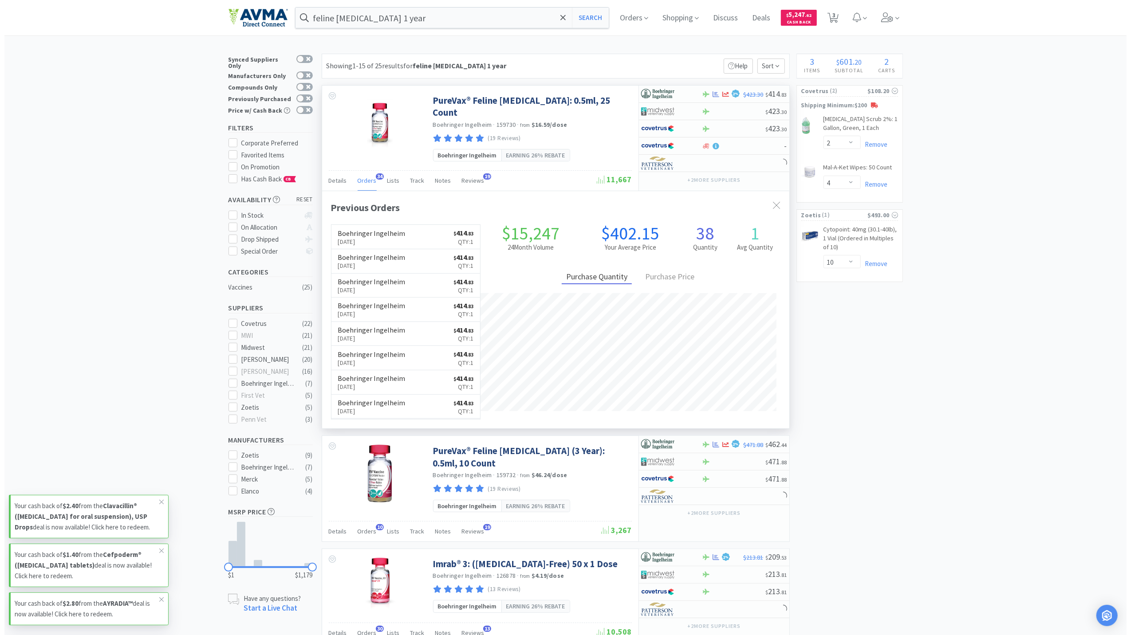
scroll to position [238, 467]
click at [712, 93] on icon at bounding box center [711, 94] width 7 height 6
select select "1"
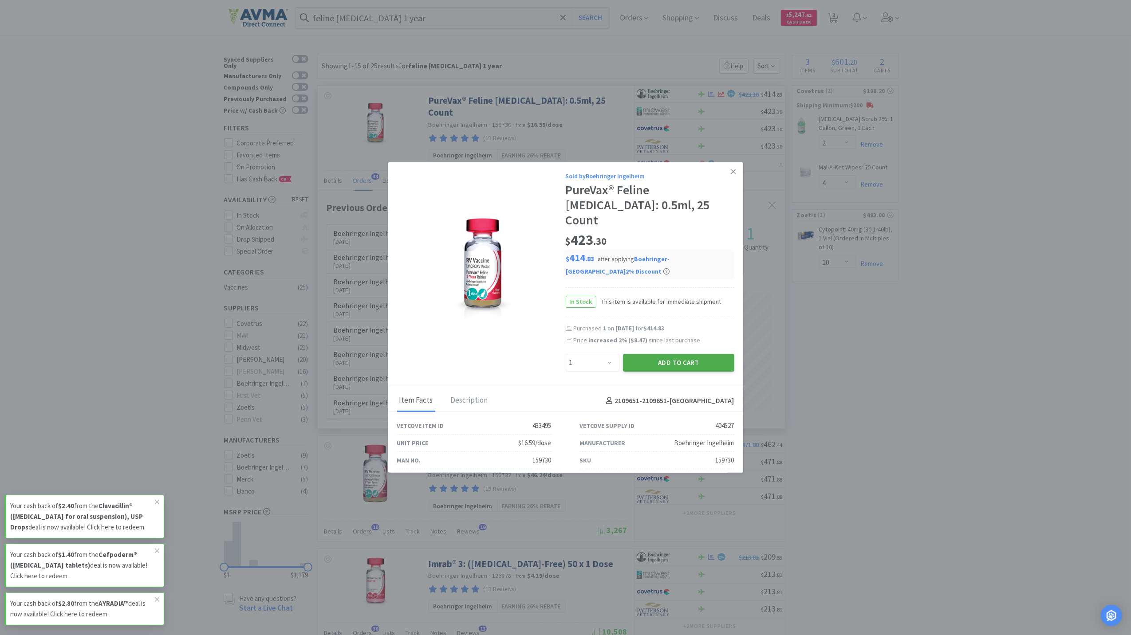
click at [668, 354] on button "Add to Cart" at bounding box center [678, 363] width 111 height 18
select select "1"
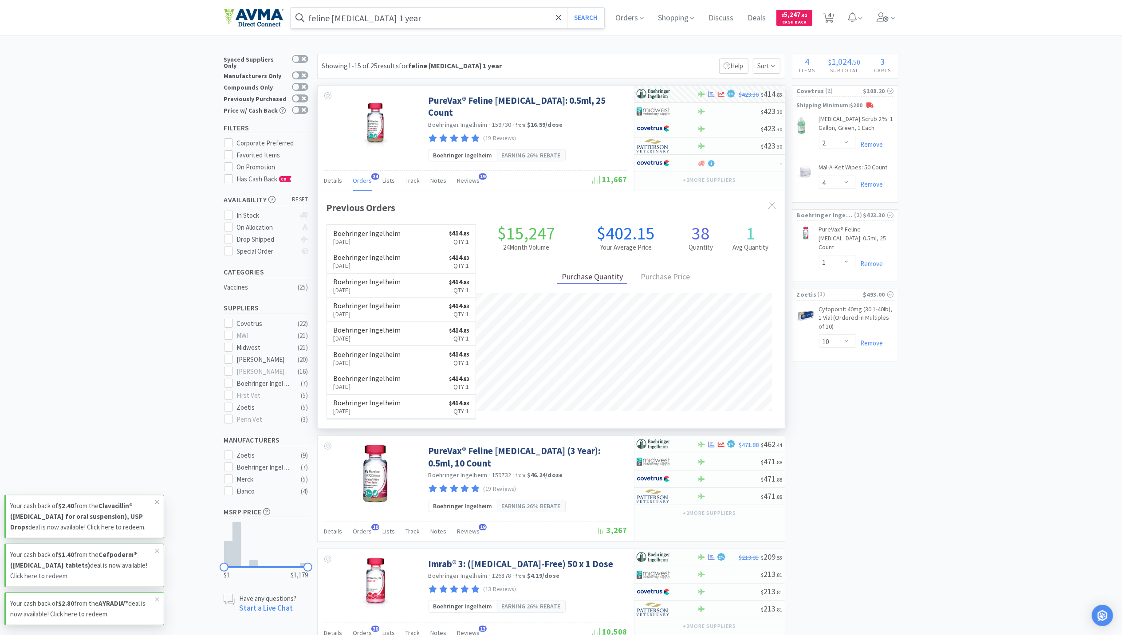
click at [490, 27] on input "feline [MEDICAL_DATA] 1 year" at bounding box center [448, 18] width 314 height 20
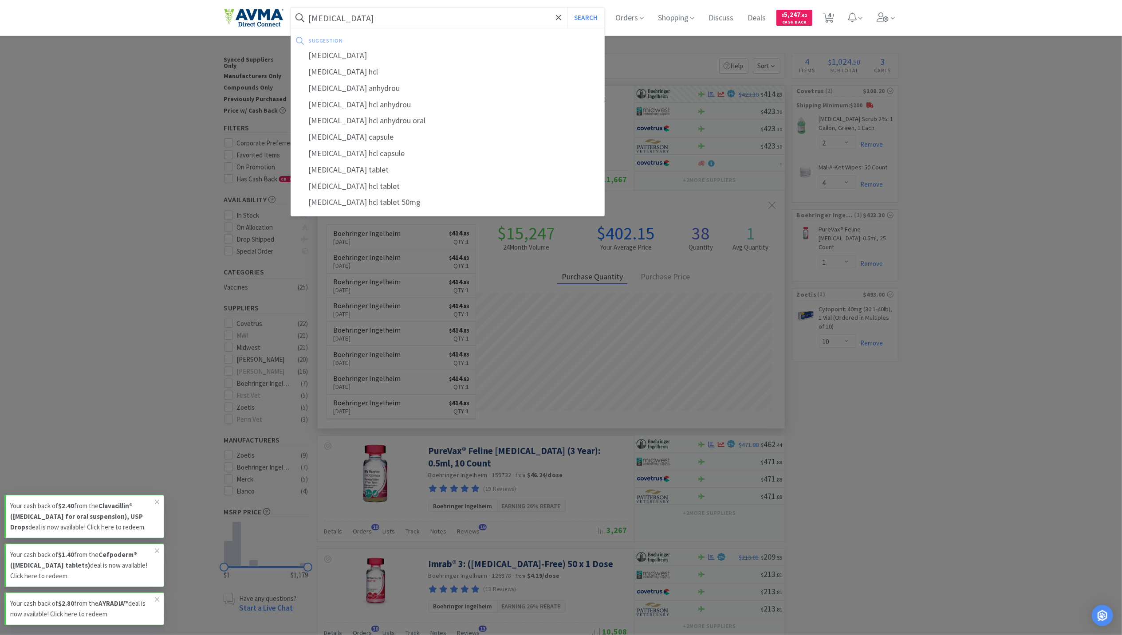
click at [361, 16] on input "[MEDICAL_DATA]" at bounding box center [448, 18] width 314 height 20
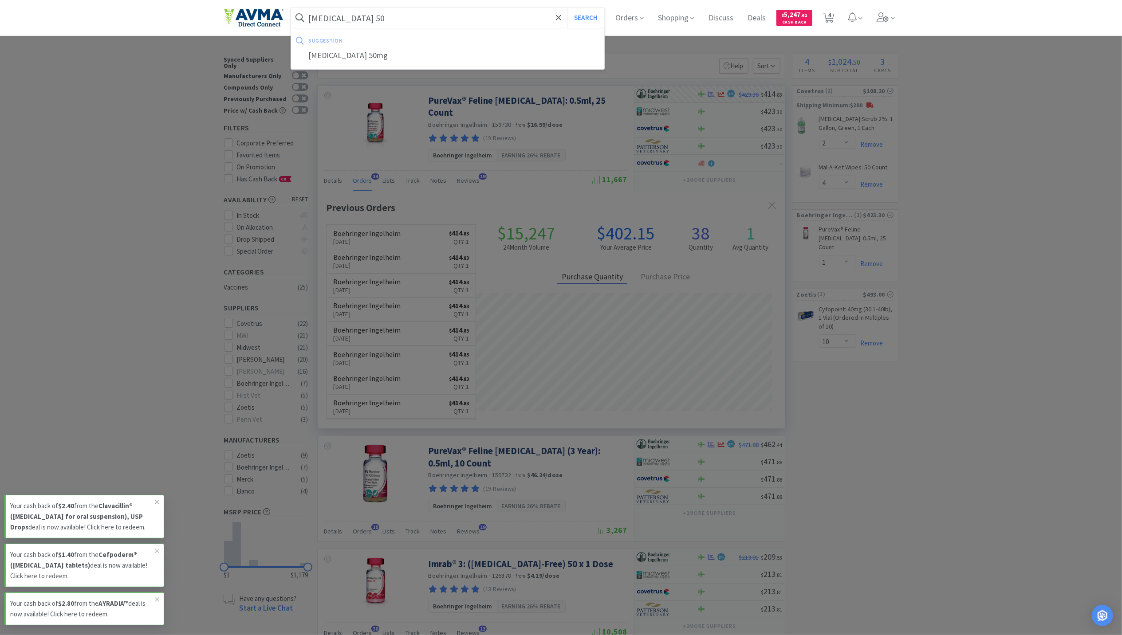
type input "[MEDICAL_DATA] 50"
click at [567, 8] on button "Search" at bounding box center [585, 18] width 37 height 20
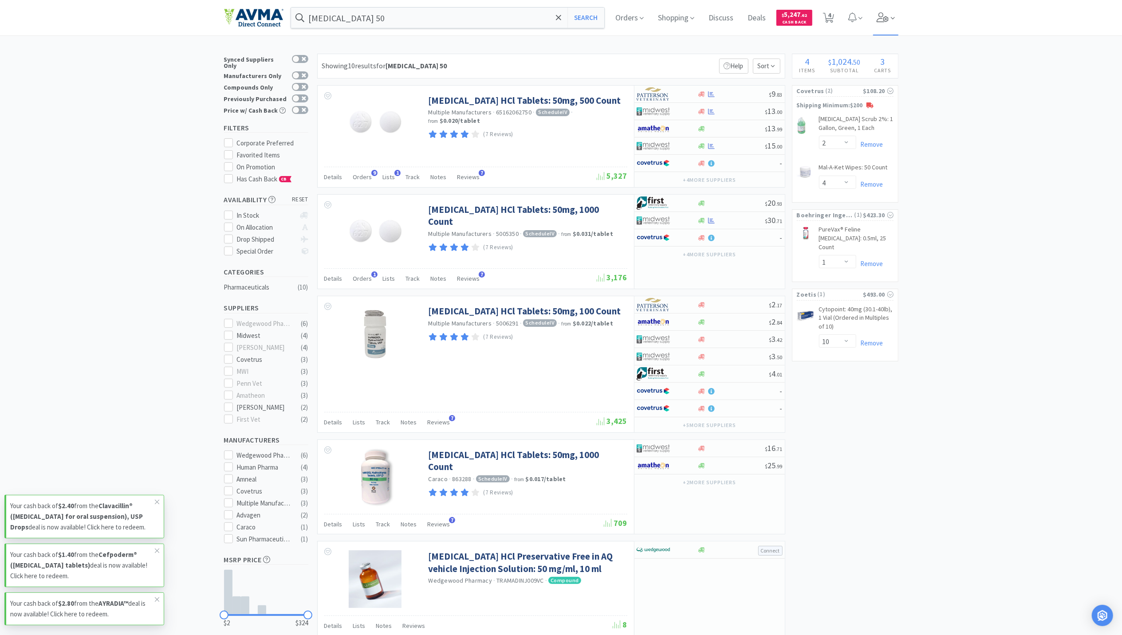
click at [887, 12] on icon at bounding box center [883, 17] width 12 height 10
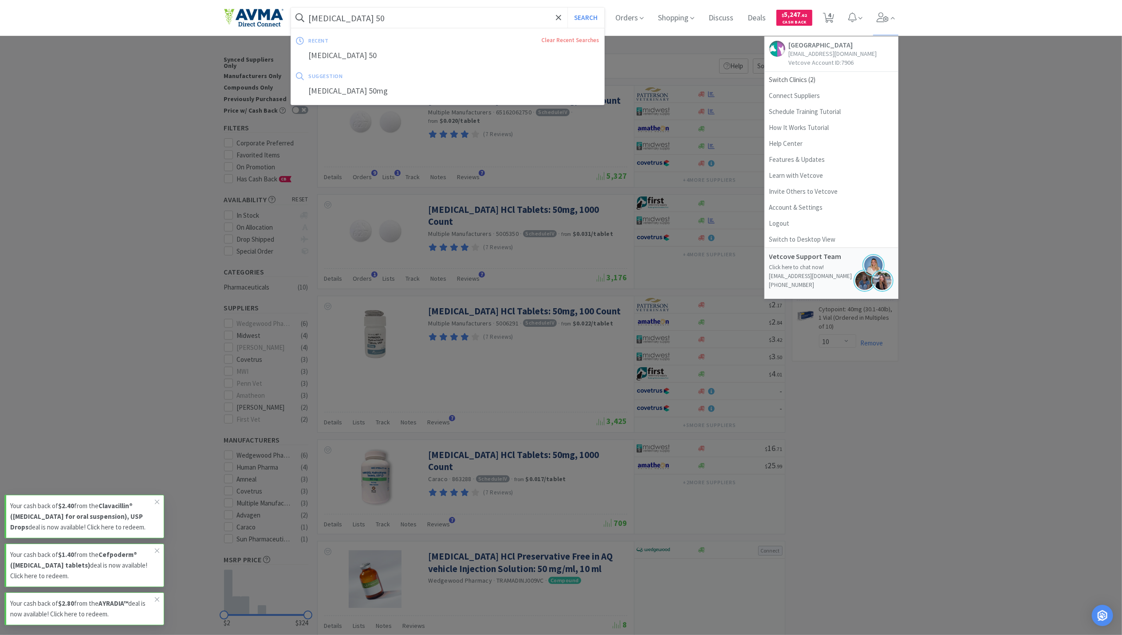
click at [477, 27] on input "[MEDICAL_DATA] 50" at bounding box center [448, 18] width 314 height 20
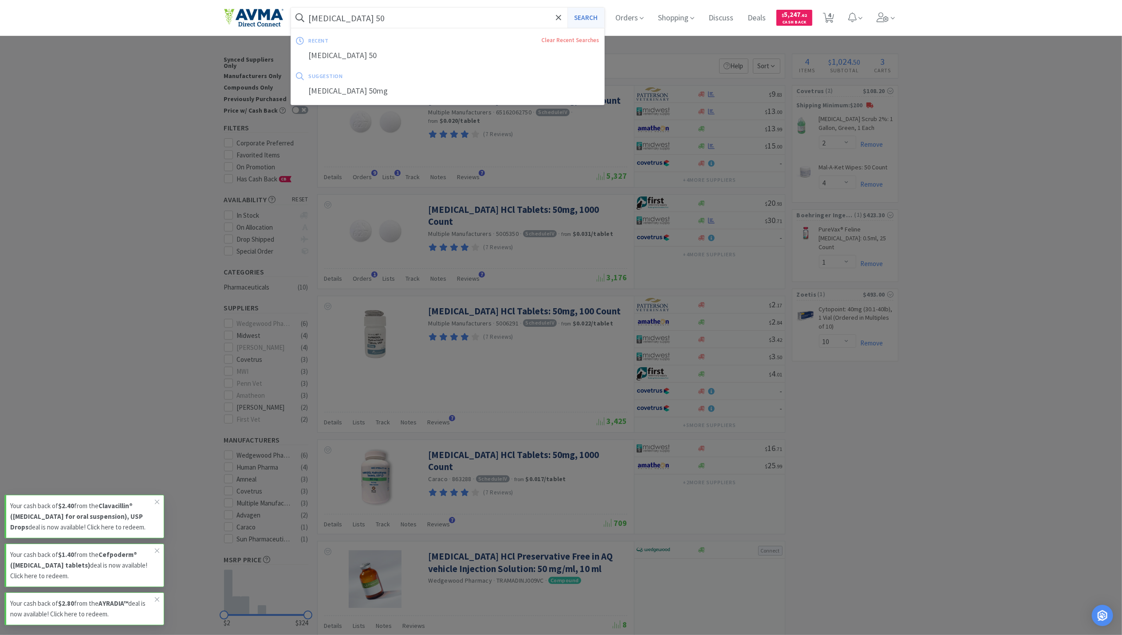
click at [593, 21] on button "Search" at bounding box center [585, 18] width 37 height 20
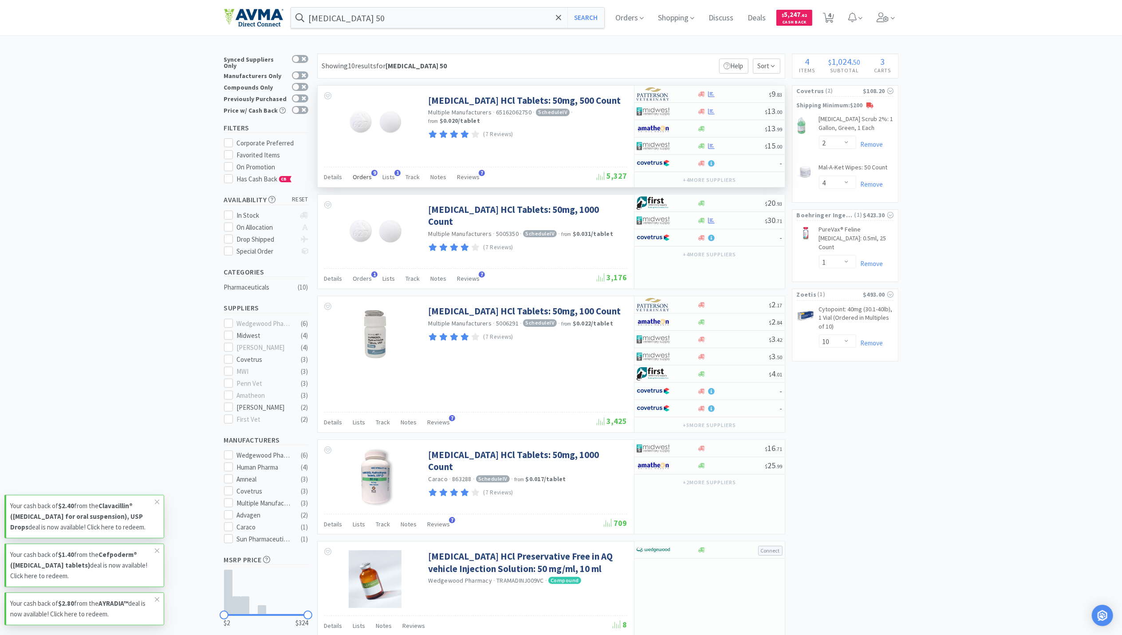
click at [367, 175] on span "Orders" at bounding box center [362, 177] width 19 height 8
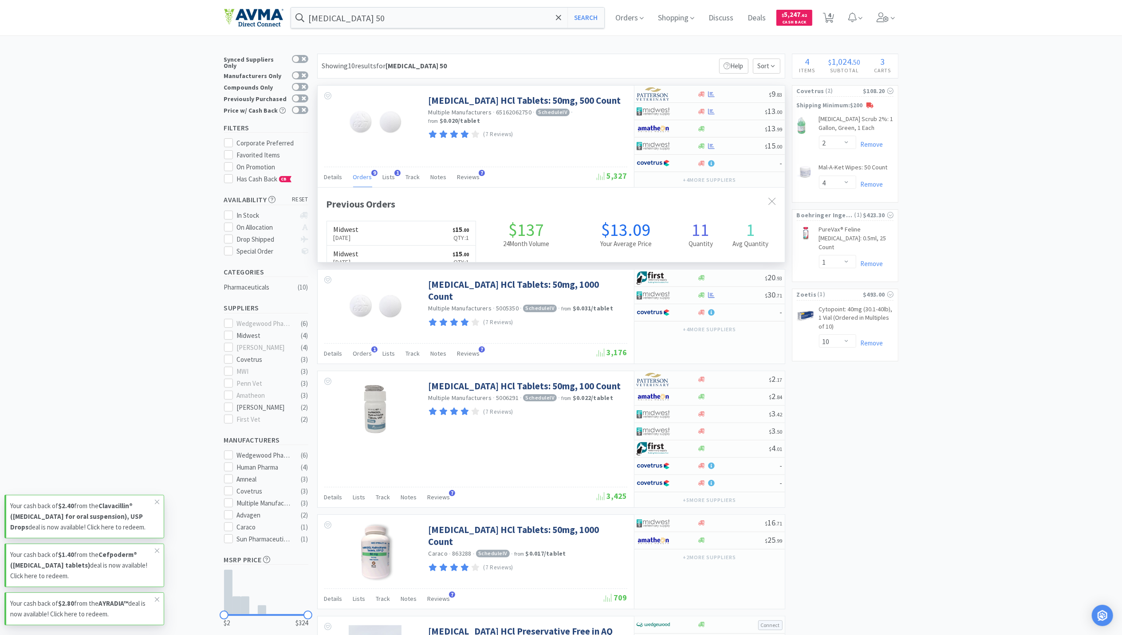
scroll to position [238, 467]
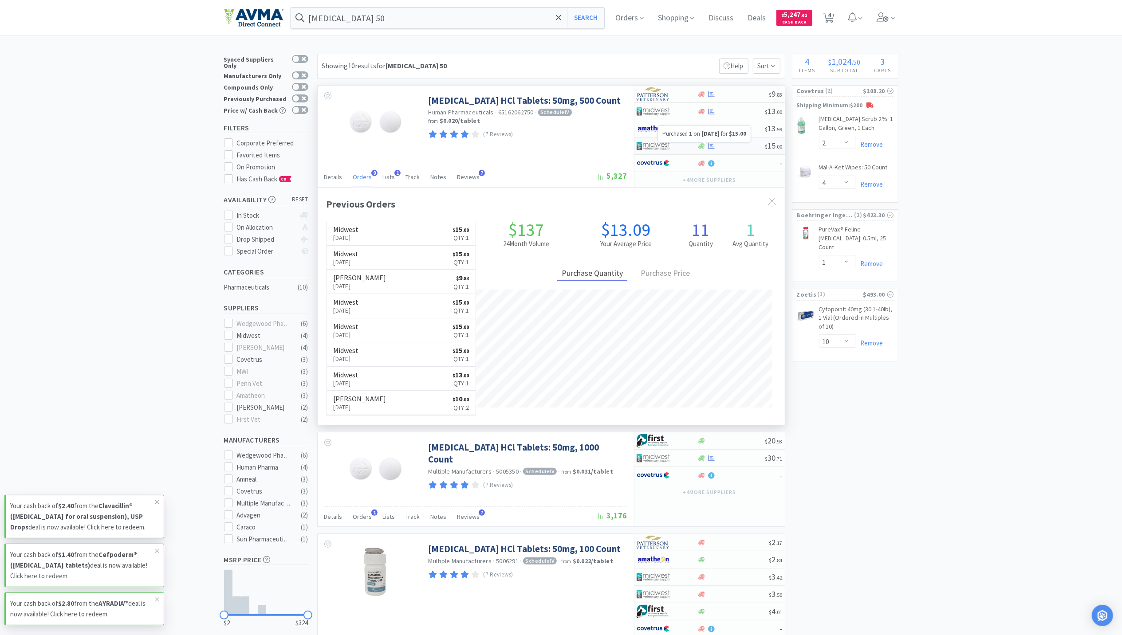
click at [711, 149] on icon at bounding box center [711, 146] width 7 height 7
select select "1"
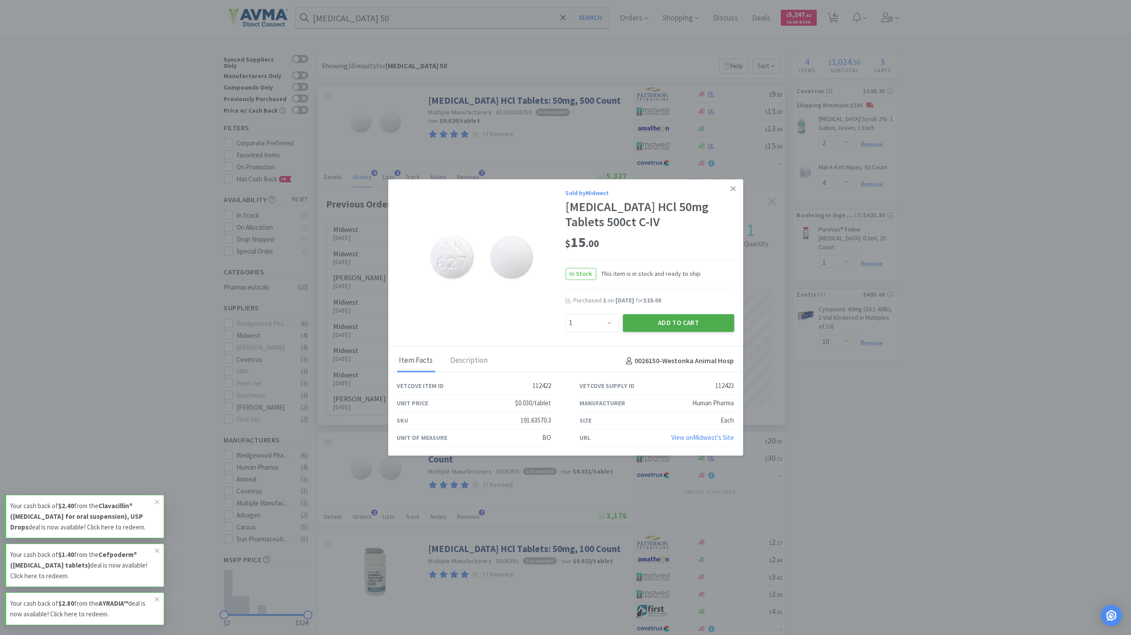
click at [673, 324] on button "Add to Cart" at bounding box center [678, 323] width 111 height 18
select select "1"
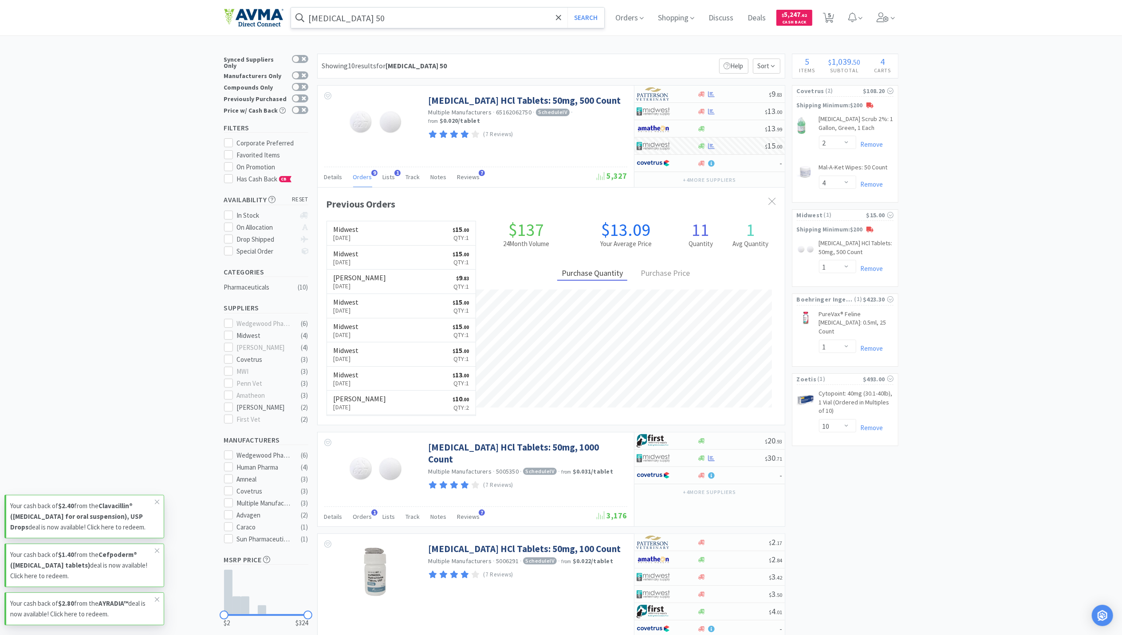
click at [402, 23] on input "[MEDICAL_DATA] 50" at bounding box center [448, 18] width 314 height 20
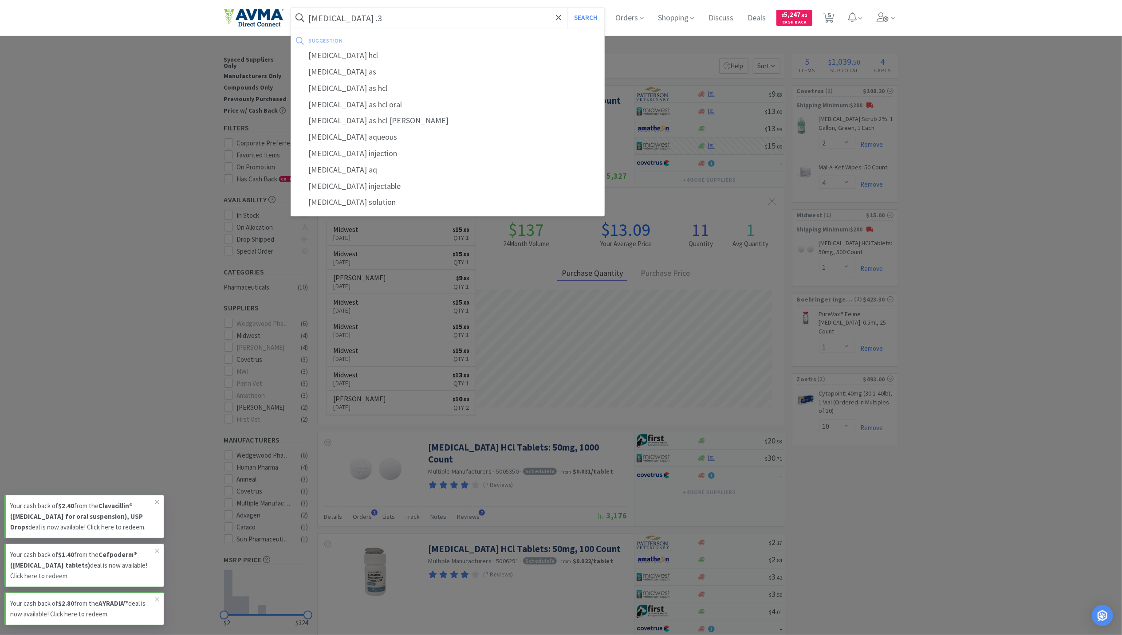
type input "[MEDICAL_DATA] .3"
click at [567, 8] on button "Search" at bounding box center [585, 18] width 37 height 20
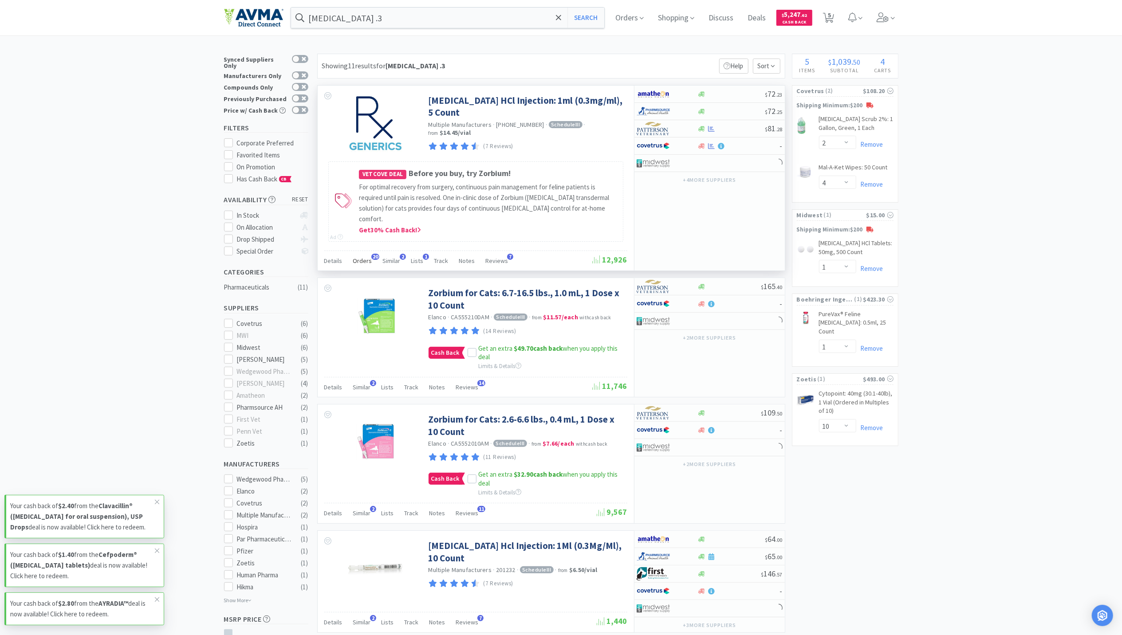
click at [357, 257] on span "Orders" at bounding box center [362, 261] width 19 height 8
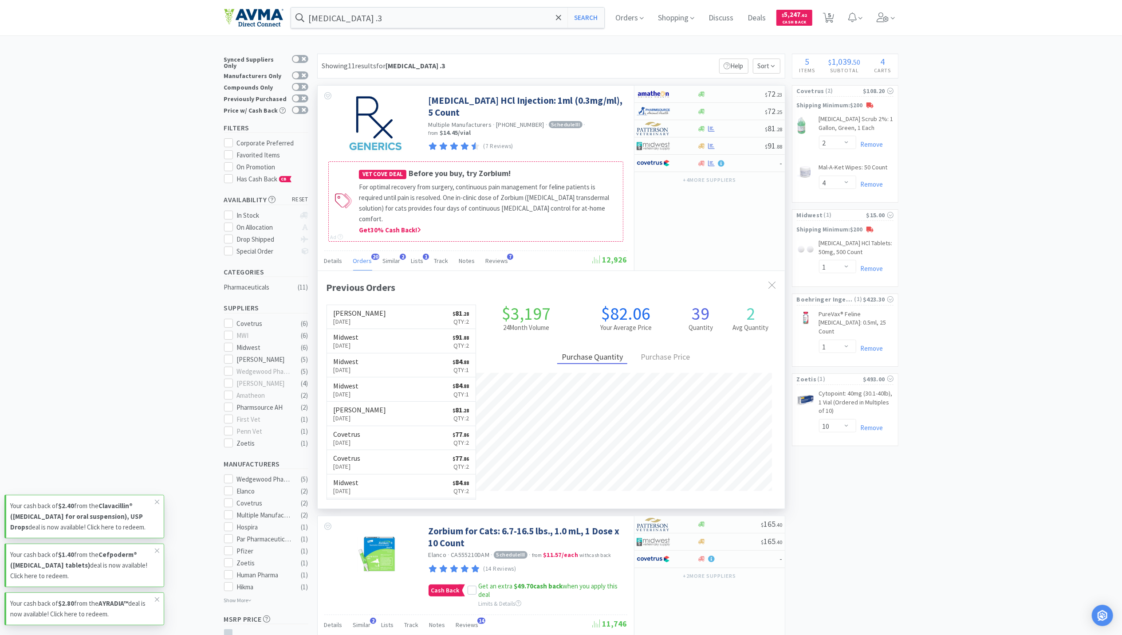
scroll to position [238, 467]
click at [714, 148] on icon at bounding box center [711, 146] width 7 height 7
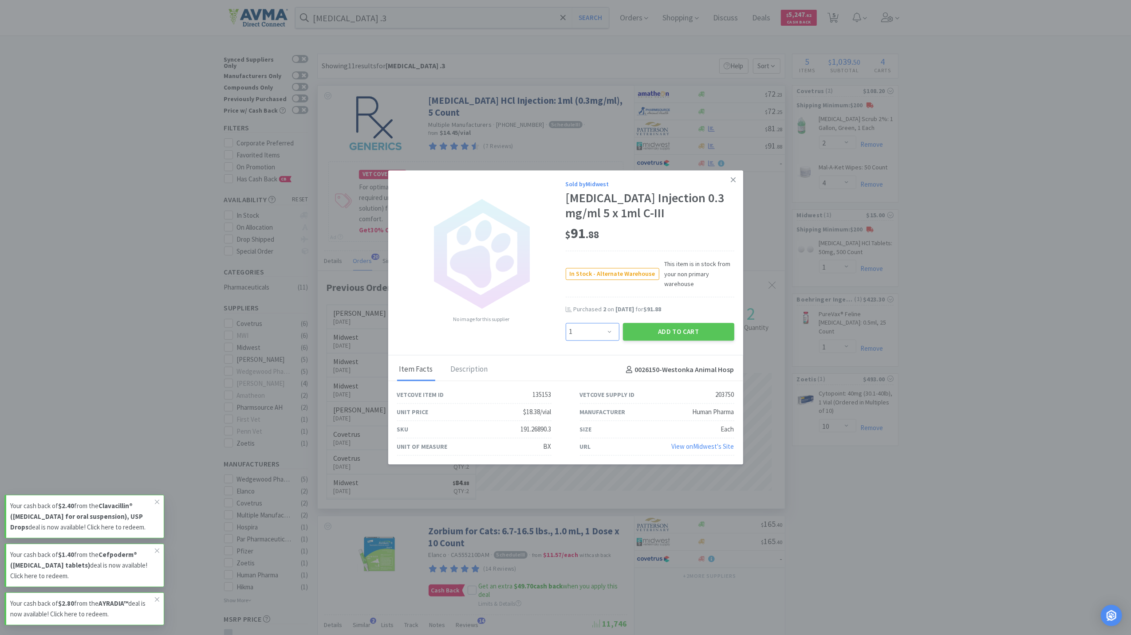
click at [609, 336] on select "Enter Quantity 1 2 3 4 5 6 7 8 9 10 11 12 13 14 15 16 17 18 19 20 Enter Quantity" at bounding box center [593, 332] width 54 height 18
select select "2"
click at [566, 323] on select "Enter Quantity 1 2 3 4 5 6 7 8 9 10 11 12 13 14 15 16 17 18 19 20 Enter Quantity" at bounding box center [593, 332] width 54 height 18
click at [695, 328] on button "Add to Cart" at bounding box center [678, 332] width 111 height 18
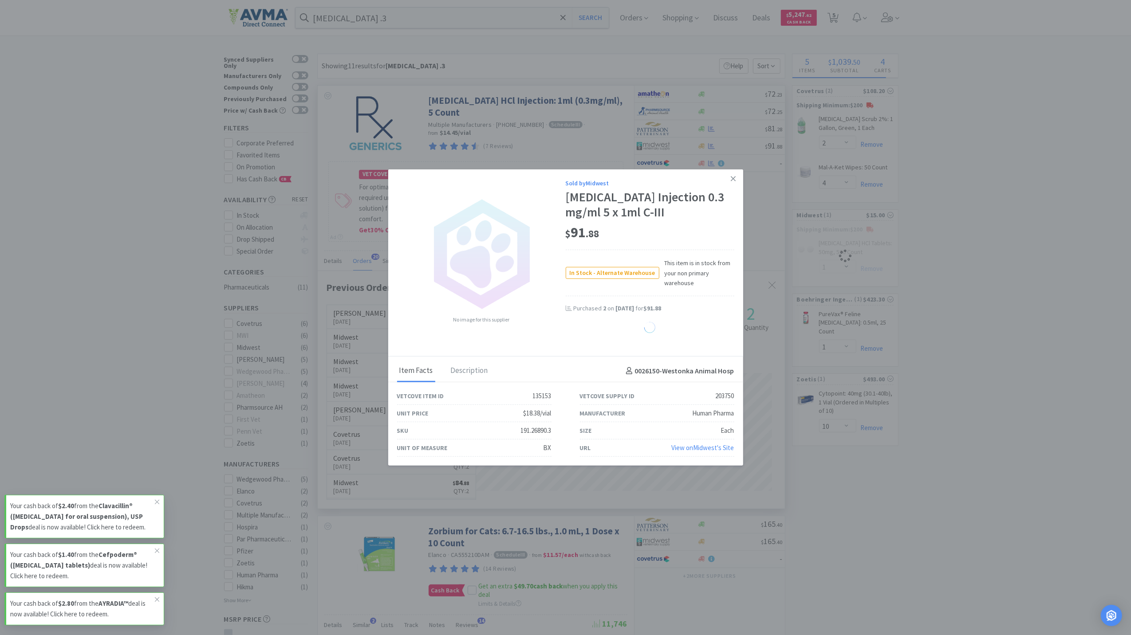
select select "2"
select select "1"
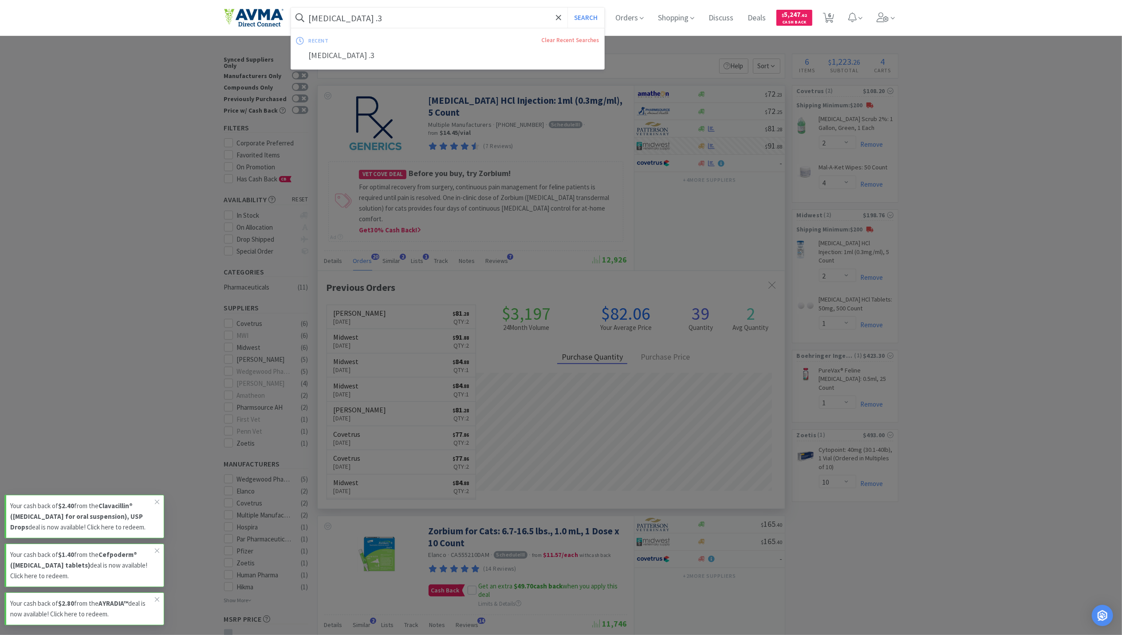
click at [396, 24] on input "[MEDICAL_DATA] .3" at bounding box center [448, 18] width 314 height 20
type input "[MEDICAL_DATA]"
click at [567, 8] on button "Search" at bounding box center [585, 18] width 37 height 20
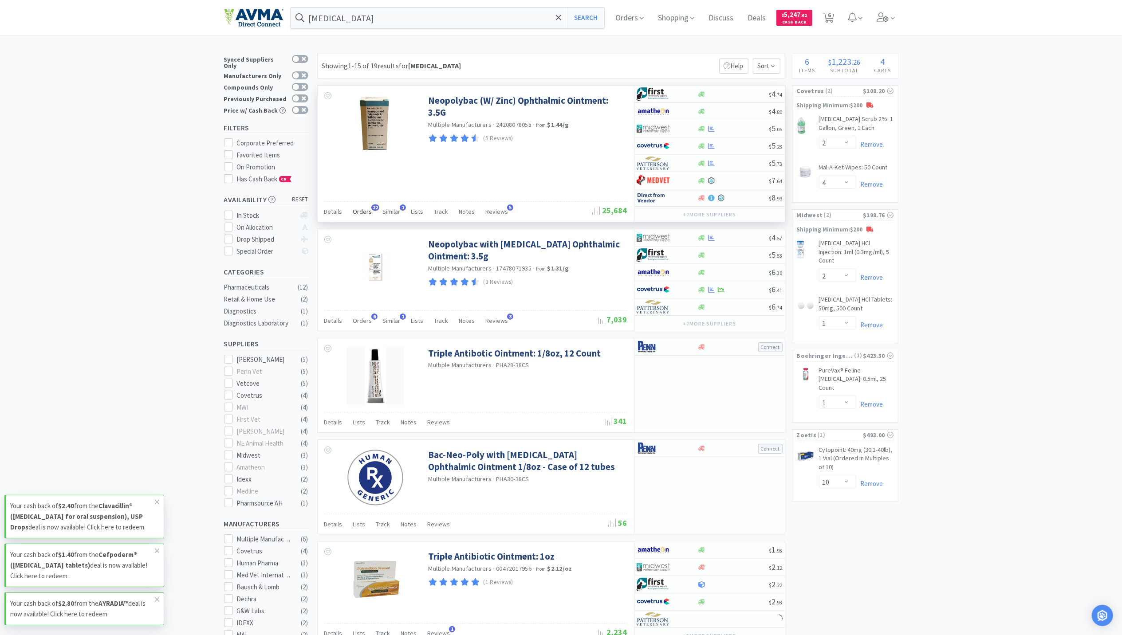
click at [358, 213] on span "Orders" at bounding box center [362, 212] width 19 height 8
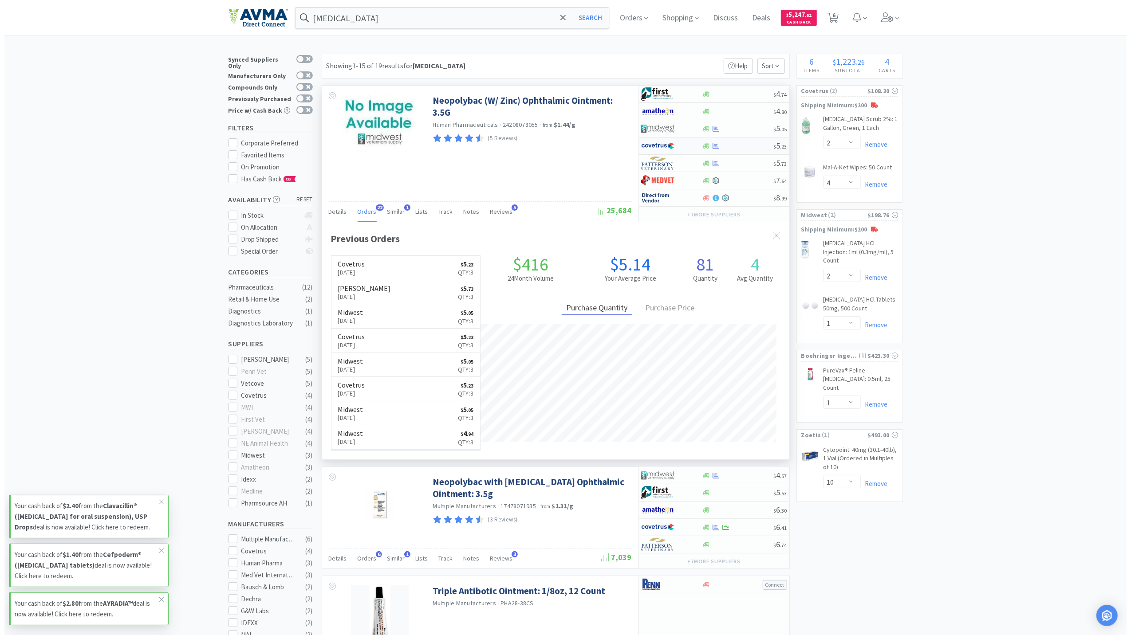
scroll to position [238, 467]
click at [710, 148] on icon at bounding box center [711, 146] width 7 height 6
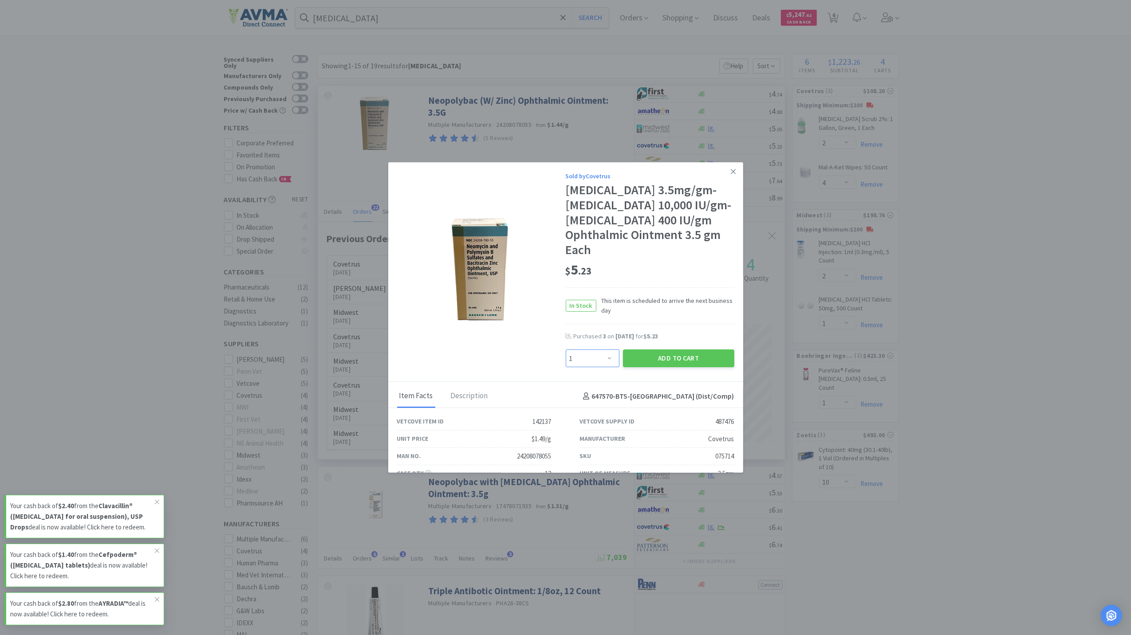
click at [604, 361] on select "Enter Quantity 1 2 3 4 5 6 7 8 9 10 11 12 13 14 15 16 17 18 19 20 Enter Quantity" at bounding box center [593, 359] width 54 height 18
select select "3"
click at [566, 350] on select "Enter Quantity 1 2 3 4 5 6 7 8 9 10 11 12 13 14 15 16 17 18 19 20 Enter Quantity" at bounding box center [593, 359] width 54 height 18
click at [698, 355] on button "Add to Cart" at bounding box center [678, 359] width 111 height 18
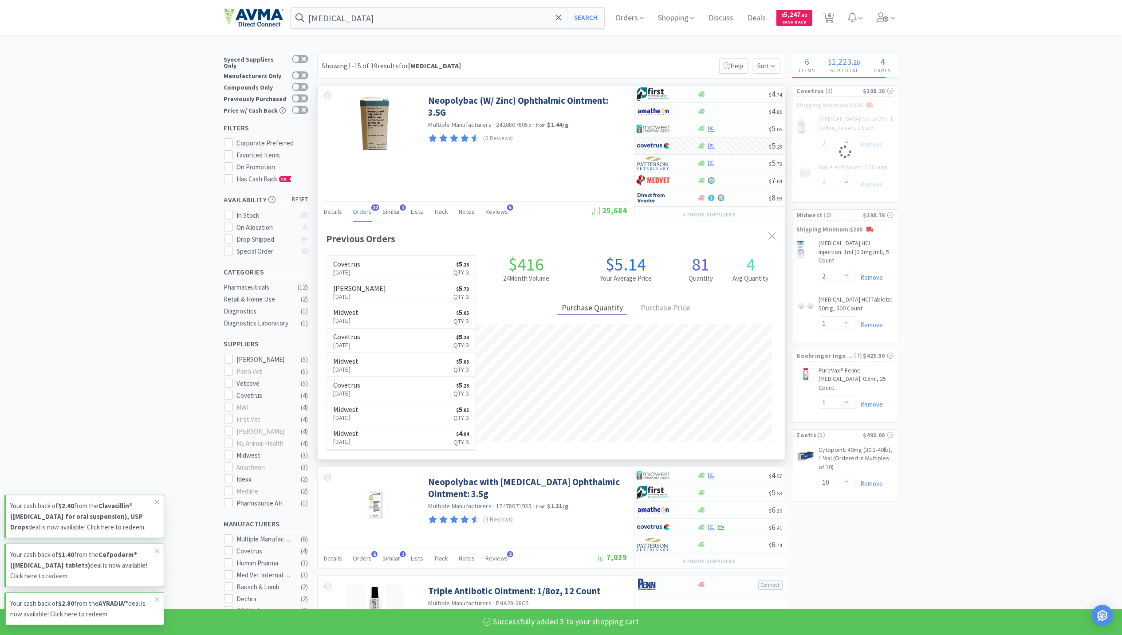
select select "3"
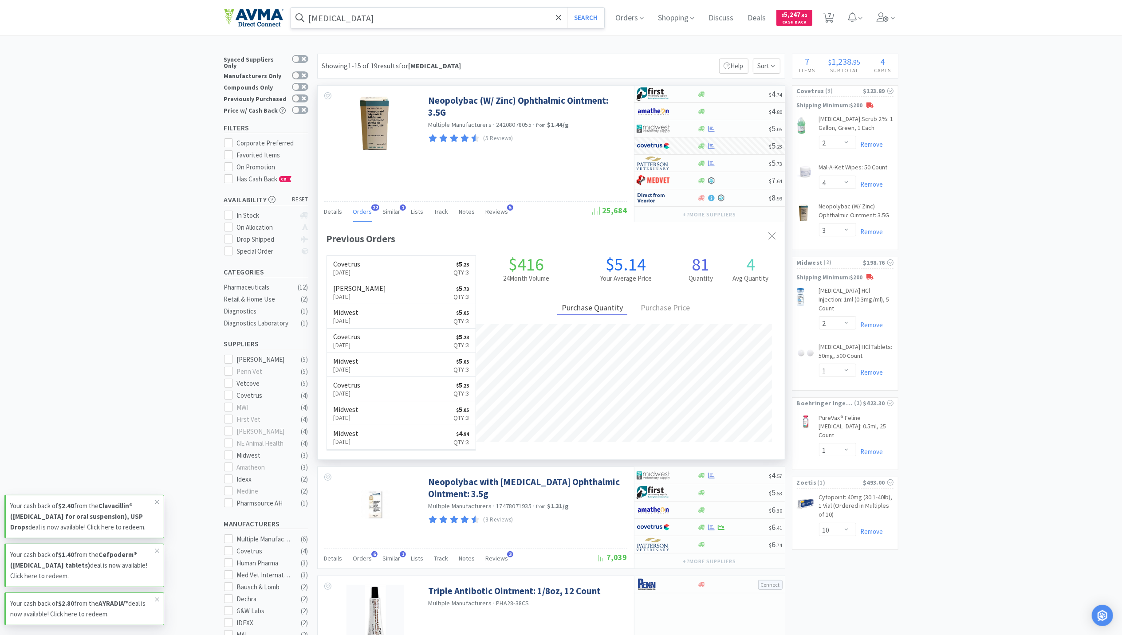
click at [380, 20] on input "[MEDICAL_DATA]" at bounding box center [448, 18] width 314 height 20
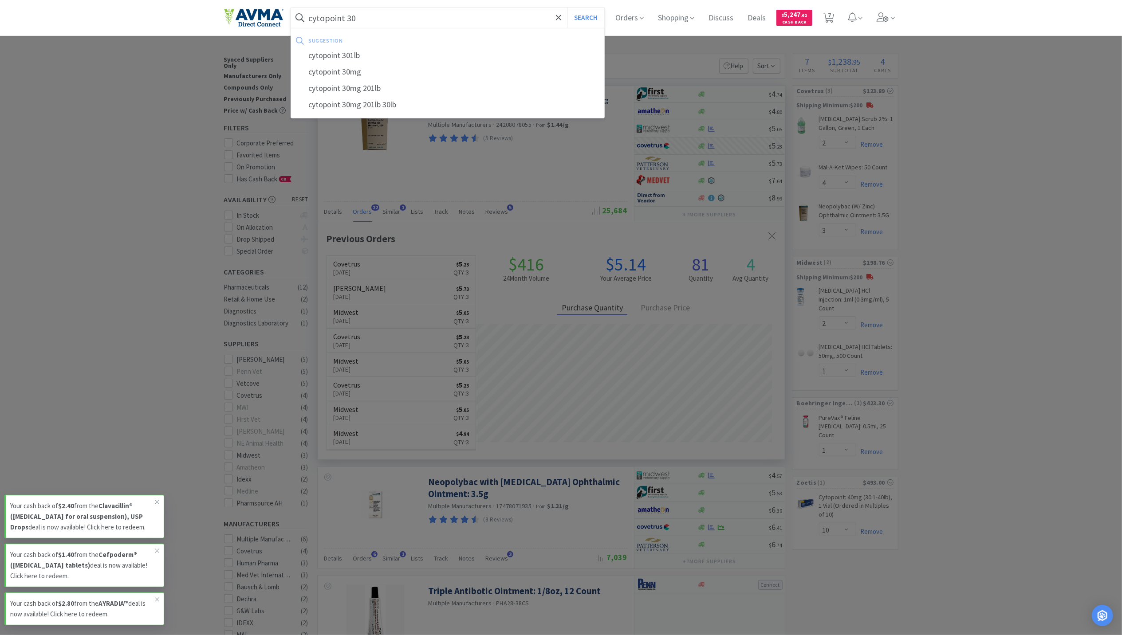
type input "cytopoint 30"
click at [567, 8] on button "Search" at bounding box center [585, 18] width 37 height 20
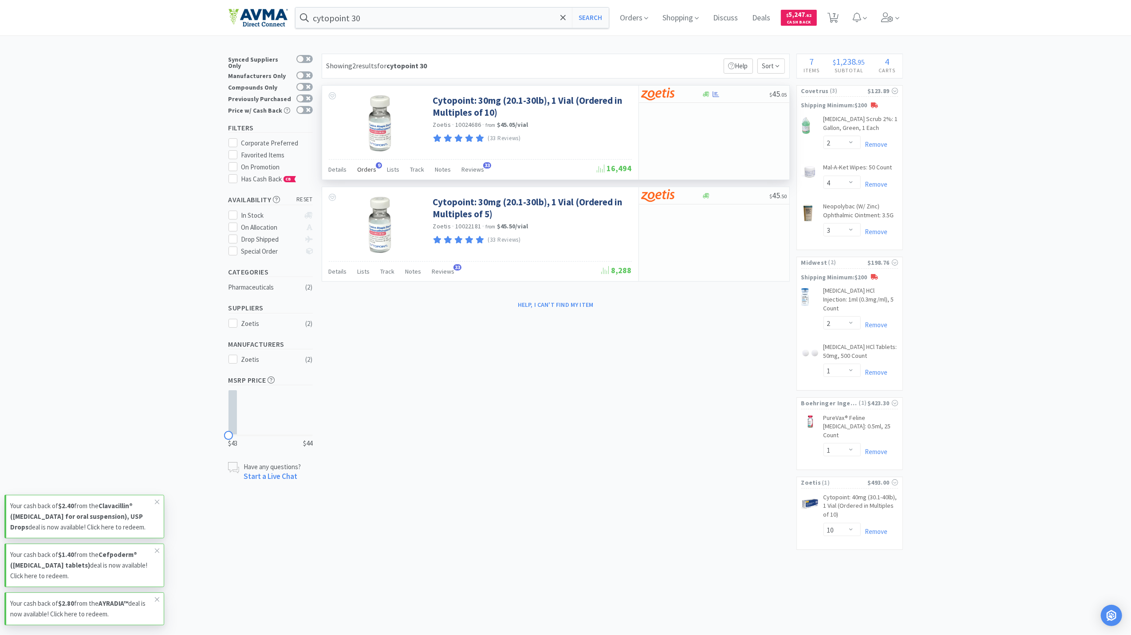
click at [361, 173] on span "Orders" at bounding box center [367, 169] width 19 height 8
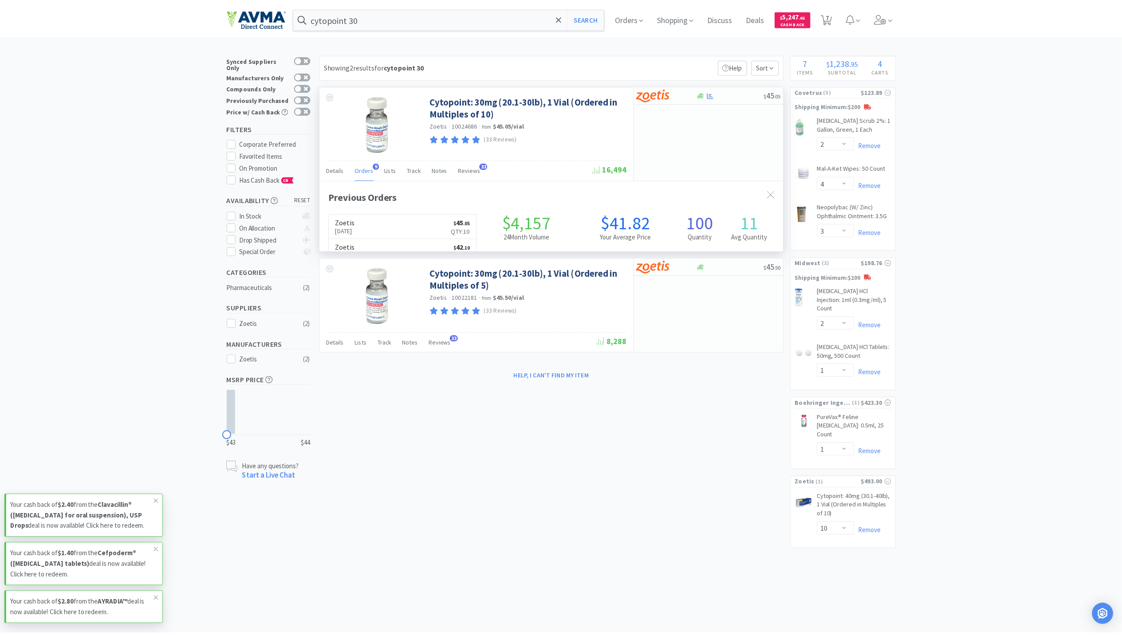
scroll to position [238, 467]
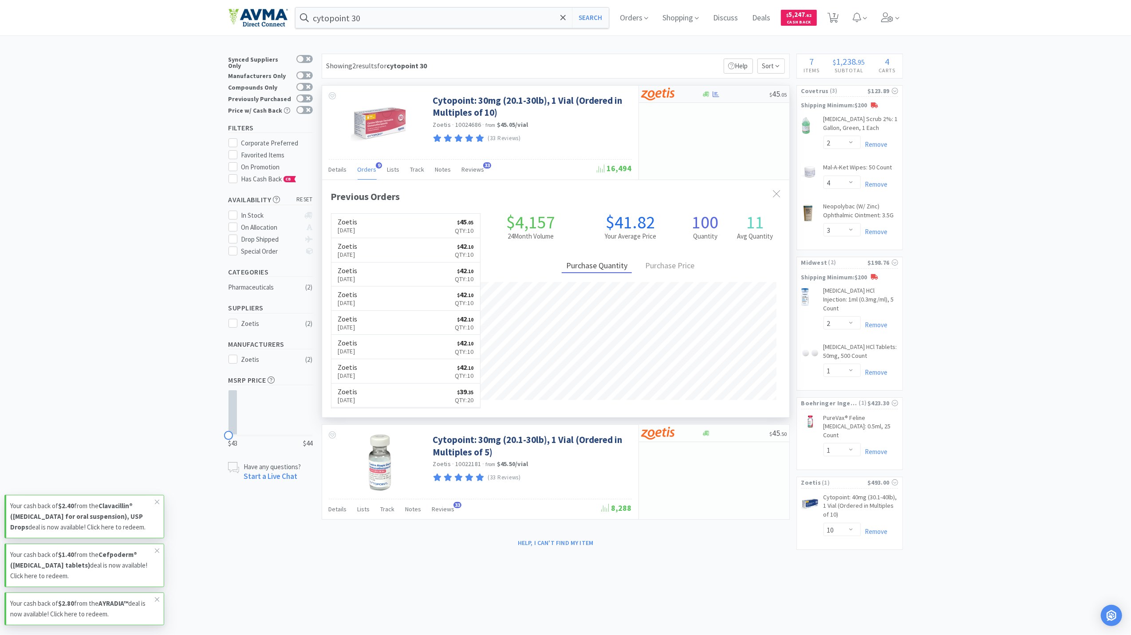
click at [718, 97] on icon at bounding box center [715, 94] width 7 height 6
select select "10"
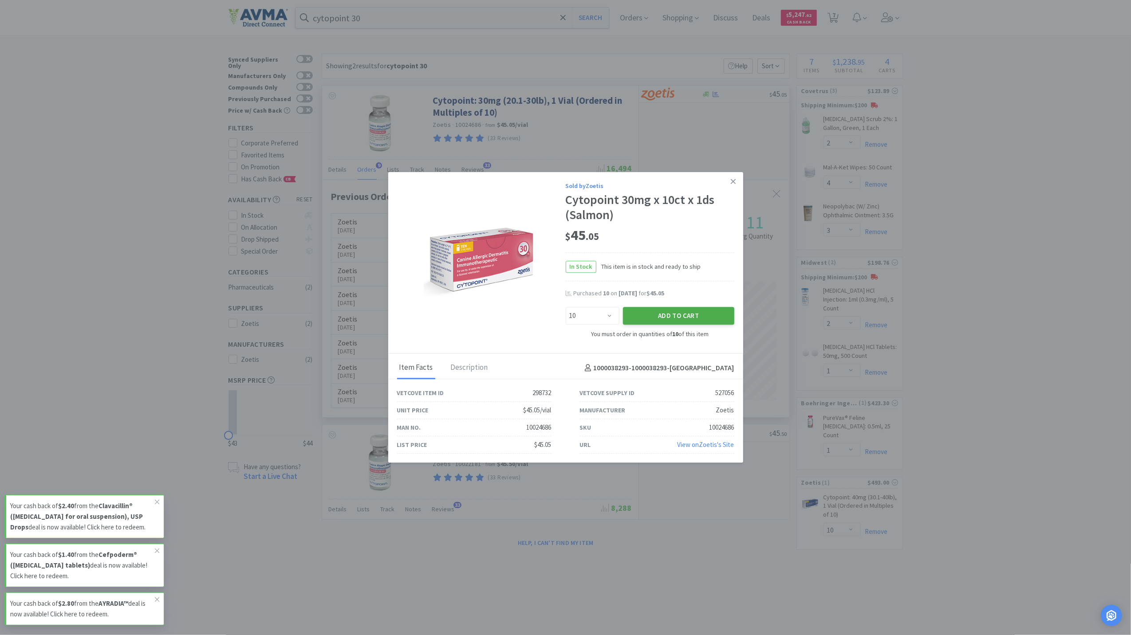
click at [684, 318] on button "Add to Cart" at bounding box center [678, 316] width 111 height 18
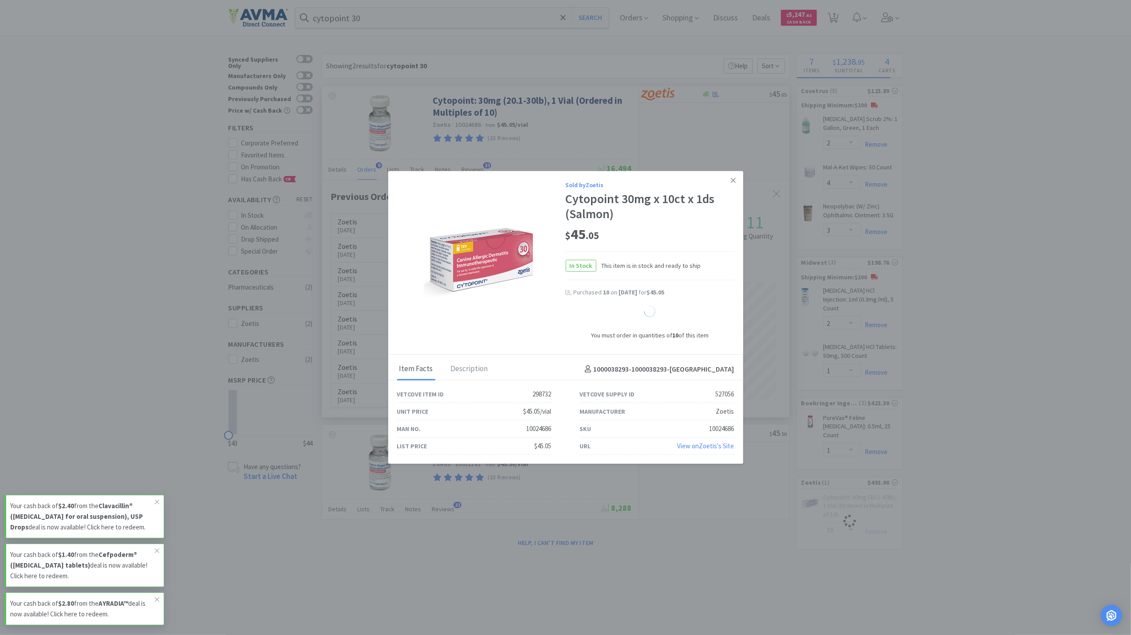
select select "10"
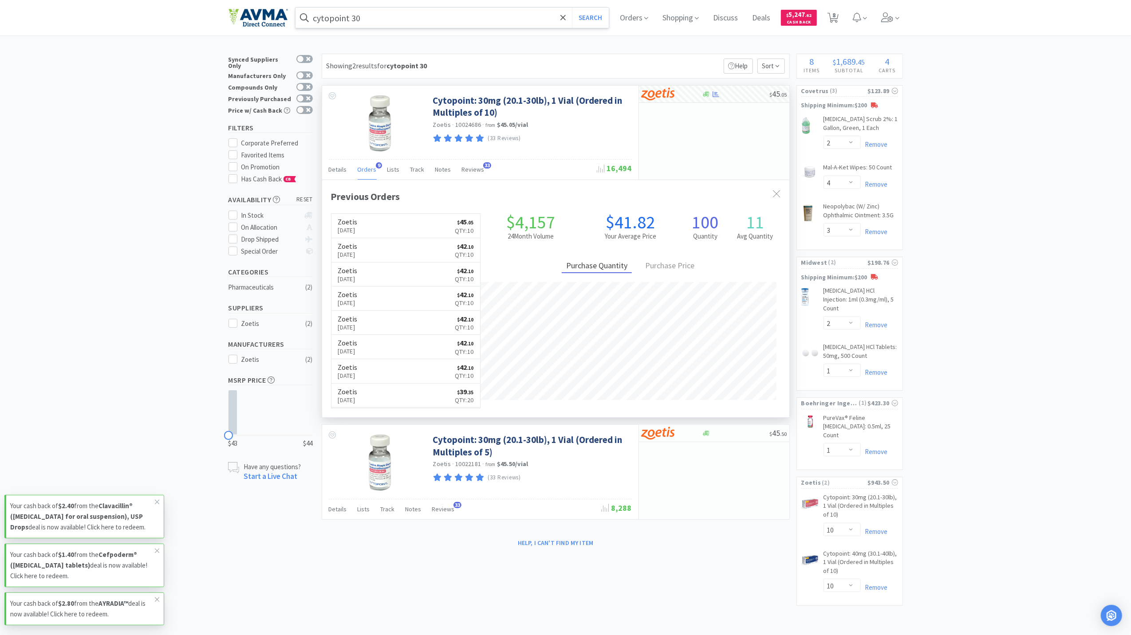
click at [389, 16] on input "cytopoint 30" at bounding box center [452, 18] width 314 height 20
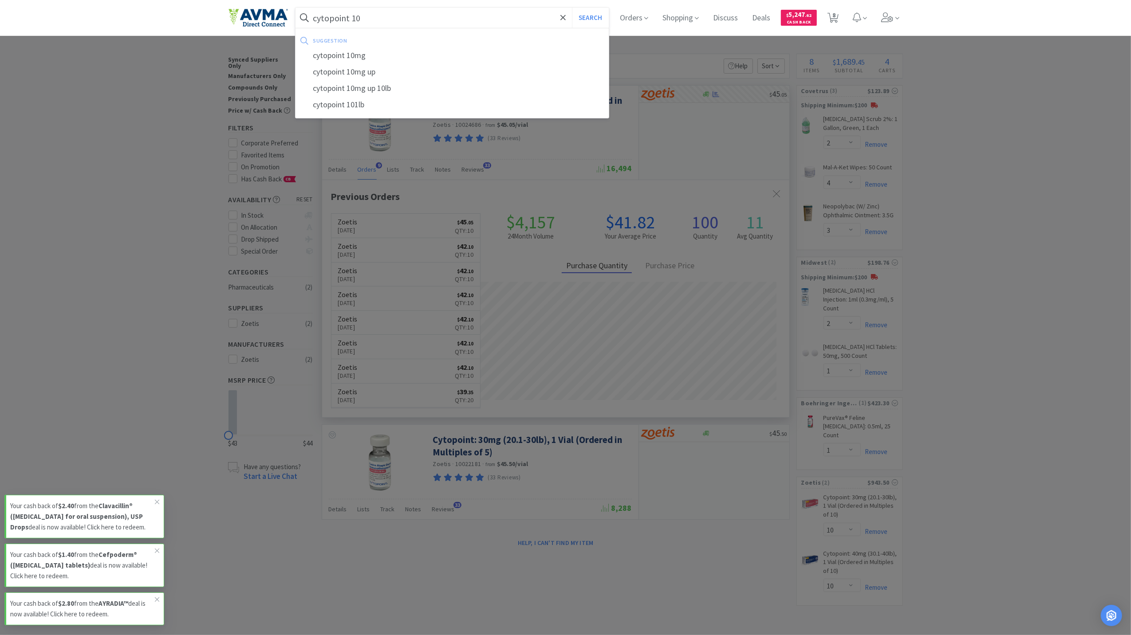
type input "cytopoint 10"
click at [572, 8] on button "Search" at bounding box center [590, 18] width 37 height 20
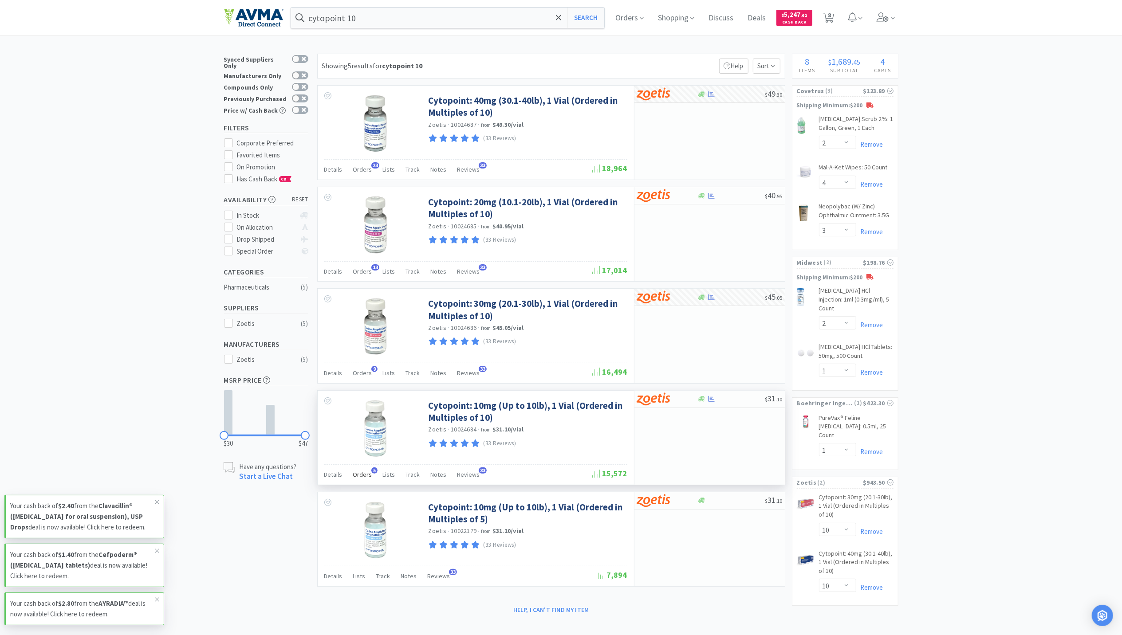
click at [357, 476] on span "Orders" at bounding box center [362, 475] width 19 height 8
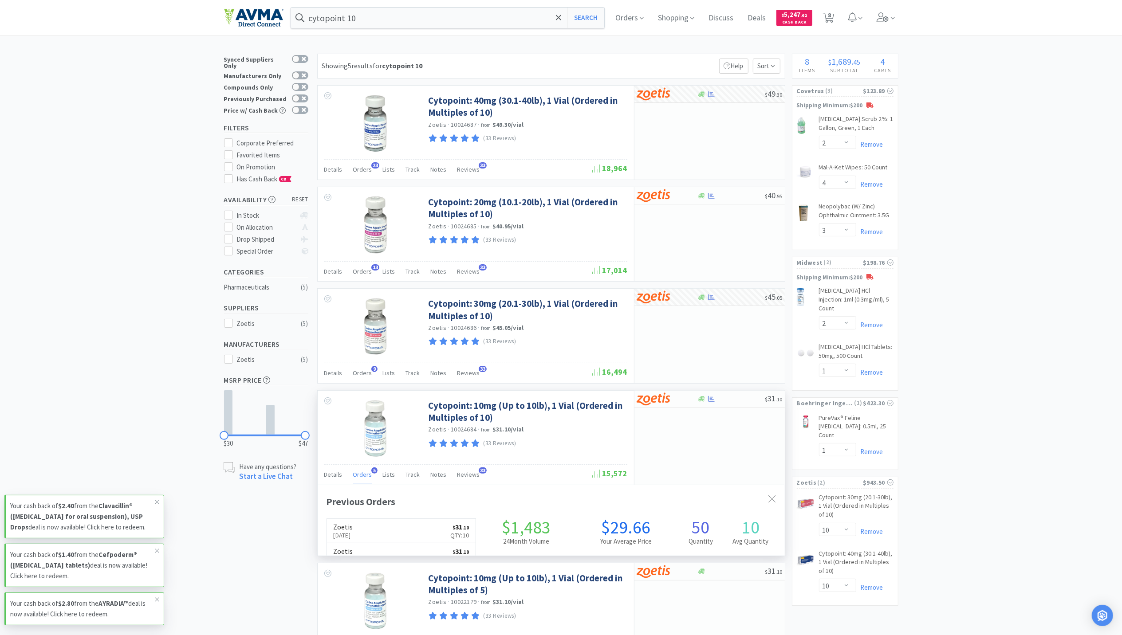
scroll to position [229, 467]
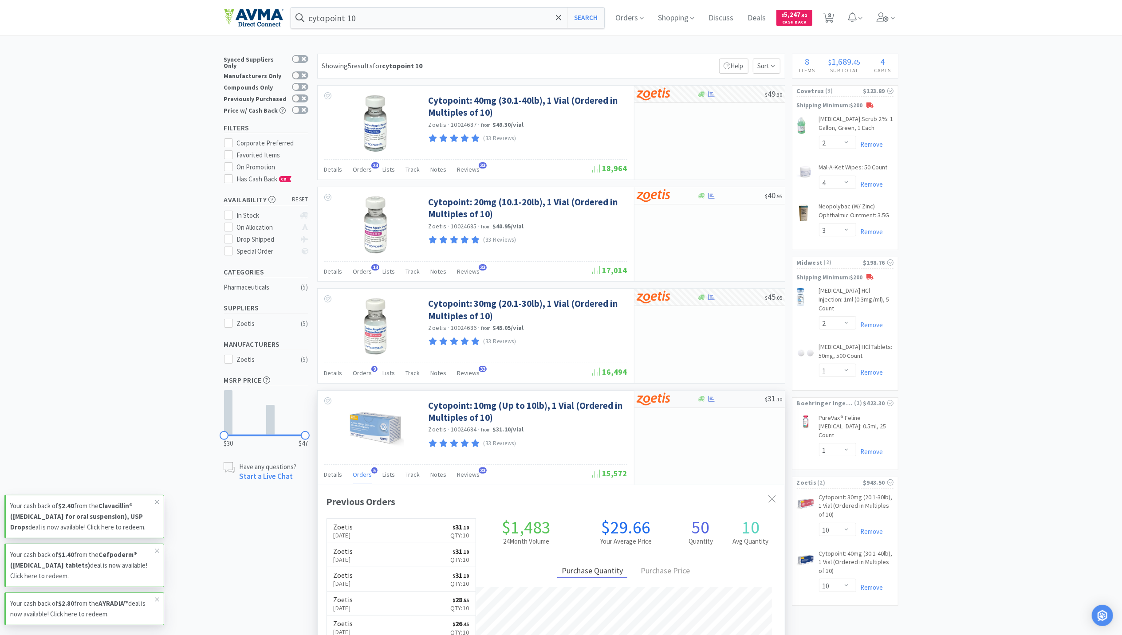
click at [713, 402] on icon at bounding box center [711, 399] width 7 height 6
select select "10"
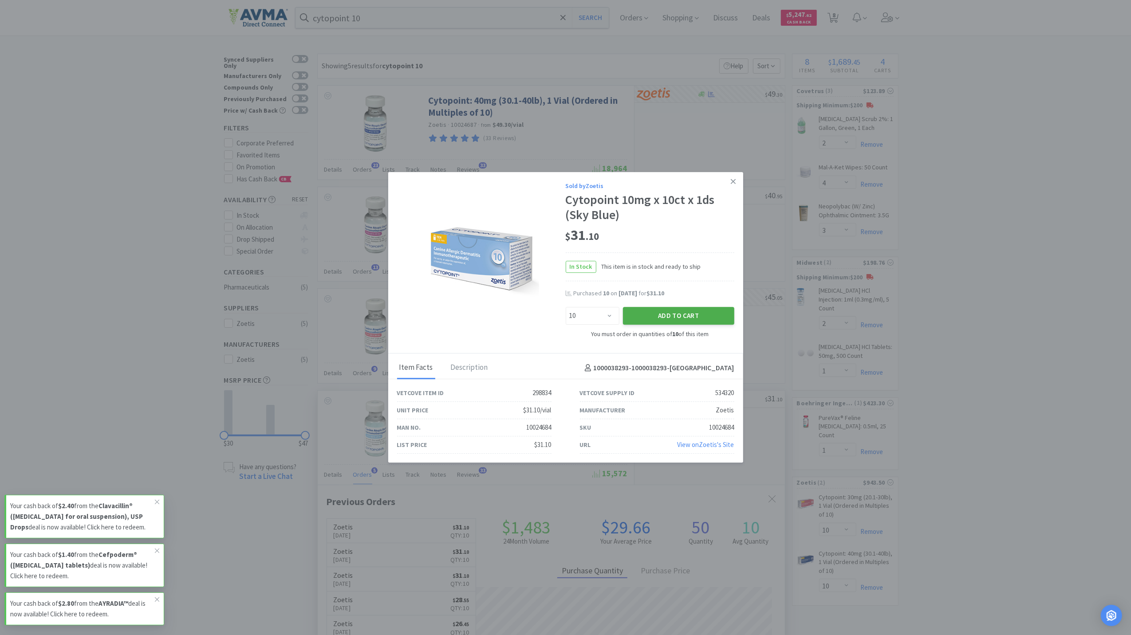
click at [650, 312] on button "Add to Cart" at bounding box center [678, 316] width 111 height 18
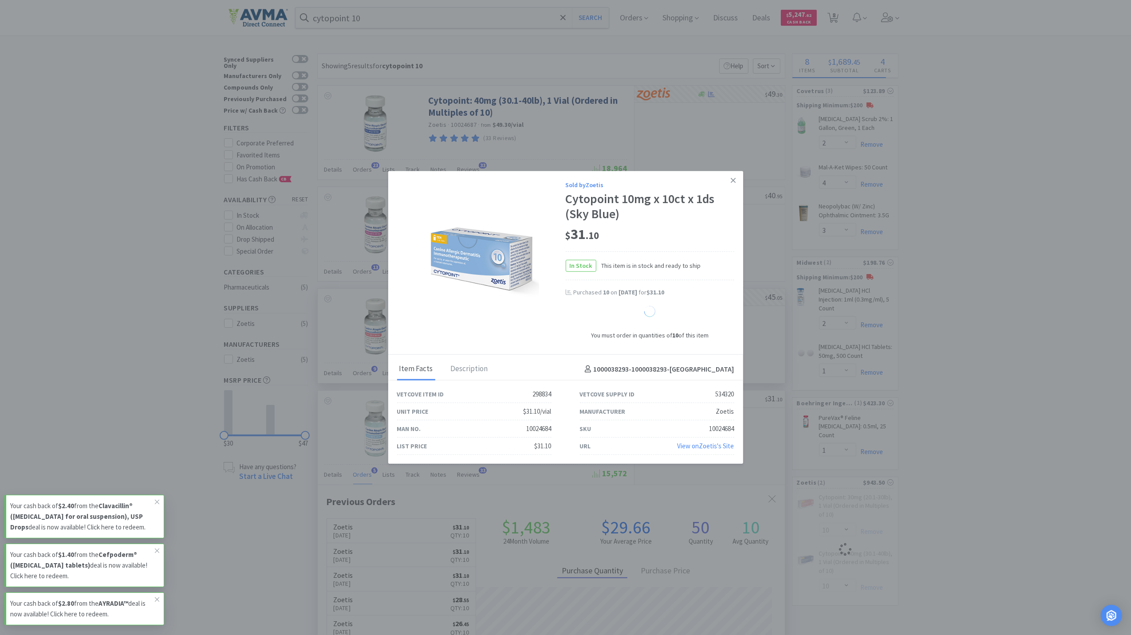
select select "10"
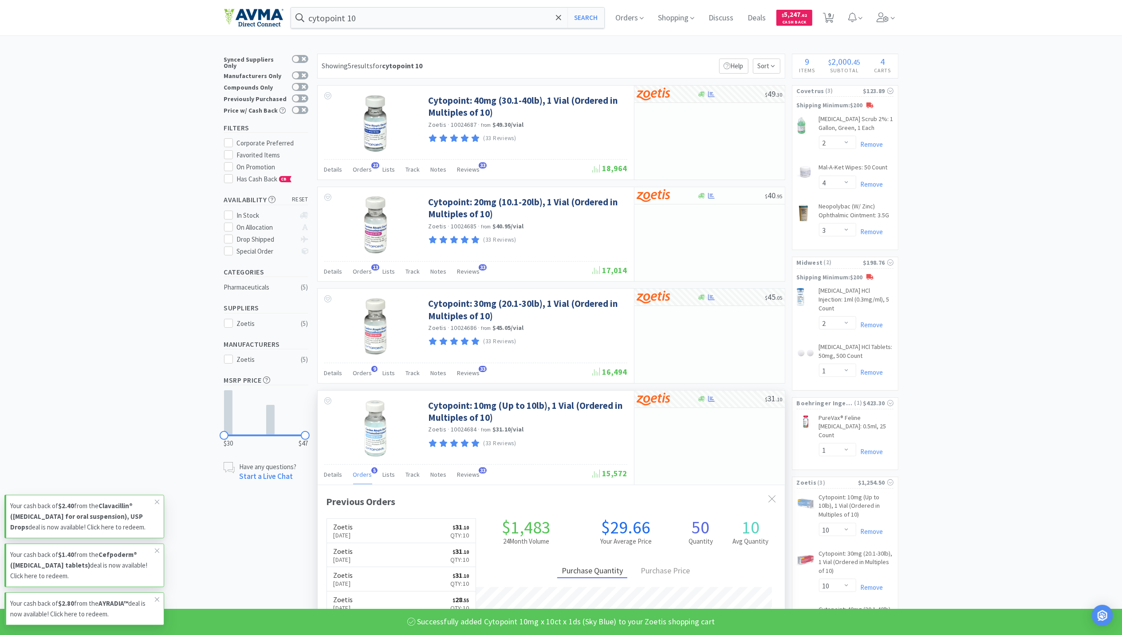
click at [442, 32] on div "cytopoint 10 Search Orders Shopping Discuss Discuss Deals Deals $ 5,247 . 62 Ca…" at bounding box center [561, 17] width 674 height 35
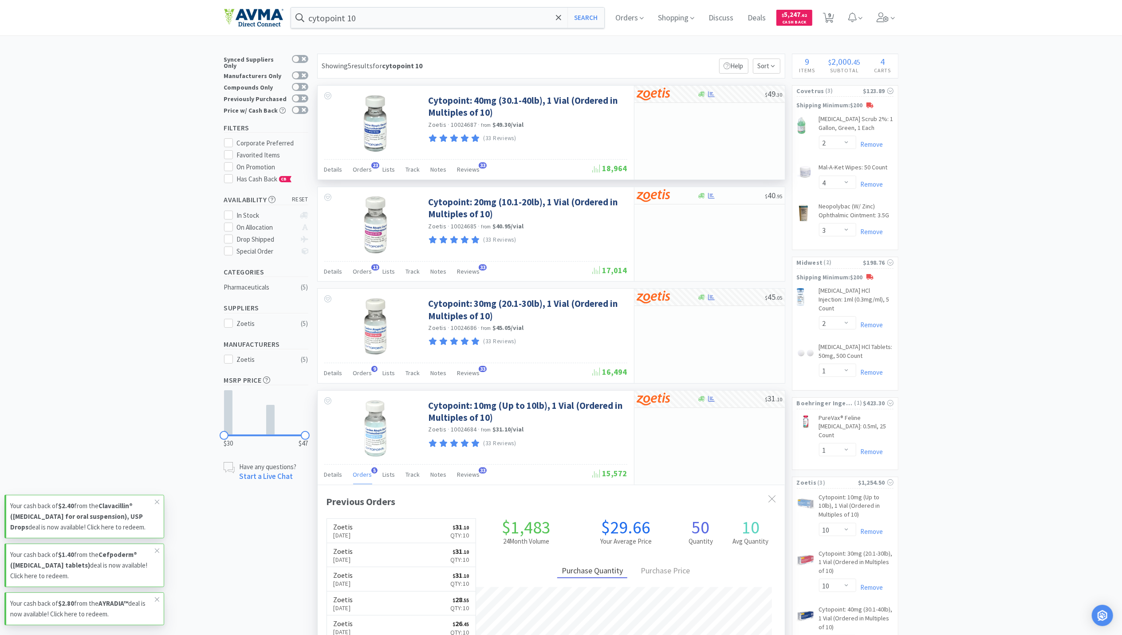
scroll to position [0, 0]
click at [363, 176] on div "Orders 23" at bounding box center [362, 170] width 19 height 17
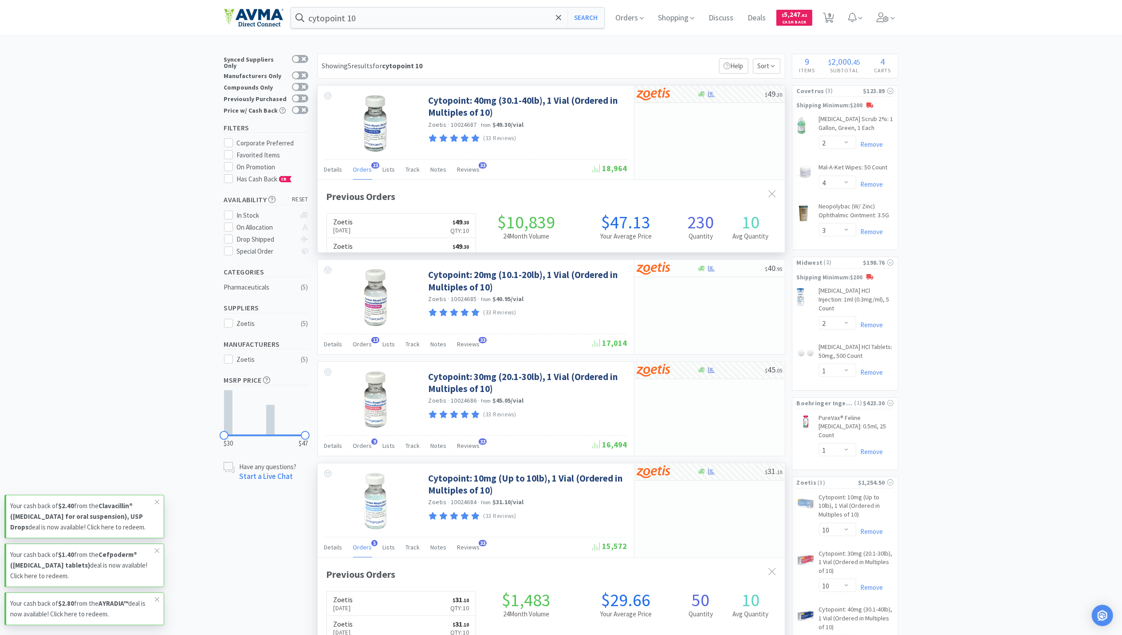
scroll to position [238, 467]
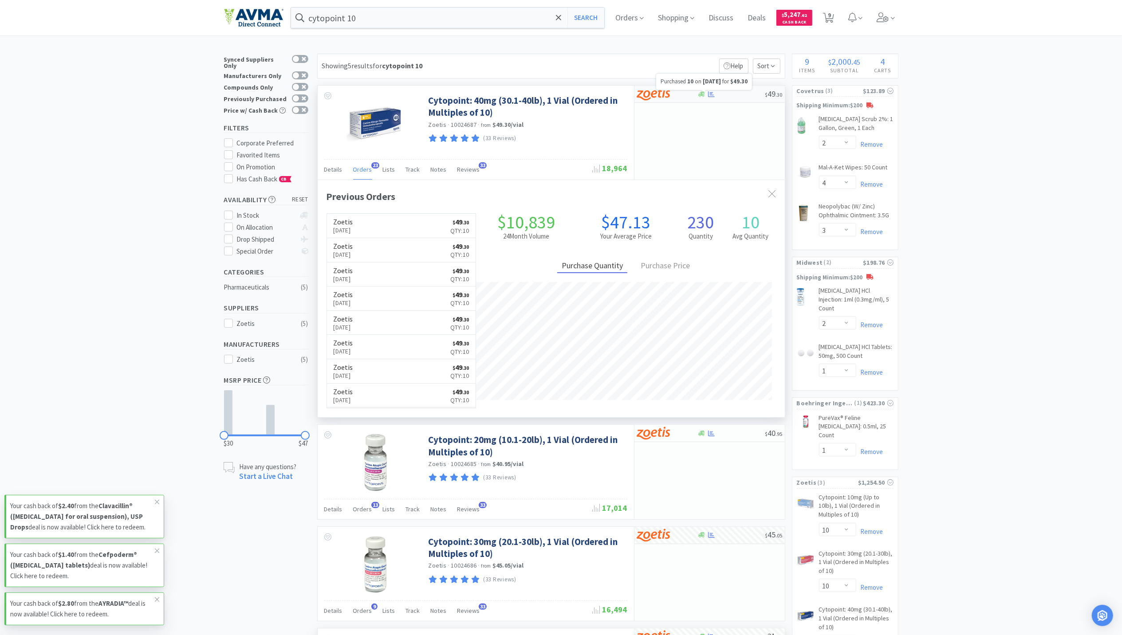
click at [712, 95] on icon at bounding box center [711, 94] width 7 height 6
select select "10"
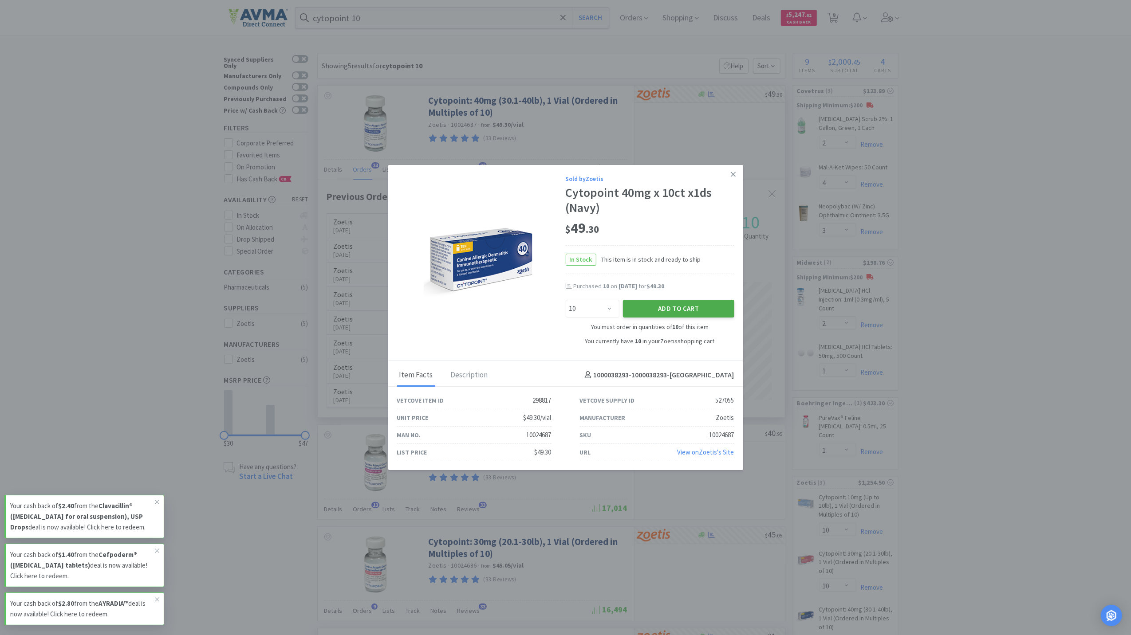
click at [649, 312] on button "Add to Cart" at bounding box center [678, 309] width 111 height 18
select select "20"
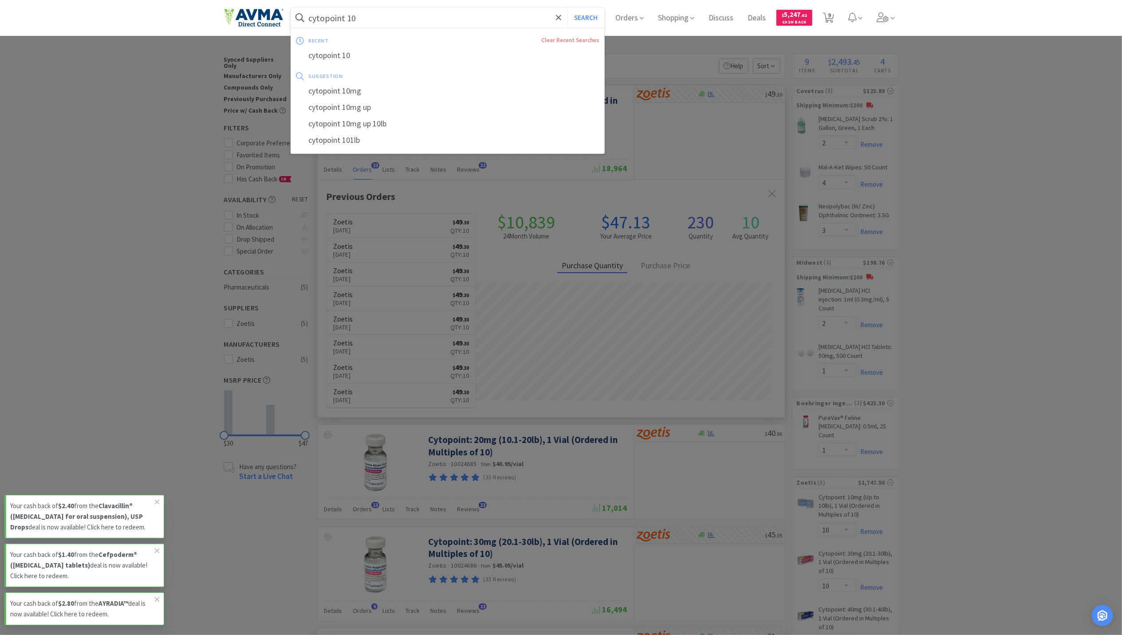
click at [436, 20] on input "cytopoint 10" at bounding box center [448, 18] width 314 height 20
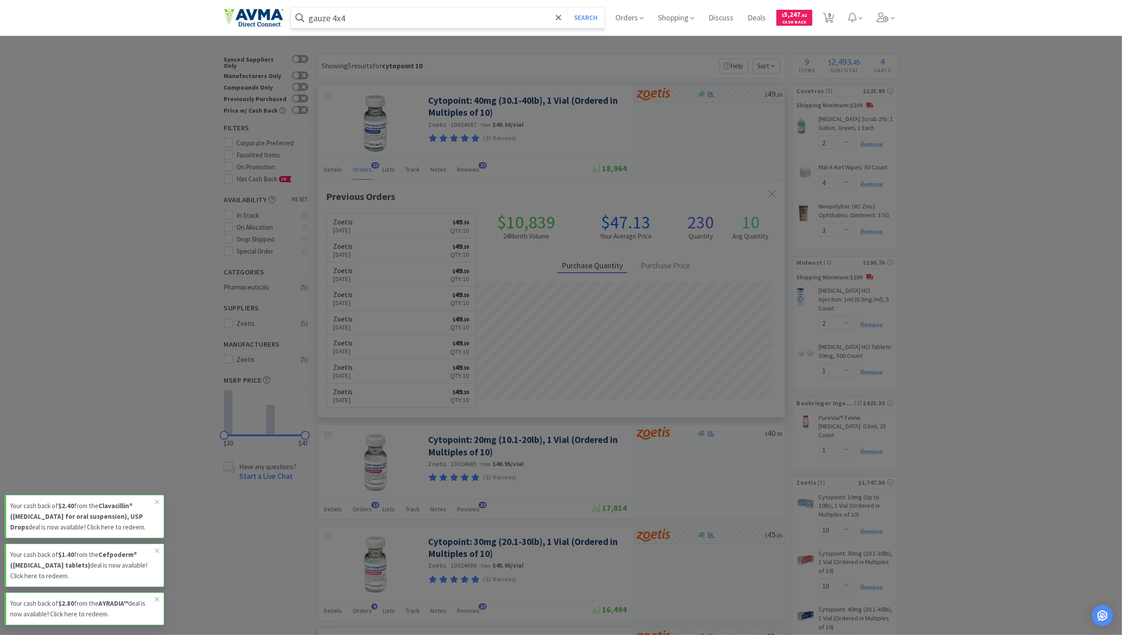
type input "gauze 4x4"
click at [567, 8] on button "Search" at bounding box center [585, 18] width 37 height 20
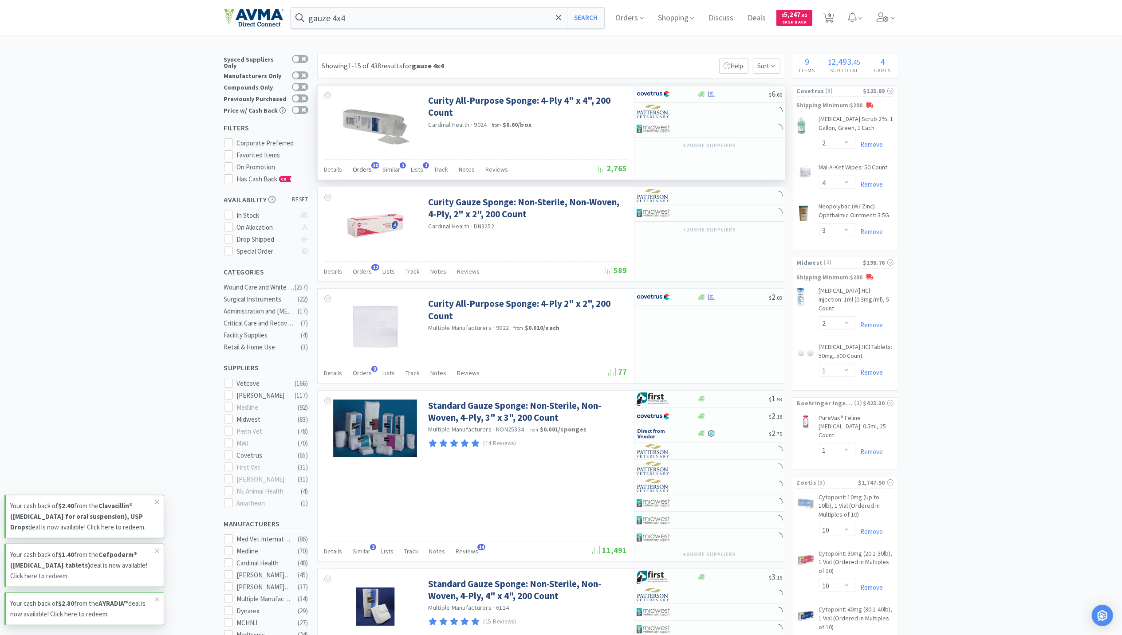
click at [363, 173] on span "Orders" at bounding box center [362, 169] width 19 height 8
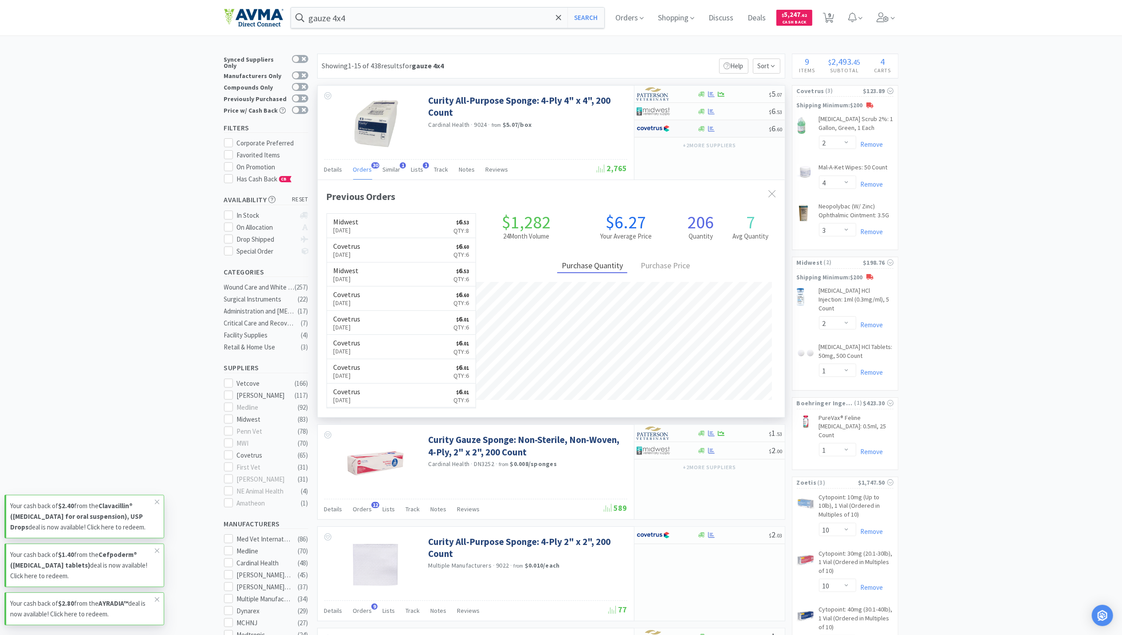
scroll to position [238, 467]
click at [710, 133] on div "$ 6 . 60" at bounding box center [709, 128] width 150 height 17
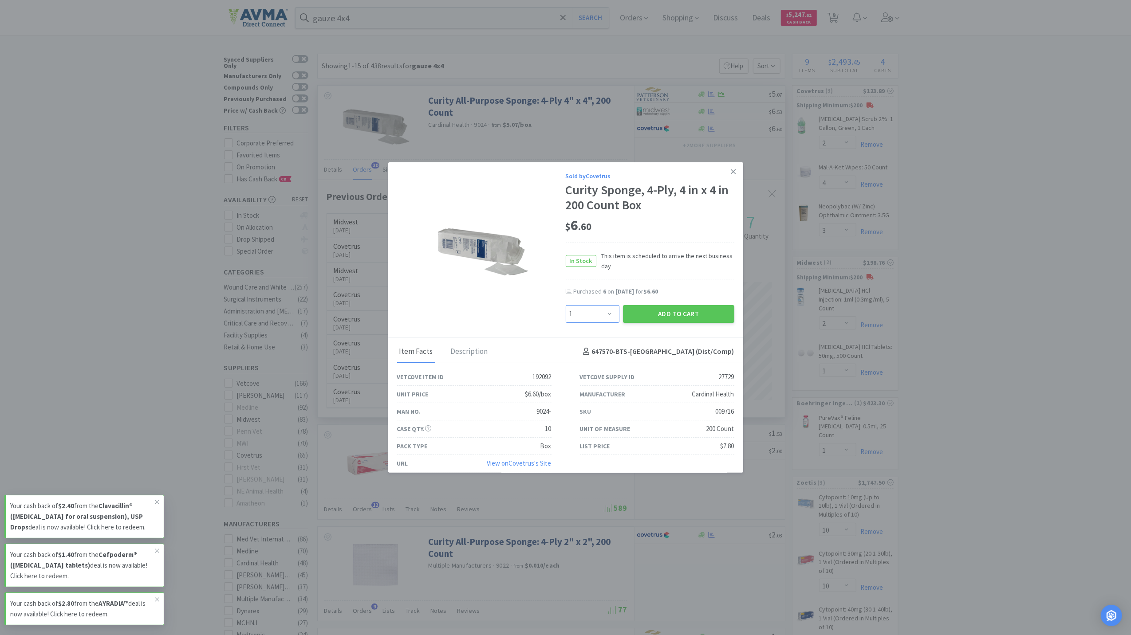
click at [602, 315] on select "Enter Quantity 1 2 3 4 5 6 7 8 9 10 11 12 13 14 15 16 17 18 19 20 Enter Quantity" at bounding box center [593, 314] width 54 height 18
select select "8"
click at [566, 305] on select "Enter Quantity 1 2 3 4 5 6 7 8 9 10 11 12 13 14 15 16 17 18 19 20 Enter Quantity" at bounding box center [593, 314] width 54 height 18
click at [683, 314] on button "Add to Cart" at bounding box center [678, 314] width 111 height 18
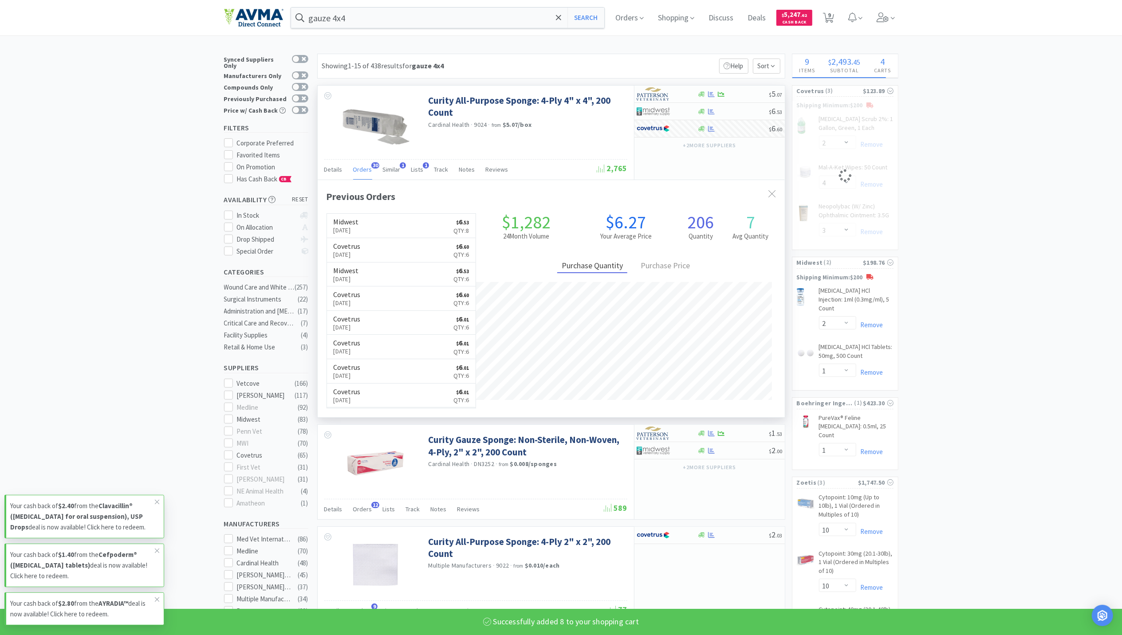
select select "8"
select select "4"
select select "3"
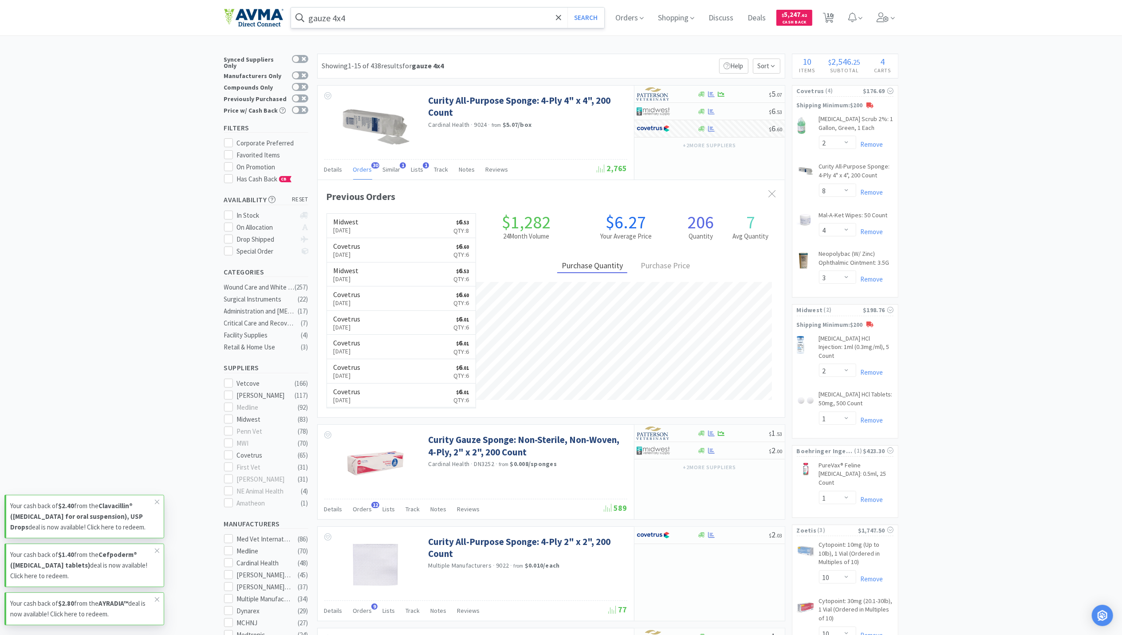
click at [440, 23] on input "gauze 4x4" at bounding box center [448, 18] width 314 height 20
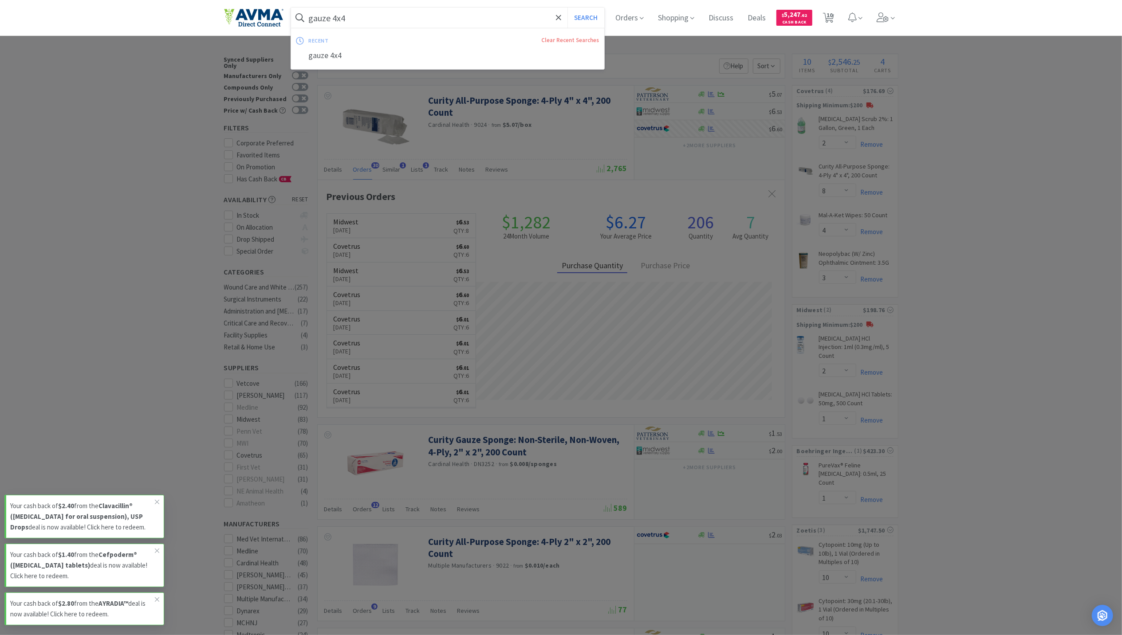
click at [1053, 336] on div at bounding box center [561, 317] width 1122 height 635
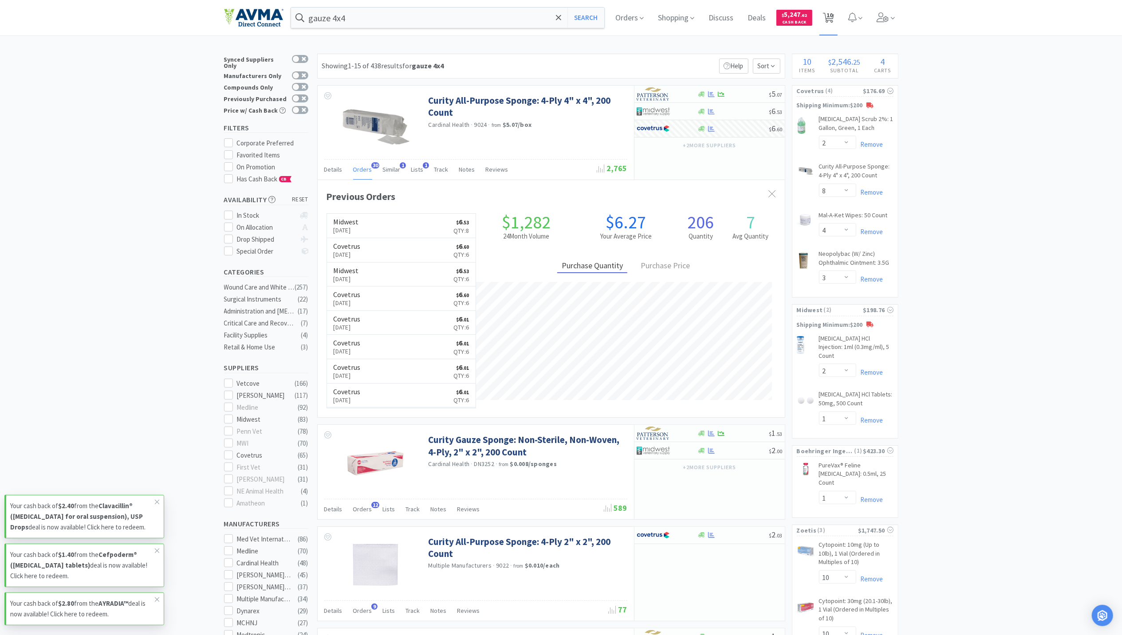
click at [831, 16] on span "10" at bounding box center [829, 14] width 6 height 35
select select "1"
select select "10"
select select "20"
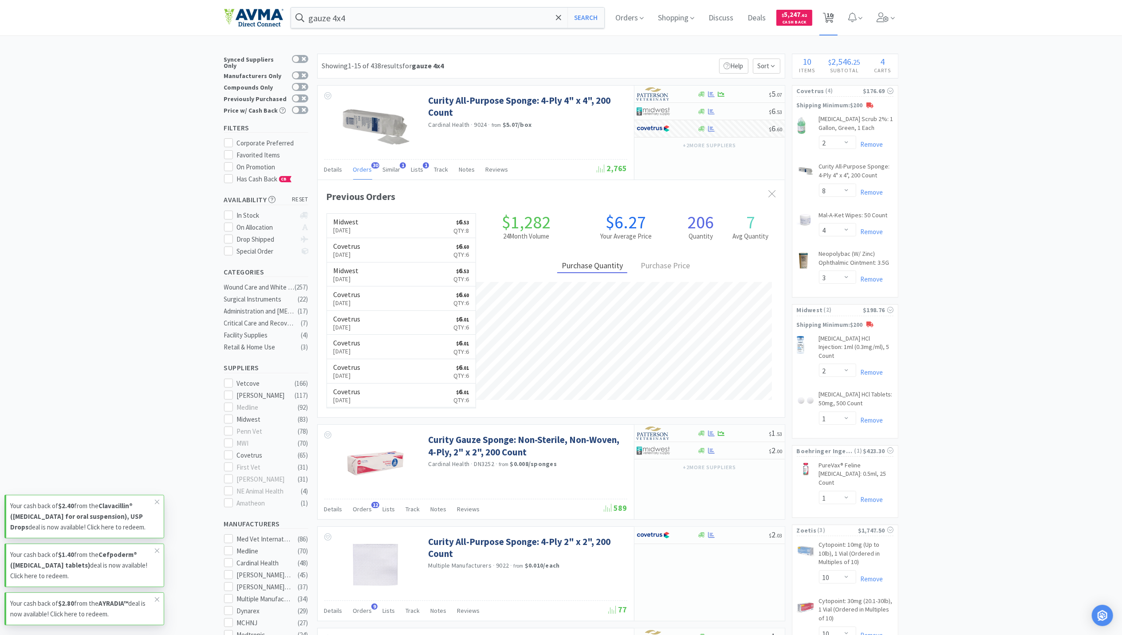
select select "2"
select select "8"
select select "4"
select select "3"
select select "2"
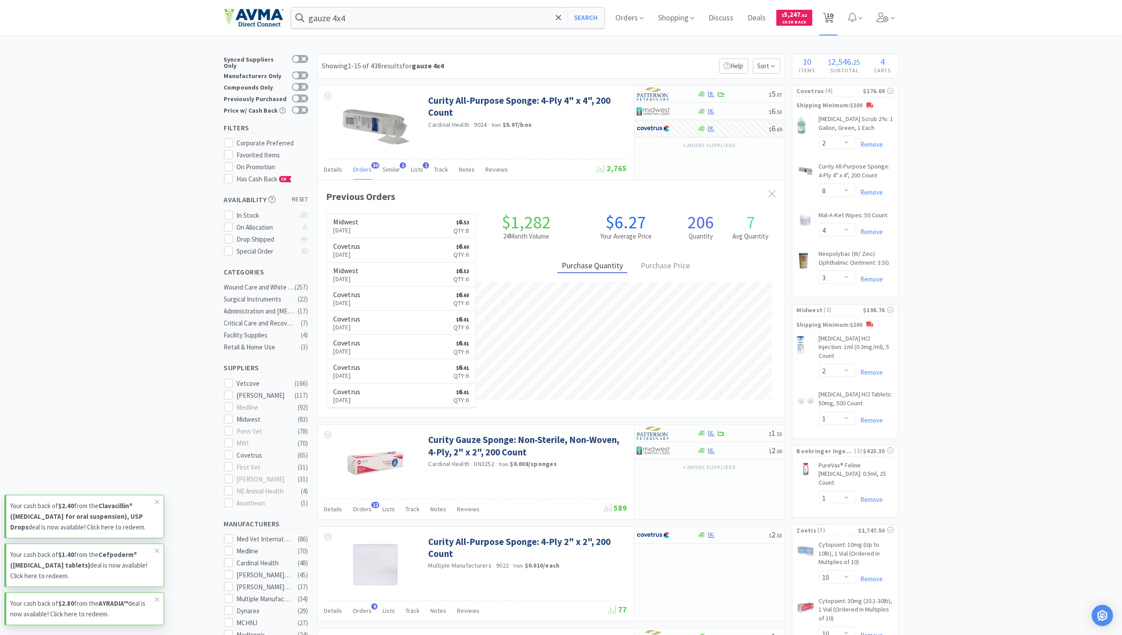
select select "1"
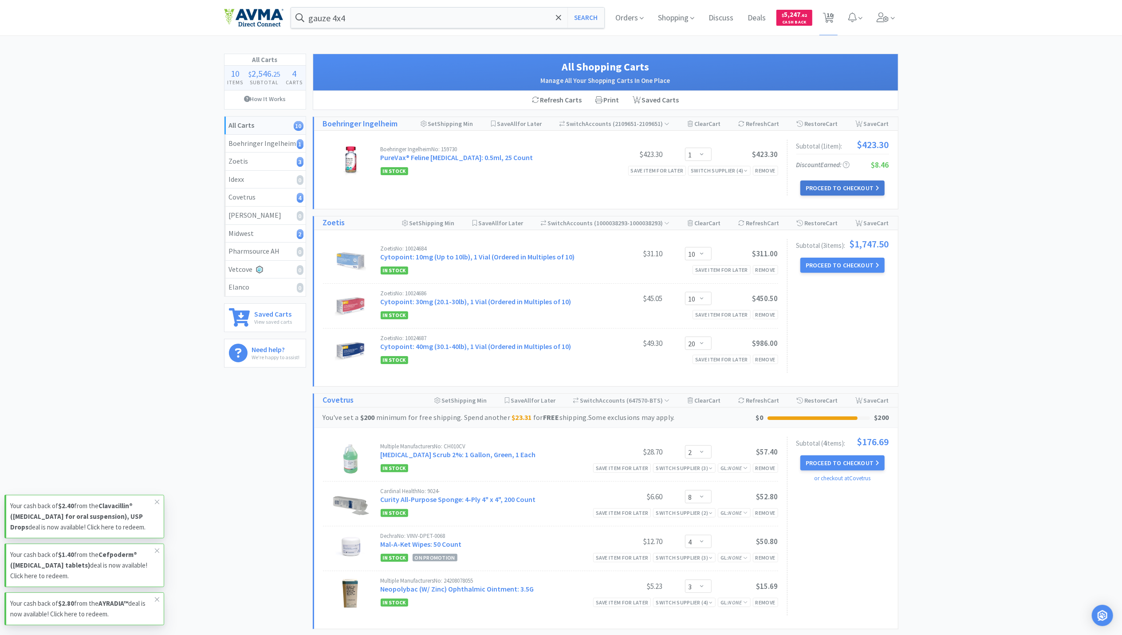
click at [833, 185] on button "Proceed to Checkout" at bounding box center [842, 188] width 84 height 15
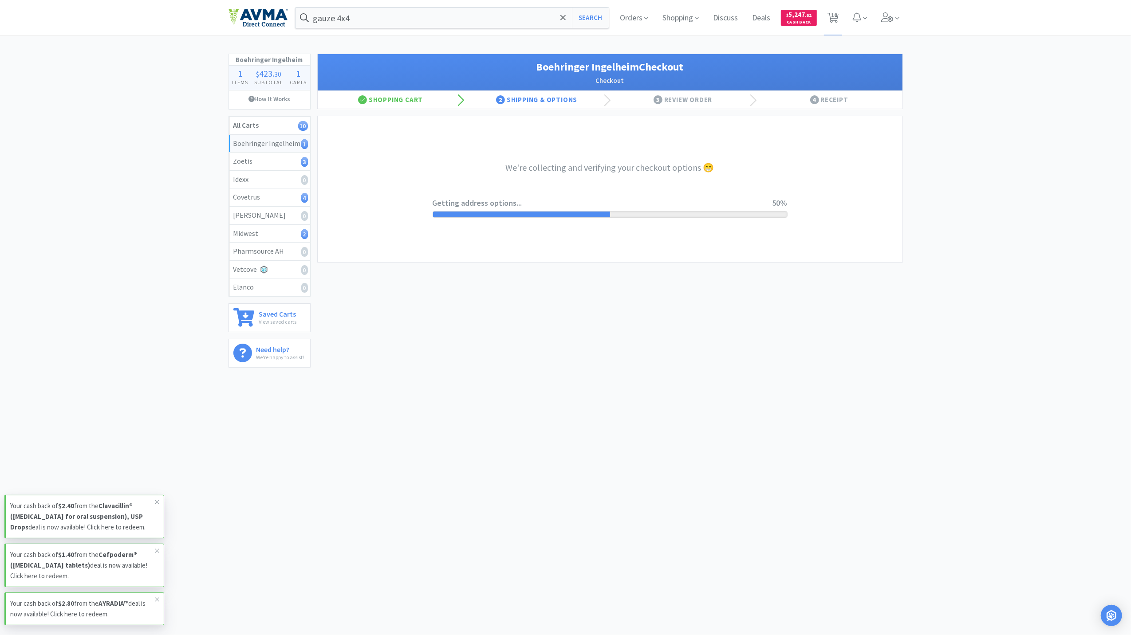
select select "invoice"
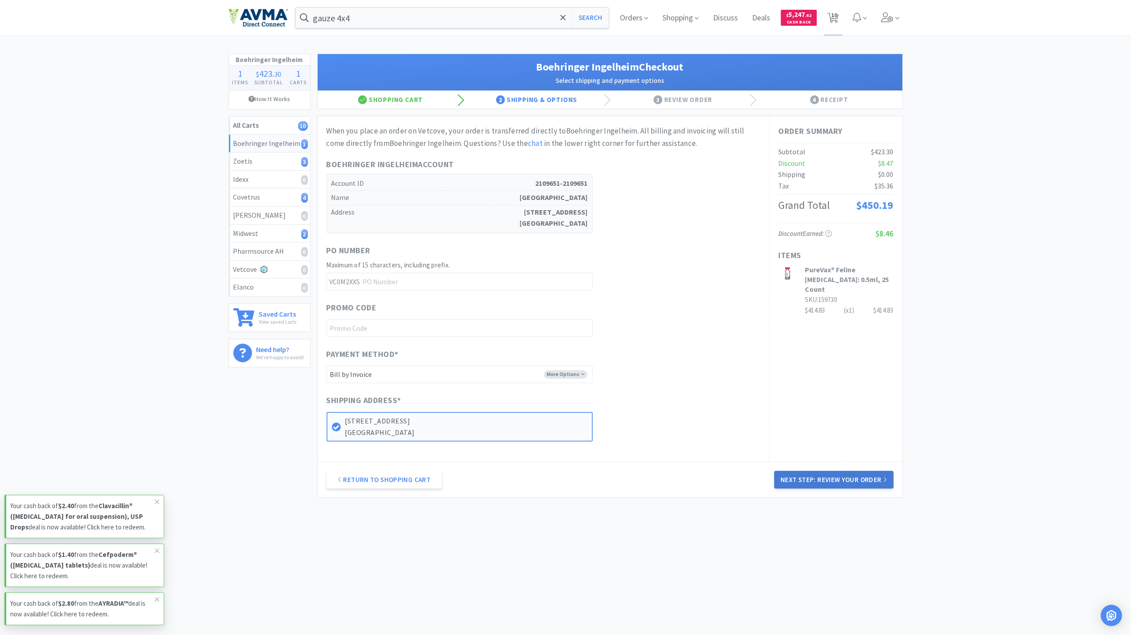
click at [843, 482] on button "Next Step: Review Your Order" at bounding box center [833, 480] width 119 height 18
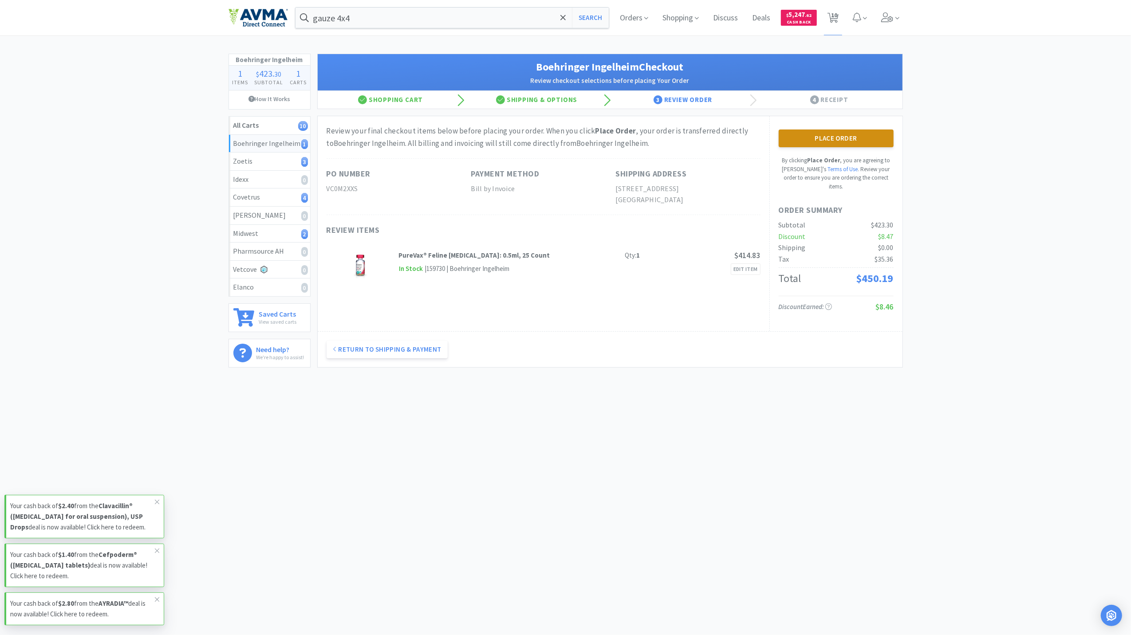
click at [811, 142] on button "Place Order" at bounding box center [835, 139] width 115 height 18
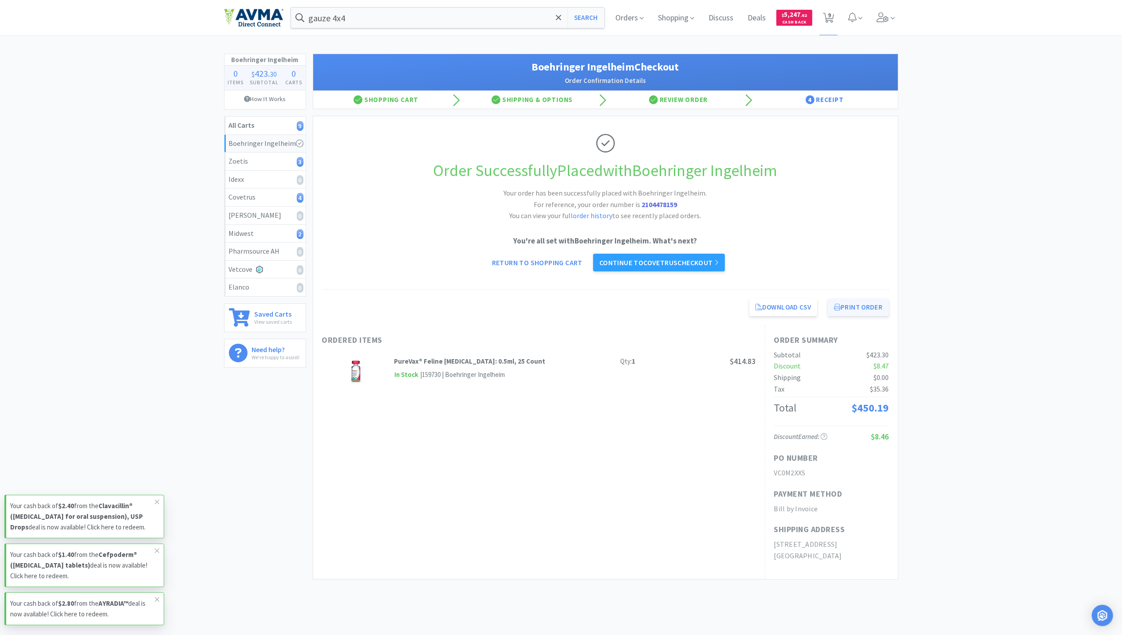
click at [856, 316] on button "Print Order" at bounding box center [858, 308] width 61 height 18
click at [828, 18] on span "9" at bounding box center [829, 14] width 3 height 35
select select "10"
select select "20"
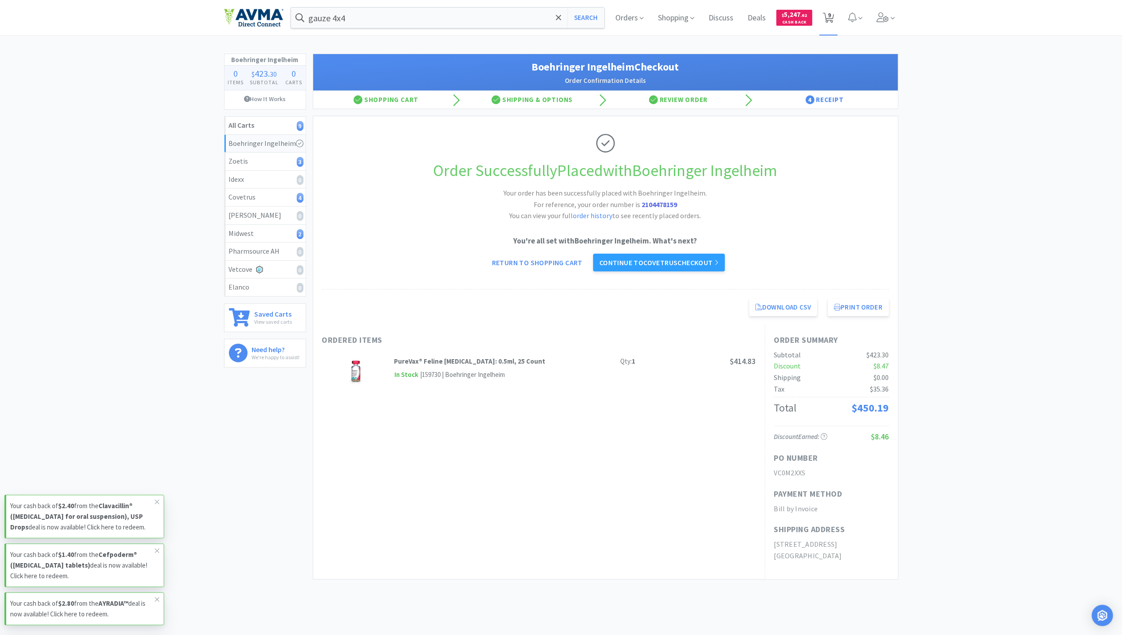
select select "2"
select select "8"
select select "4"
select select "3"
select select "2"
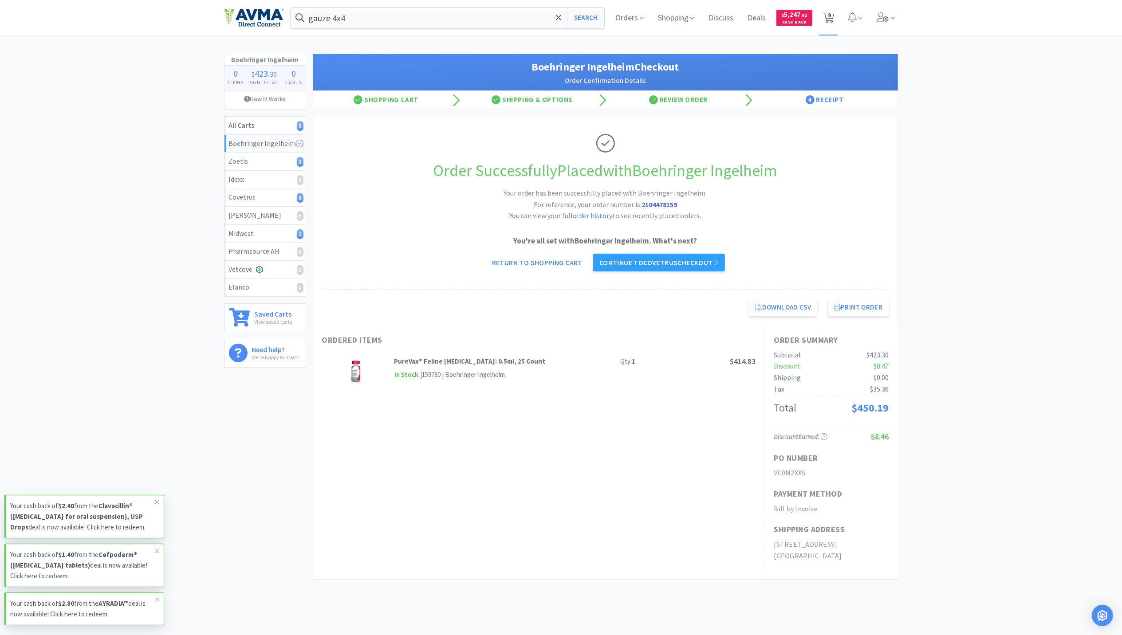
select select "1"
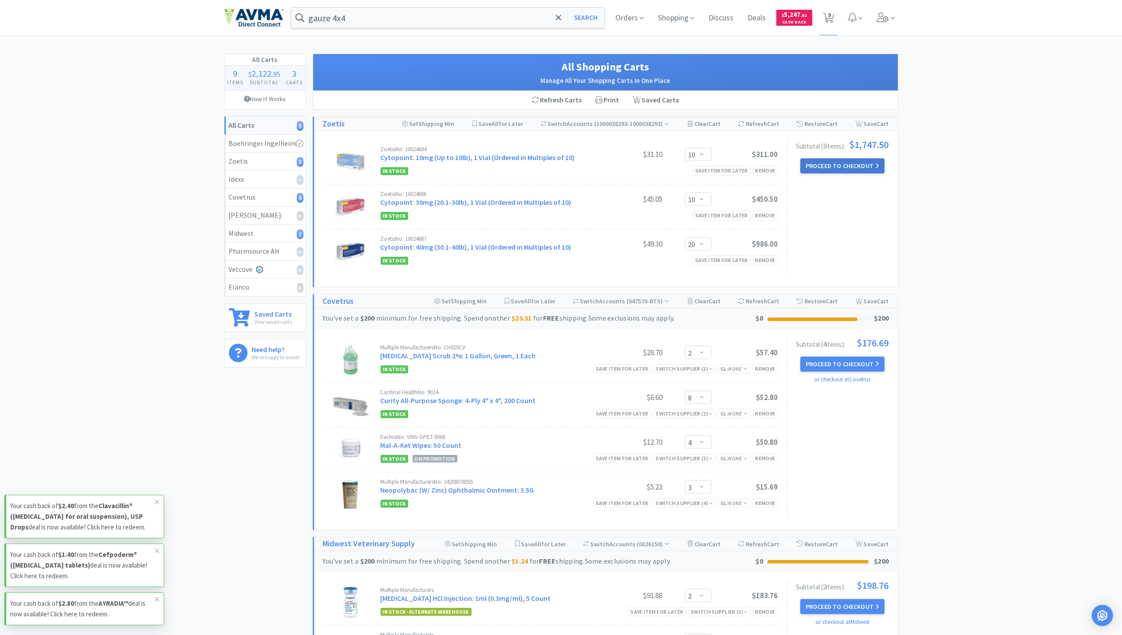
click at [851, 162] on button "Proceed to Checkout" at bounding box center [842, 165] width 84 height 15
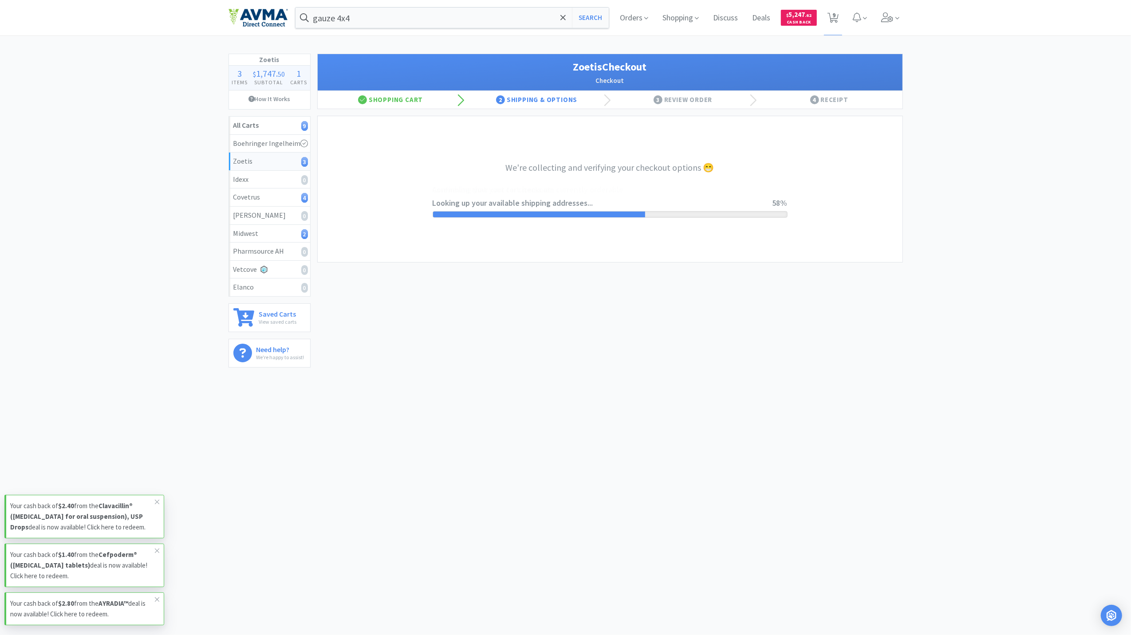
select select "invoice"
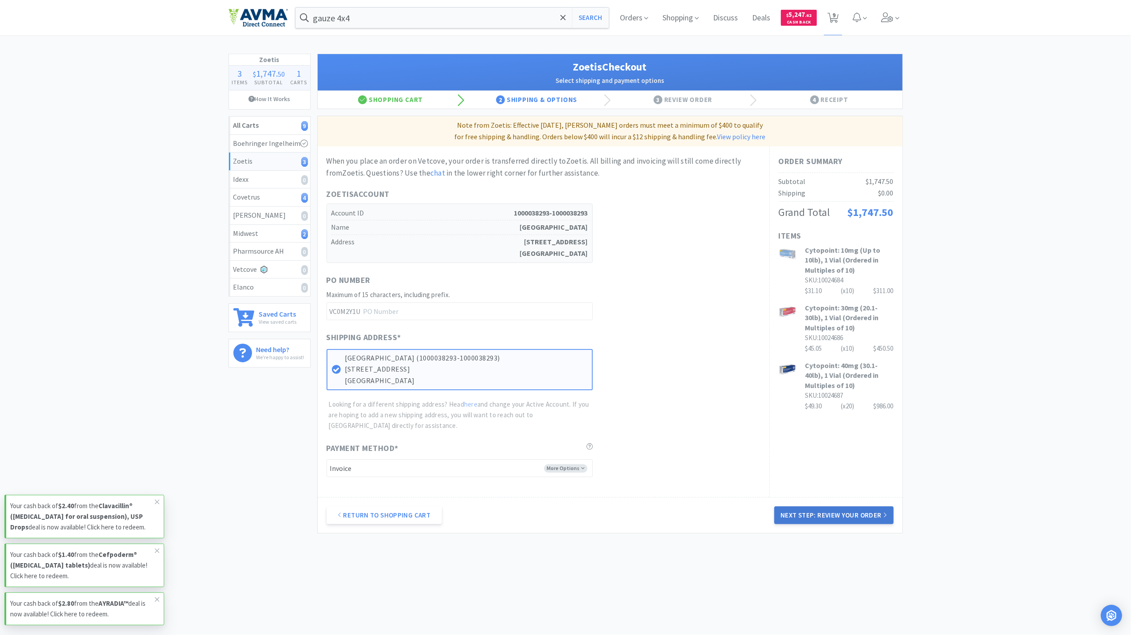
click at [856, 515] on button "Next Step: Review Your Order" at bounding box center [833, 516] width 119 height 18
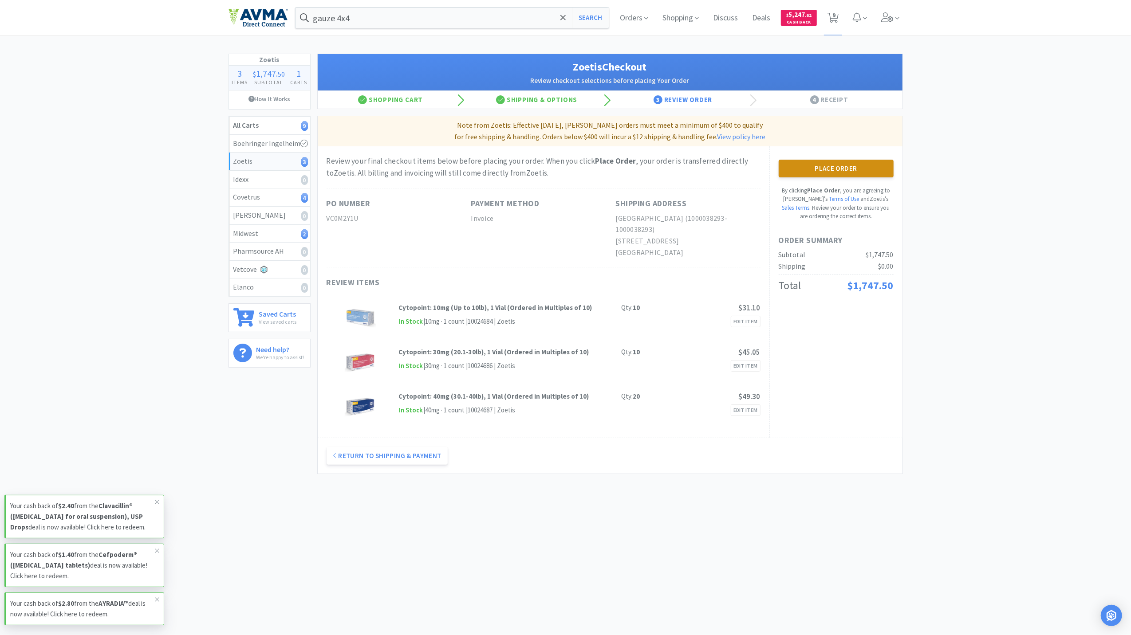
click at [853, 164] on button "Place Order" at bounding box center [835, 169] width 115 height 18
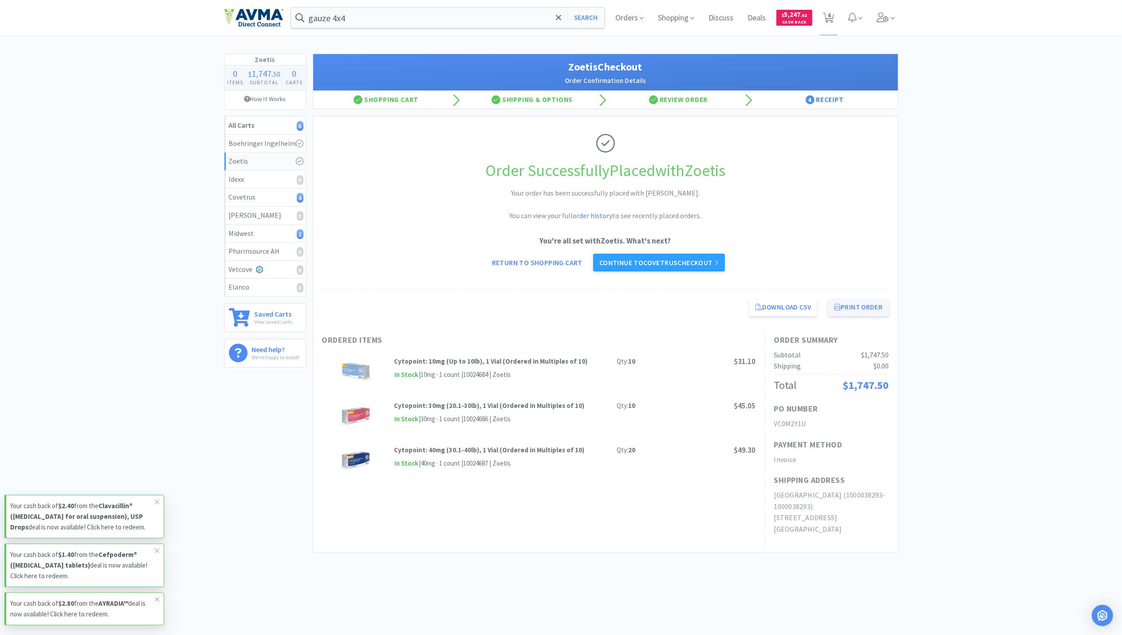
click at [865, 311] on button "Print Order" at bounding box center [858, 308] width 61 height 18
click at [827, 11] on span "6" at bounding box center [828, 17] width 18 height 35
select select "2"
select select "8"
select select "4"
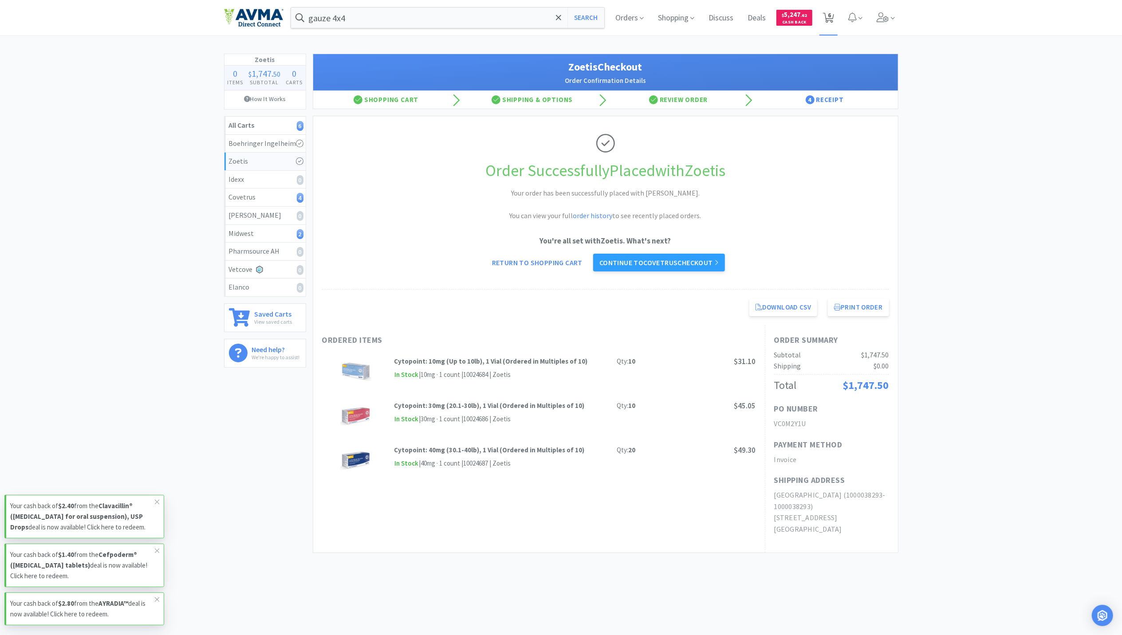
select select "3"
select select "2"
select select "1"
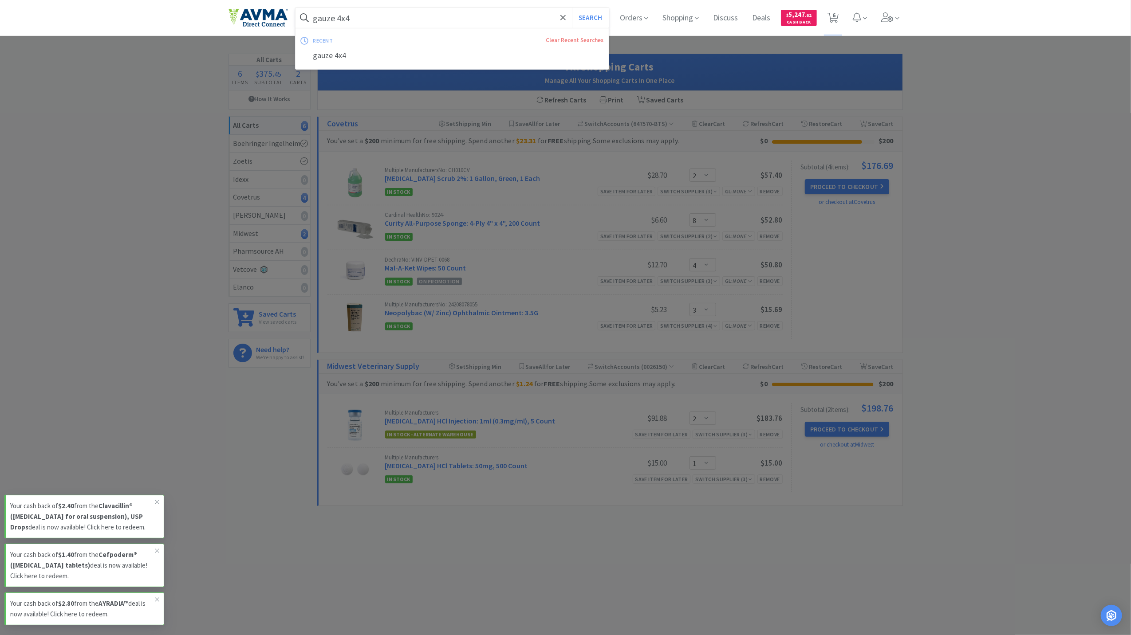
click at [445, 11] on input "gauze 4x4" at bounding box center [452, 18] width 314 height 20
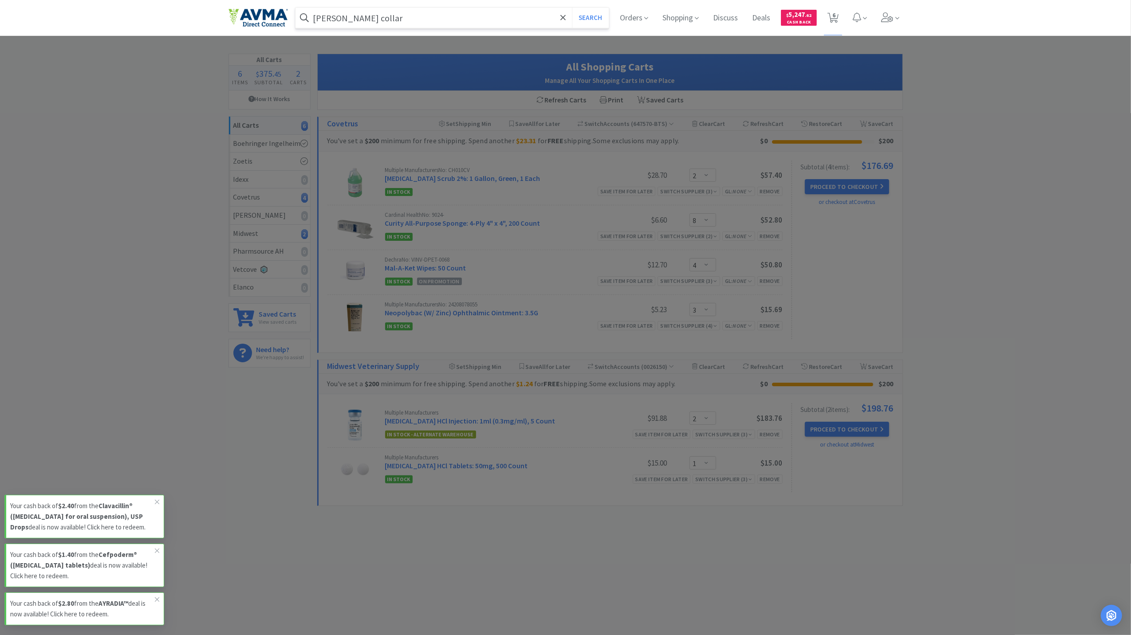
type input "[PERSON_NAME] collar"
click at [565, 17] on span at bounding box center [563, 17] width 10 height 19
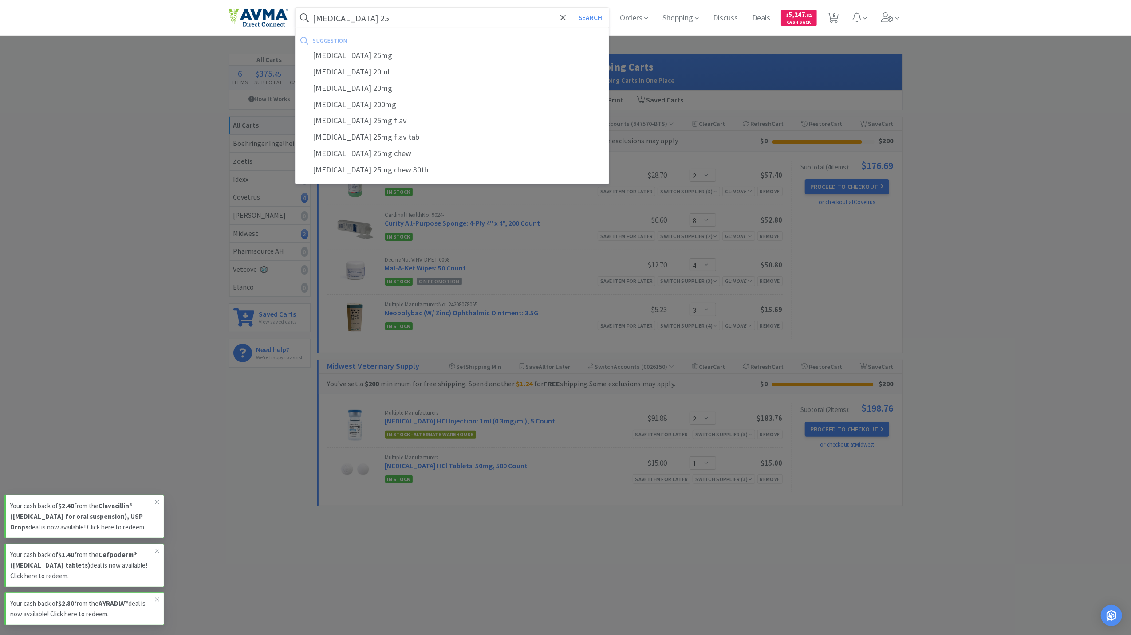
type input "[MEDICAL_DATA] 25"
click at [572, 8] on button "Search" at bounding box center [590, 18] width 37 height 20
select select "2"
select select "8"
select select "4"
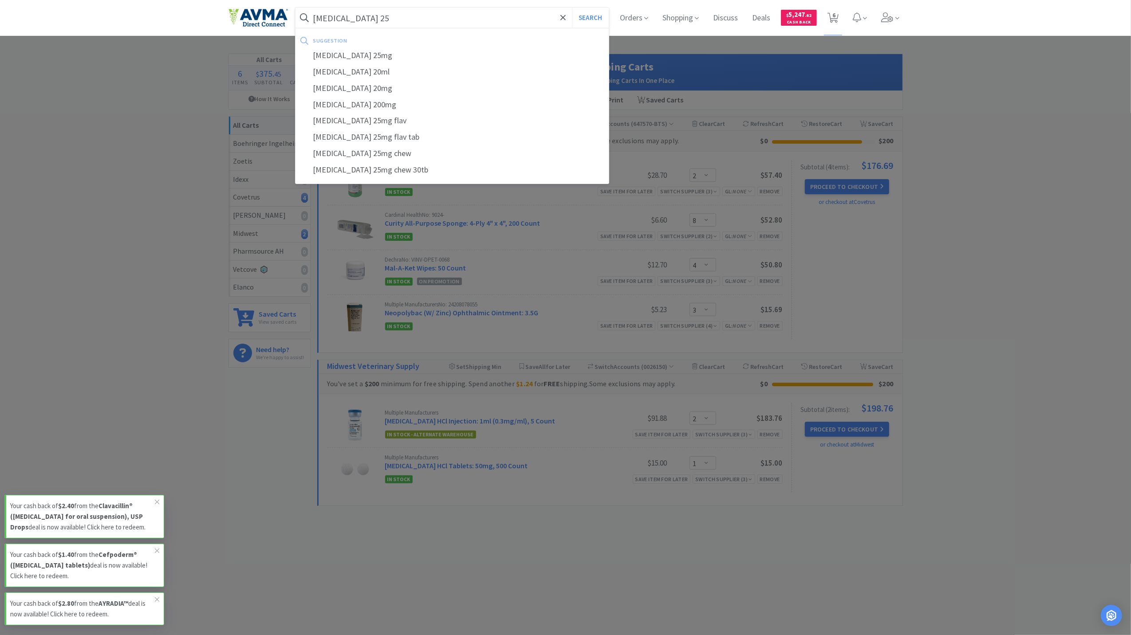
select select "3"
select select "2"
select select "1"
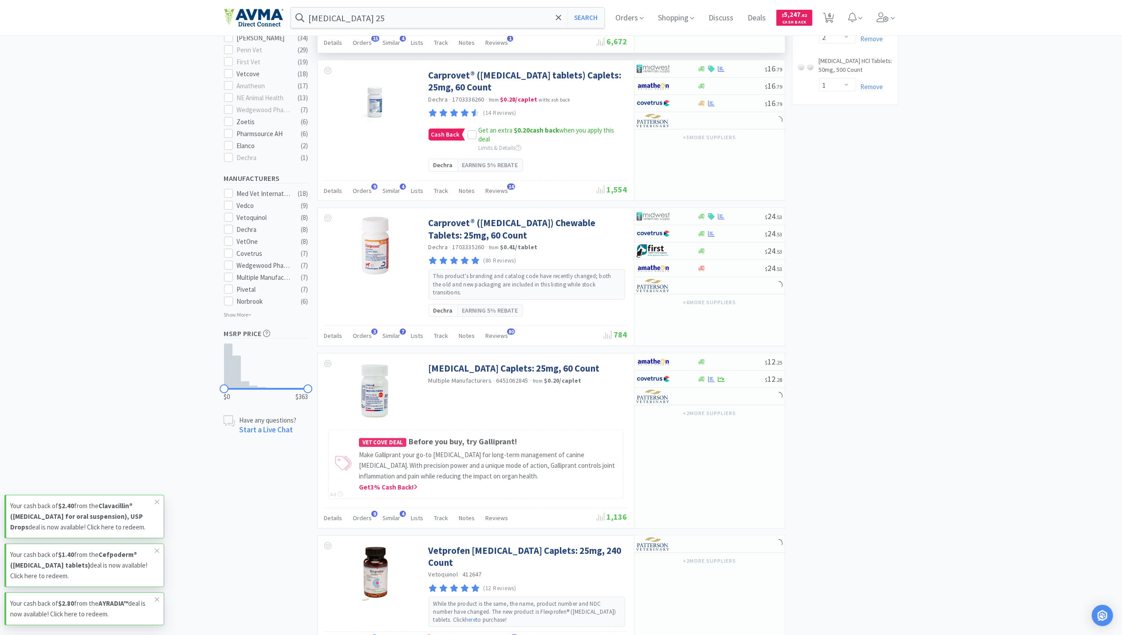
scroll to position [355, 0]
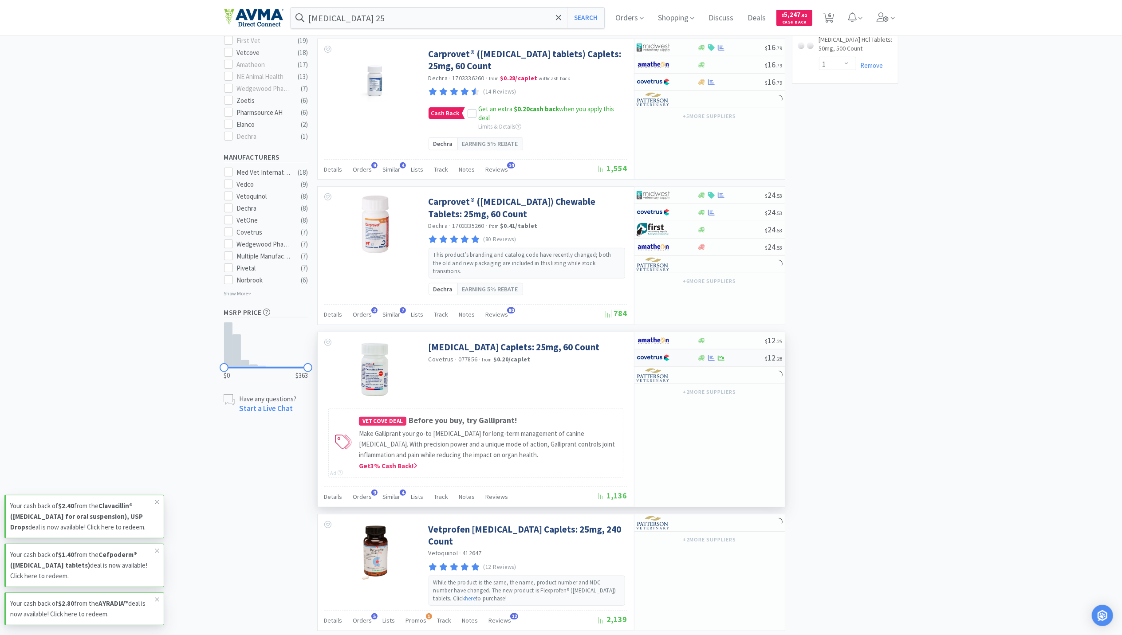
click at [712, 352] on div "$ 12 . 28" at bounding box center [709, 358] width 150 height 17
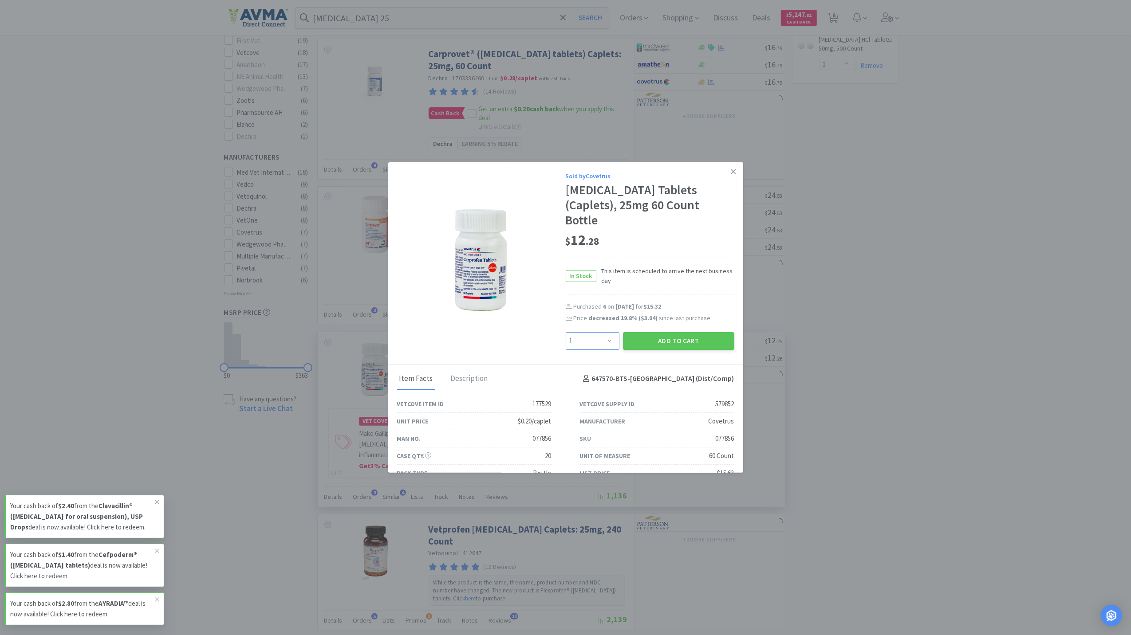
click at [607, 332] on select "Enter Quantity 1 2 3 4 5 6 7 8 9 10 11 12 13 14 15 16 17 18 19 20 Enter Quantity" at bounding box center [593, 341] width 54 height 18
select select "2"
click at [566, 332] on select "Enter Quantity 1 2 3 4 5 6 7 8 9 10 11 12 13 14 15 16 17 18 19 20 Enter Quantity" at bounding box center [593, 341] width 54 height 18
click at [653, 332] on button "Add to Cart" at bounding box center [678, 341] width 111 height 18
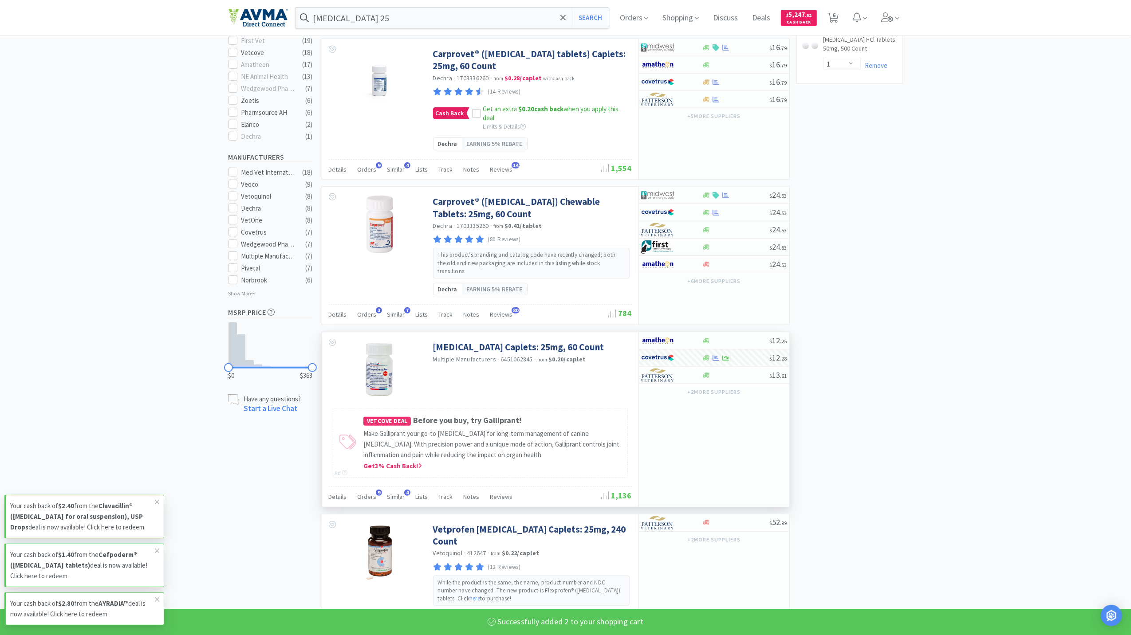
select select "2"
select select "8"
select select "4"
select select "3"
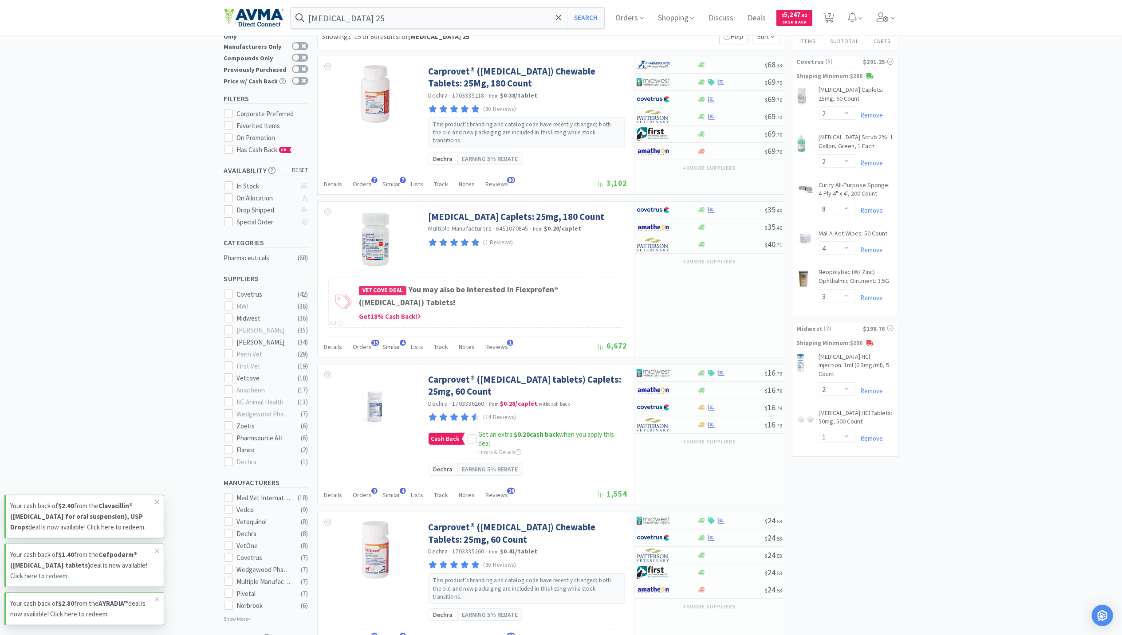
scroll to position [0, 0]
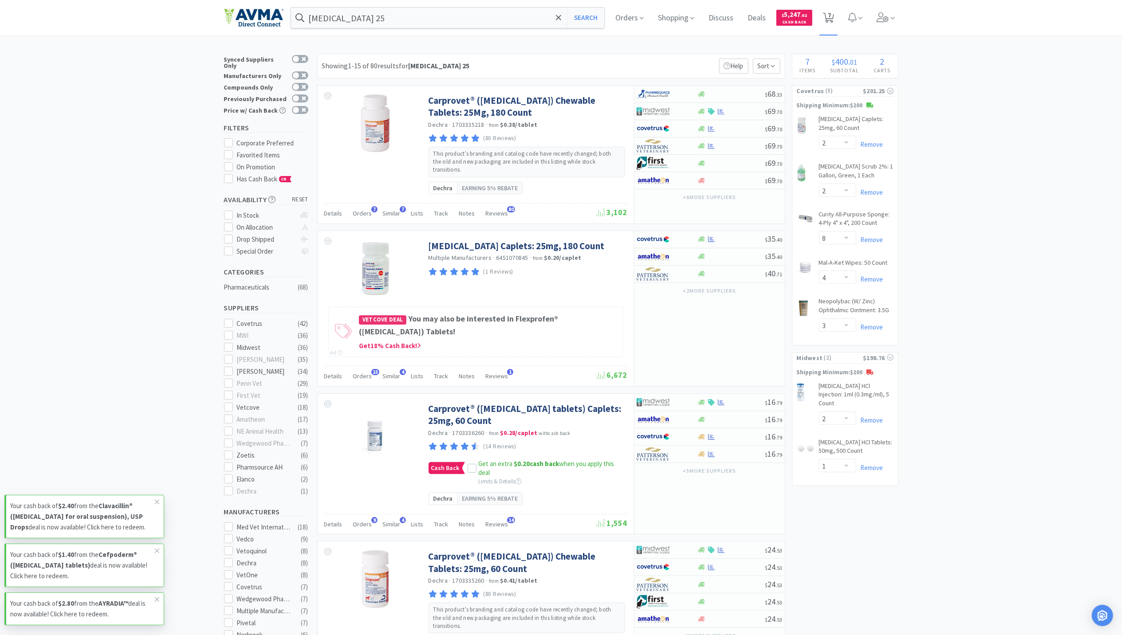
click at [837, 15] on span "7" at bounding box center [828, 17] width 18 height 35
select select "2"
select select "8"
select select "4"
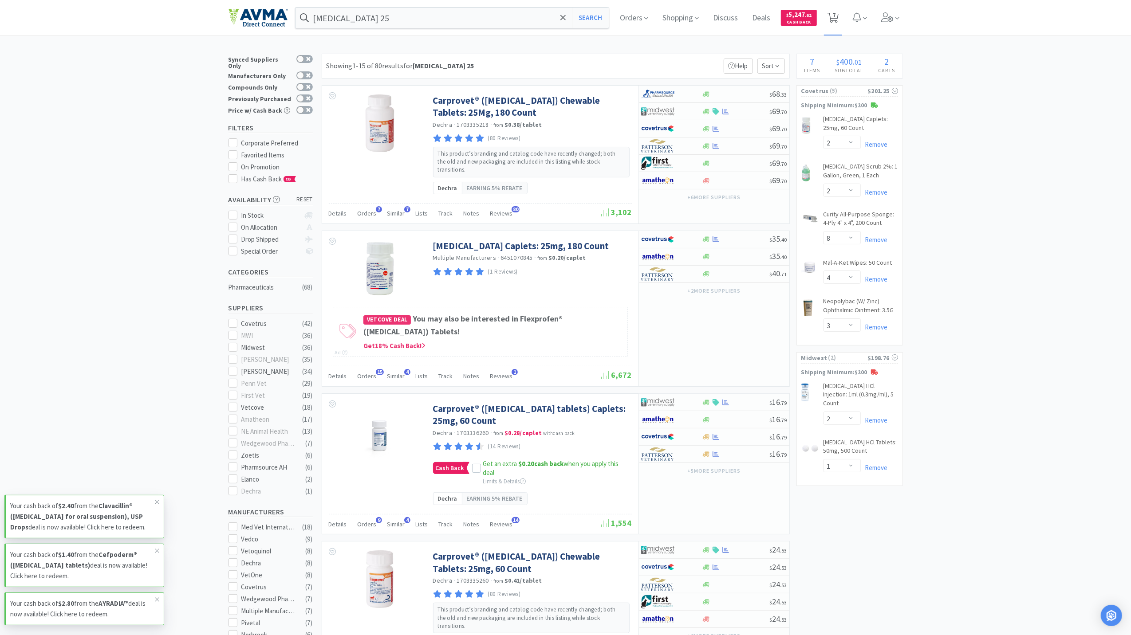
select select "3"
select select "2"
select select "1"
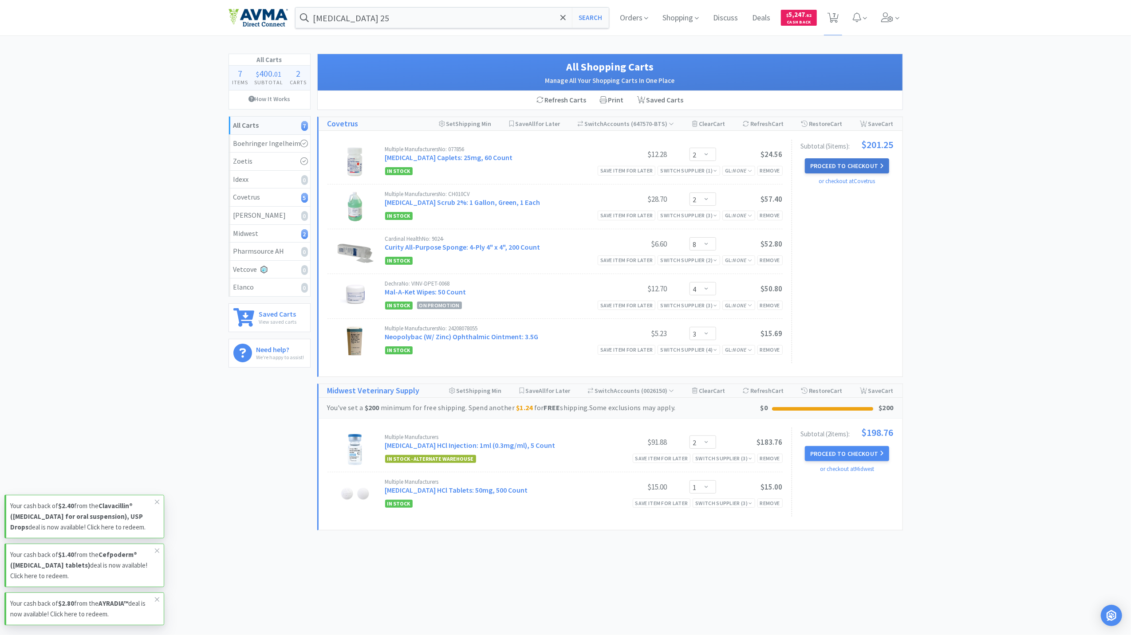
click at [836, 168] on button "Proceed to Checkout" at bounding box center [847, 165] width 84 height 15
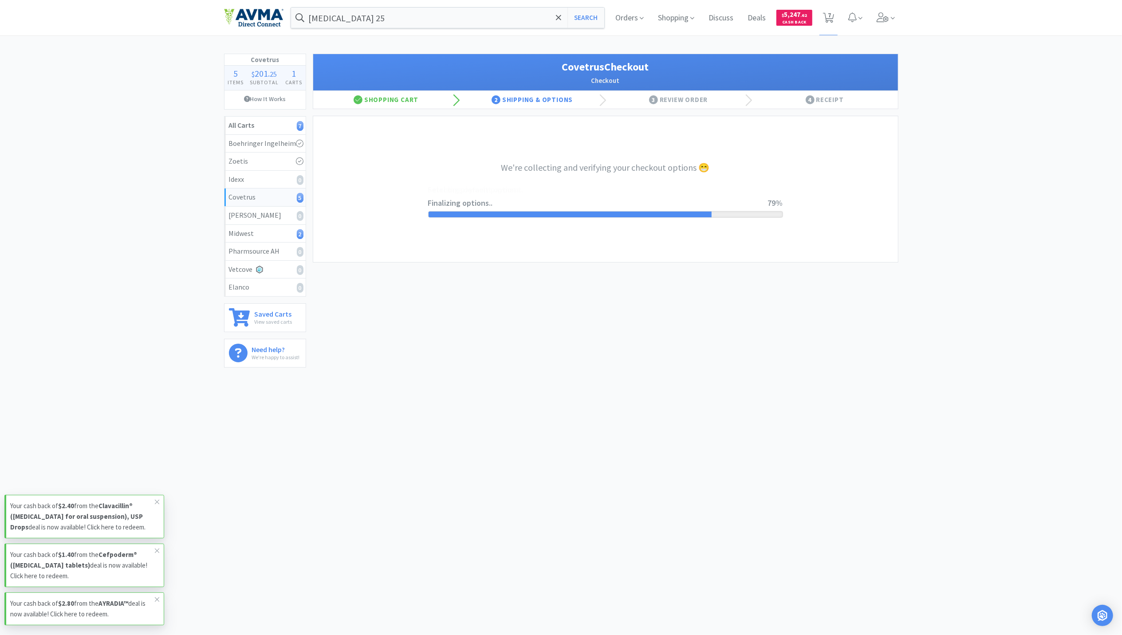
select select "ACCOUNT"
select select "cvt-standard-net"
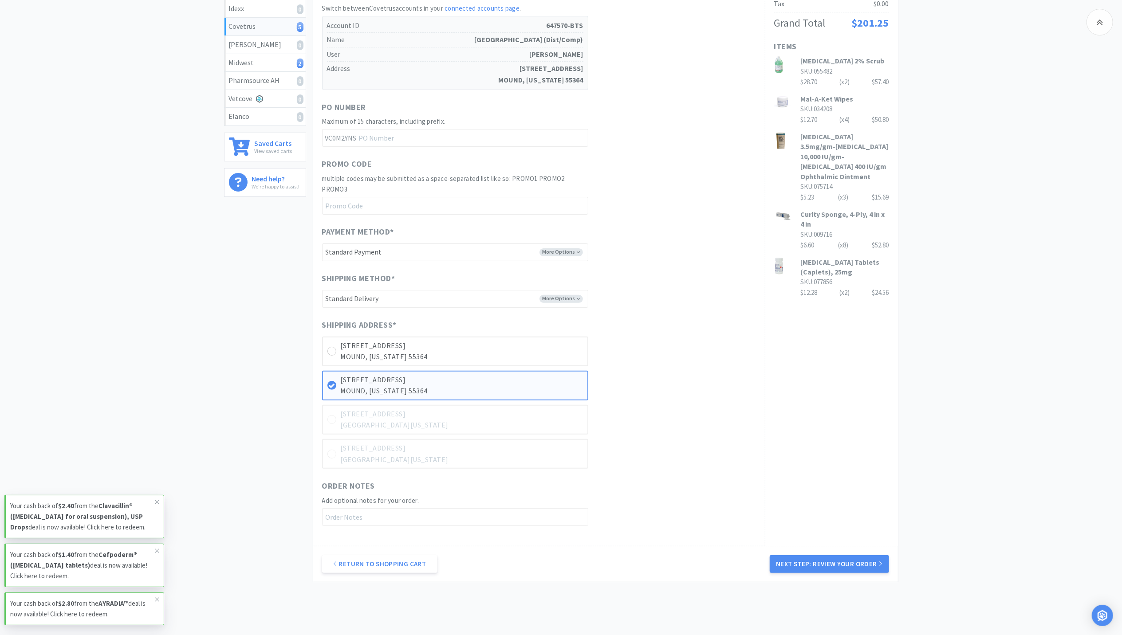
scroll to position [208, 0]
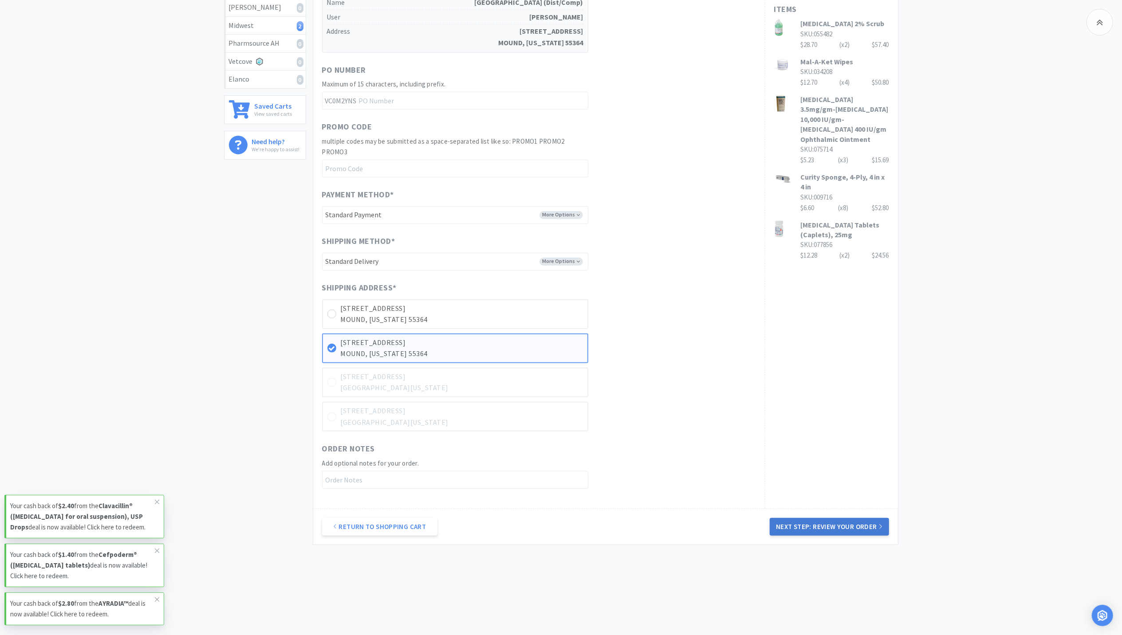
click at [827, 526] on button "Next Step: Review Your Order" at bounding box center [829, 527] width 119 height 18
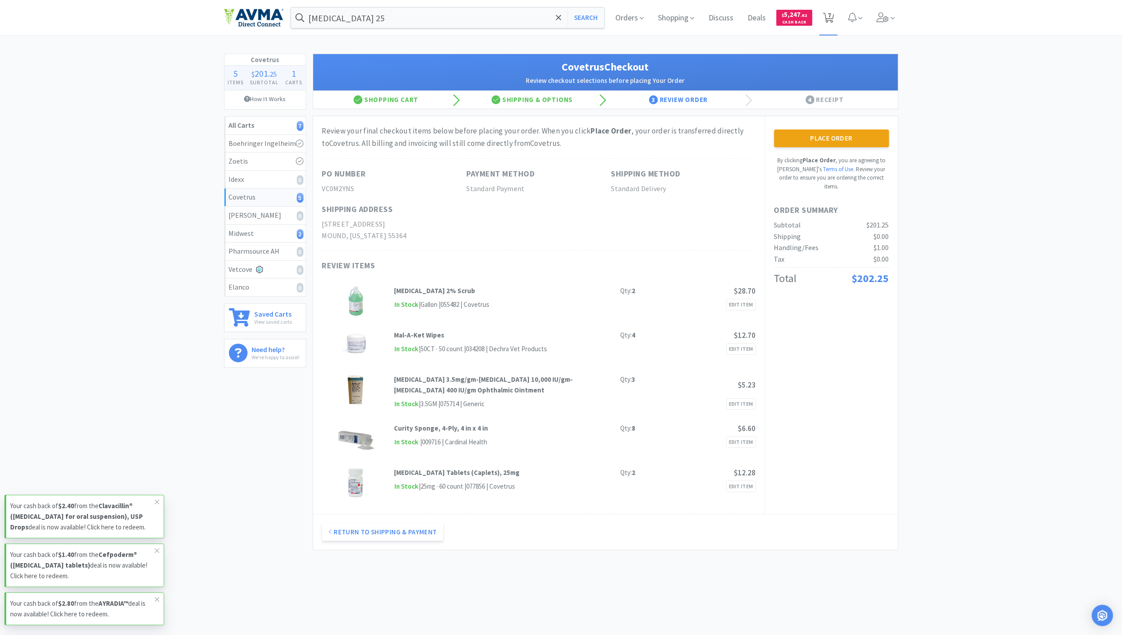
click at [829, 20] on span "7" at bounding box center [829, 14] width 3 height 35
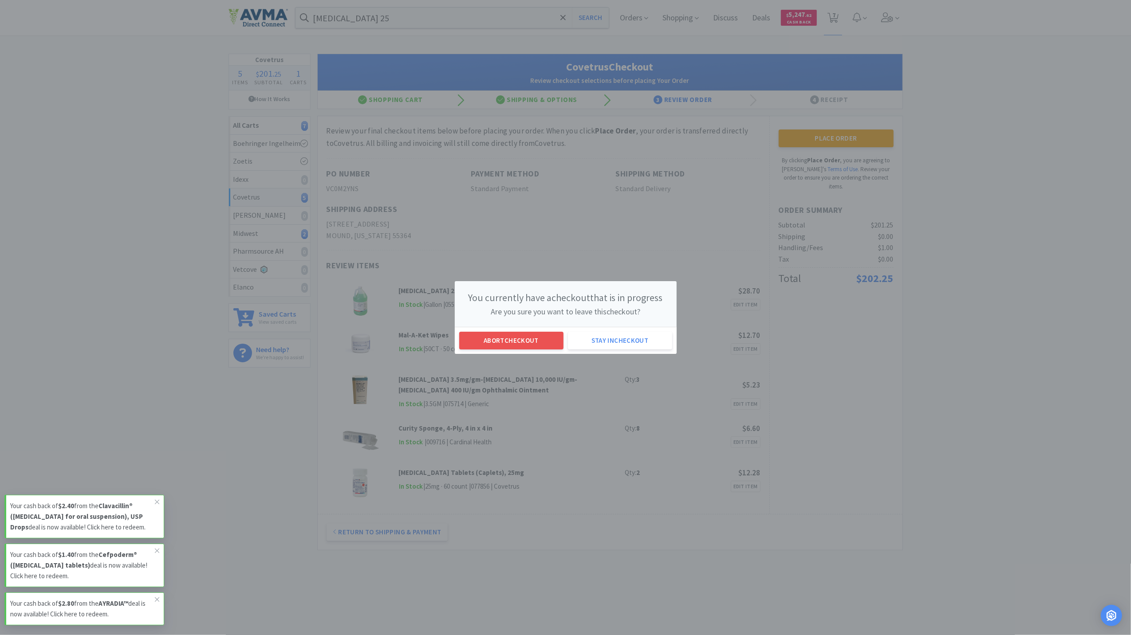
click at [884, 373] on div "You currently have a checkout that is in progress Are you sure you want to leav…" at bounding box center [565, 317] width 1131 height 635
click at [619, 343] on button "Stay in checkout" at bounding box center [620, 341] width 104 height 18
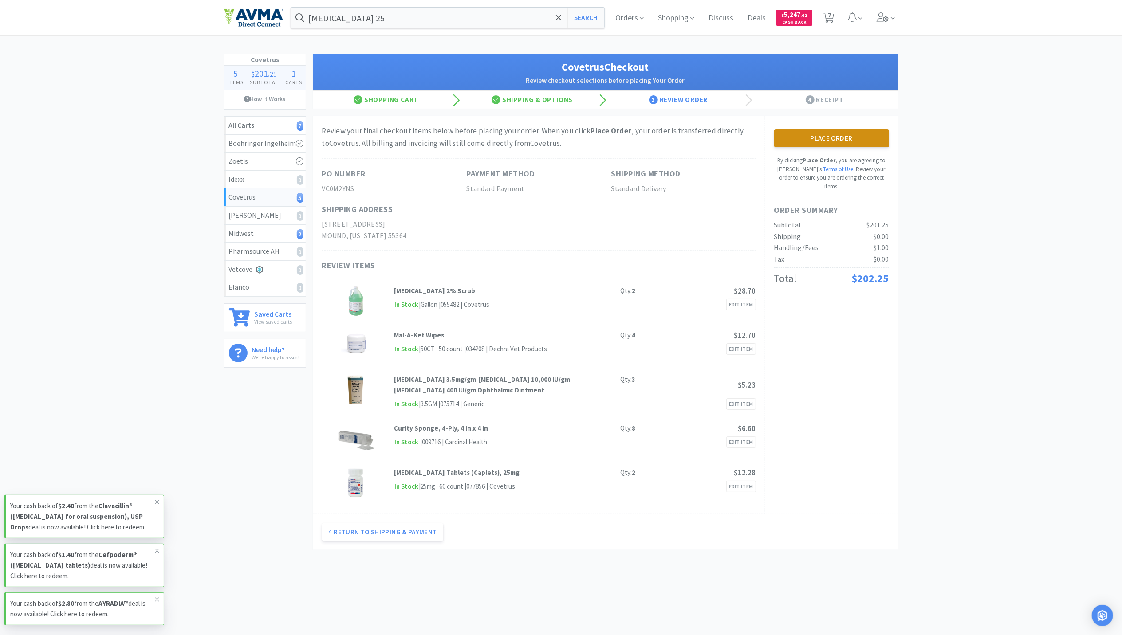
click at [849, 144] on button "Place Order" at bounding box center [831, 139] width 115 height 18
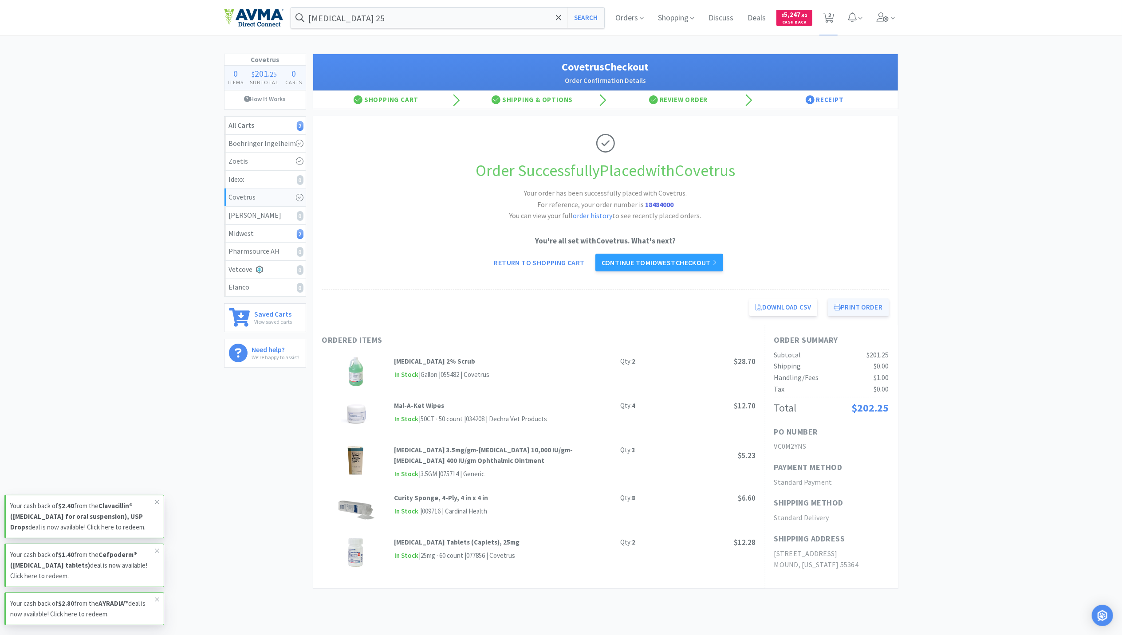
click at [869, 311] on button "Print Order" at bounding box center [858, 308] width 61 height 18
click at [828, 21] on span "2" at bounding box center [829, 14] width 3 height 35
select select "2"
select select "1"
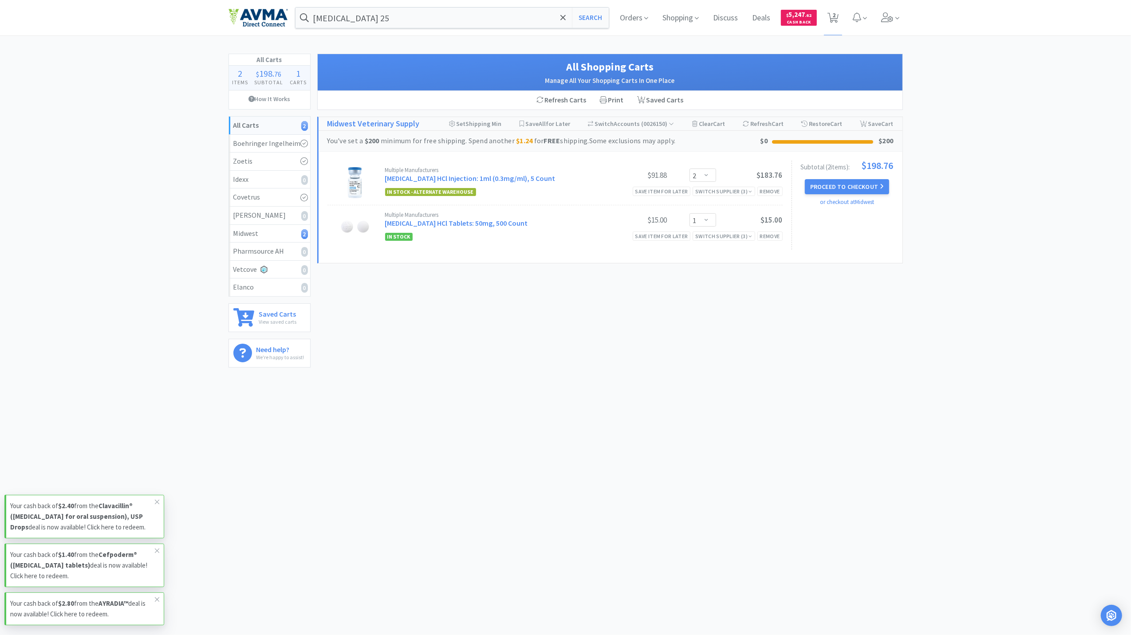
click at [433, 32] on div "[MEDICAL_DATA] 25 Search Orders Shopping Discuss Discuss Deals Deals $ 5,247 . …" at bounding box center [565, 17] width 674 height 35
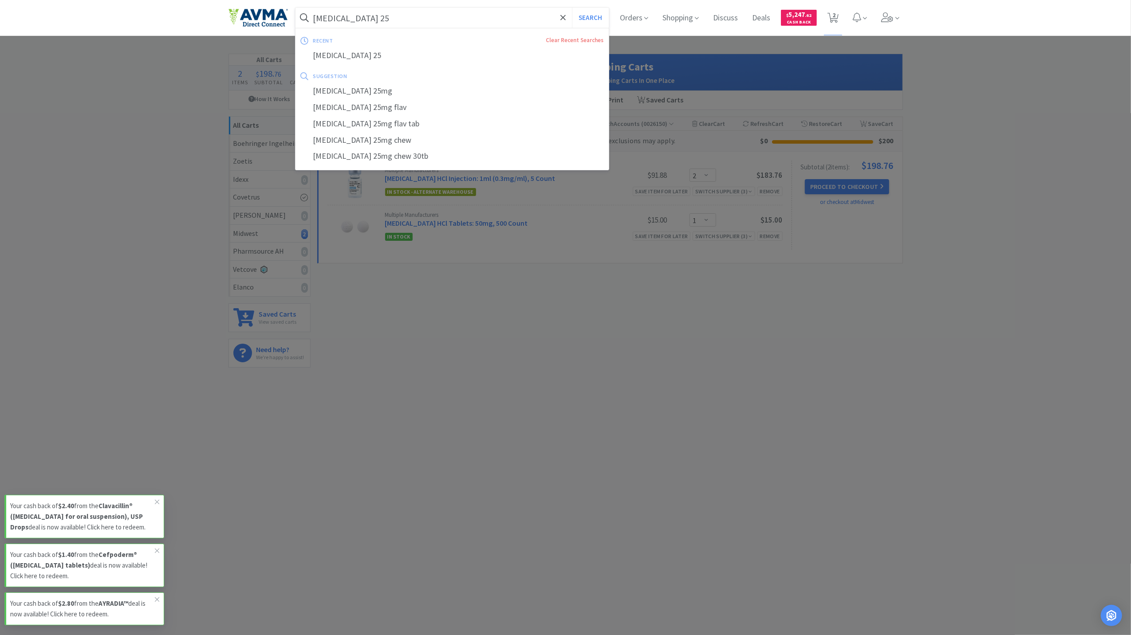
click at [430, 26] on input "[MEDICAL_DATA] 25" at bounding box center [452, 18] width 314 height 20
type input "malacetic ultra"
click at [572, 8] on button "Search" at bounding box center [590, 18] width 37 height 20
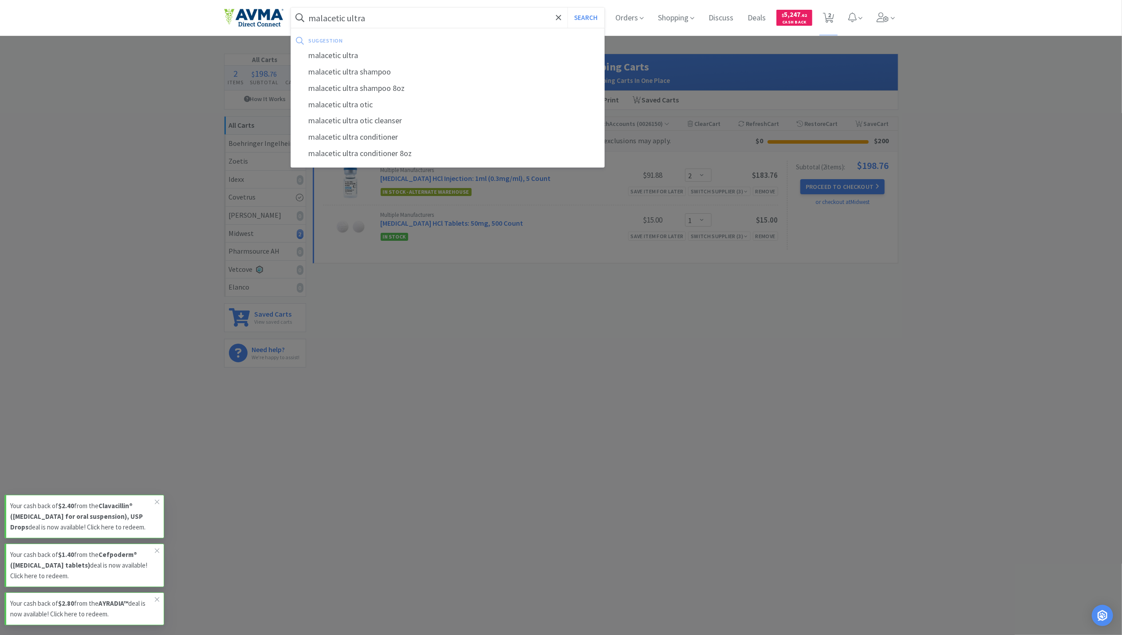
select select "2"
select select "1"
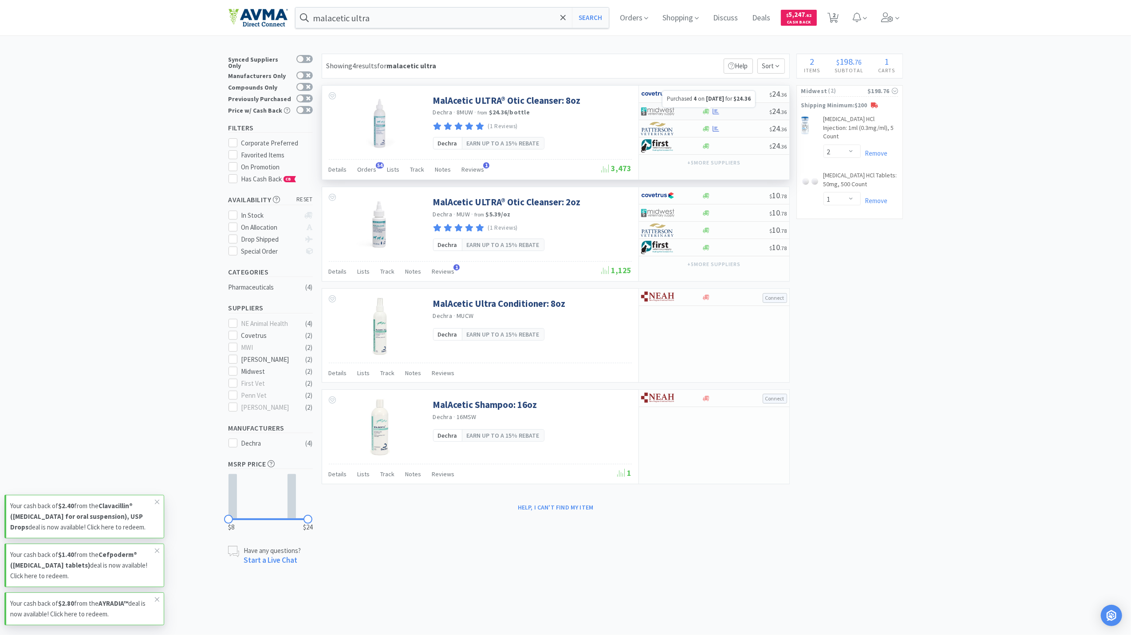
click at [717, 113] on icon at bounding box center [715, 111] width 7 height 6
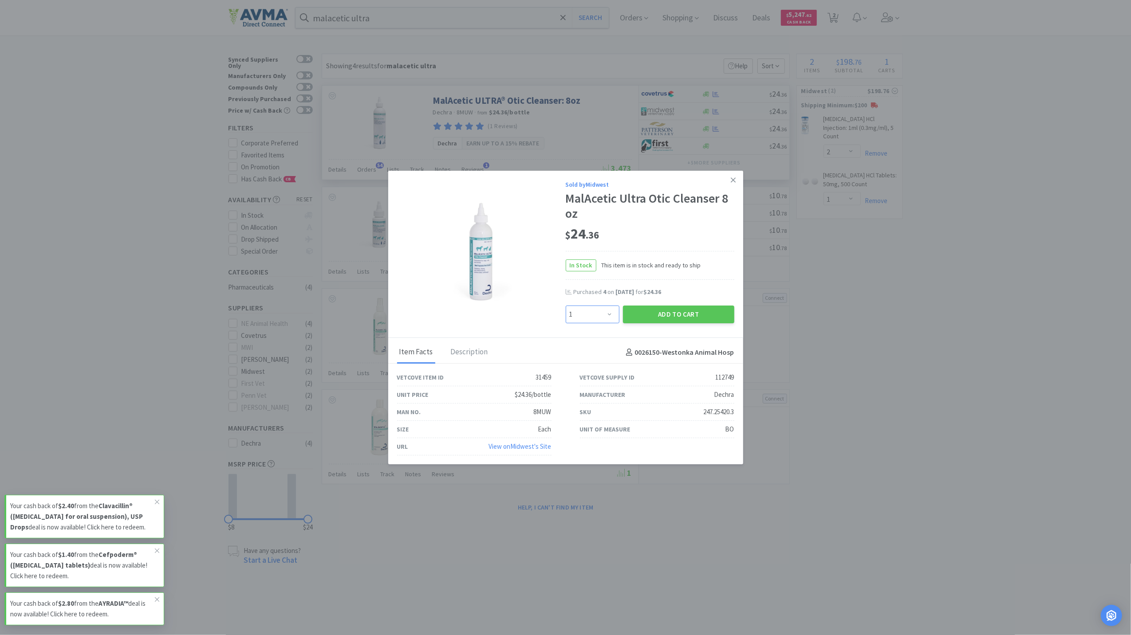
click at [609, 315] on select "Enter Quantity 1 2 3 4 5 6 7 8 9 10 11 12 13 14 15 16 17 18 19 20 Enter Quantity" at bounding box center [593, 315] width 54 height 18
select select "4"
click at [566, 306] on select "Enter Quantity 1 2 3 4 5 6 7 8 9 10 11 12 13 14 15 16 17 18 19 20 Enter Quantity" at bounding box center [593, 315] width 54 height 18
click at [676, 316] on button "Add to Cart" at bounding box center [678, 315] width 111 height 18
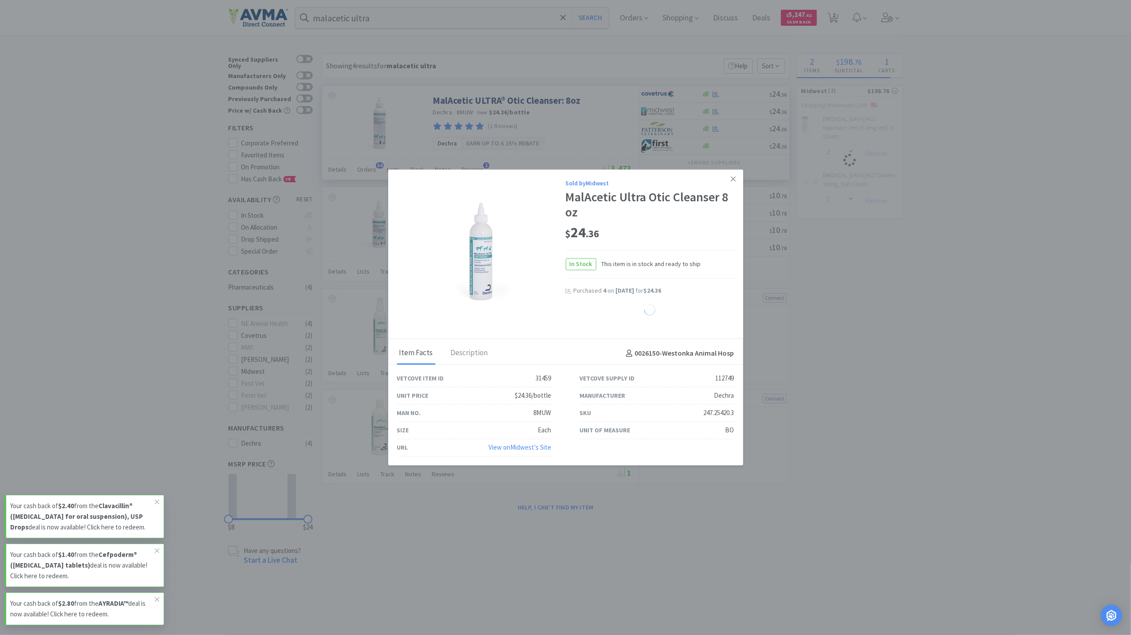
select select "4"
select select "1"
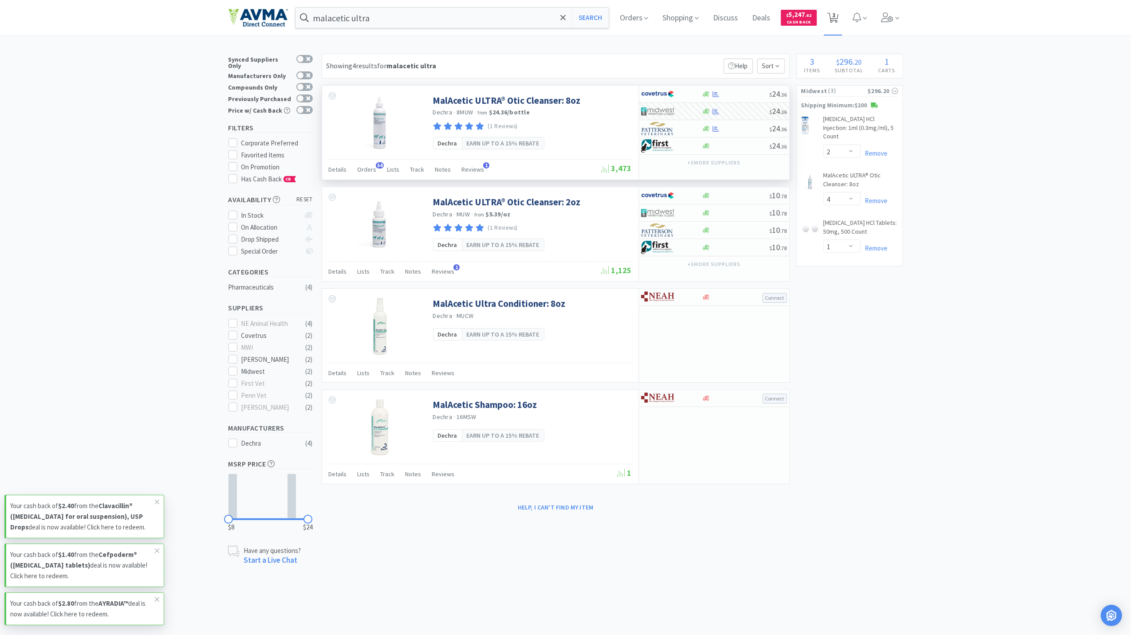
click at [833, 15] on span "3" at bounding box center [833, 14] width 3 height 35
select select "2"
select select "4"
select select "1"
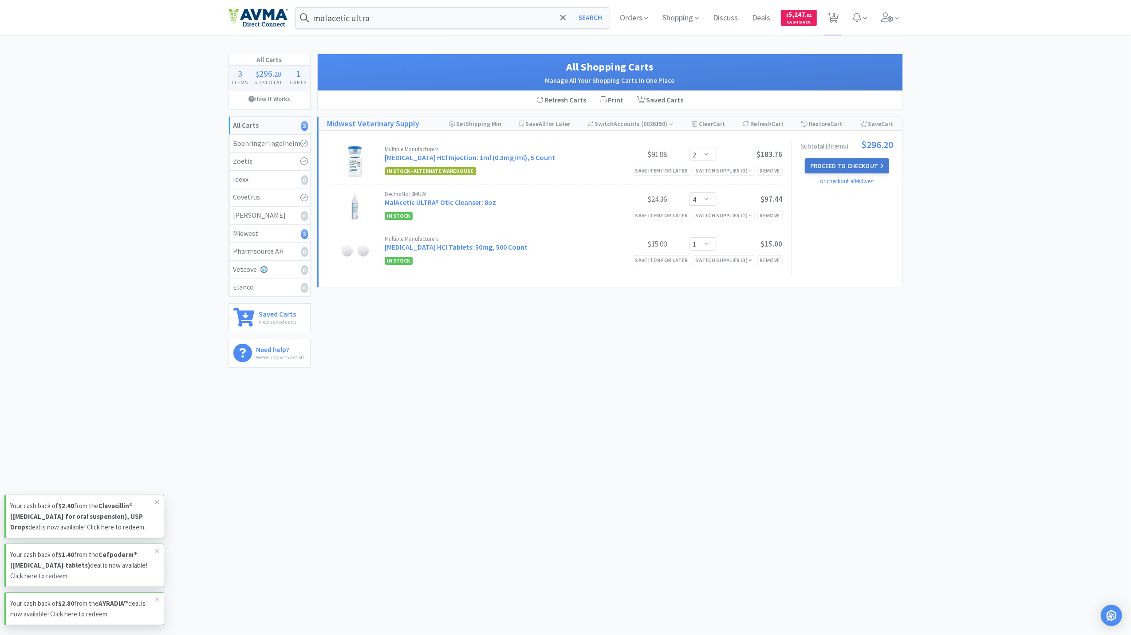
click at [855, 165] on button "Proceed to Checkout" at bounding box center [847, 165] width 84 height 15
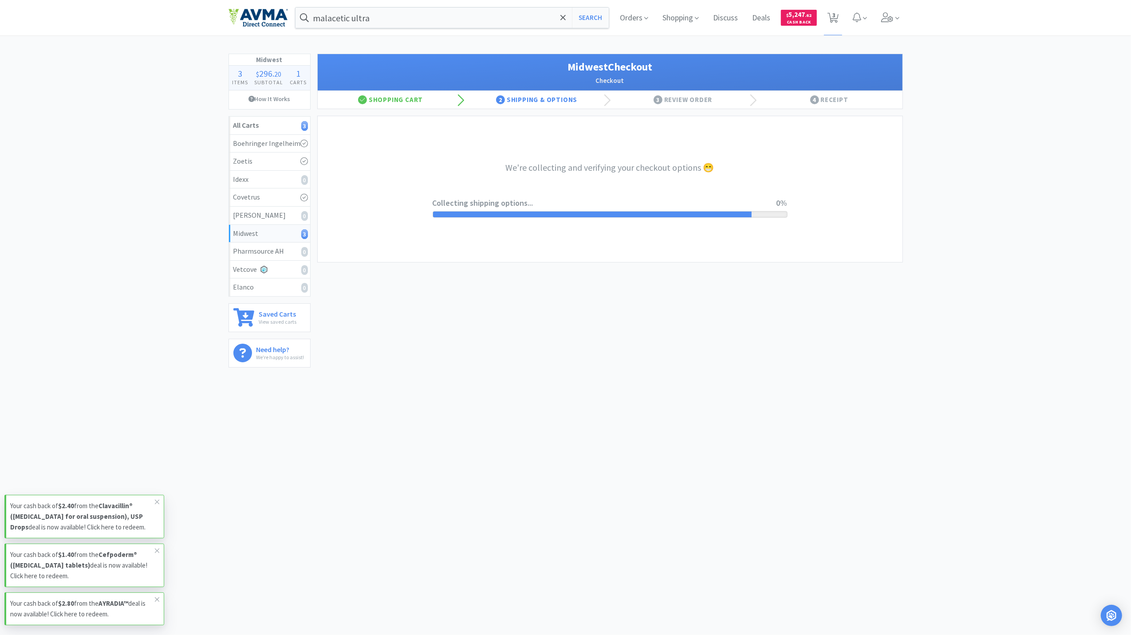
select select "3"
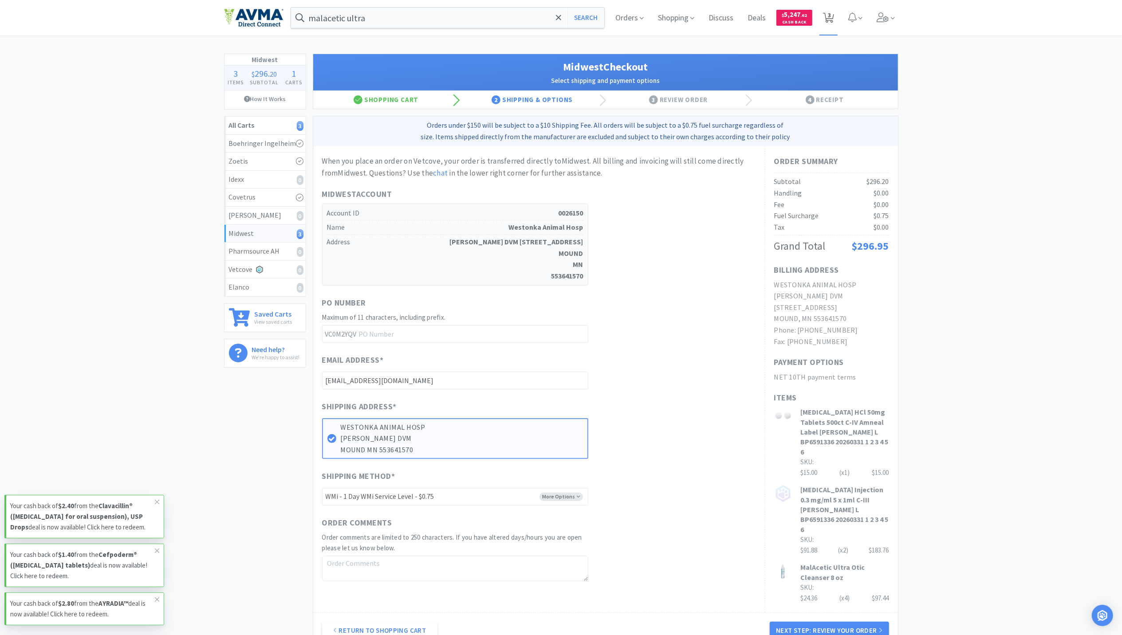
click at [833, 20] on icon at bounding box center [828, 18] width 11 height 10
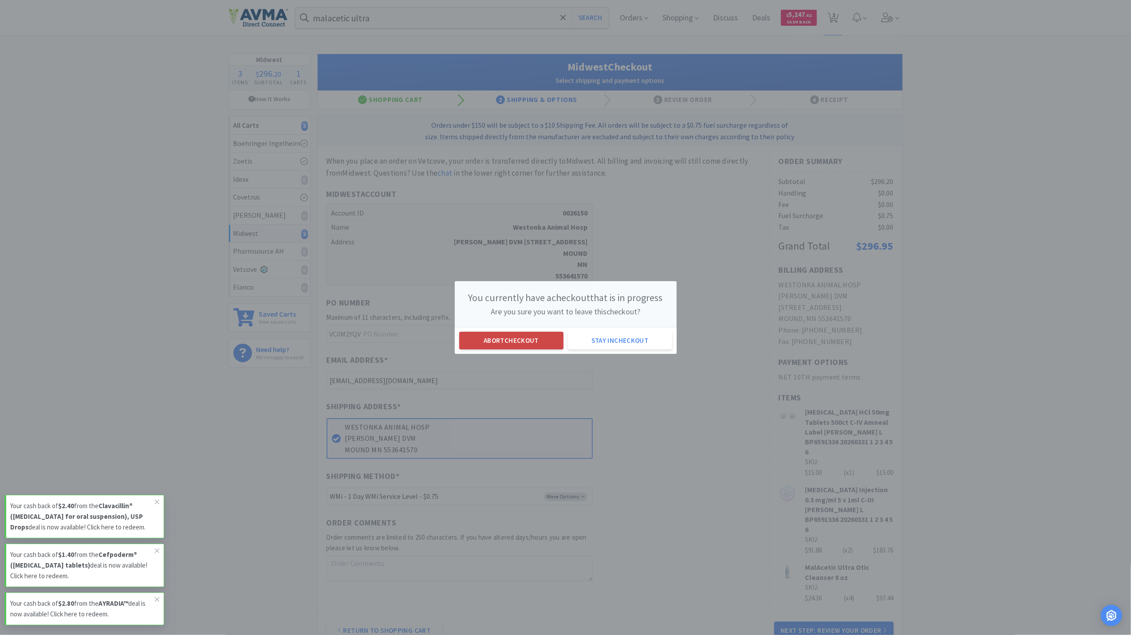
click at [495, 345] on button "Abort checkout" at bounding box center [511, 341] width 104 height 18
select select "2"
select select "4"
select select "1"
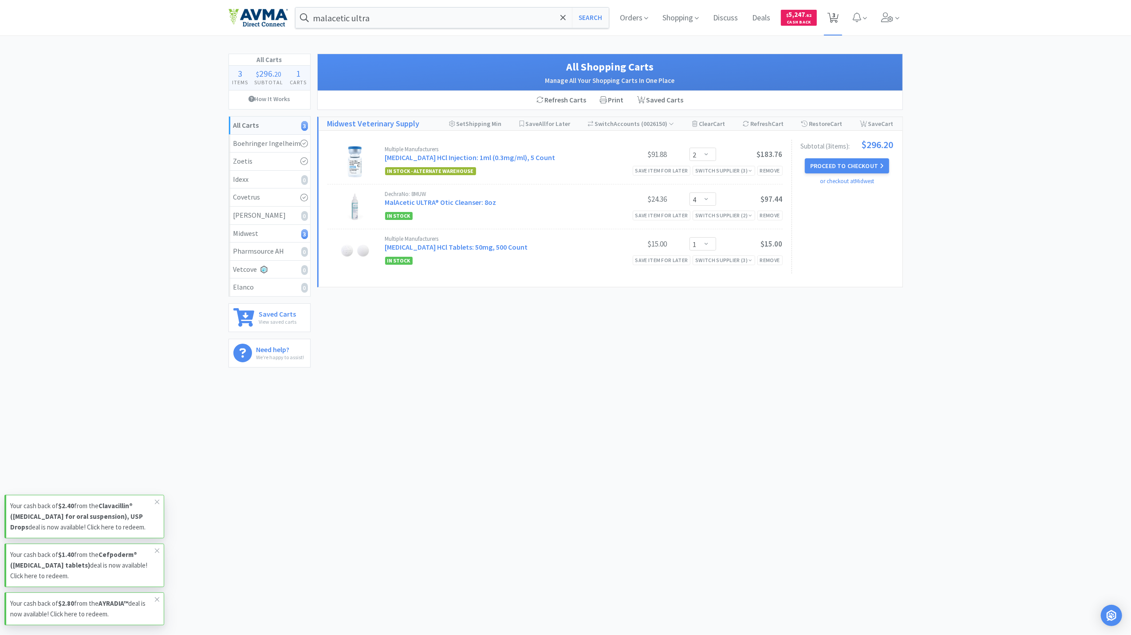
click at [834, 15] on span "3" at bounding box center [833, 14] width 3 height 35
click at [858, 162] on button "Proceed to Checkout" at bounding box center [847, 165] width 84 height 15
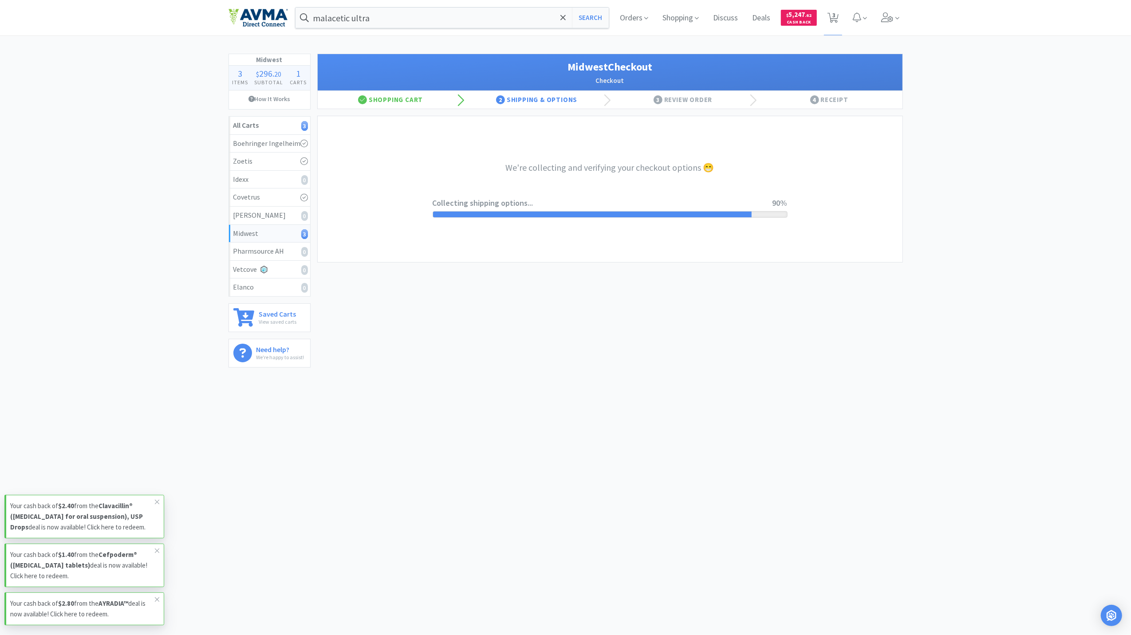
select select "3"
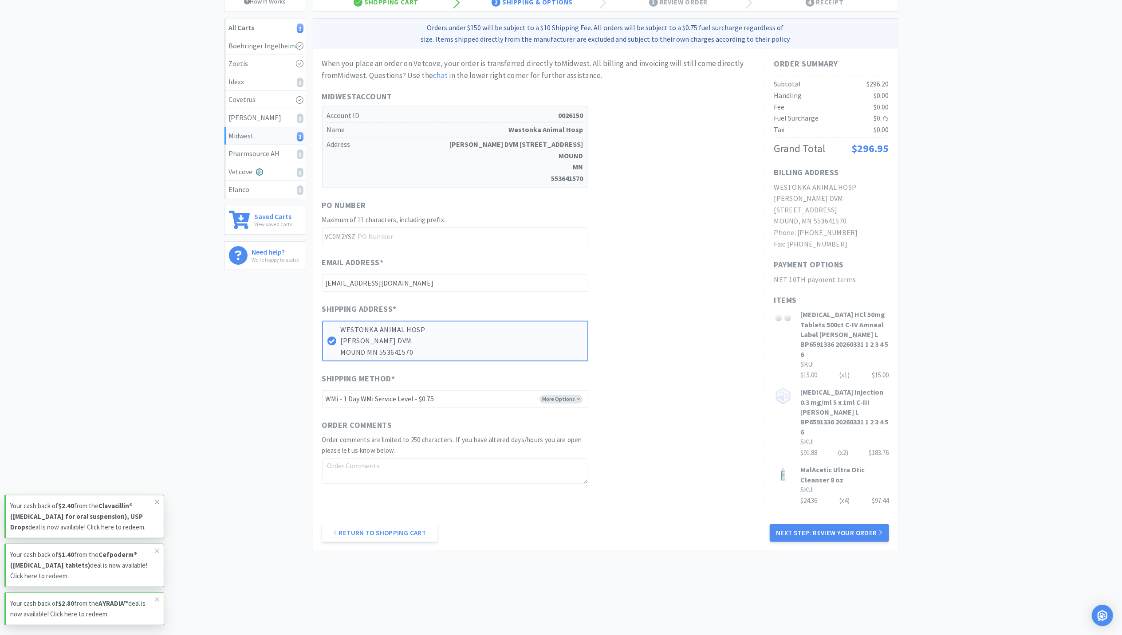
scroll to position [107, 0]
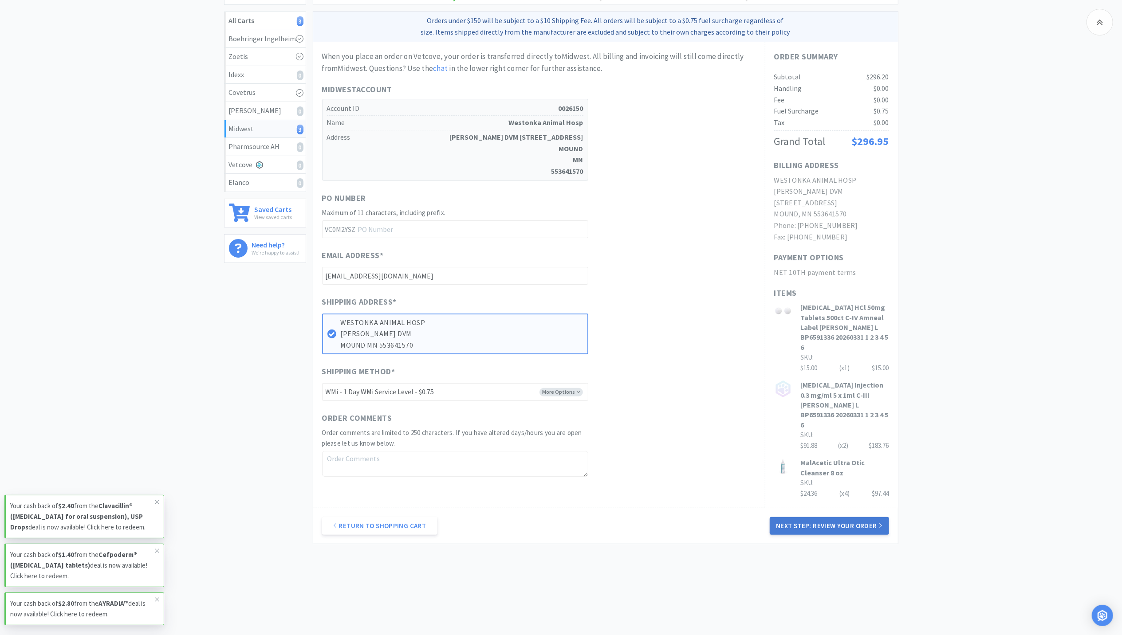
click at [847, 528] on button "Next Step: Review Your Order" at bounding box center [829, 526] width 119 height 18
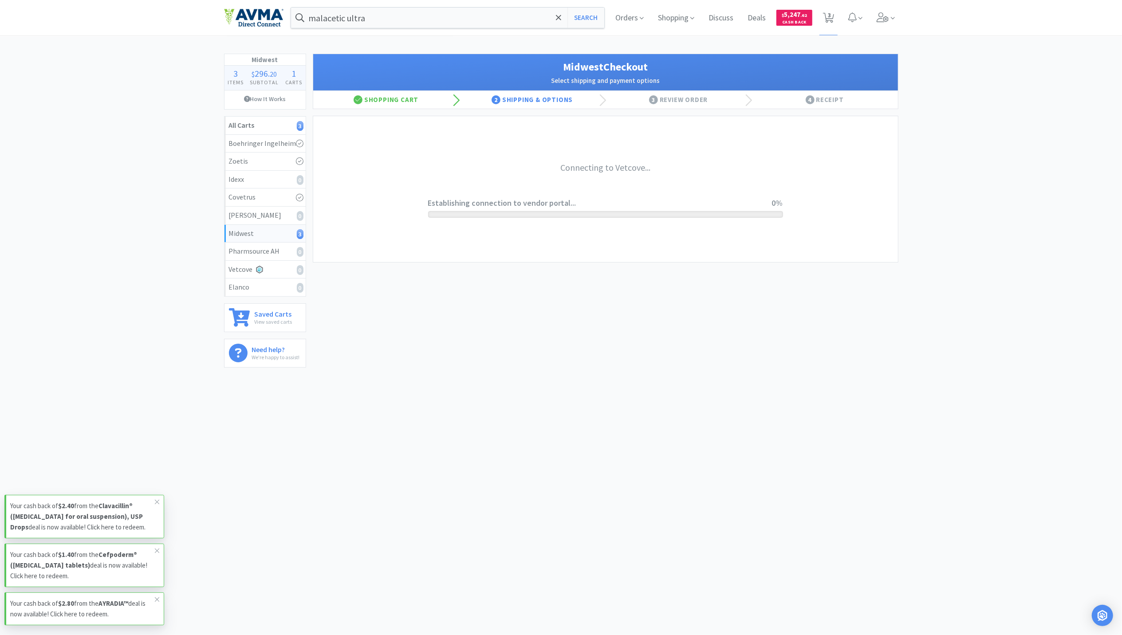
scroll to position [0, 0]
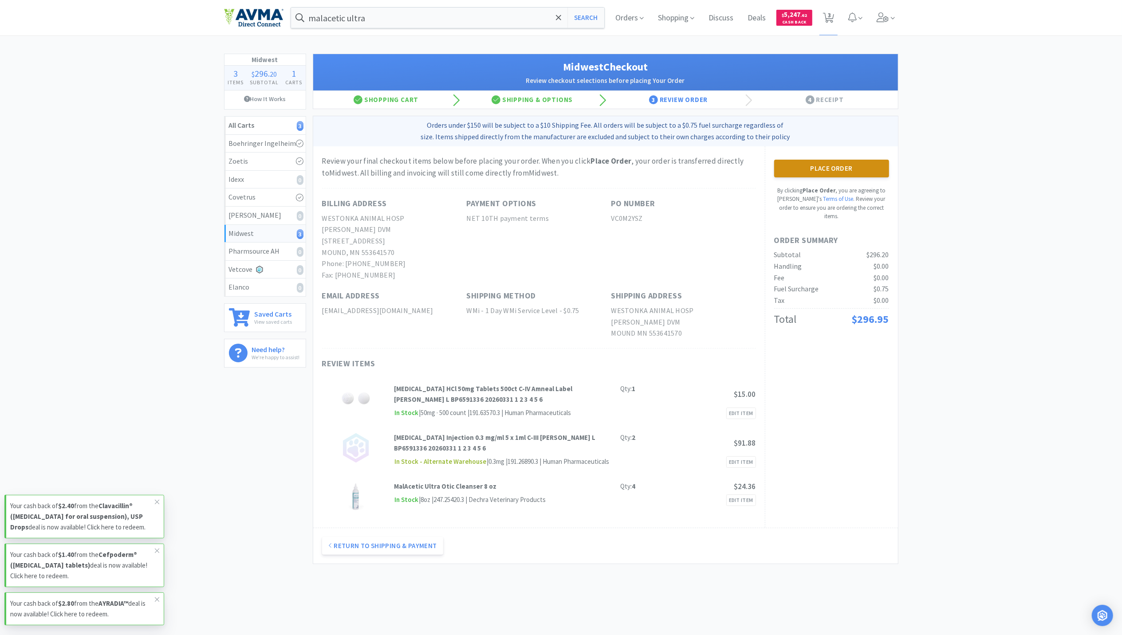
click at [846, 164] on button "Place Order" at bounding box center [831, 169] width 115 height 18
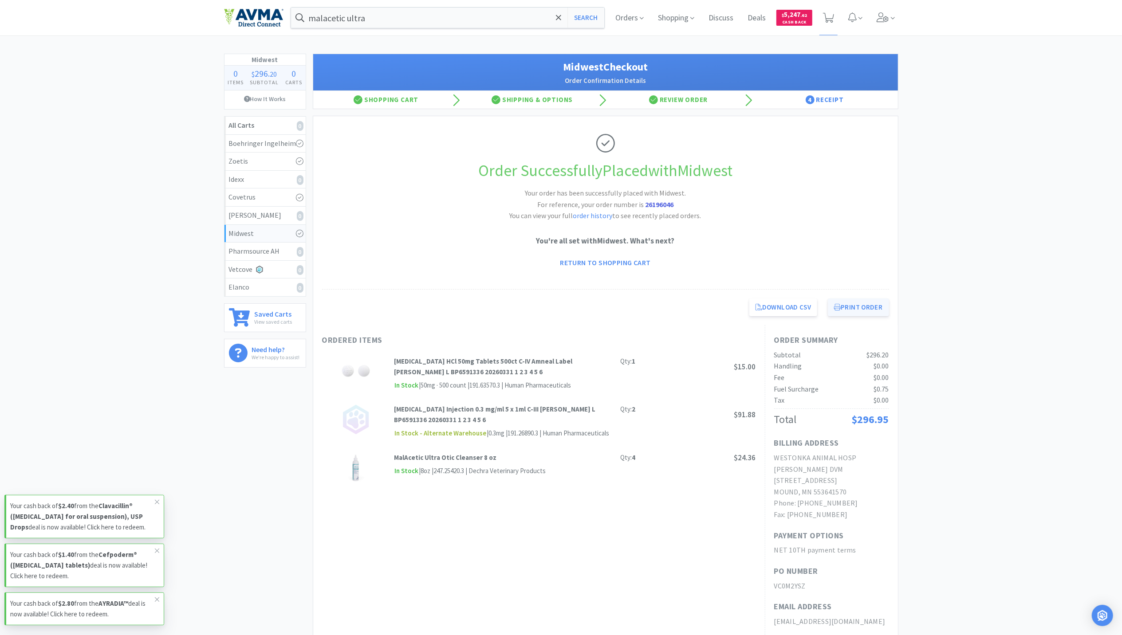
click at [861, 306] on button "Print Order" at bounding box center [858, 308] width 61 height 18
click at [878, 16] on icon at bounding box center [883, 17] width 12 height 10
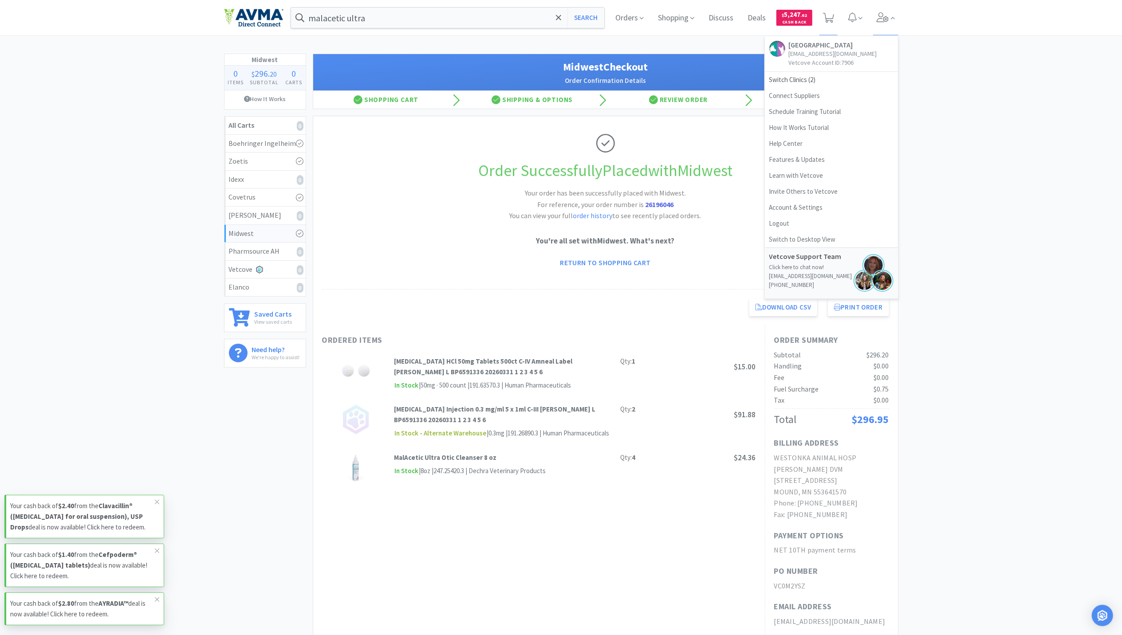
click at [261, 13] on img at bounding box center [253, 17] width 59 height 19
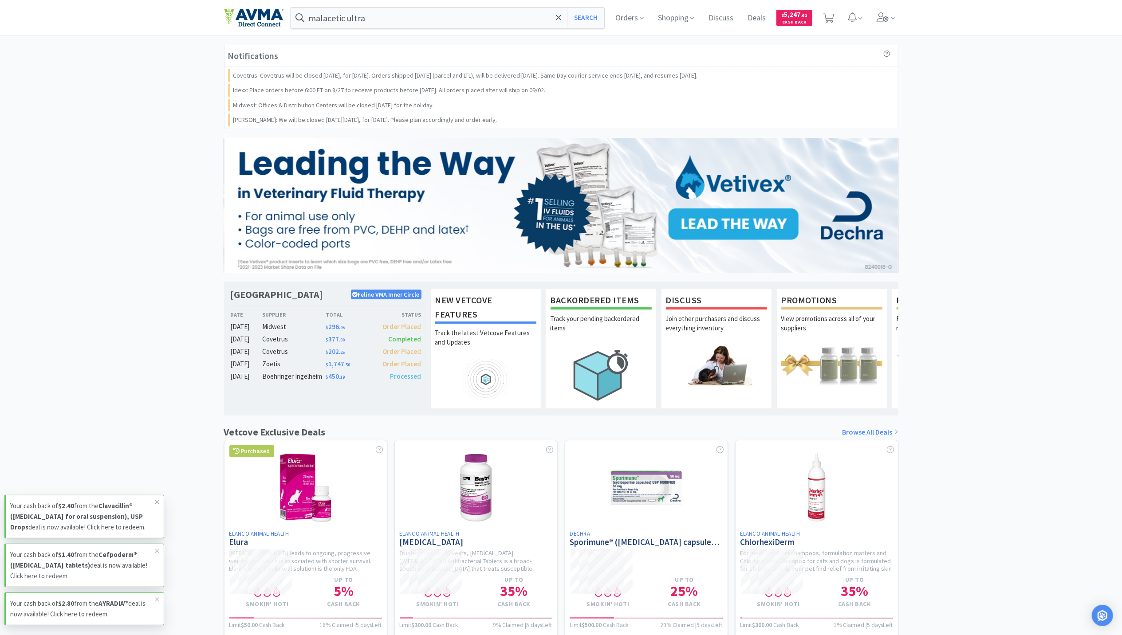
click at [1053, 139] on div "Notifications Covetrus: Covetrus will be closed [DATE], for [DATE]. Orders ship…" at bounding box center [561, 429] width 1122 height 768
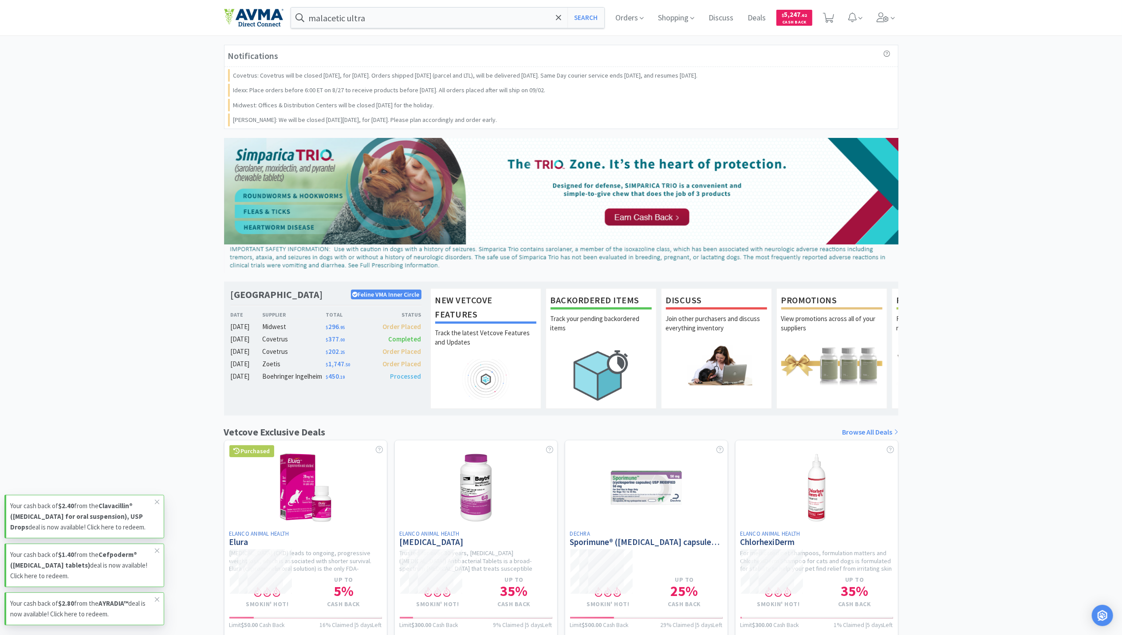
click at [989, 182] on div "Notifications Covetrus: Covetrus will be closed [DATE], for [DATE]. Orders ship…" at bounding box center [561, 429] width 1122 height 768
click at [997, 330] on div "Notifications Covetrus: Covetrus will be closed [DATE], for [DATE]. Orders ship…" at bounding box center [561, 429] width 1122 height 768
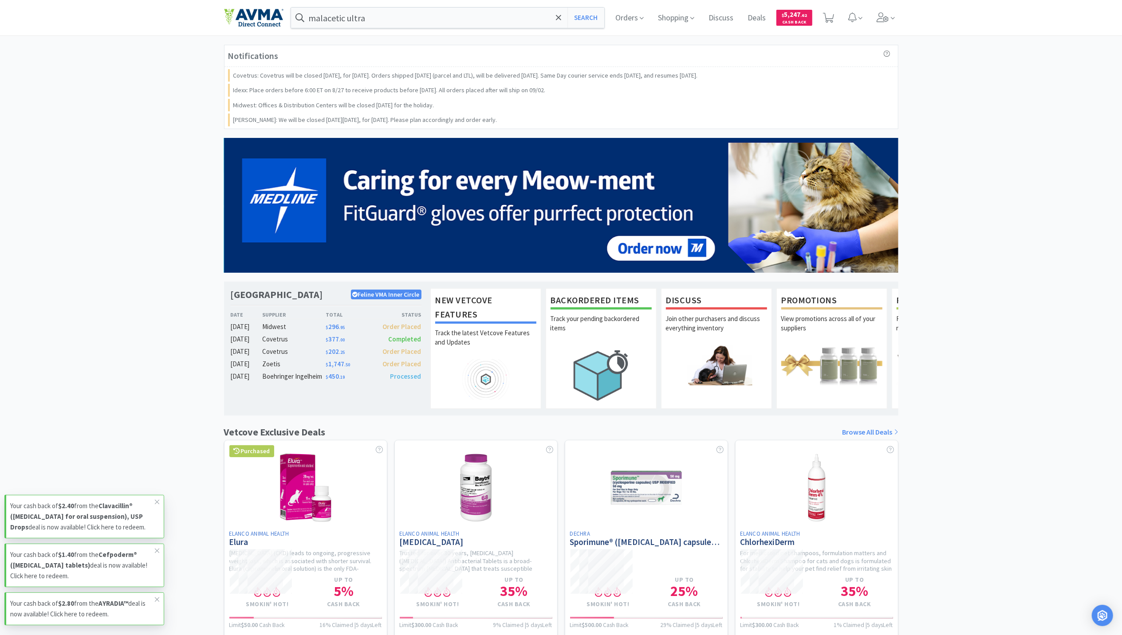
click at [987, 448] on div "Notifications Covetrus: Covetrus will be closed [DATE], for [DATE]. Orders ship…" at bounding box center [561, 429] width 1122 height 768
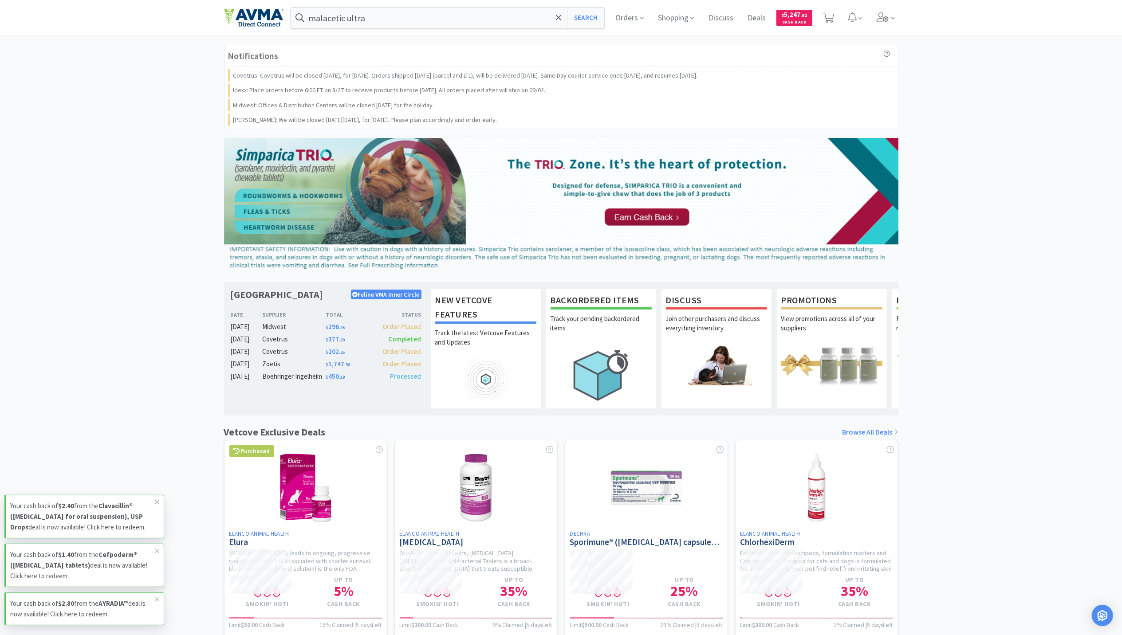
click at [159, 219] on div "Notifications Covetrus: Covetrus will be closed [DATE], for [DATE]. Orders ship…" at bounding box center [561, 429] width 1122 height 768
